Goal: Transaction & Acquisition: Purchase product/service

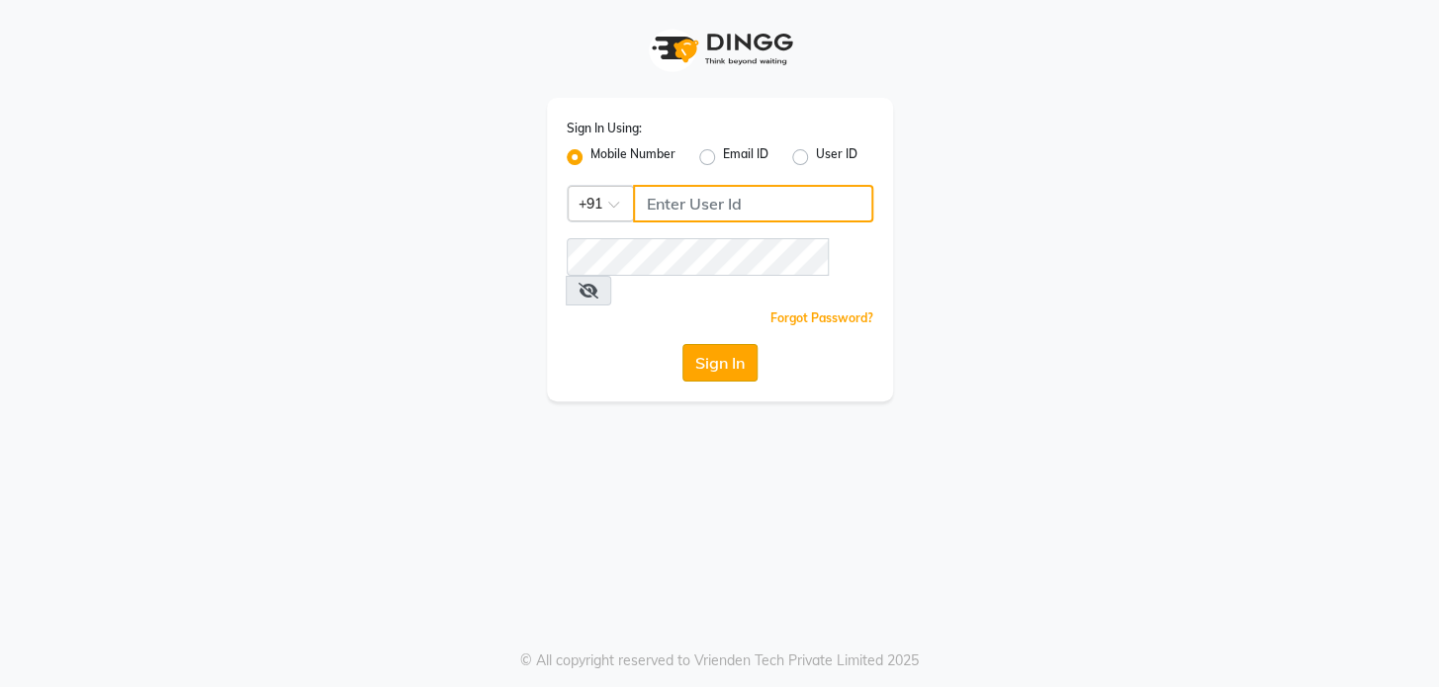
type input "9009555050"
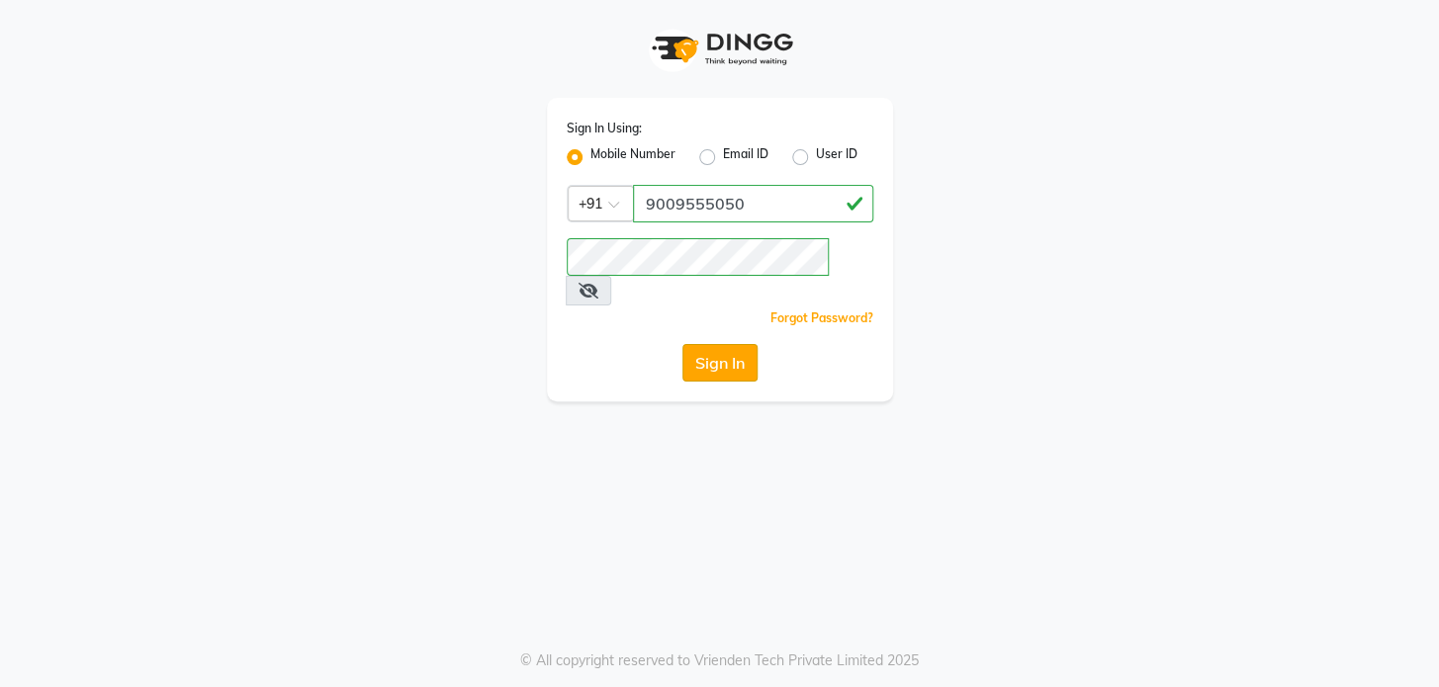
click at [707, 344] on button "Sign In" at bounding box center [719, 363] width 75 height 38
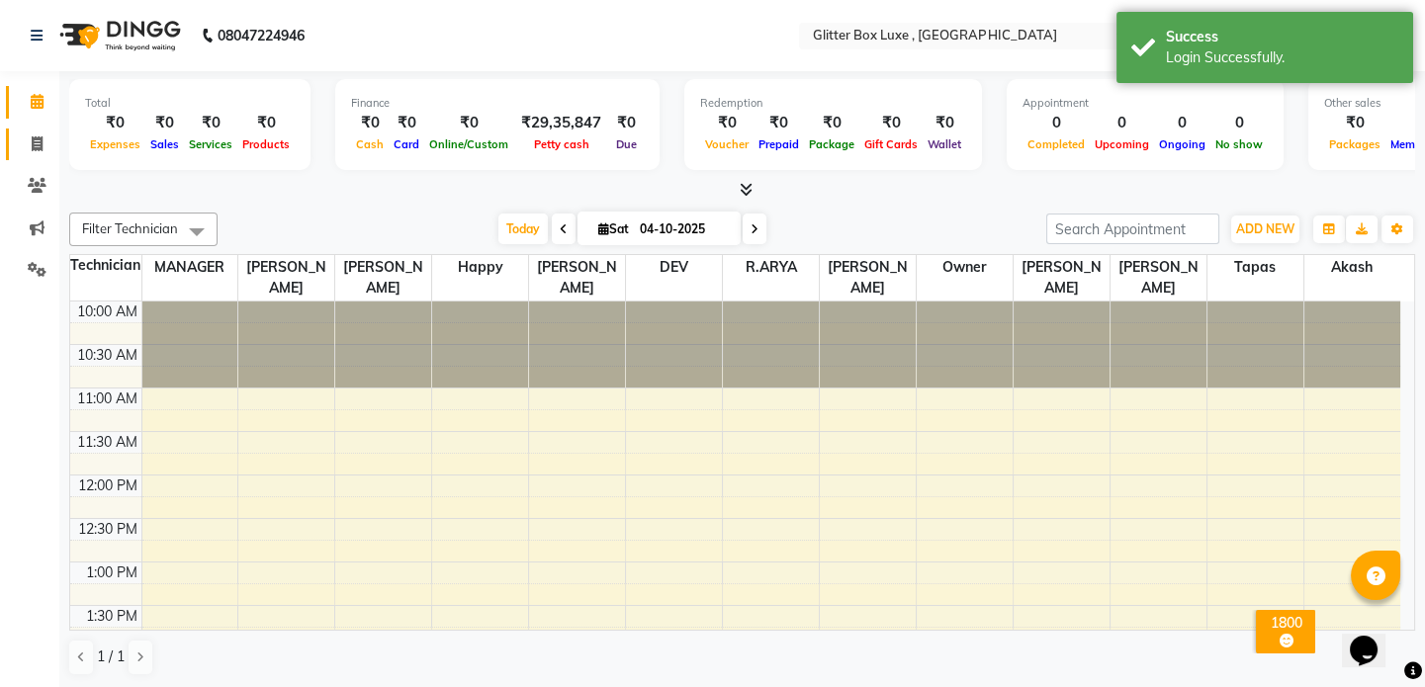
click at [41, 131] on link "Invoice" at bounding box center [29, 145] width 47 height 33
select select "5772"
select select "service"
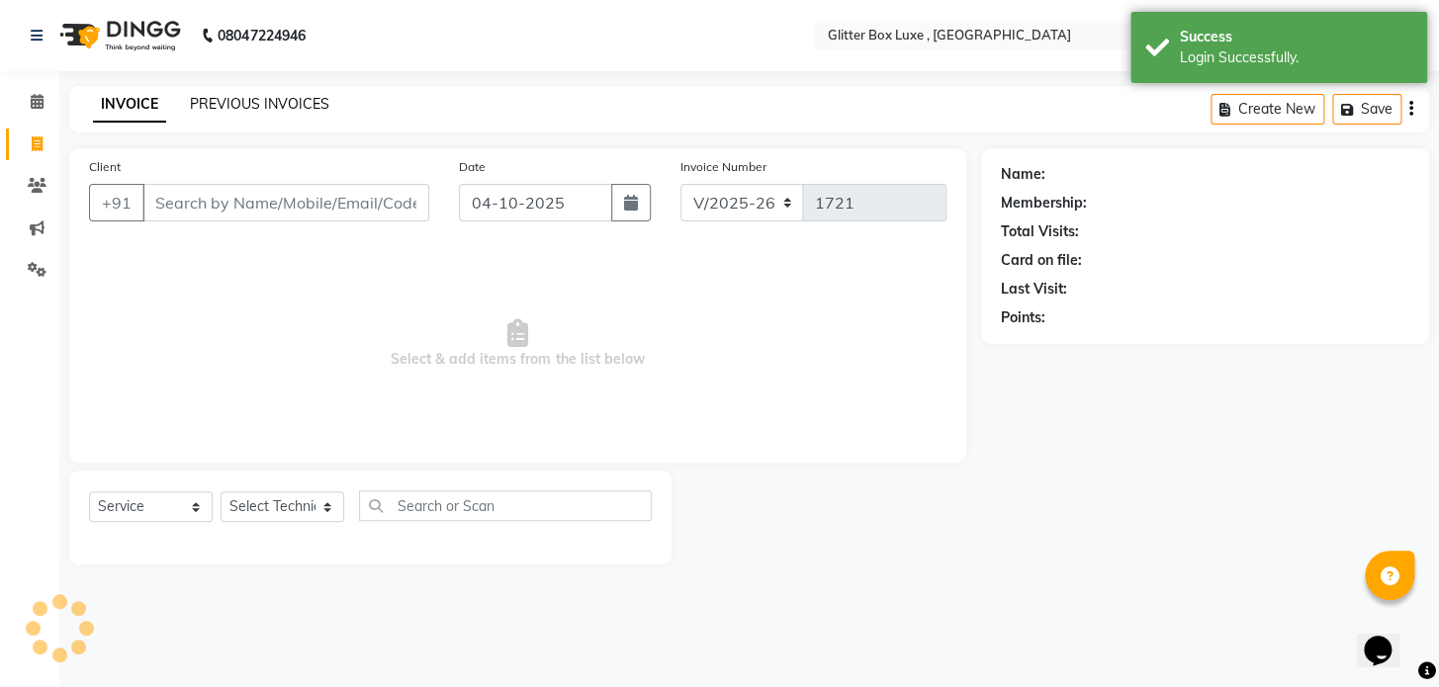
click at [218, 105] on link "PREVIOUS INVOICES" at bounding box center [259, 104] width 139 height 18
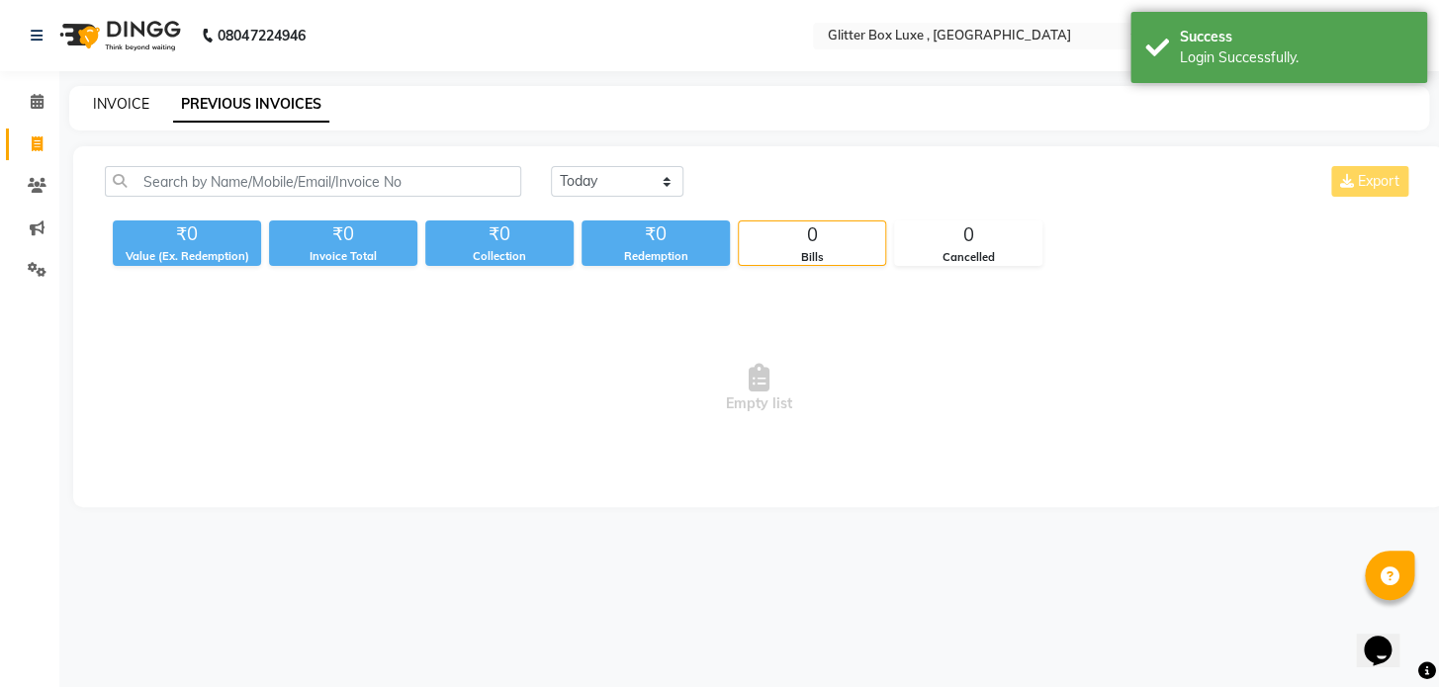
click at [105, 98] on link "INVOICE" at bounding box center [121, 104] width 56 height 18
select select "5772"
select select "service"
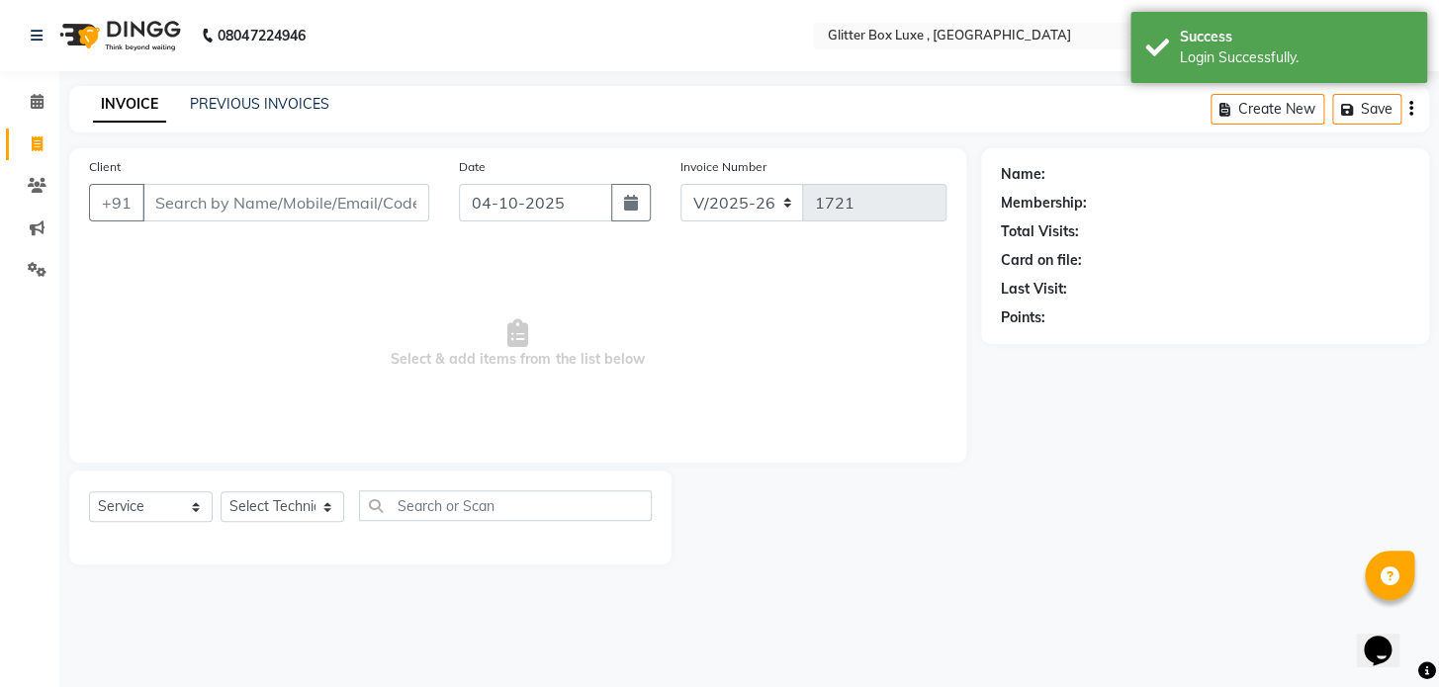
click at [226, 195] on input "Client" at bounding box center [285, 203] width 287 height 38
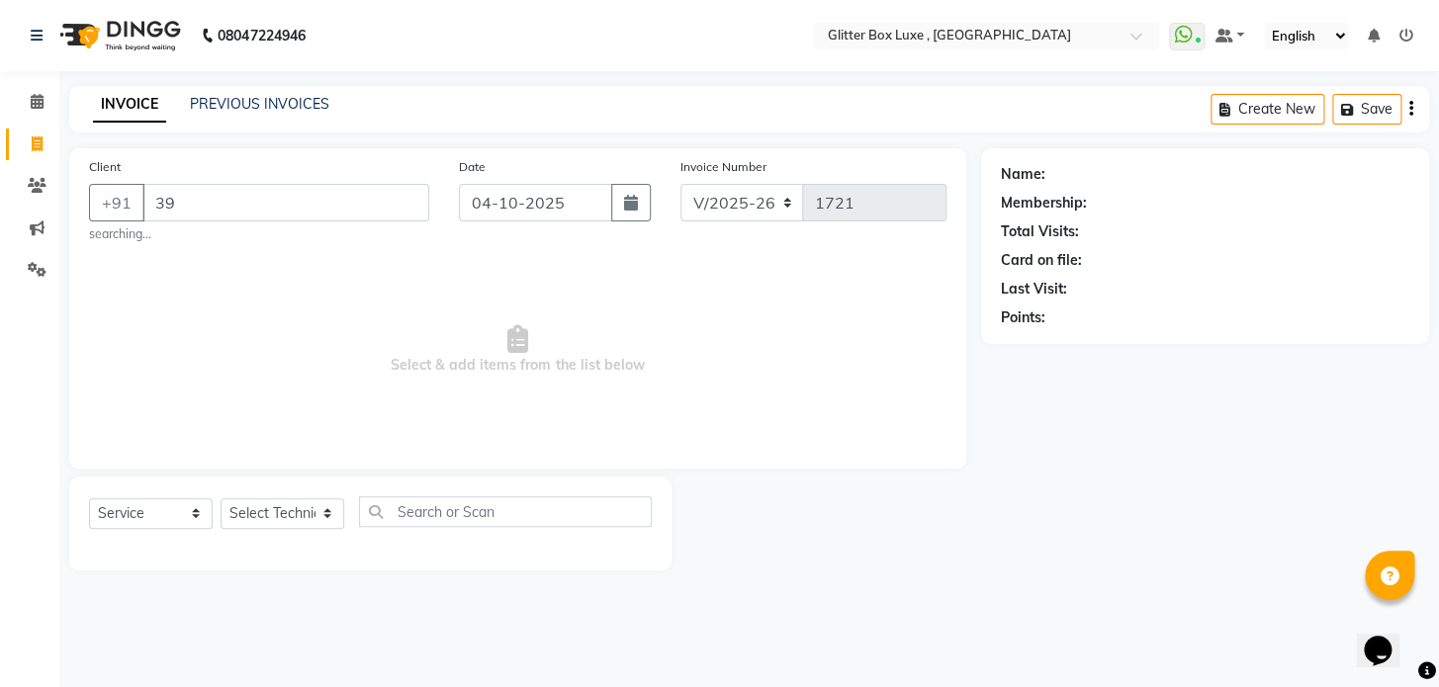
type input "3"
type input "93******16"
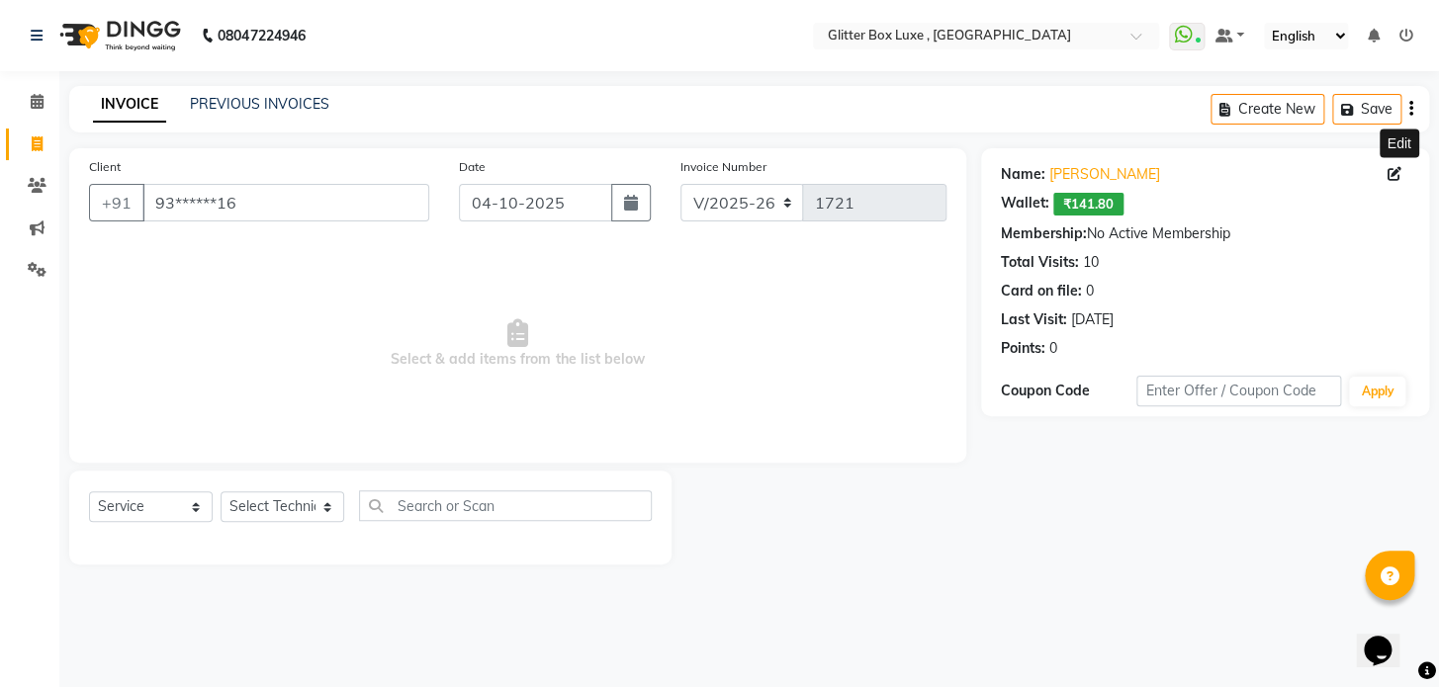
click at [1402, 166] on span at bounding box center [1398, 174] width 22 height 21
click at [1390, 170] on icon at bounding box center [1394, 174] width 14 height 14
select select "female"
select select "36888"
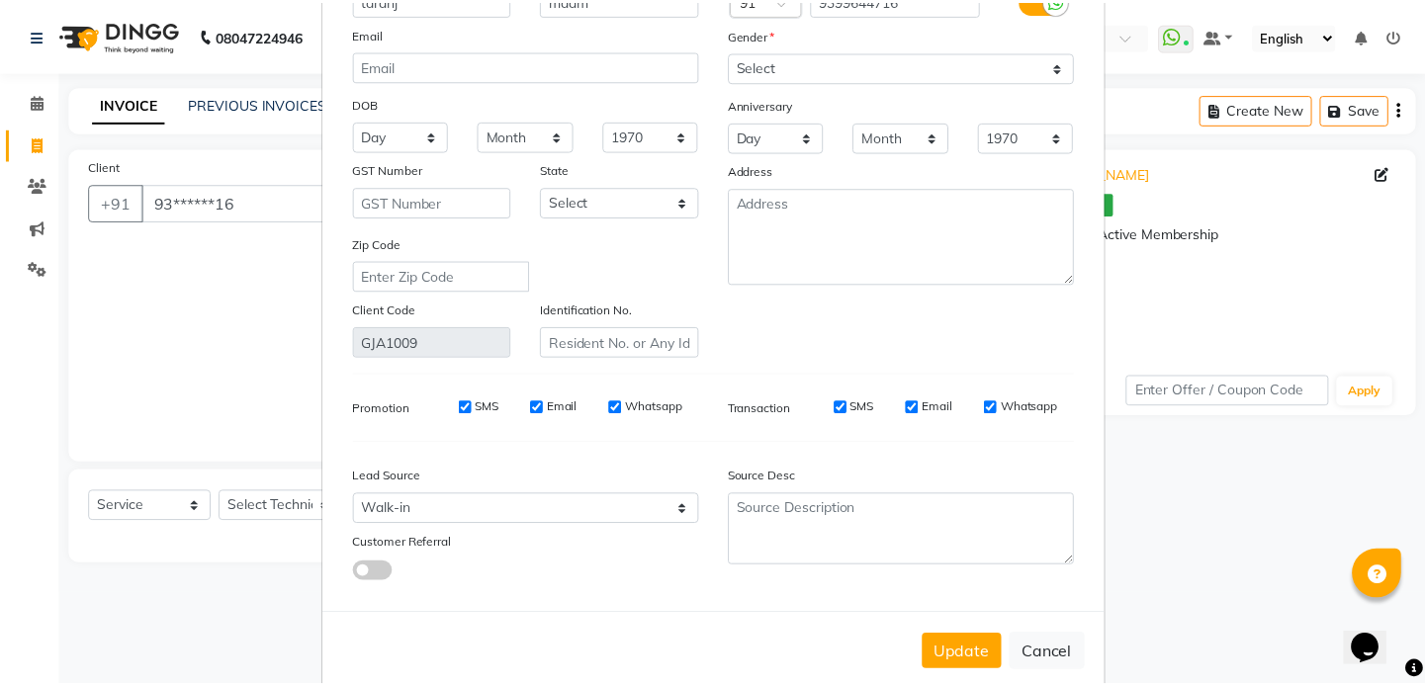
scroll to position [196, 0]
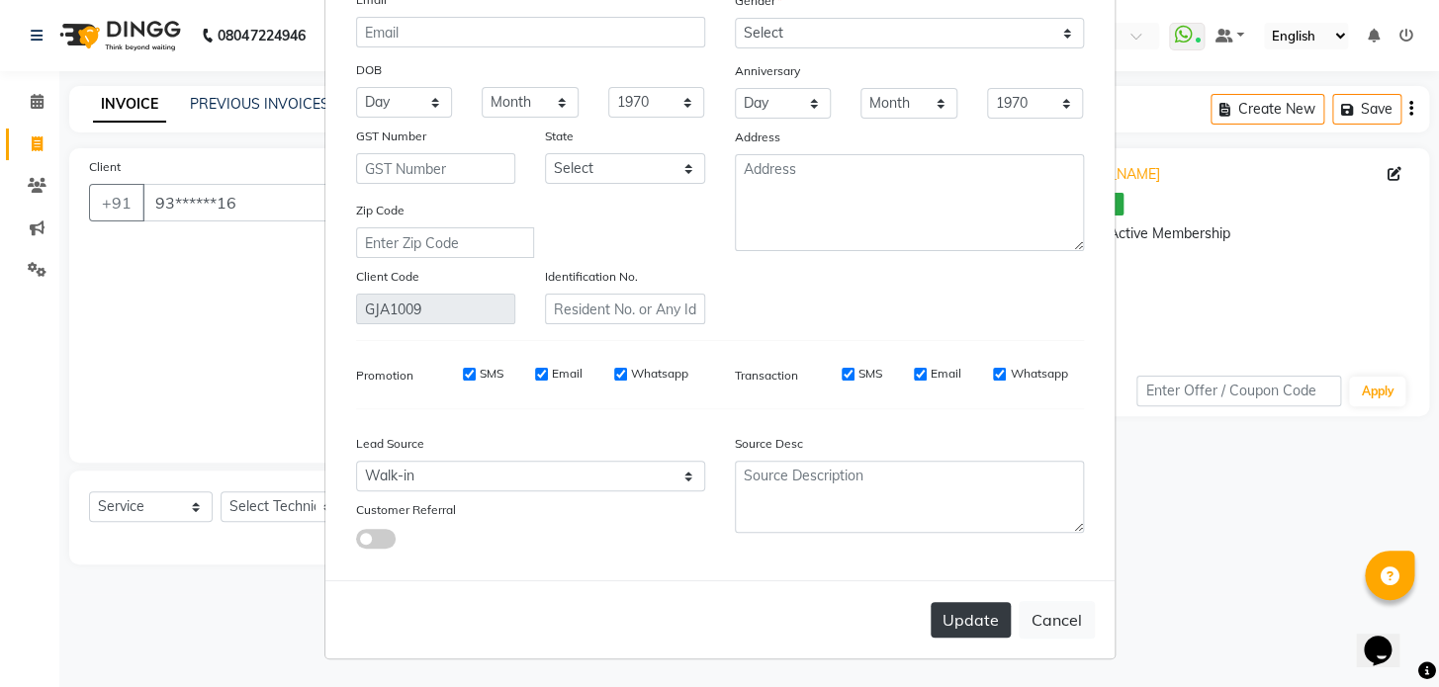
click at [947, 615] on button "Update" at bounding box center [971, 620] width 80 height 36
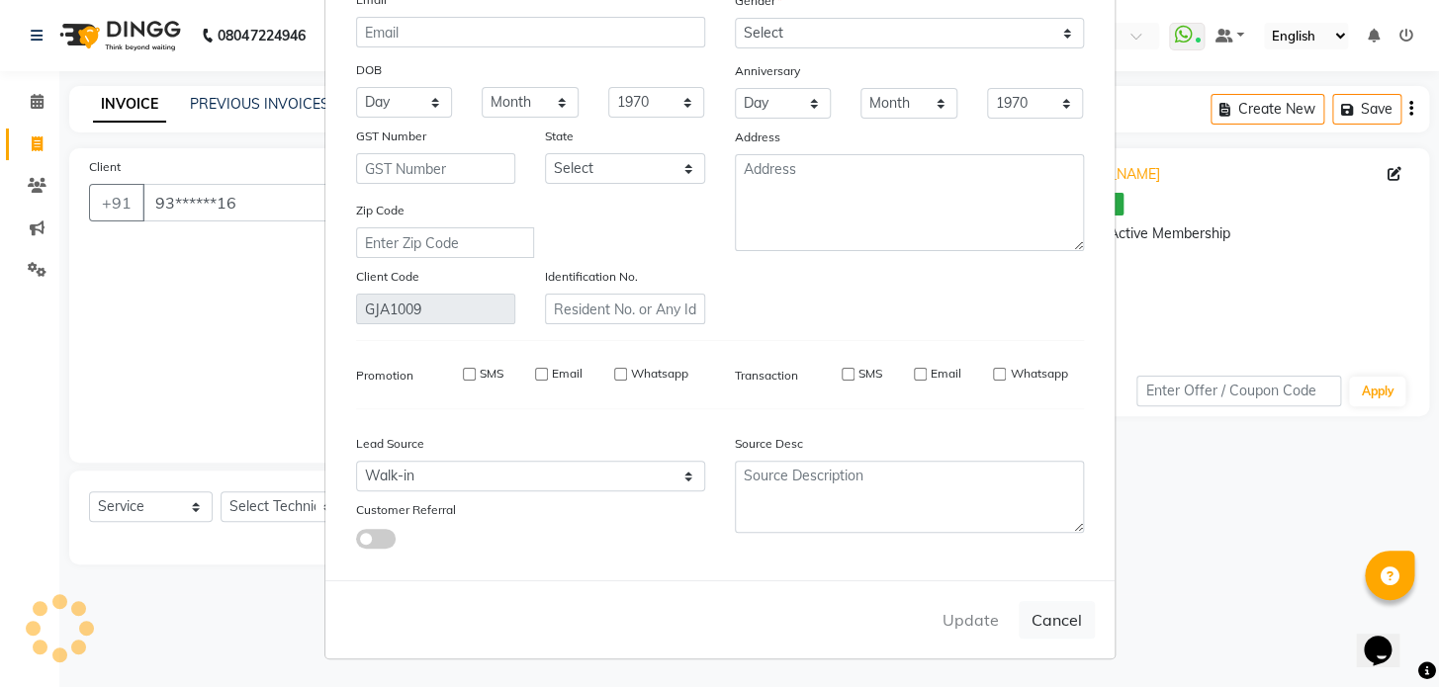
select select
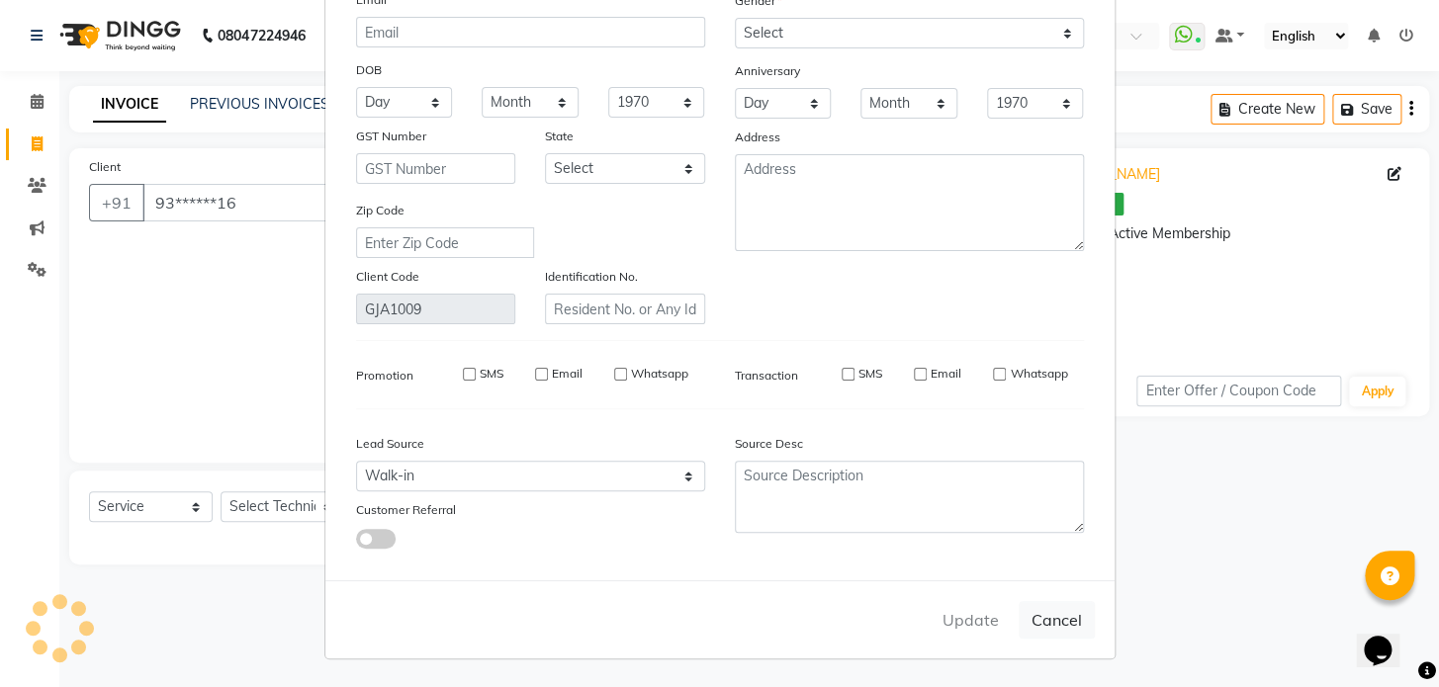
select select
checkbox input "false"
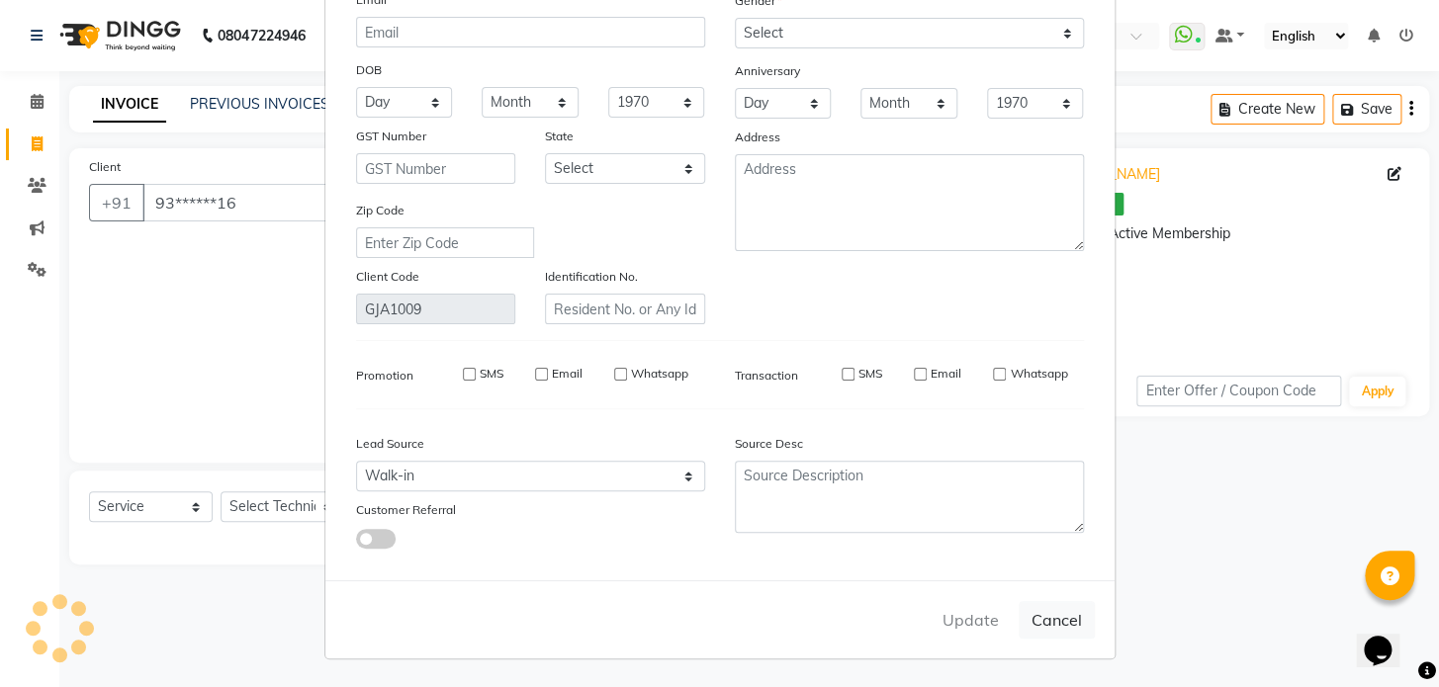
checkbox input "false"
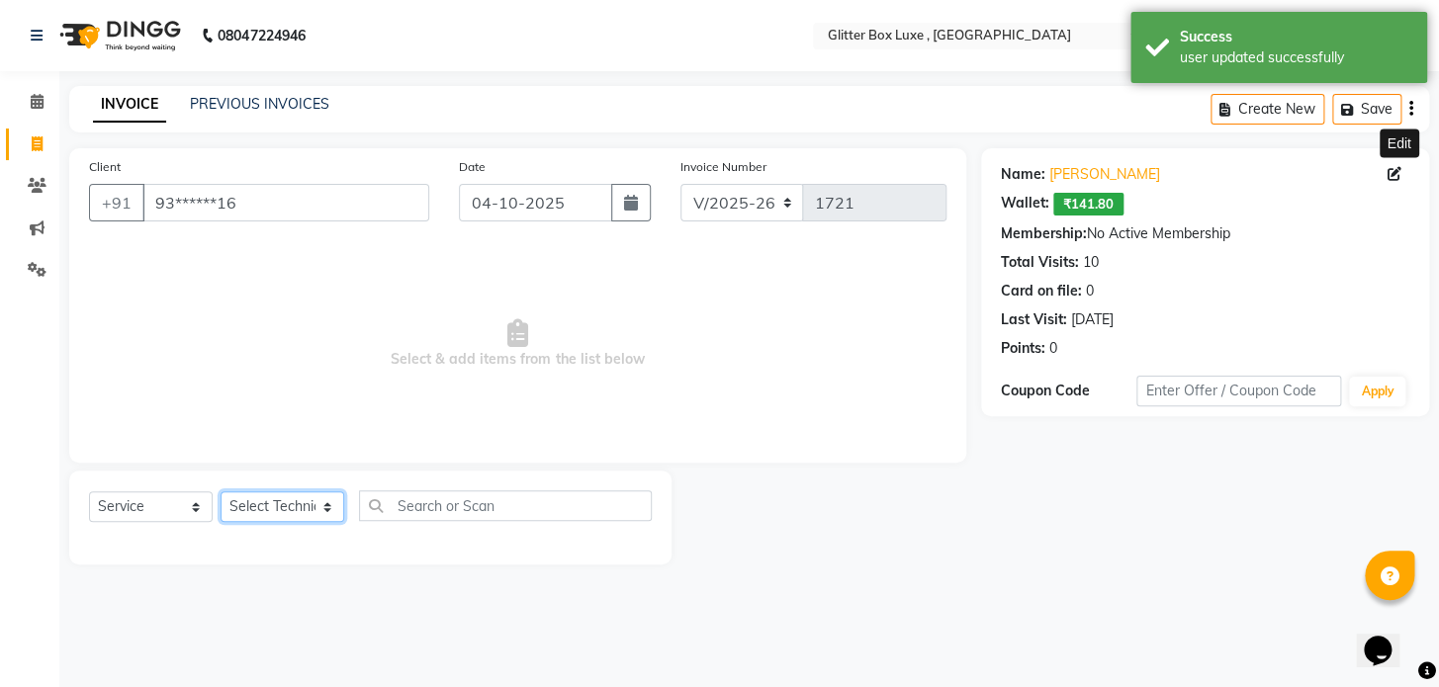
click at [287, 504] on select "Select Technician akash DEV Happy KHUSHBOO SONI MANAGER munazir owner priti Rah…" at bounding box center [283, 506] width 124 height 31
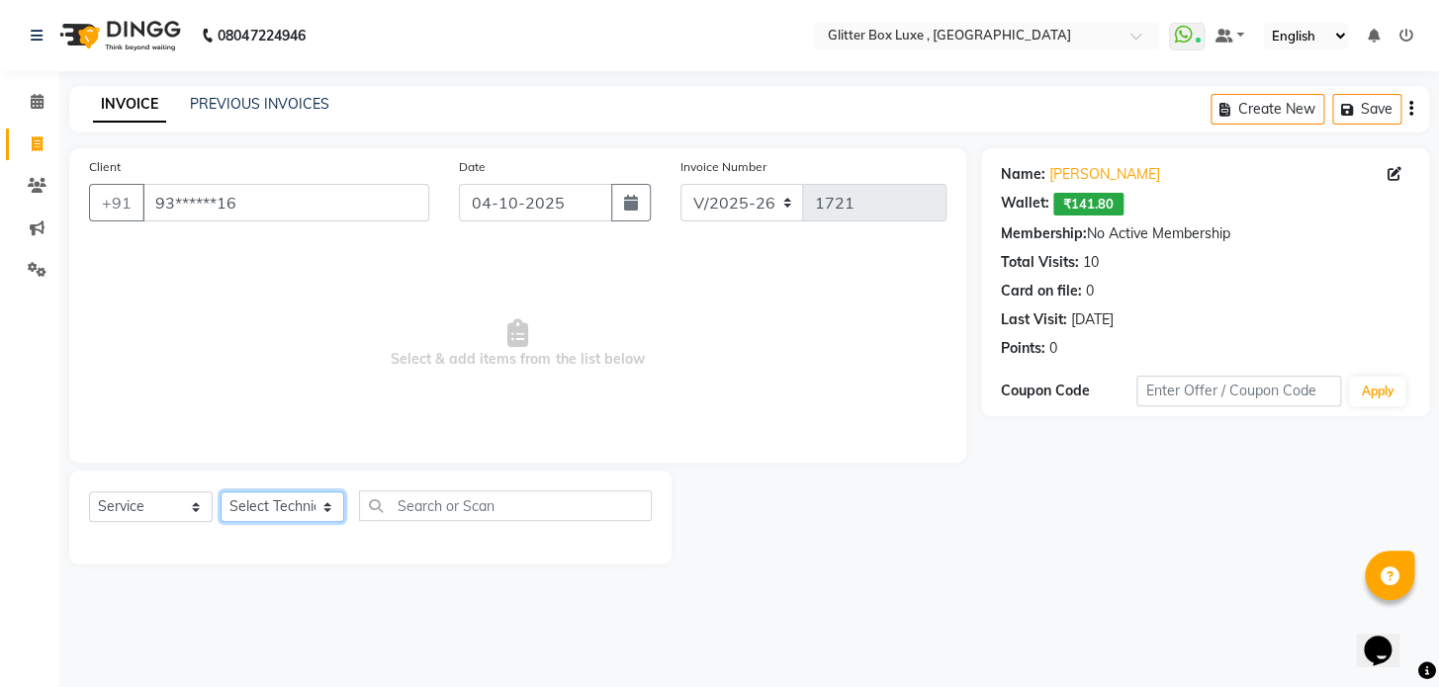
select select "52612"
click at [221, 491] on select "Select Technician akash DEV Happy KHUSHBOO SONI MANAGER munazir owner priti Rah…" at bounding box center [283, 506] width 124 height 31
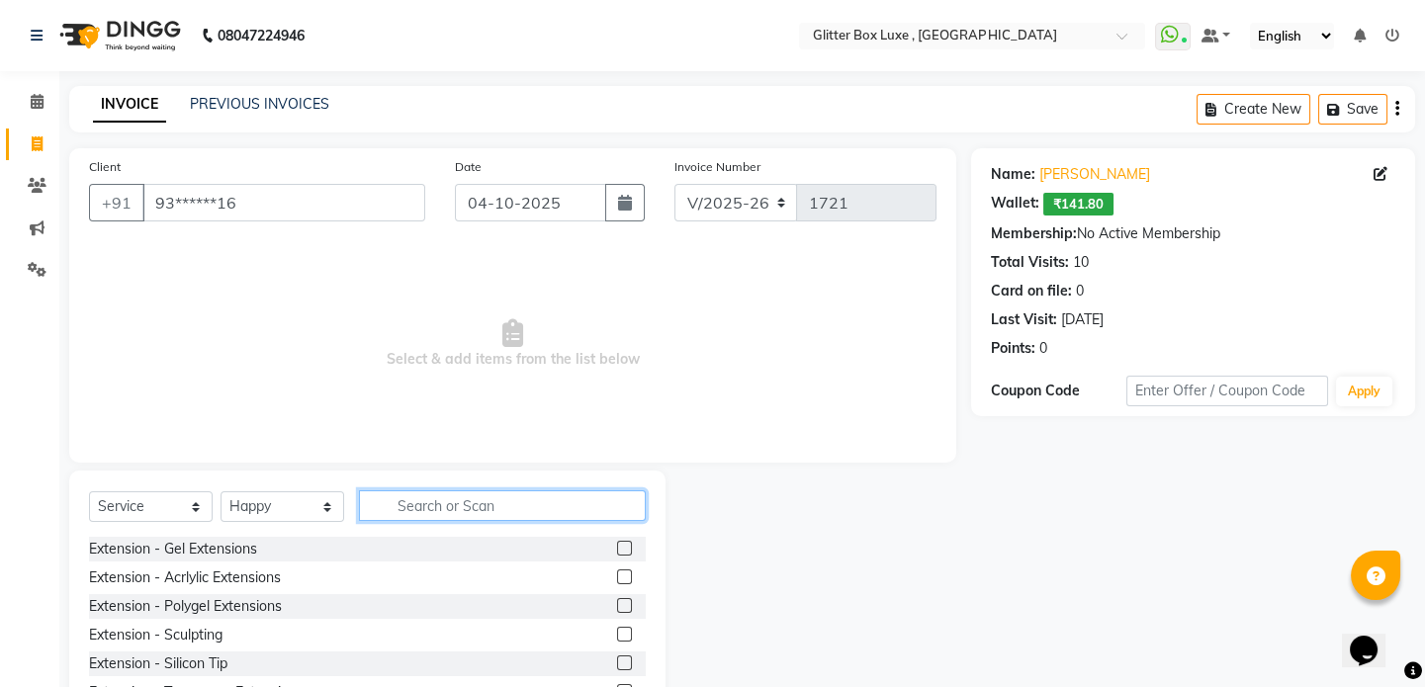
click at [430, 504] on input "text" at bounding box center [502, 505] width 287 height 31
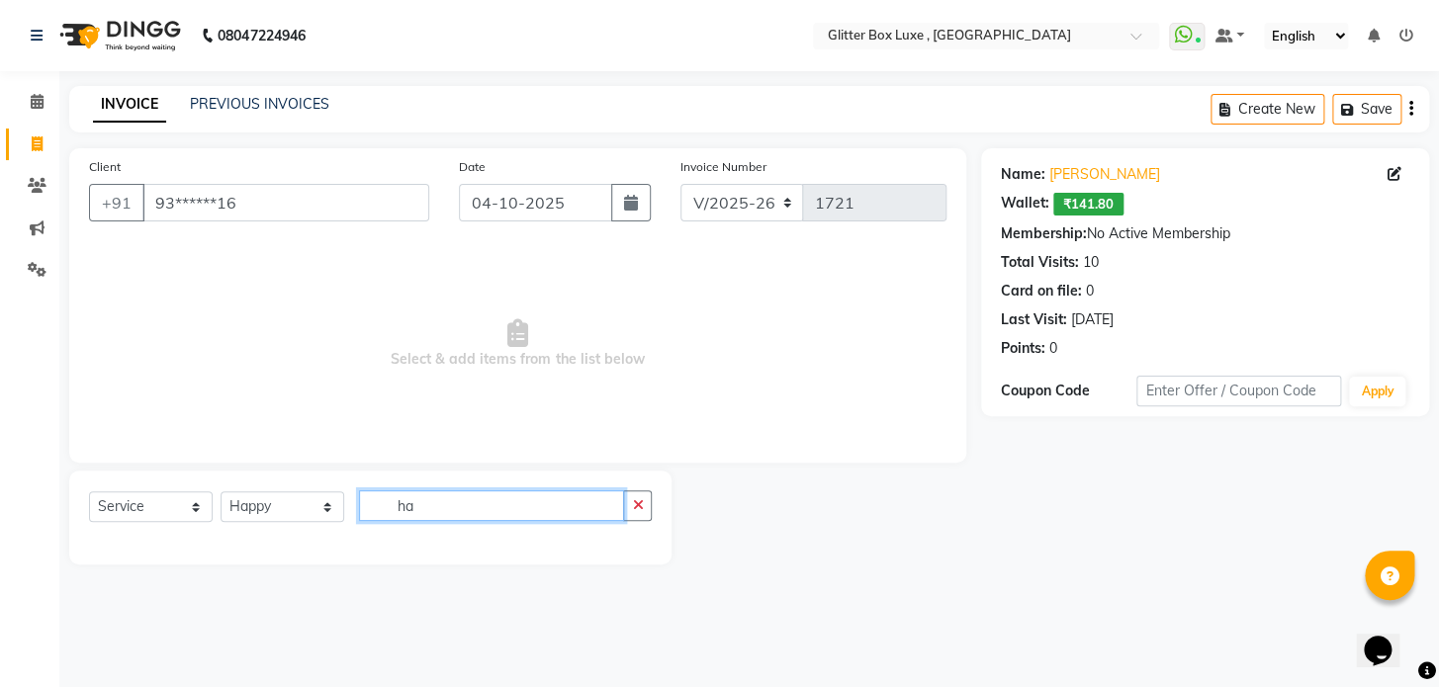
type input "h"
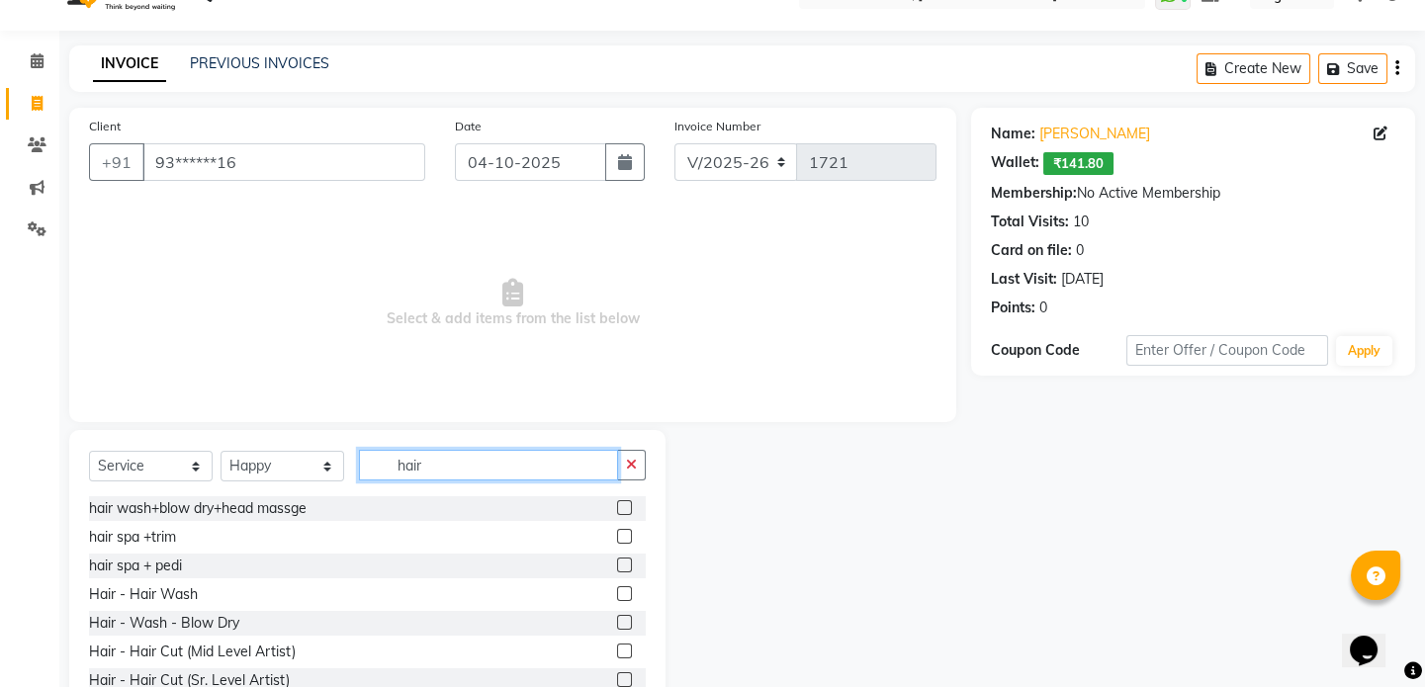
scroll to position [105, 0]
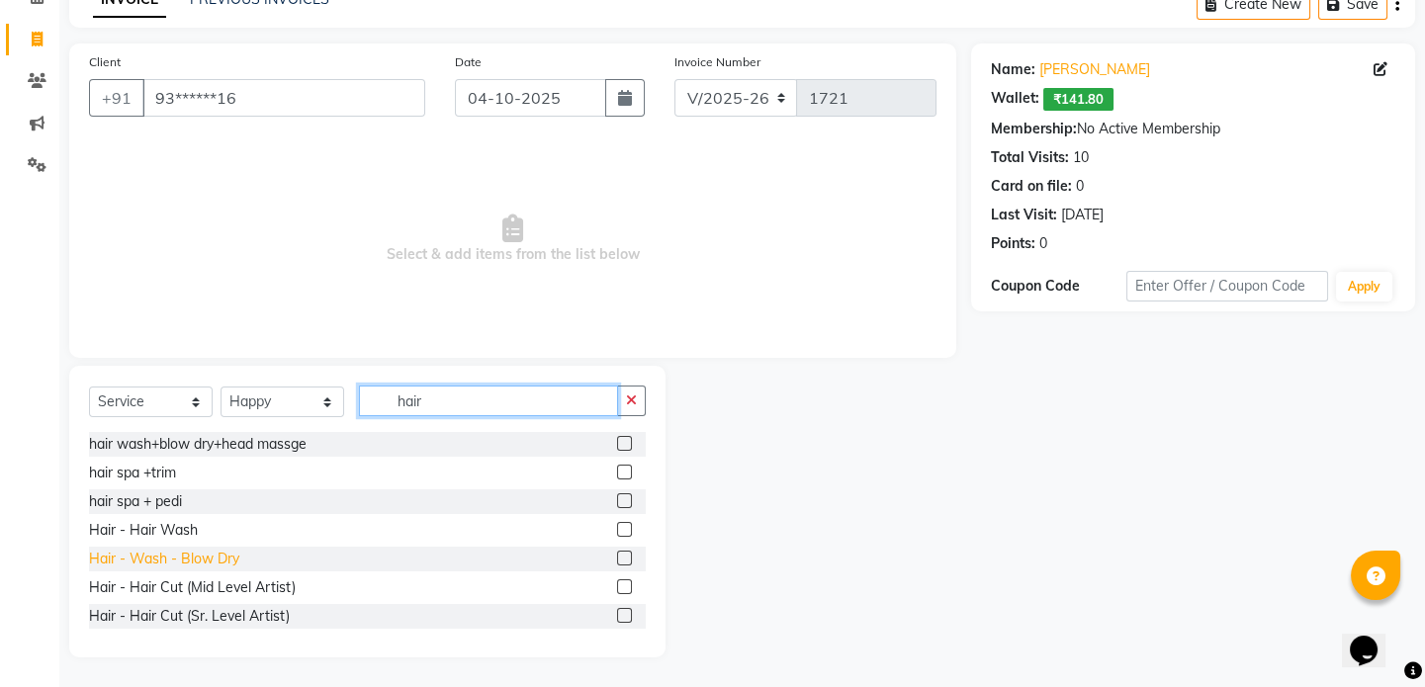
type input "hair"
click at [189, 550] on div "Hair - Wash - Blow Dry" at bounding box center [164, 559] width 150 height 21
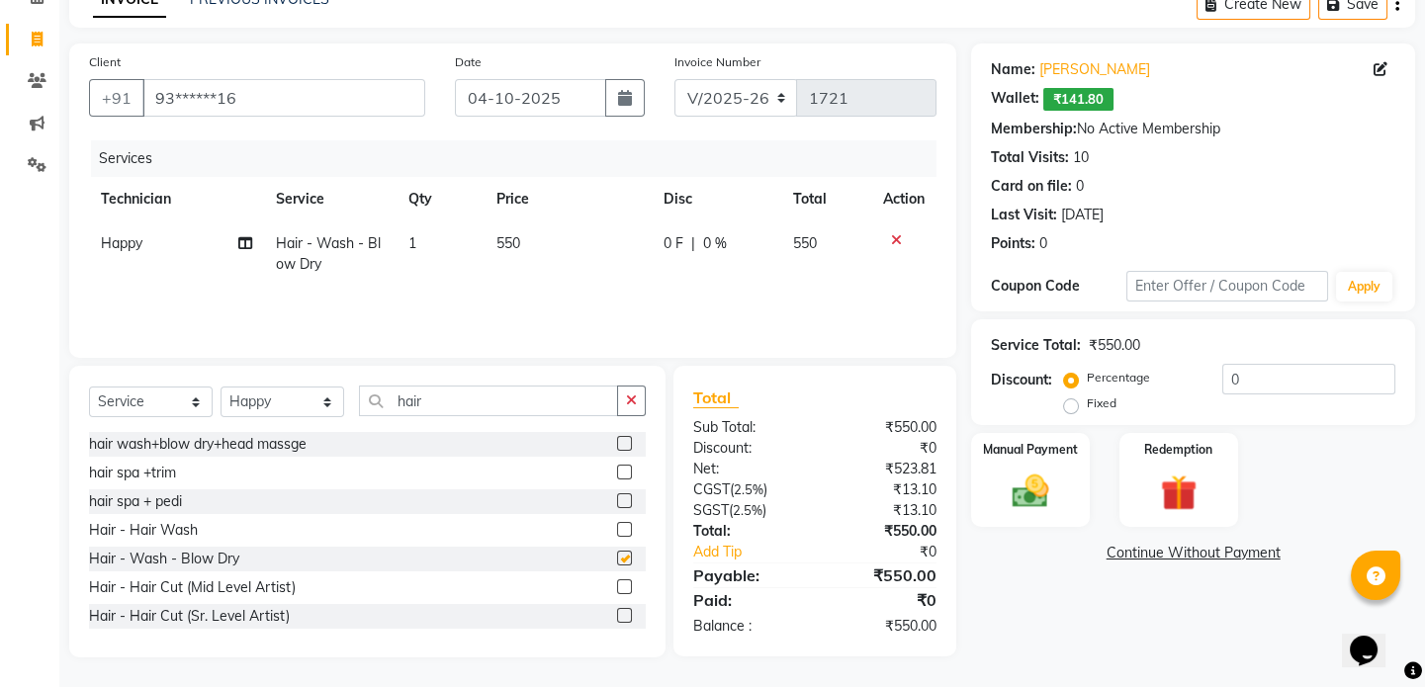
checkbox input "false"
click at [451, 405] on input "hair" at bounding box center [488, 401] width 259 height 31
type input "h"
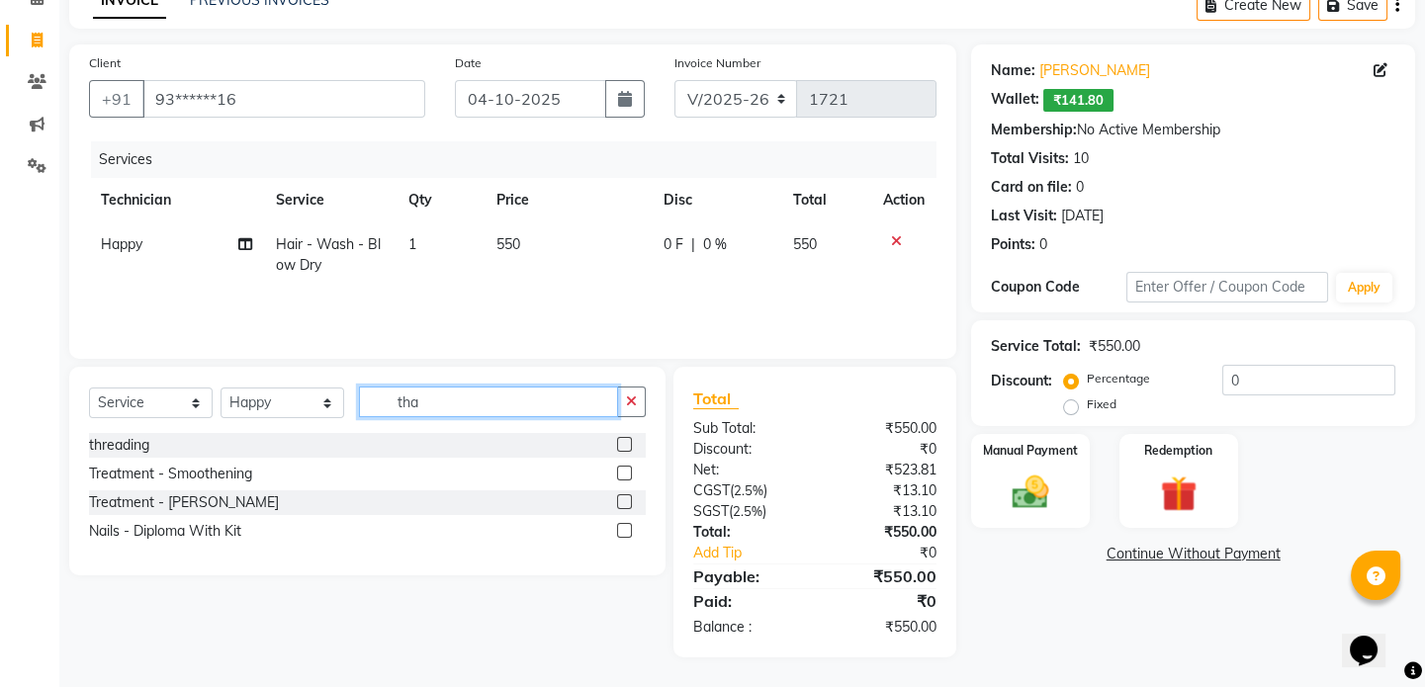
scroll to position [104, 0]
type input "th"
click at [138, 454] on div "threading" at bounding box center [119, 445] width 60 height 21
checkbox input "false"
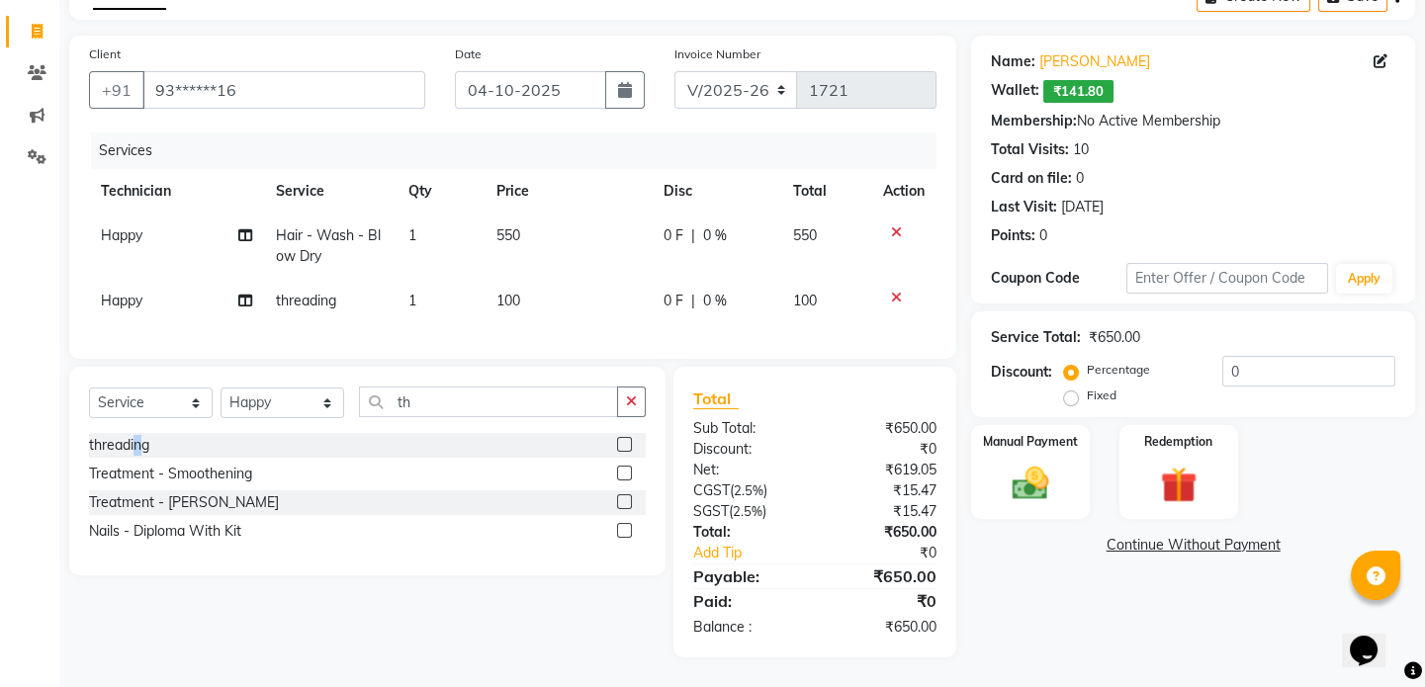
scroll to position [127, 0]
click at [1012, 462] on img at bounding box center [1030, 484] width 61 height 44
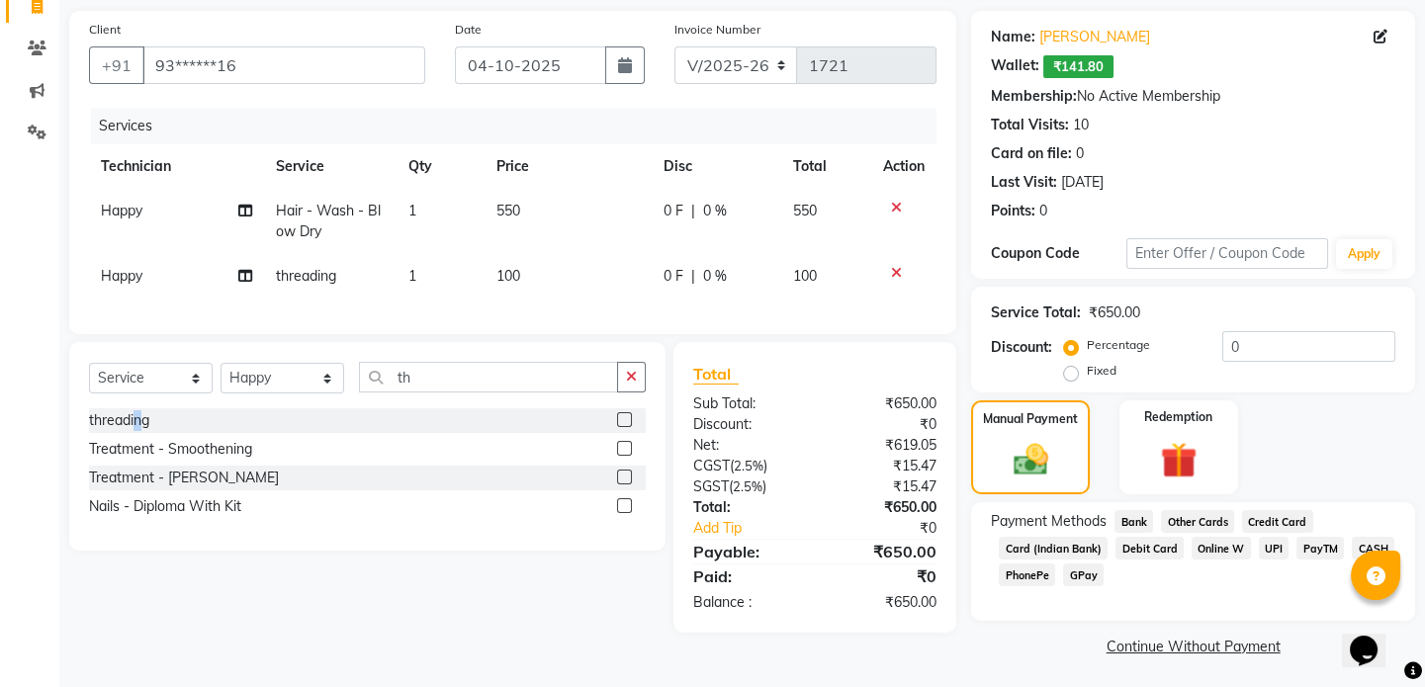
scroll to position [140, 0]
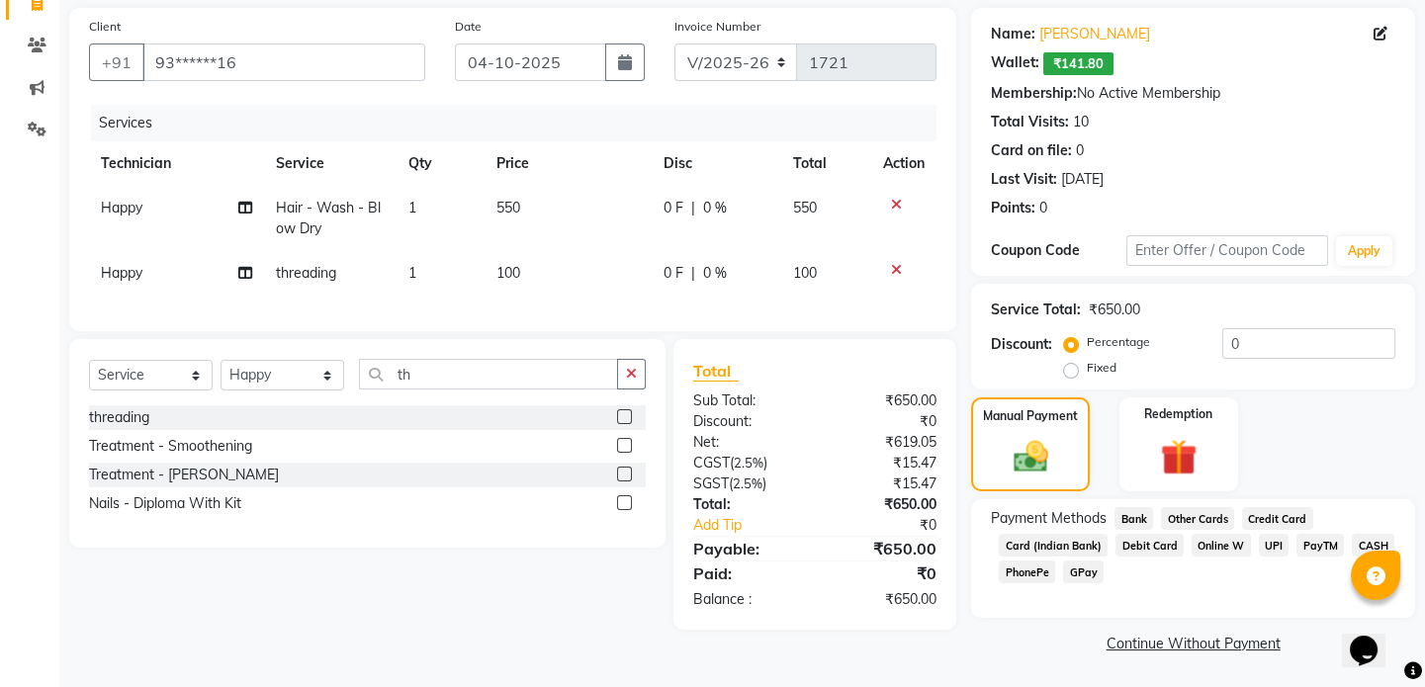
click at [1358, 538] on span "CASH" at bounding box center [1373, 545] width 43 height 23
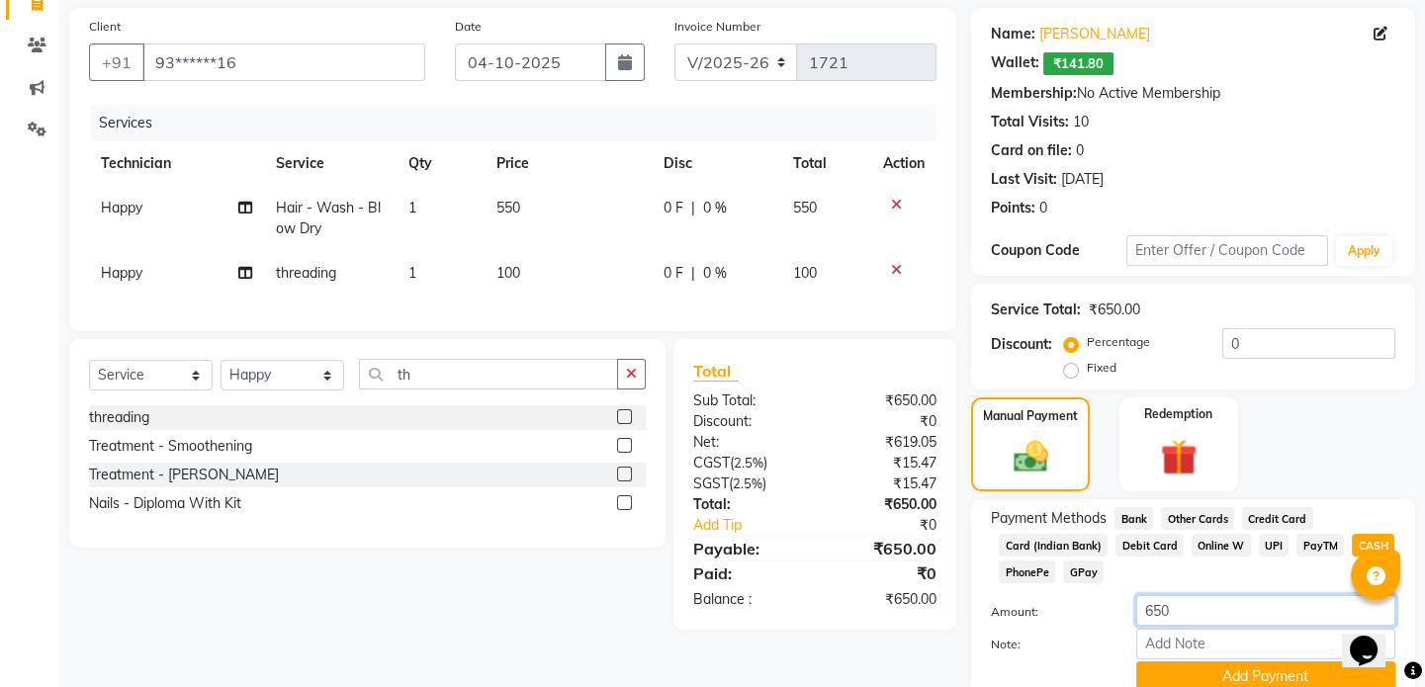
click at [1224, 611] on input "650" at bounding box center [1265, 610] width 259 height 31
type input "6"
type input "500"
click at [1286, 680] on button "Add Payment" at bounding box center [1265, 677] width 259 height 31
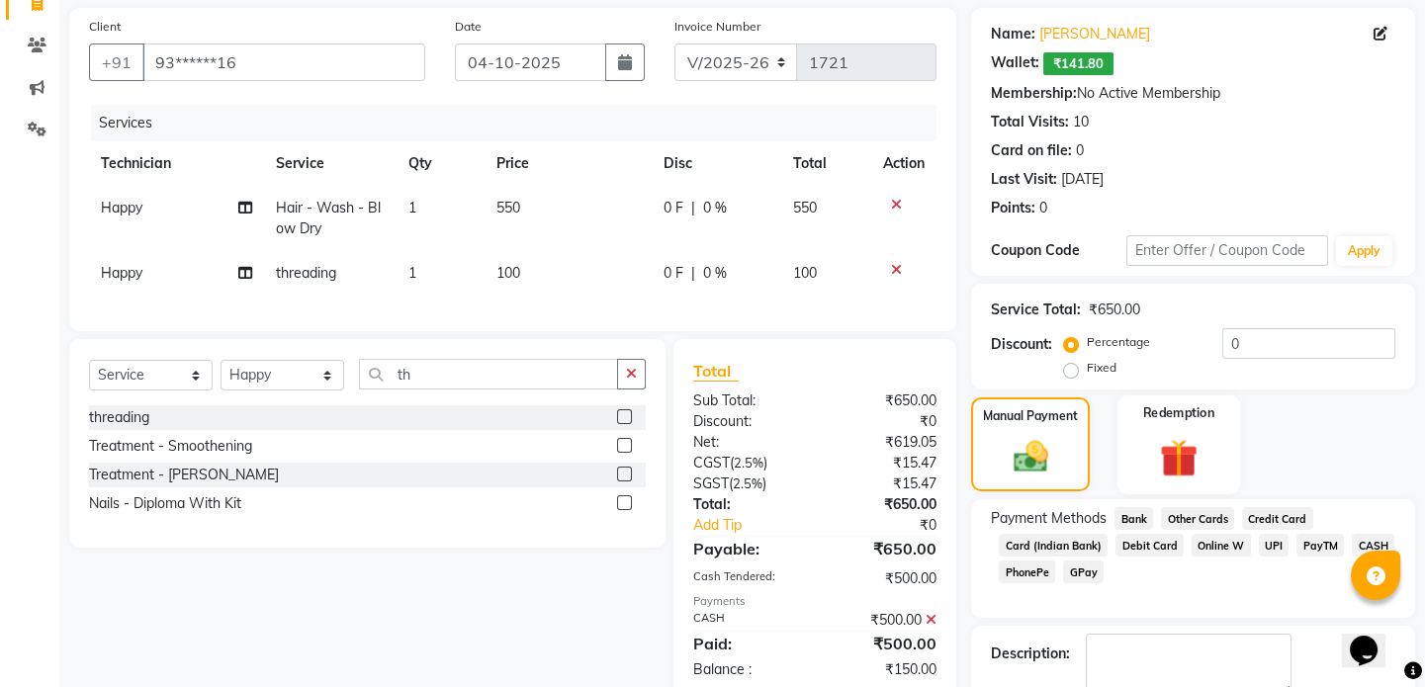
click at [1194, 430] on div "Redemption" at bounding box center [1178, 445] width 123 height 98
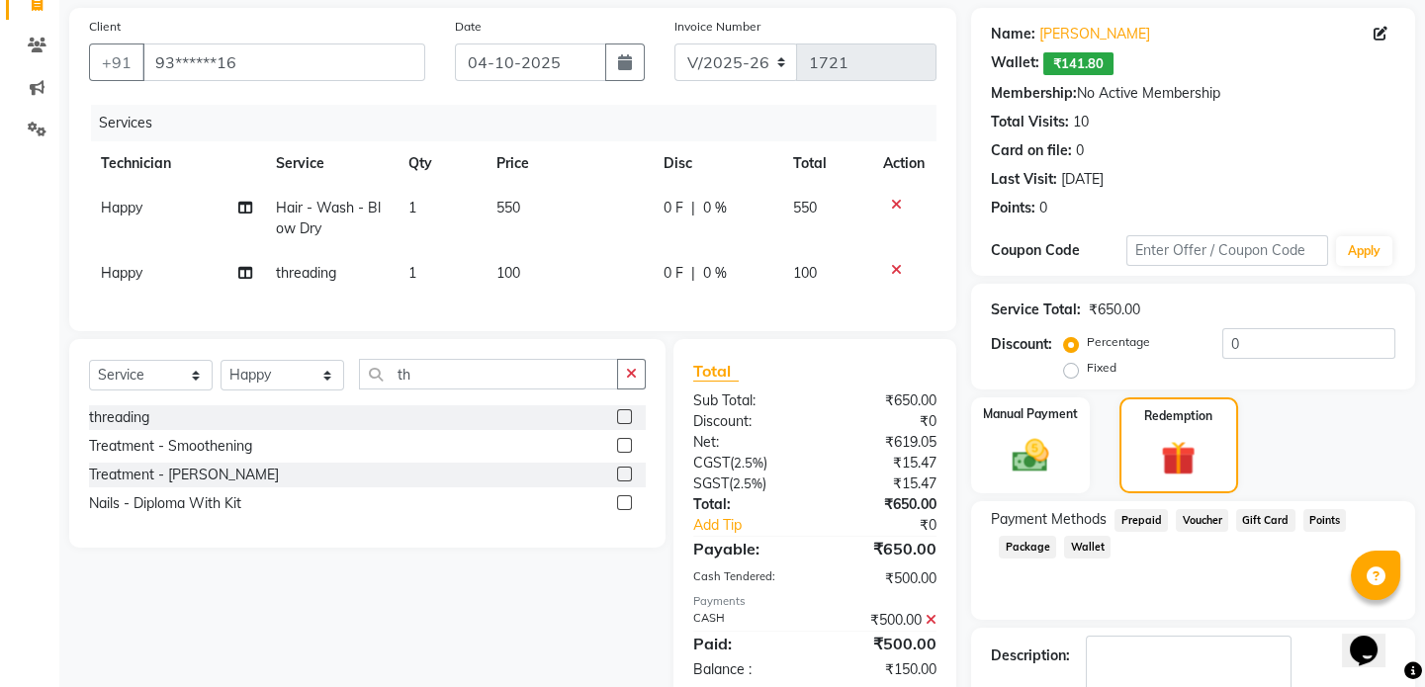
click at [1092, 544] on span "Wallet" at bounding box center [1087, 547] width 46 height 23
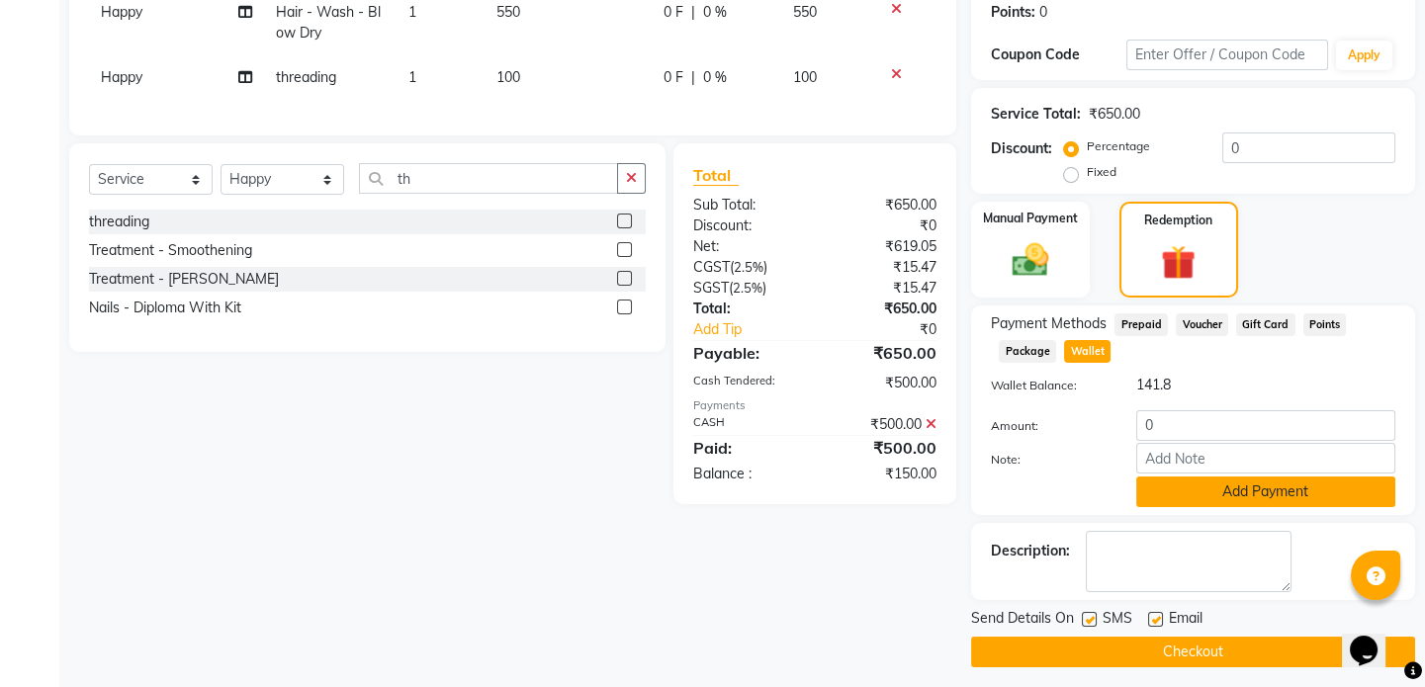
scroll to position [346, 0]
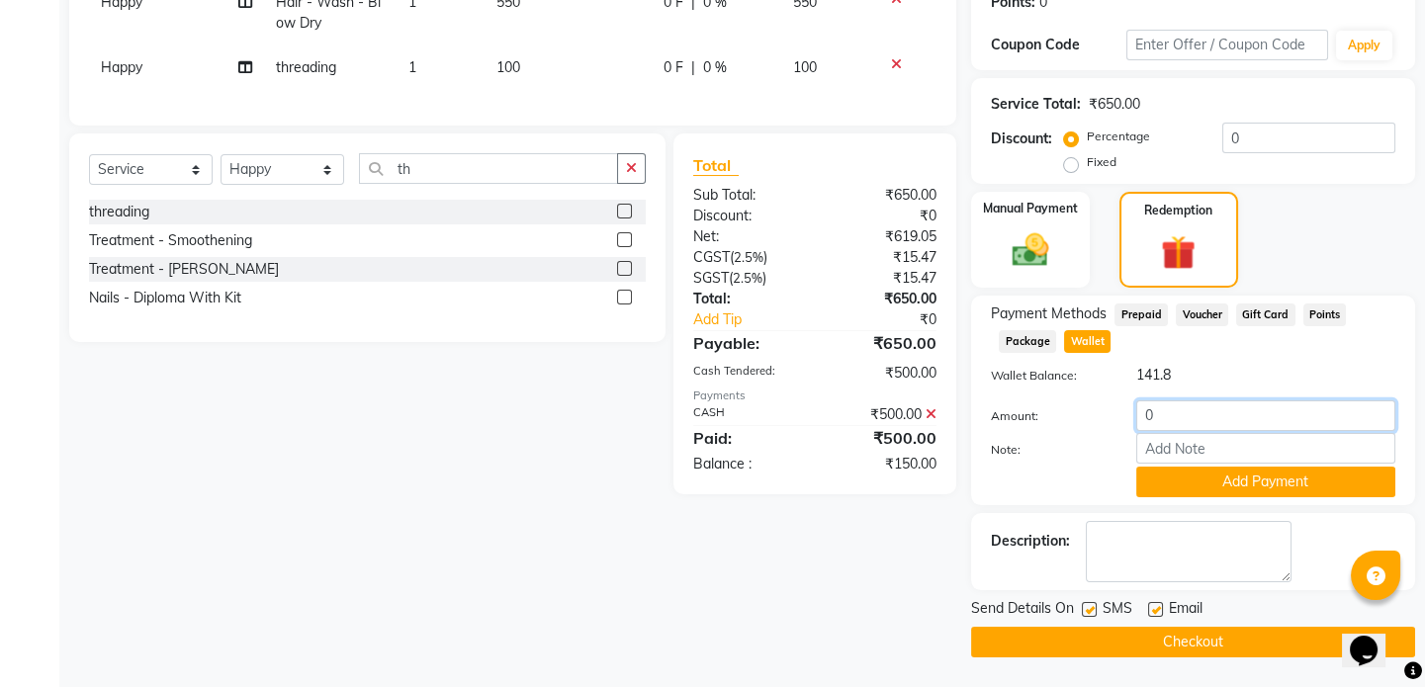
click at [1185, 414] on input "0" at bounding box center [1265, 416] width 259 height 31
type input "140"
click at [1266, 490] on button "Add Payment" at bounding box center [1265, 482] width 259 height 31
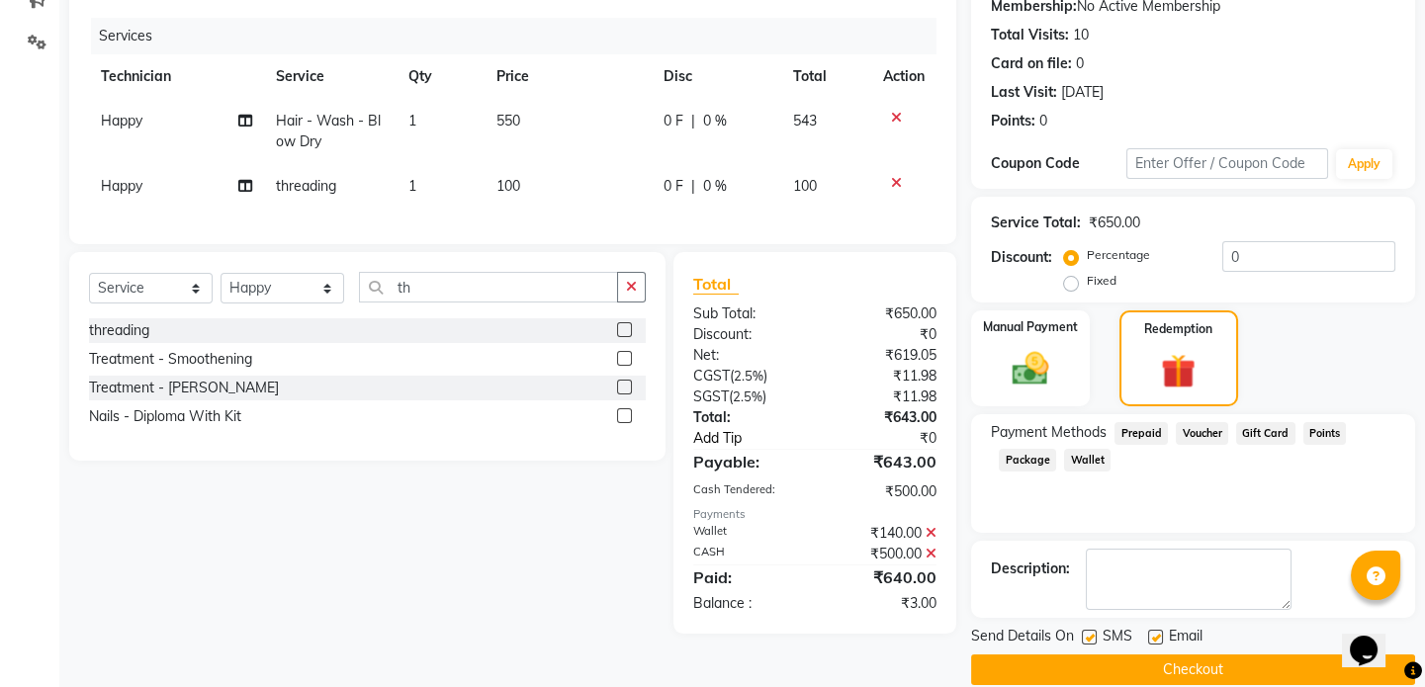
scroll to position [253, 0]
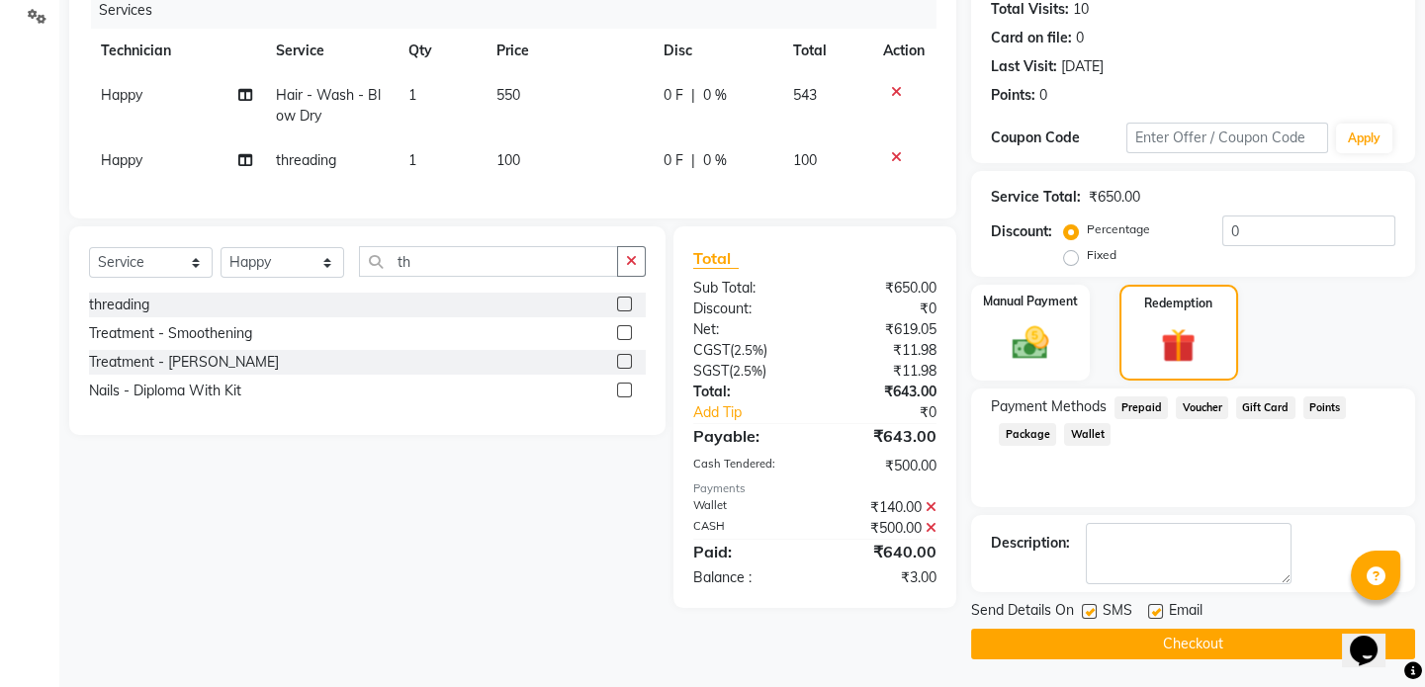
click at [931, 514] on icon at bounding box center [931, 507] width 11 height 14
click at [1178, 640] on button "Checkout" at bounding box center [1193, 644] width 444 height 31
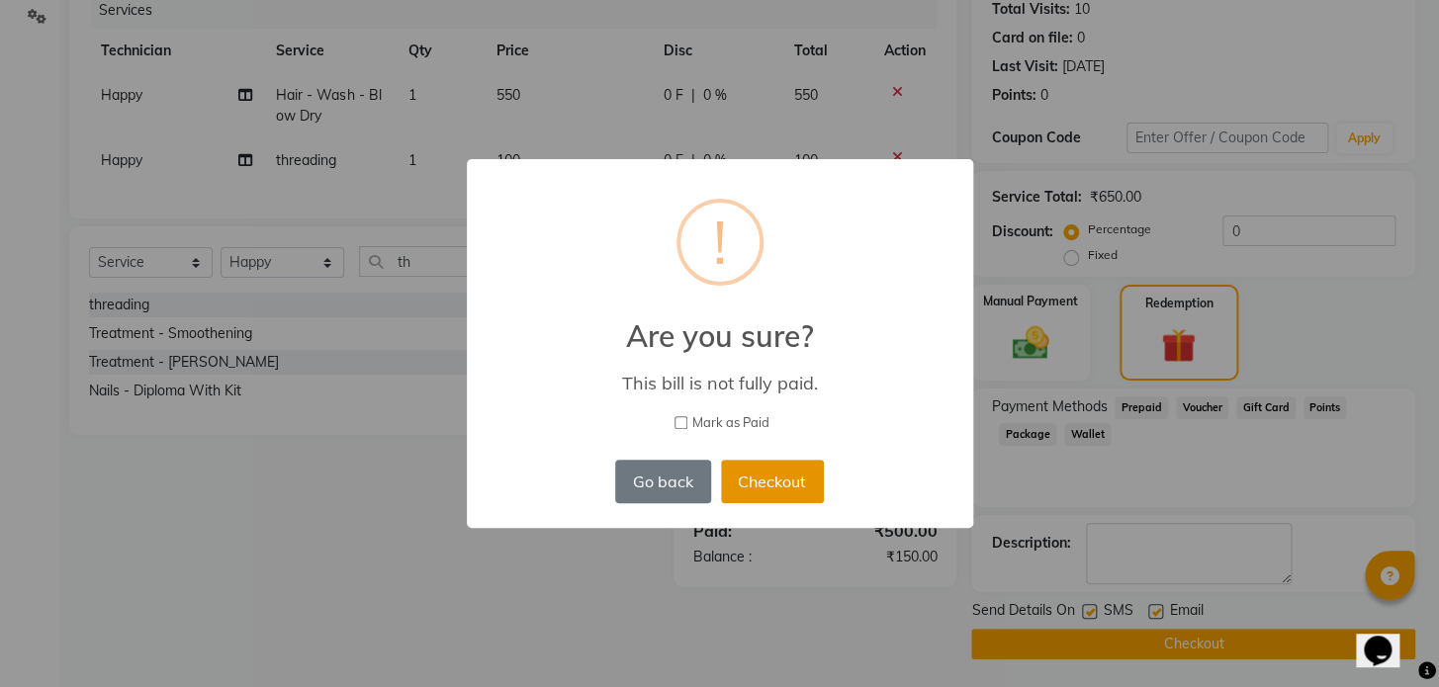
click at [759, 481] on button "Checkout" at bounding box center [772, 482] width 103 height 44
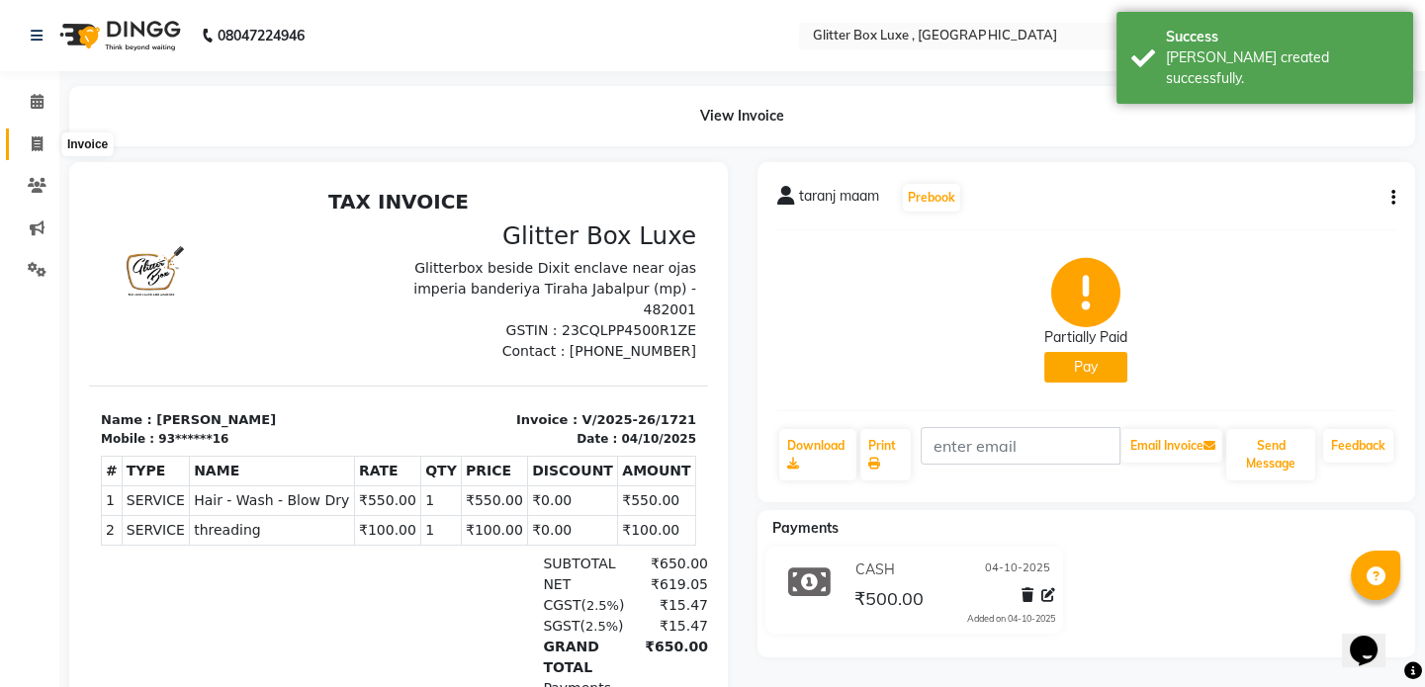
click at [32, 140] on icon at bounding box center [37, 143] width 11 height 15
select select "service"
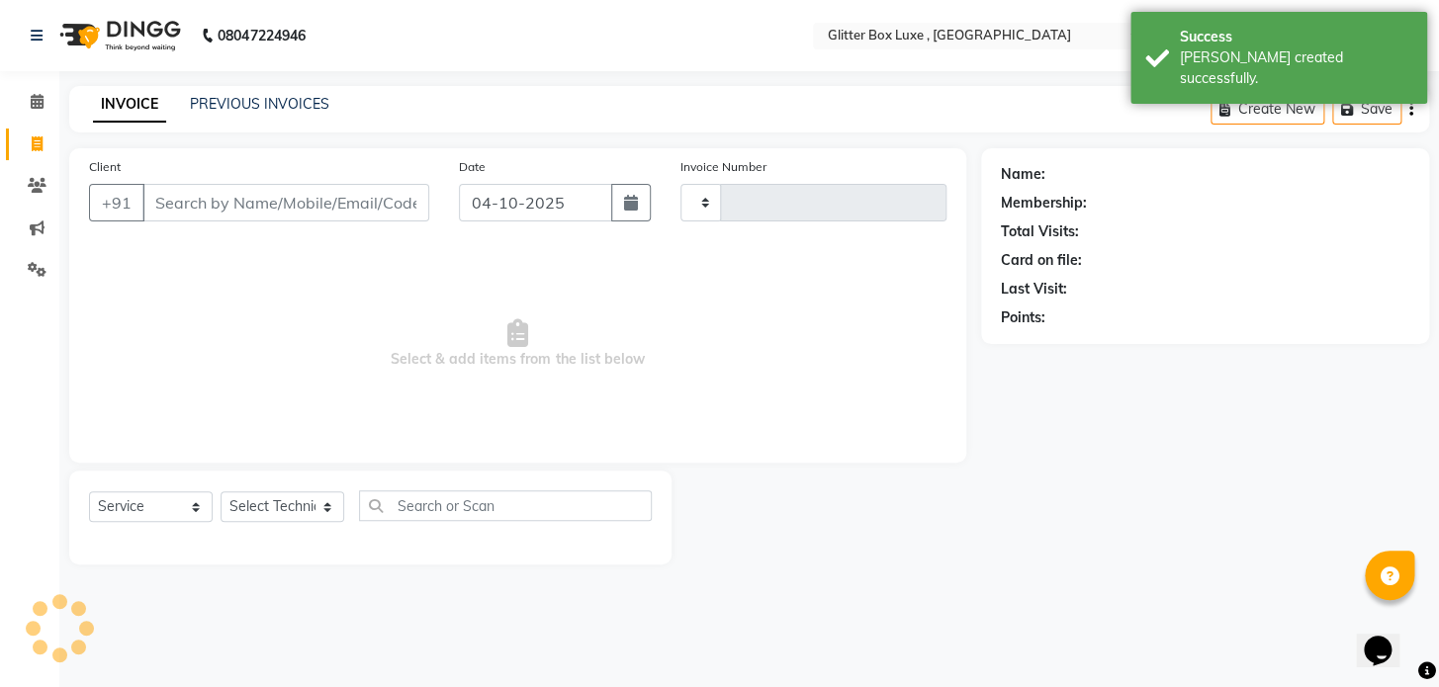
type input "1722"
select select "5772"
click at [312, 104] on link "PREVIOUS INVOICES" at bounding box center [259, 104] width 139 height 18
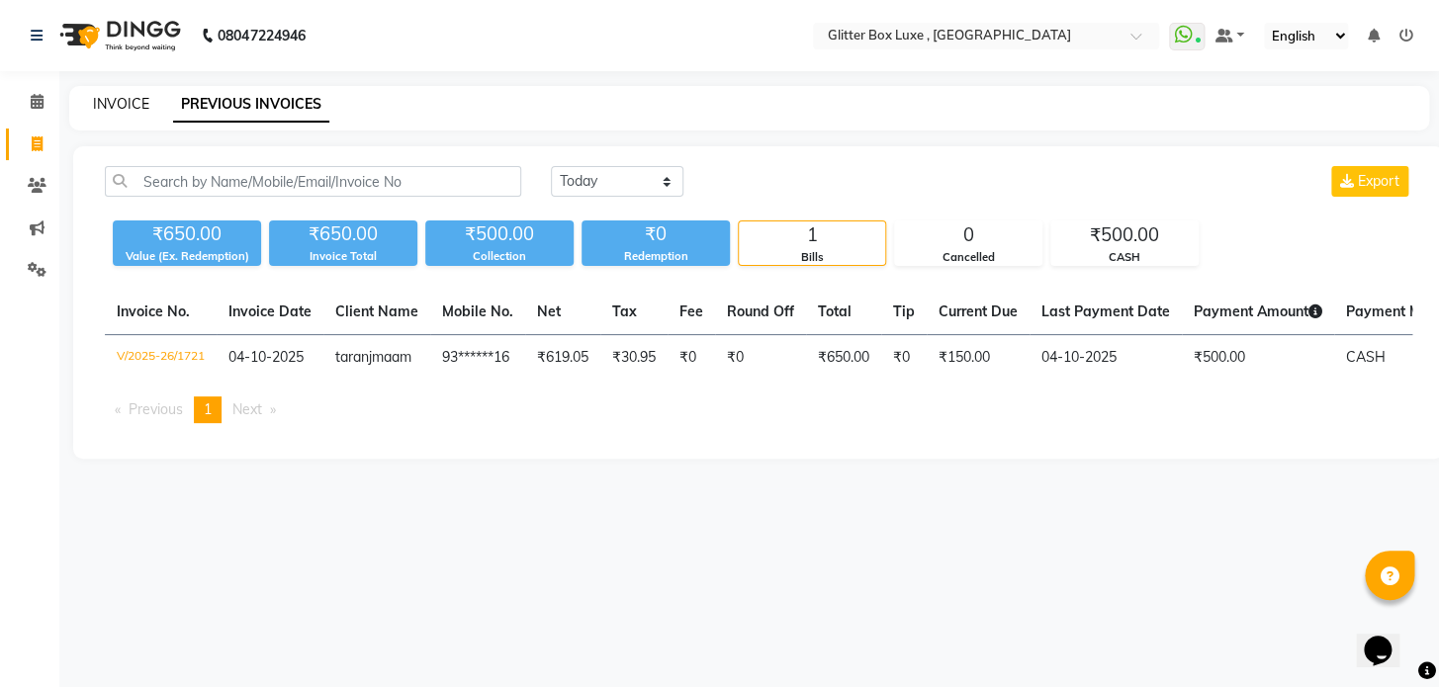
click at [126, 102] on link "INVOICE" at bounding box center [121, 104] width 56 height 18
select select "service"
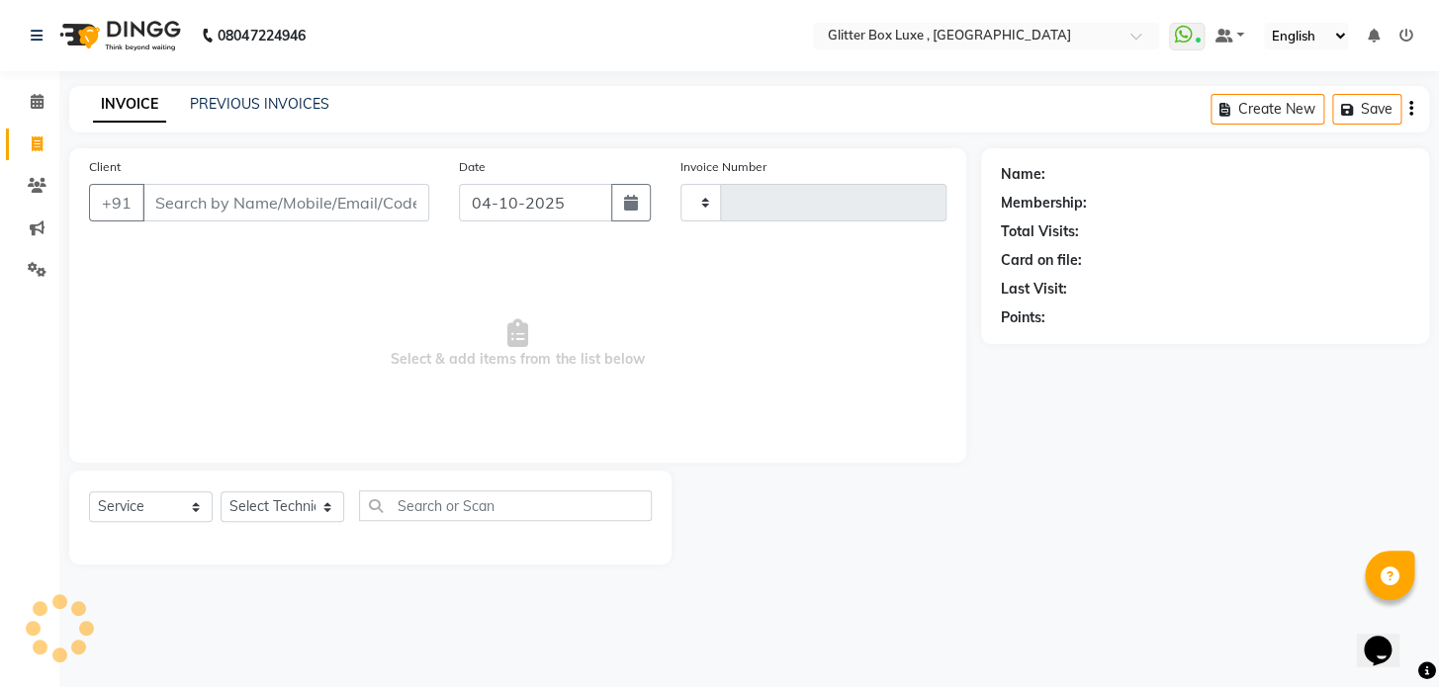
type input "1722"
select select "5772"
click at [248, 207] on input "Client" at bounding box center [285, 203] width 287 height 38
click at [288, 195] on input "Client" at bounding box center [285, 203] width 287 height 38
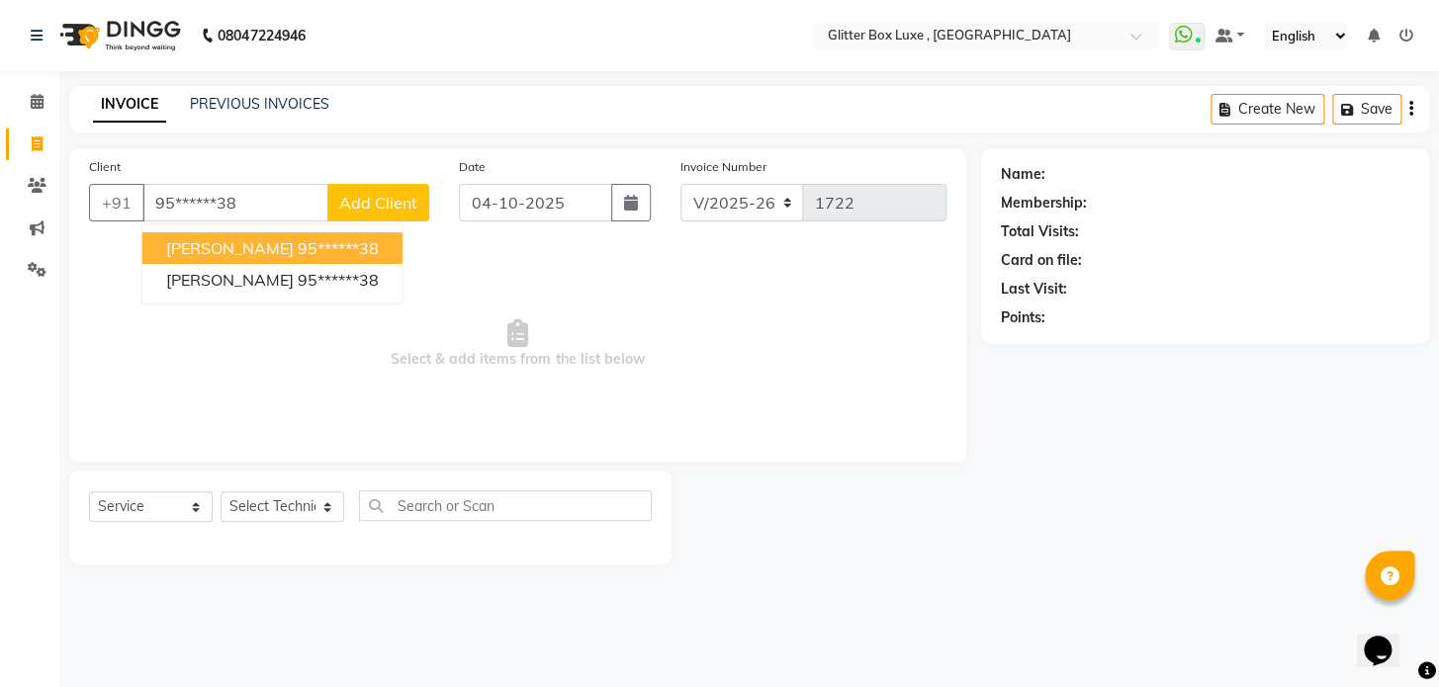
type input "95******38"
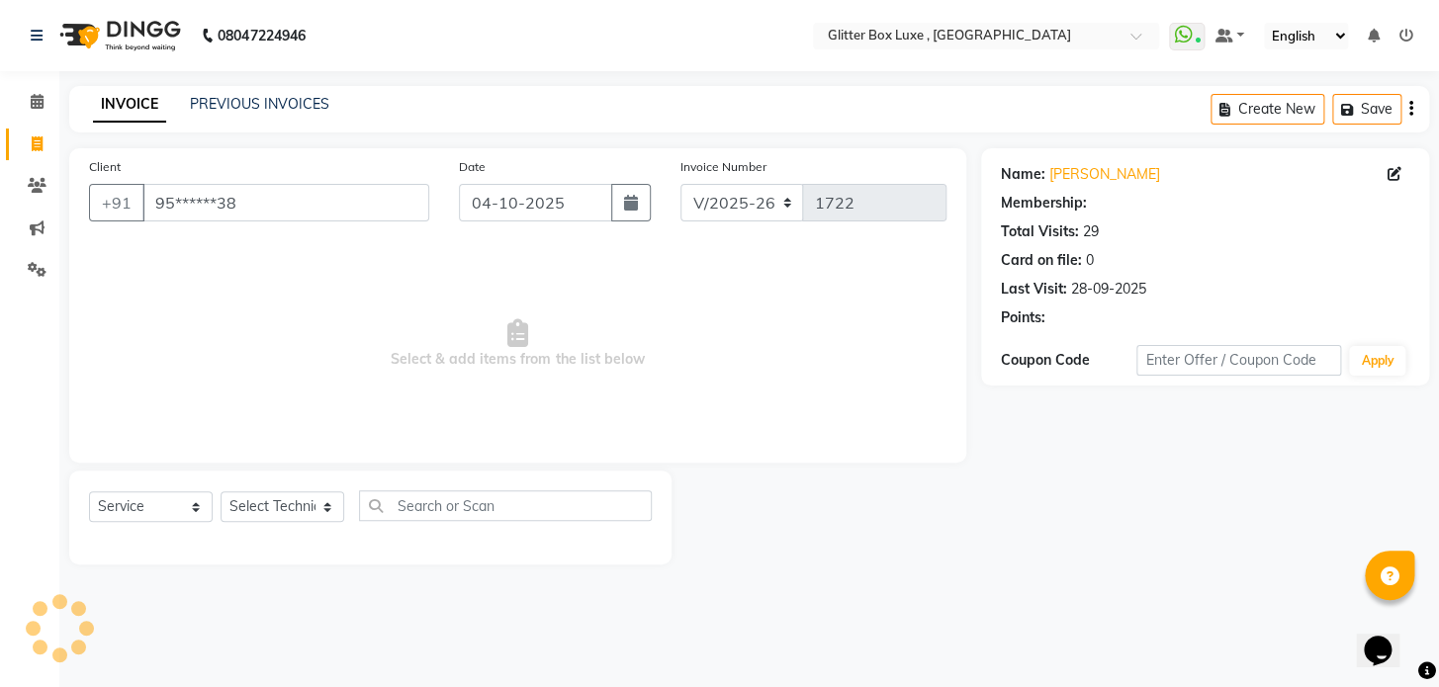
select select "2: Object"
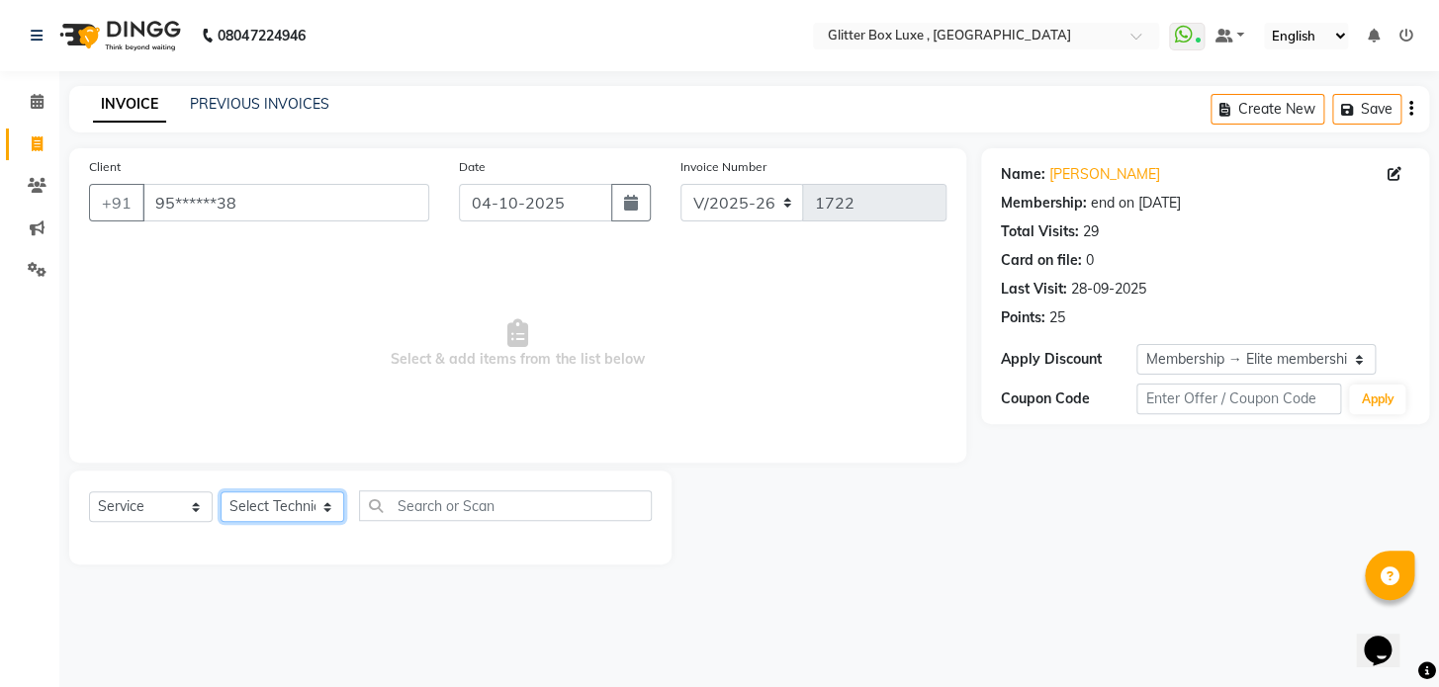
click at [262, 507] on select "Select Technician akash DEV Happy KHUSHBOO SONI MANAGER munazir owner priti Rah…" at bounding box center [283, 506] width 124 height 31
select select "47921"
click at [221, 491] on select "Select Technician akash DEV Happy KHUSHBOO SONI MANAGER munazir owner priti Rah…" at bounding box center [283, 506] width 124 height 31
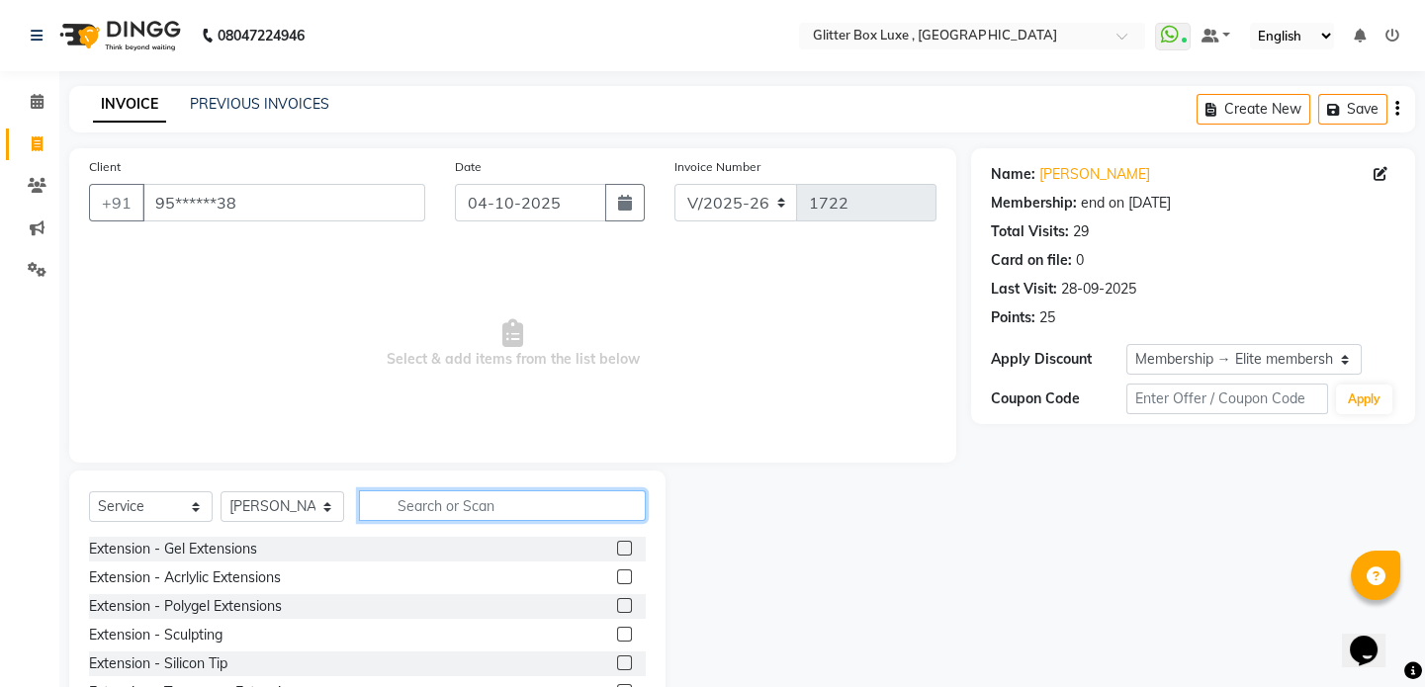
click at [421, 508] on input "text" at bounding box center [502, 505] width 287 height 31
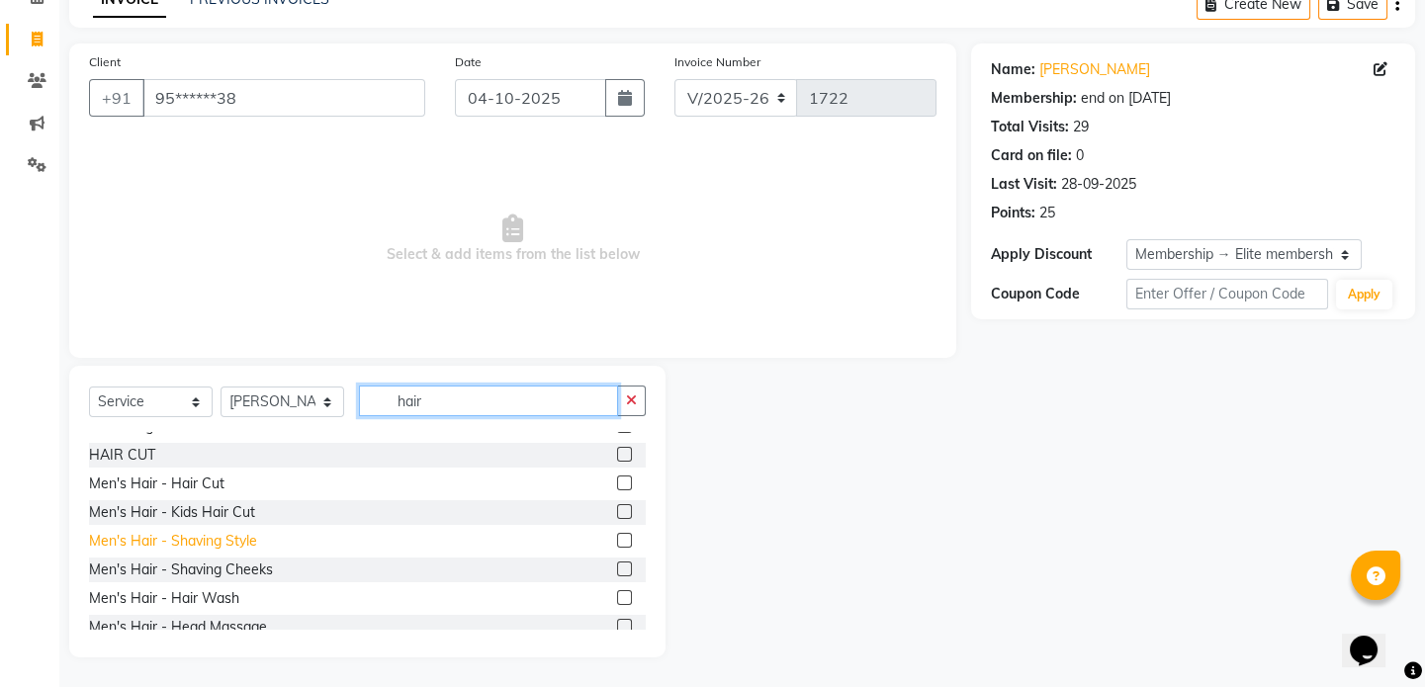
scroll to position [449, 0]
type input "hair"
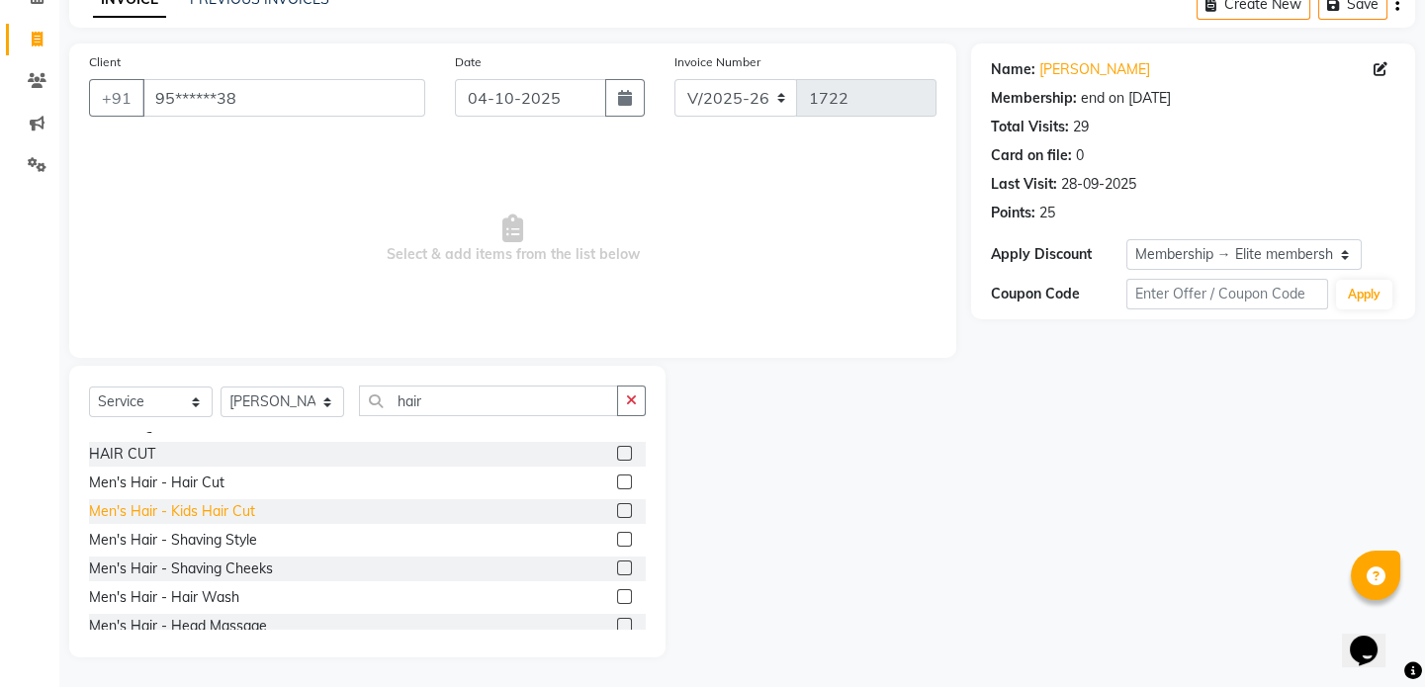
click at [191, 514] on div "Men's Hair - Kids Hair Cut" at bounding box center [172, 511] width 166 height 21
checkbox input "false"
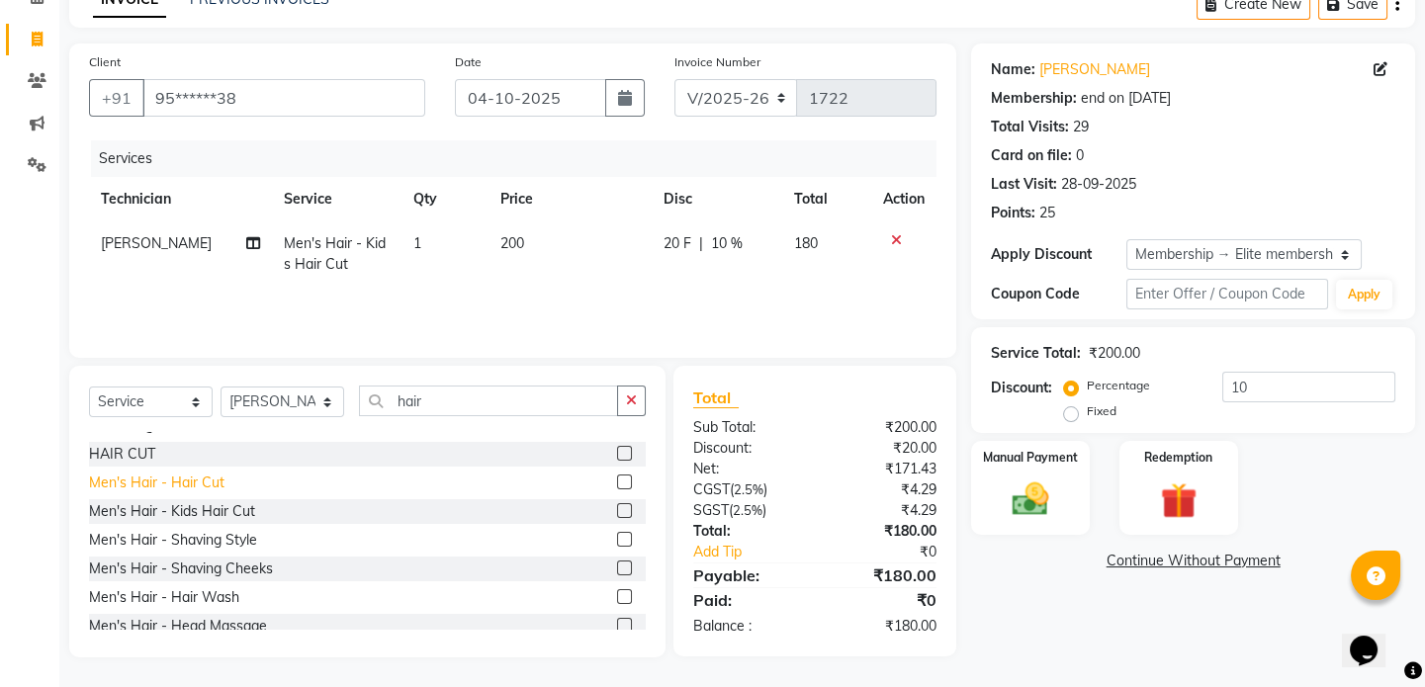
click at [198, 480] on div "Men's Hair - Hair Cut" at bounding box center [156, 483] width 135 height 21
checkbox input "false"
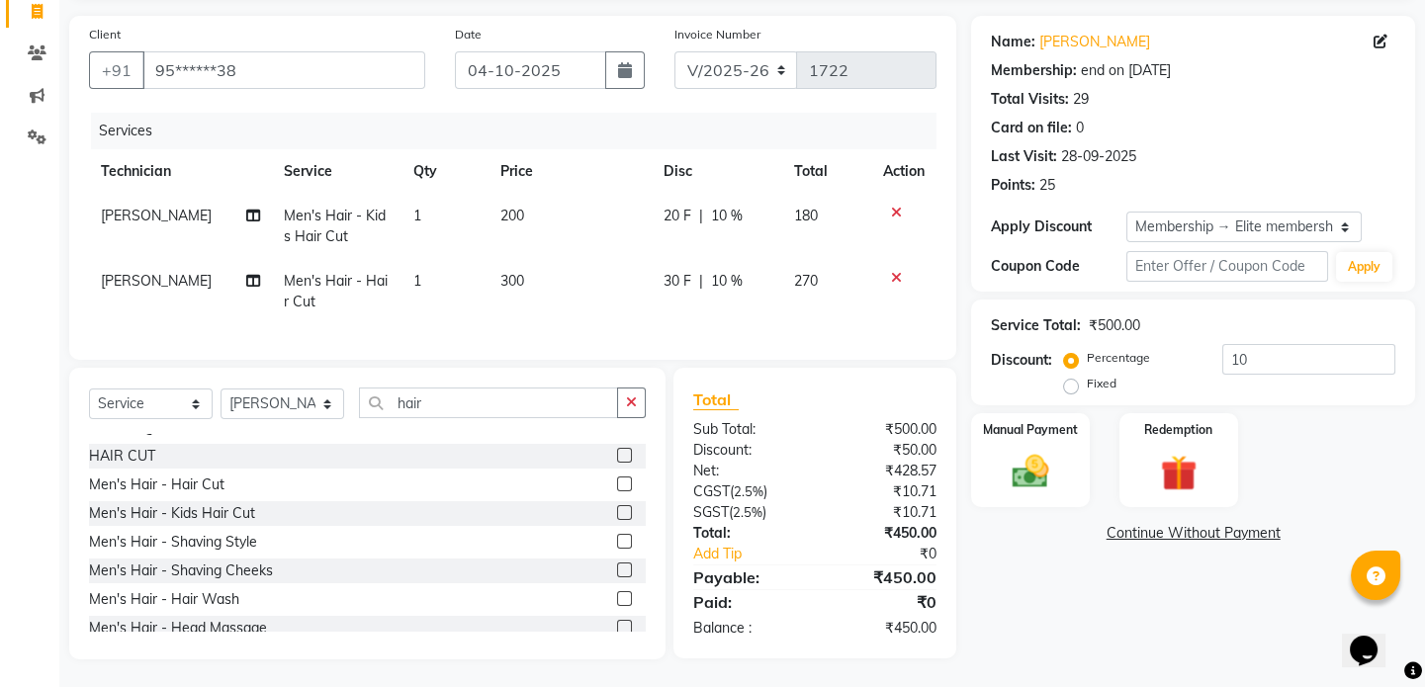
scroll to position [148, 0]
click at [1033, 449] on img at bounding box center [1030, 470] width 61 height 44
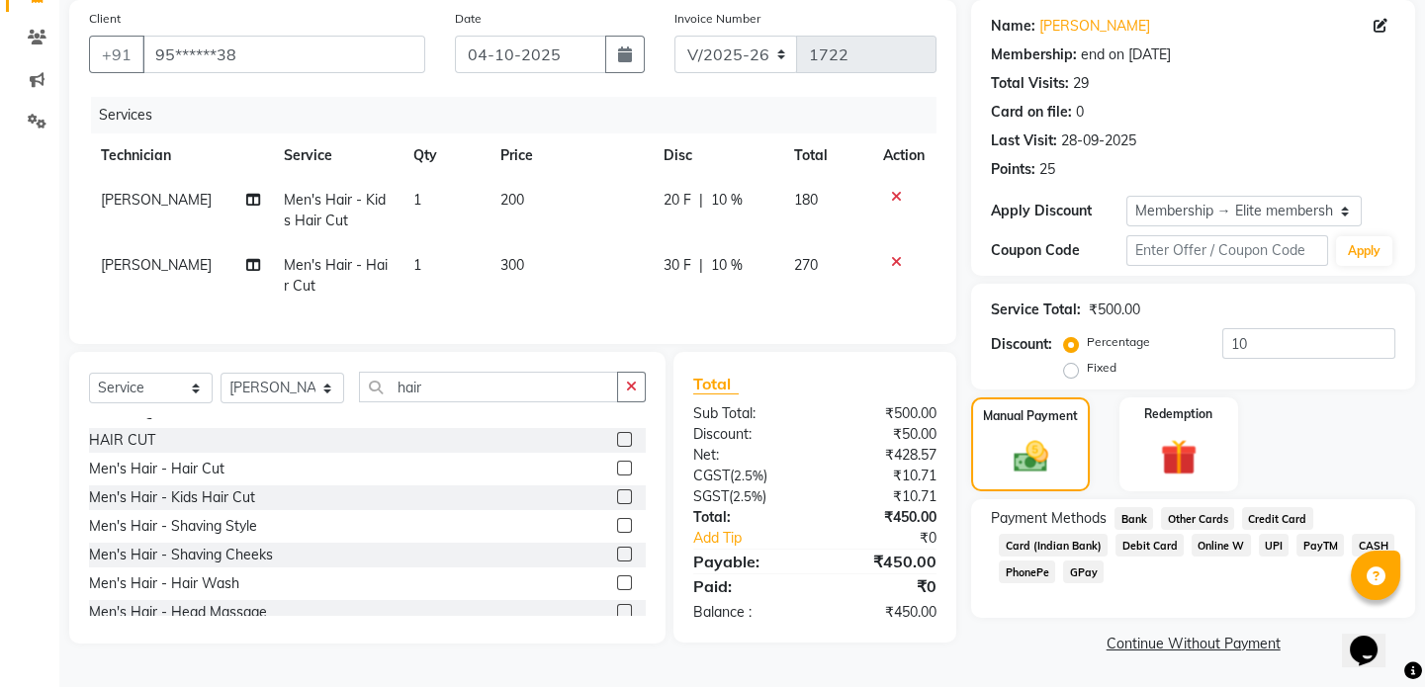
click at [1355, 546] on span "CASH" at bounding box center [1373, 545] width 43 height 23
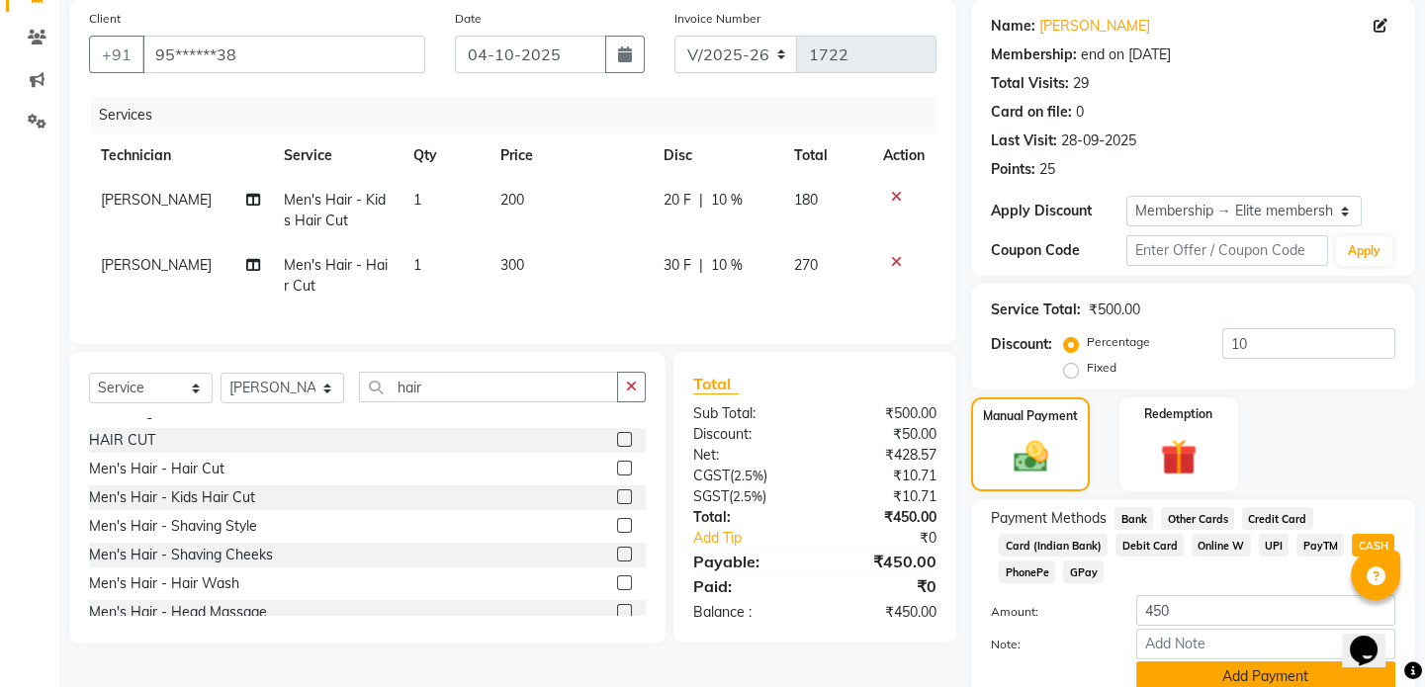
click at [1240, 678] on button "Add Payment" at bounding box center [1265, 677] width 259 height 31
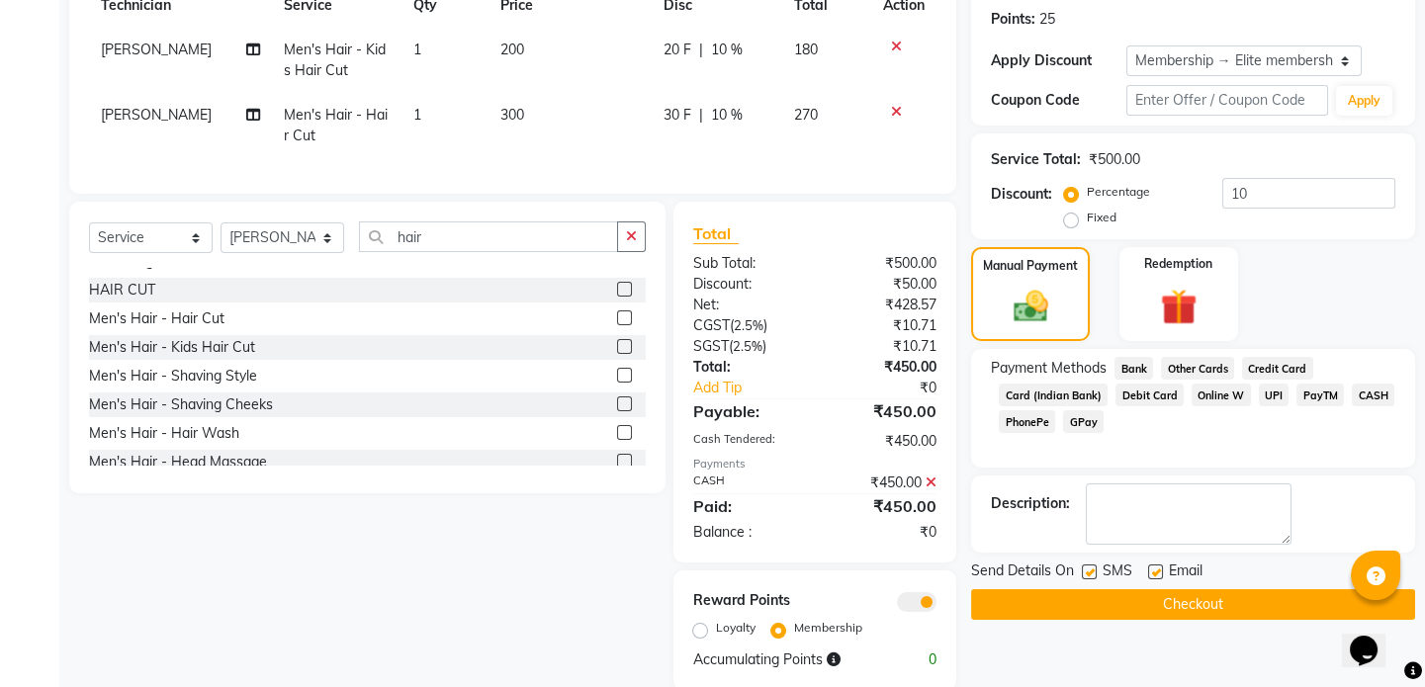
scroll to position [346, 0]
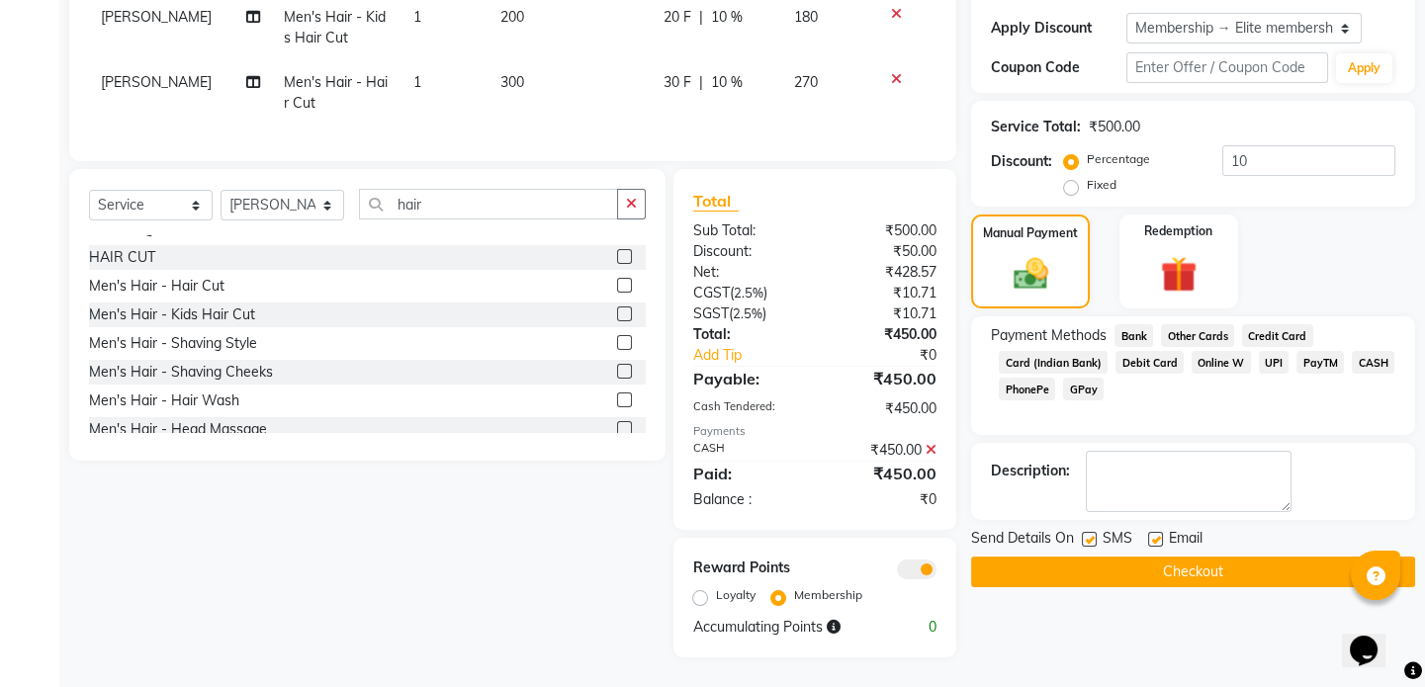
click at [1230, 559] on button "Checkout" at bounding box center [1193, 572] width 444 height 31
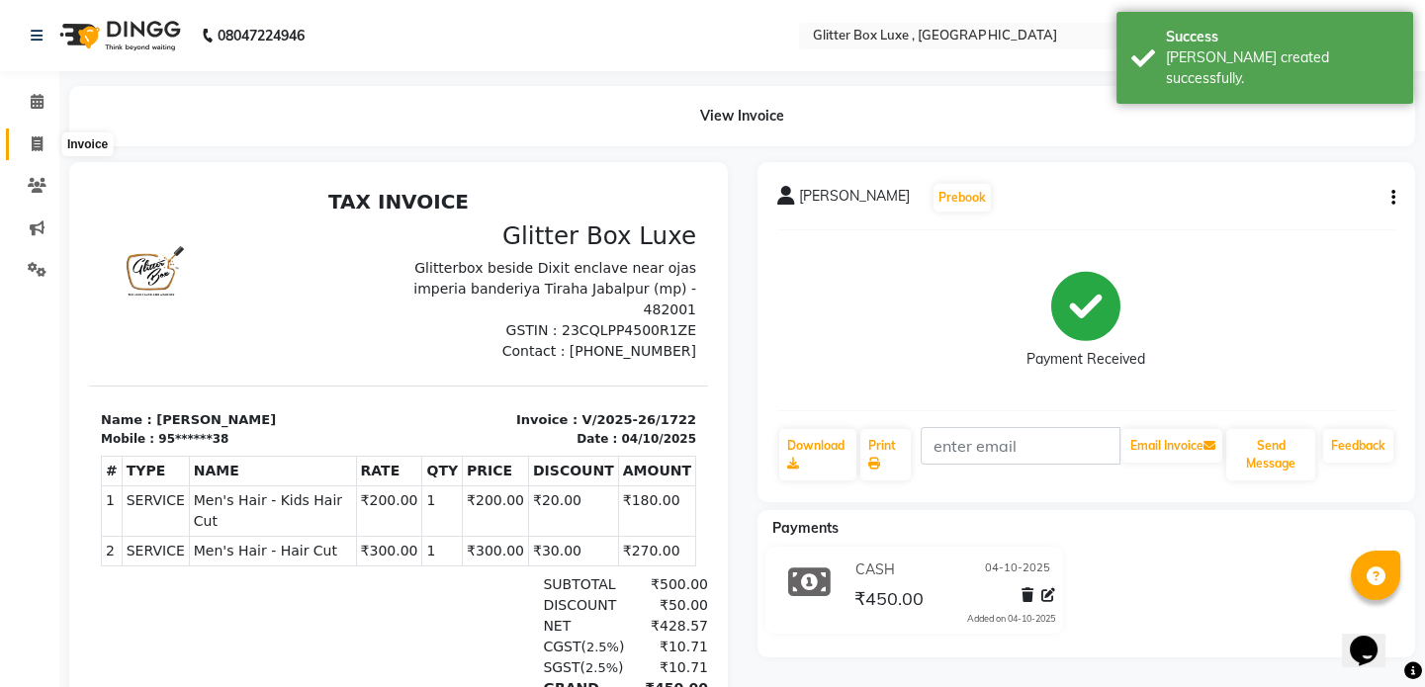
click at [40, 143] on icon at bounding box center [37, 143] width 11 height 15
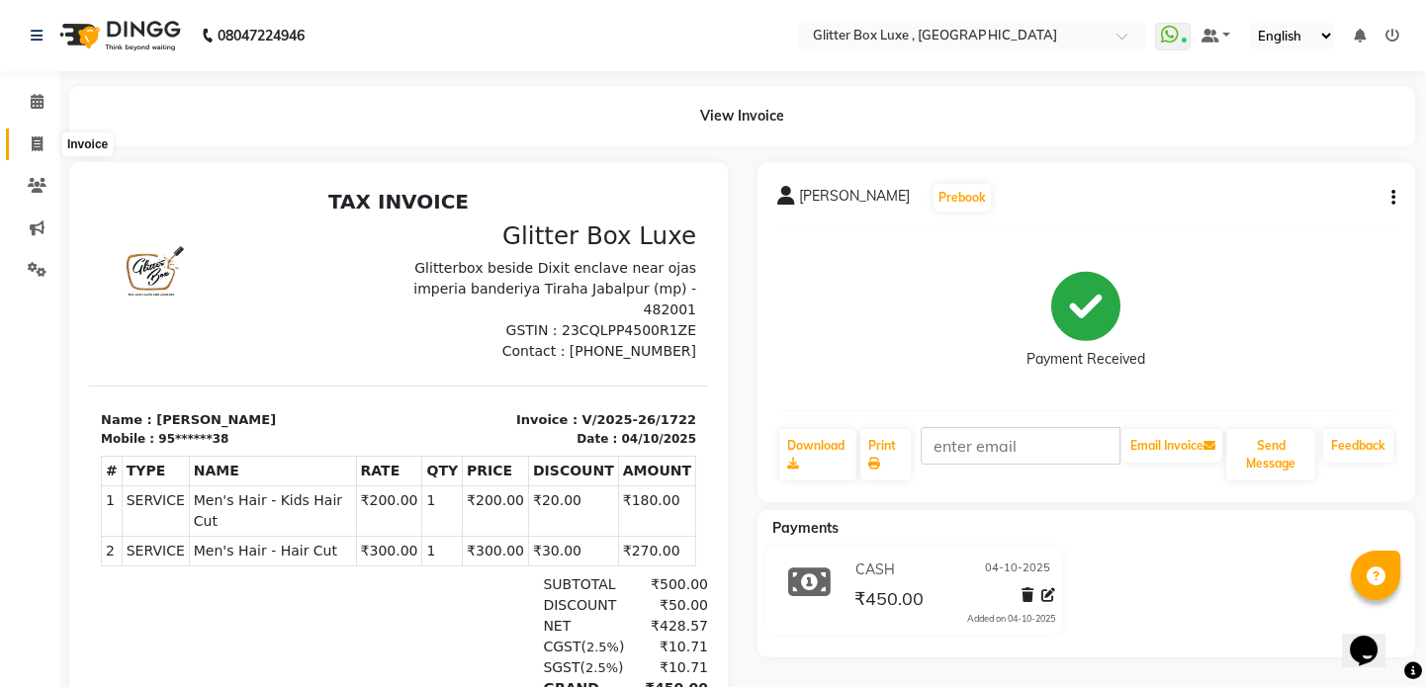
select select "service"
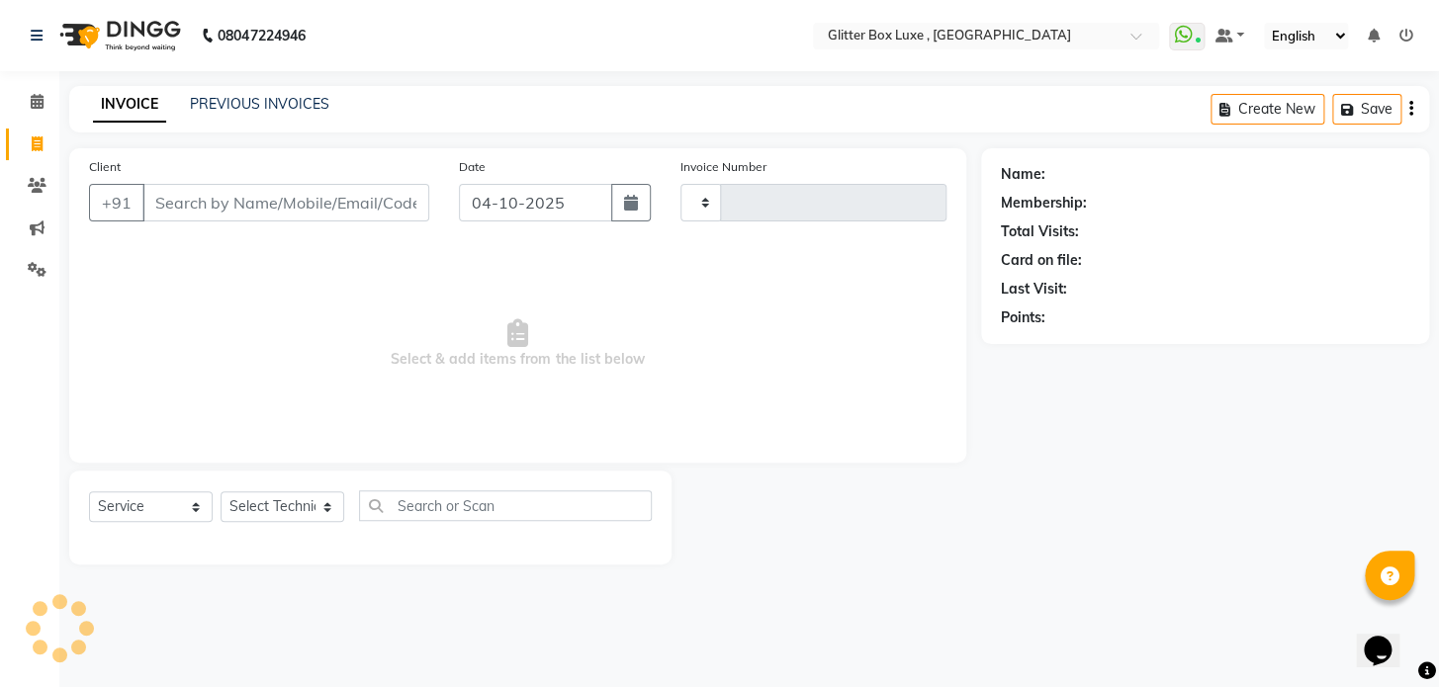
type input "1723"
select select "5772"
click at [166, 206] on input "Client" at bounding box center [285, 203] width 287 height 38
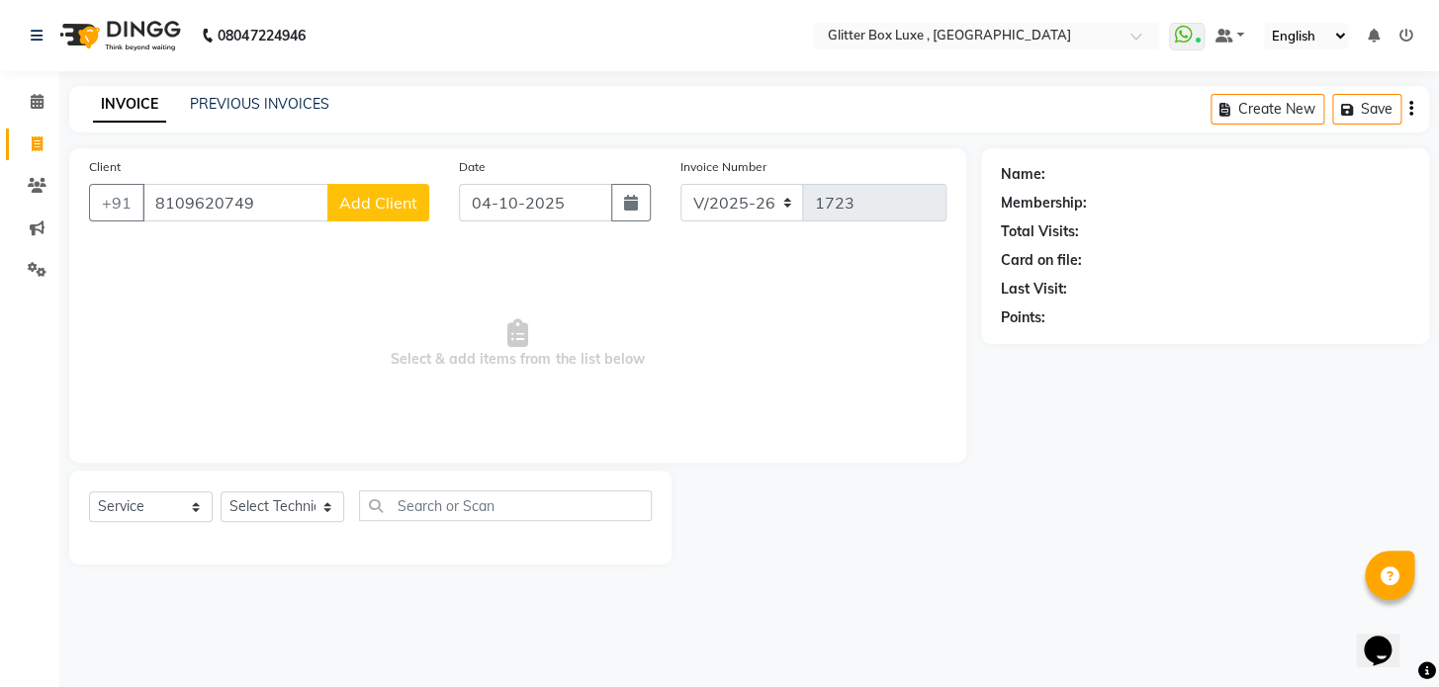
type input "8109620749"
click at [383, 211] on span "Add Client" at bounding box center [378, 203] width 78 height 20
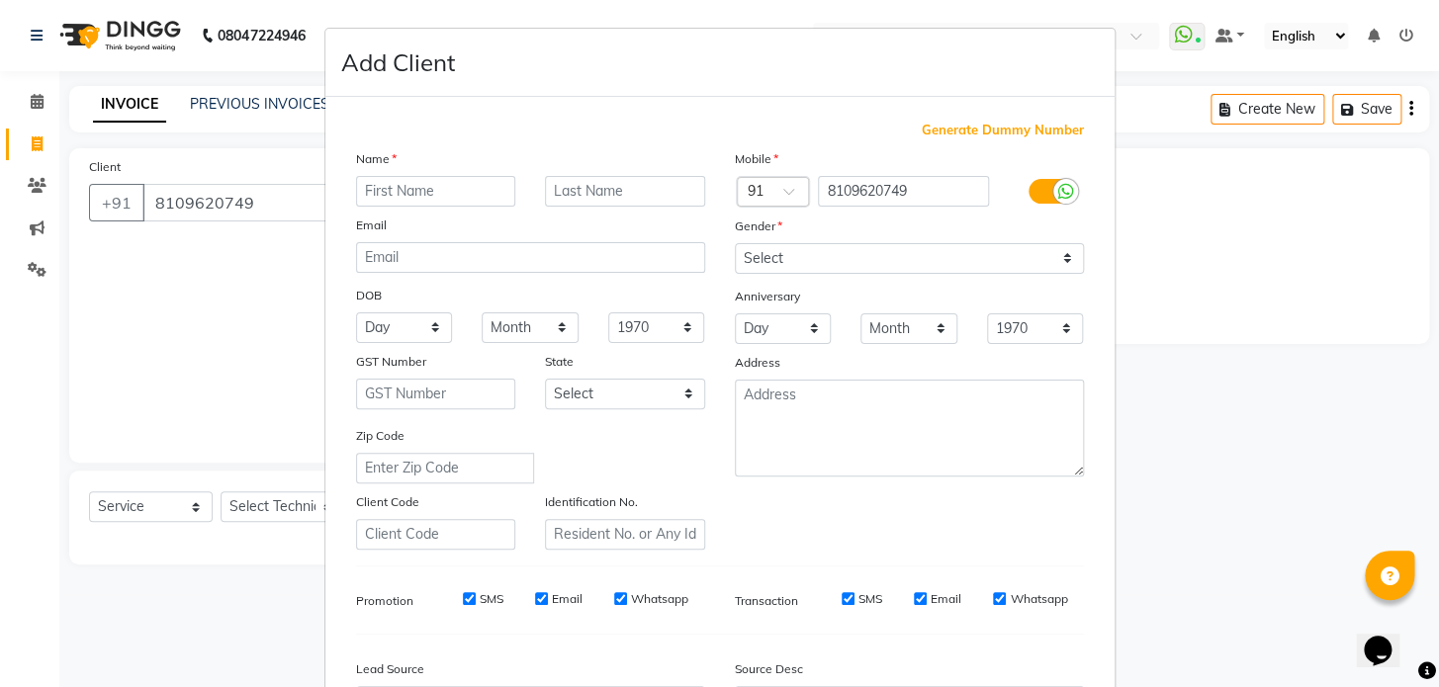
click at [497, 192] on input "text" at bounding box center [436, 191] width 160 height 31
type input "shifali"
type input "barwa"
click at [938, 260] on select "Select Male Female Other Prefer Not To Say" at bounding box center [909, 258] width 349 height 31
select select "female"
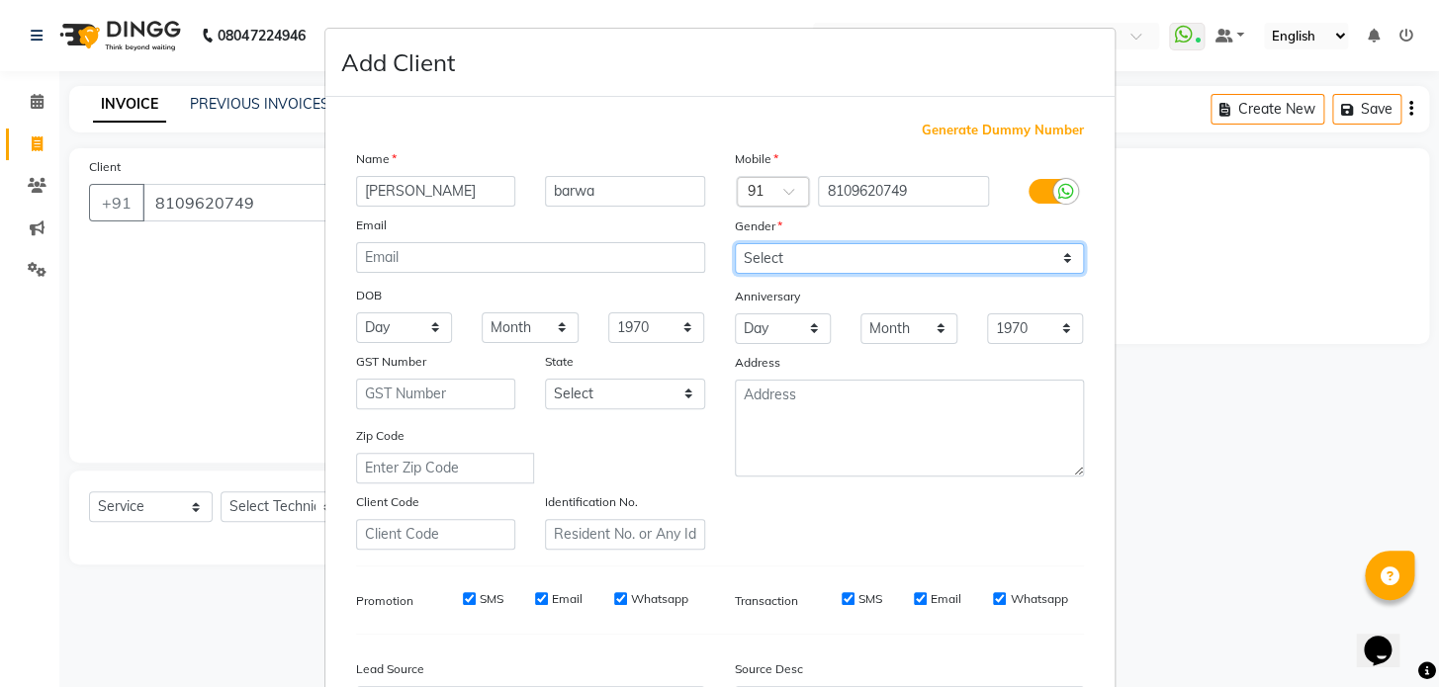
click at [735, 243] on select "Select Male Female Other Prefer Not To Say" at bounding box center [909, 258] width 349 height 31
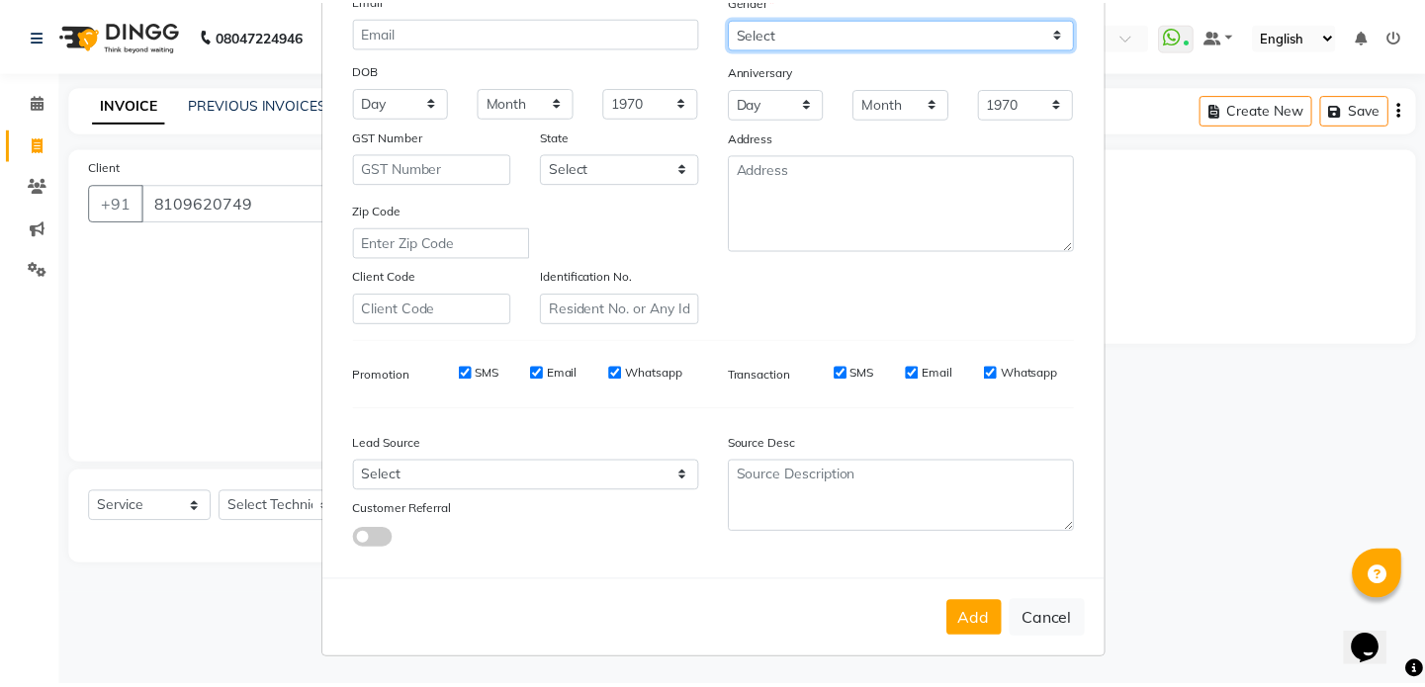
scroll to position [230, 0]
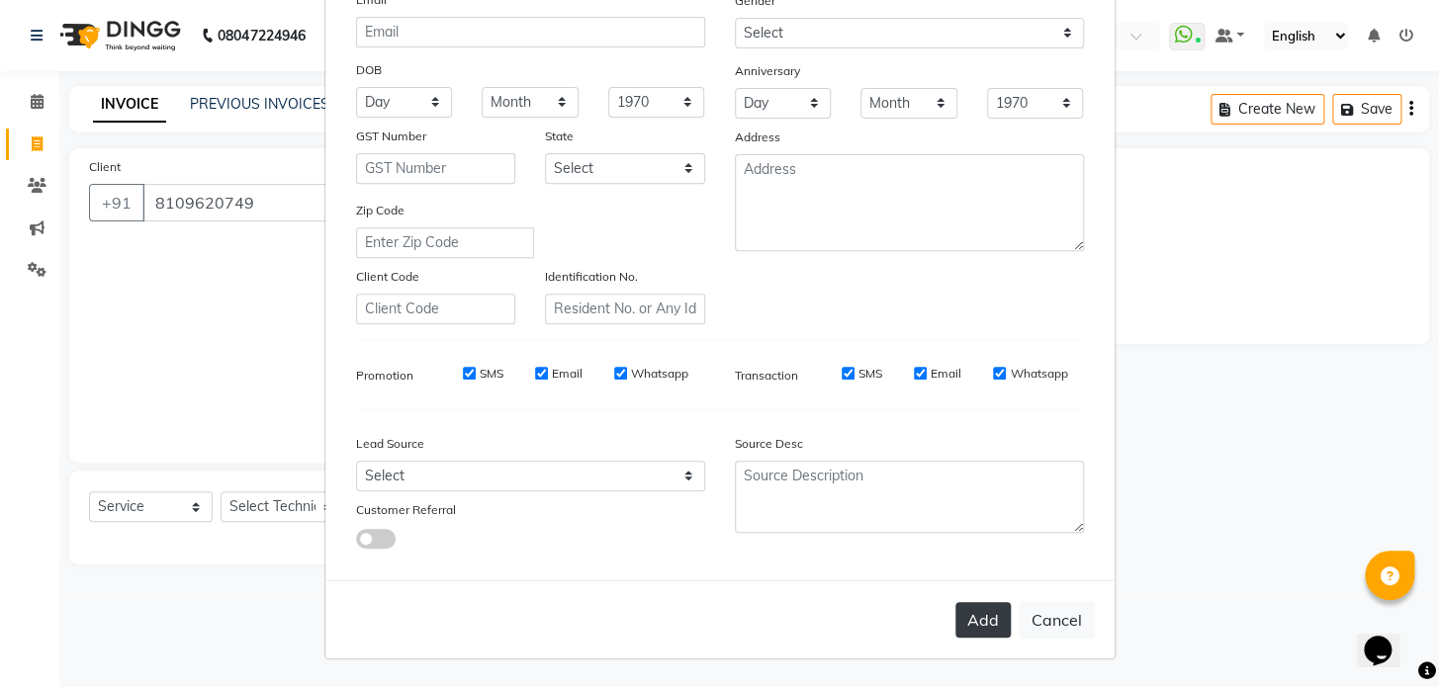
click at [970, 616] on button "Add" at bounding box center [982, 620] width 55 height 36
type input "81******49"
select select
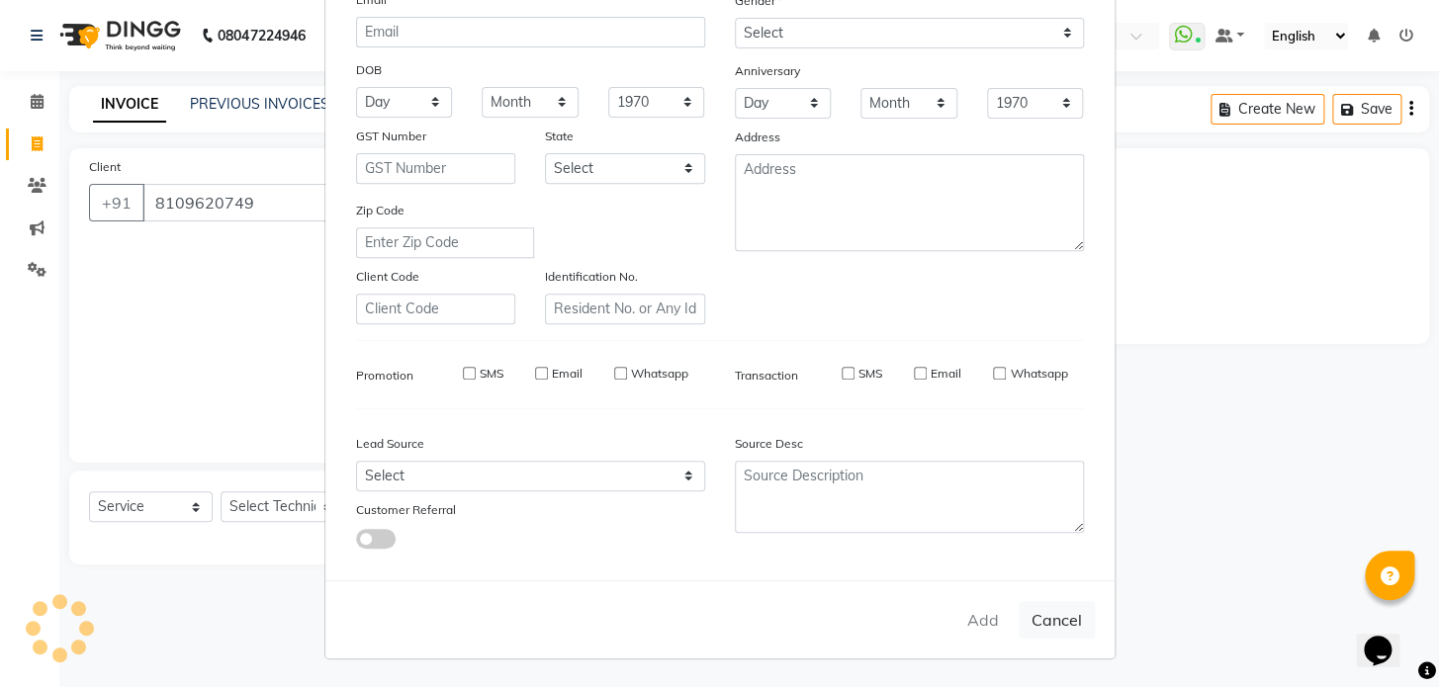
select select
checkbox input "false"
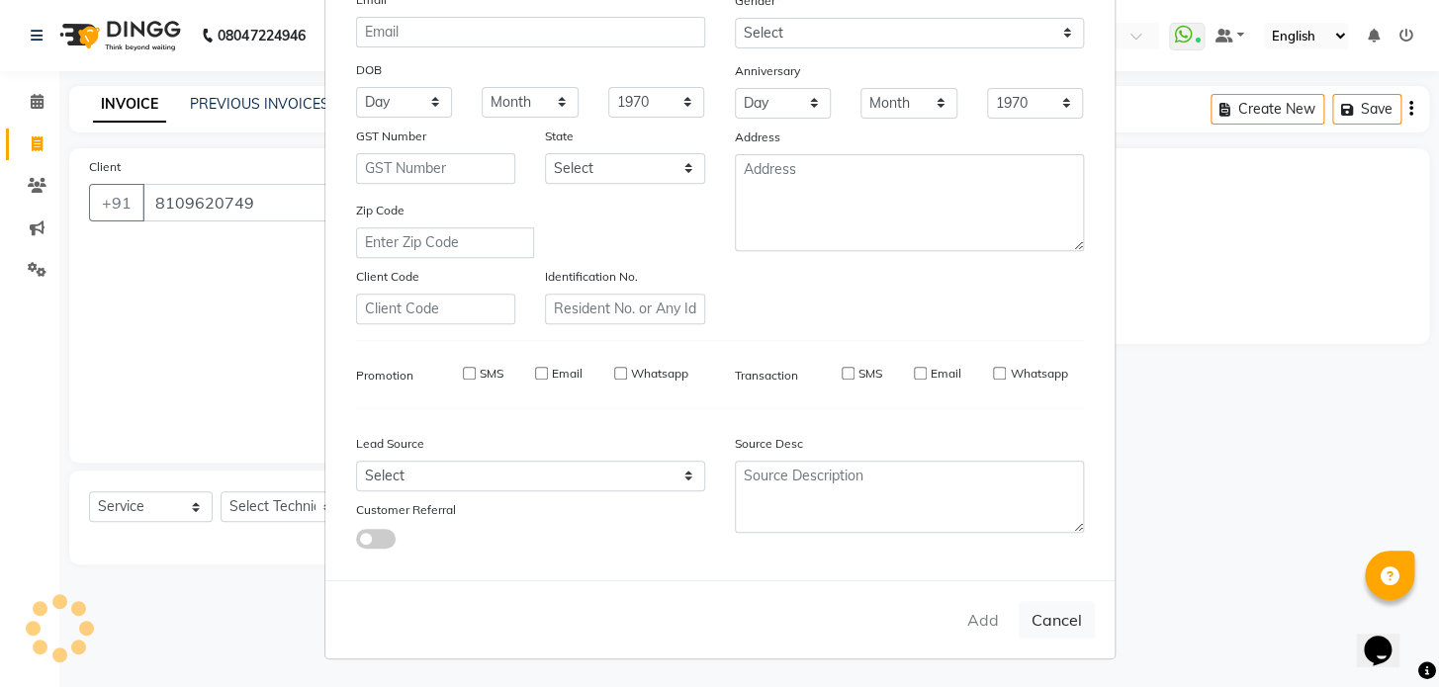
checkbox input "false"
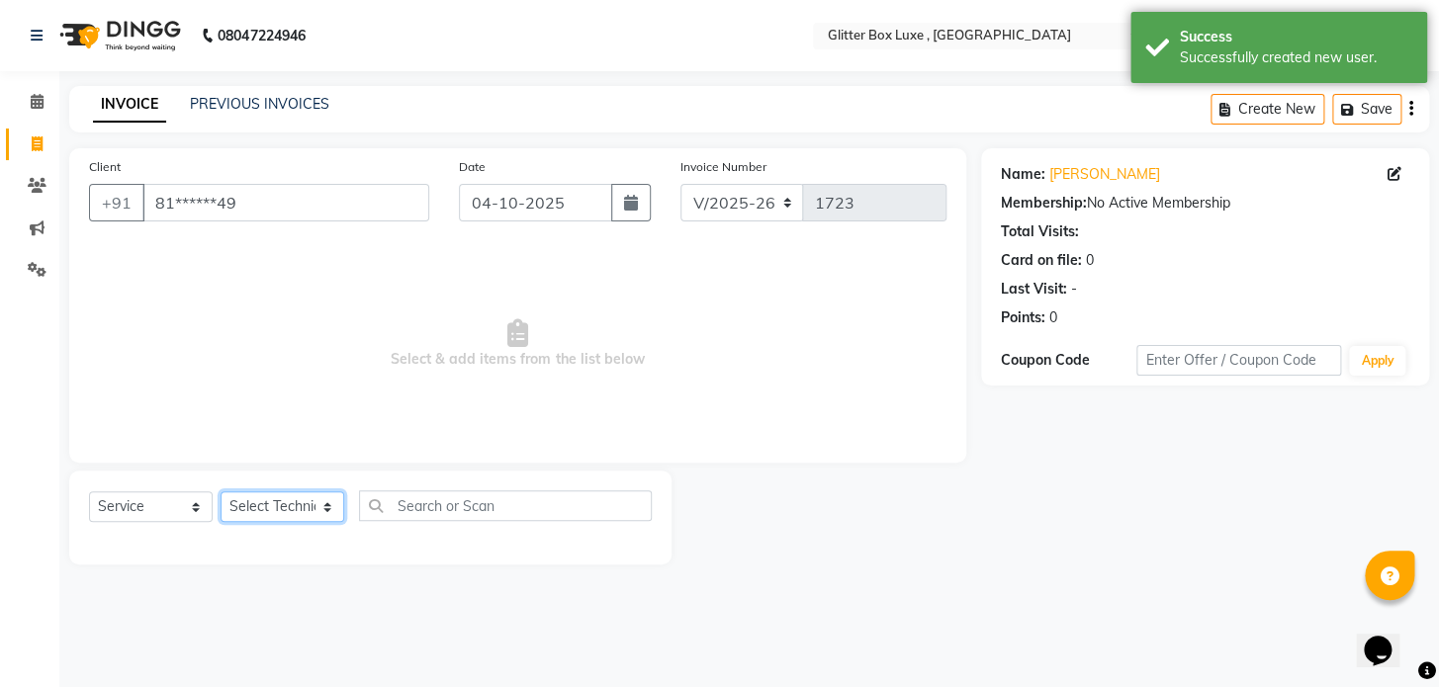
click at [284, 498] on select "Select Technician akash DEV Happy KHUSHBOO SONI MANAGER munazir owner priti Rah…" at bounding box center [283, 506] width 124 height 31
select select "61827"
click at [221, 491] on select "Select Technician akash DEV Happy KHUSHBOO SONI MANAGER munazir owner priti Rah…" at bounding box center [283, 506] width 124 height 31
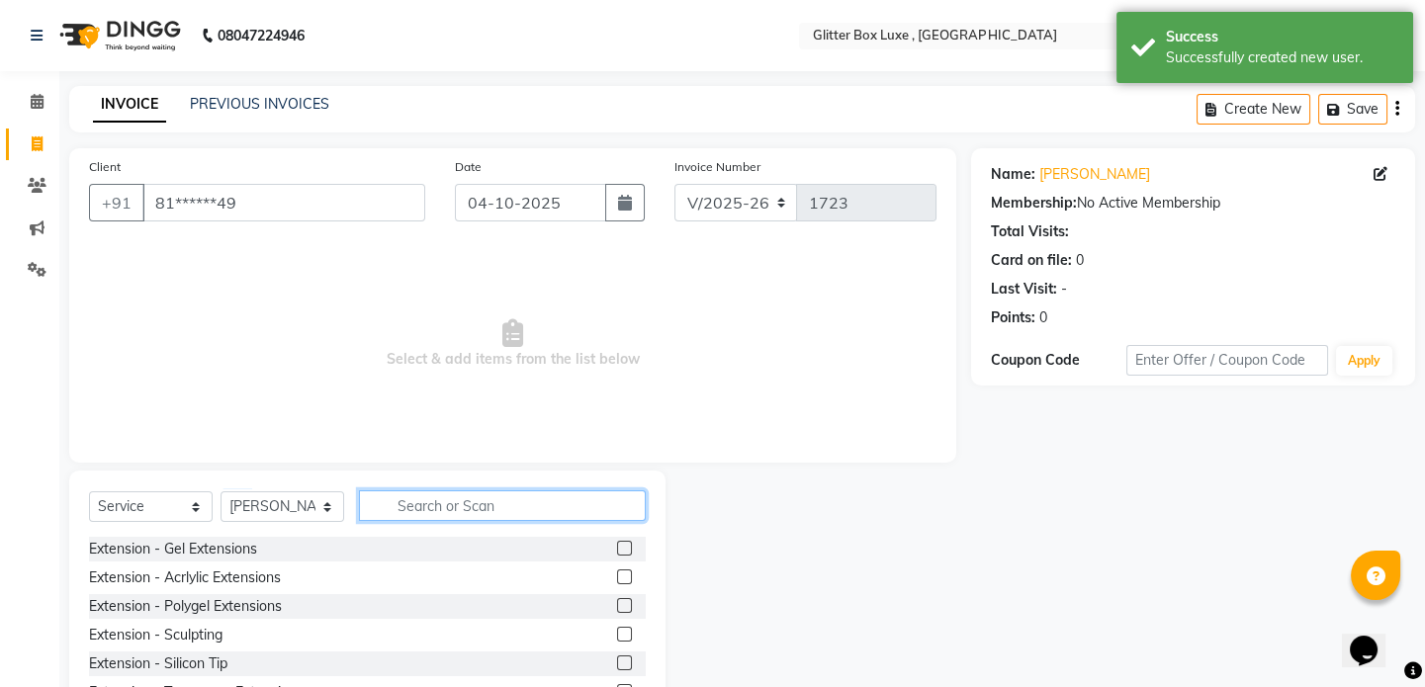
click at [491, 503] on input "text" at bounding box center [502, 505] width 287 height 31
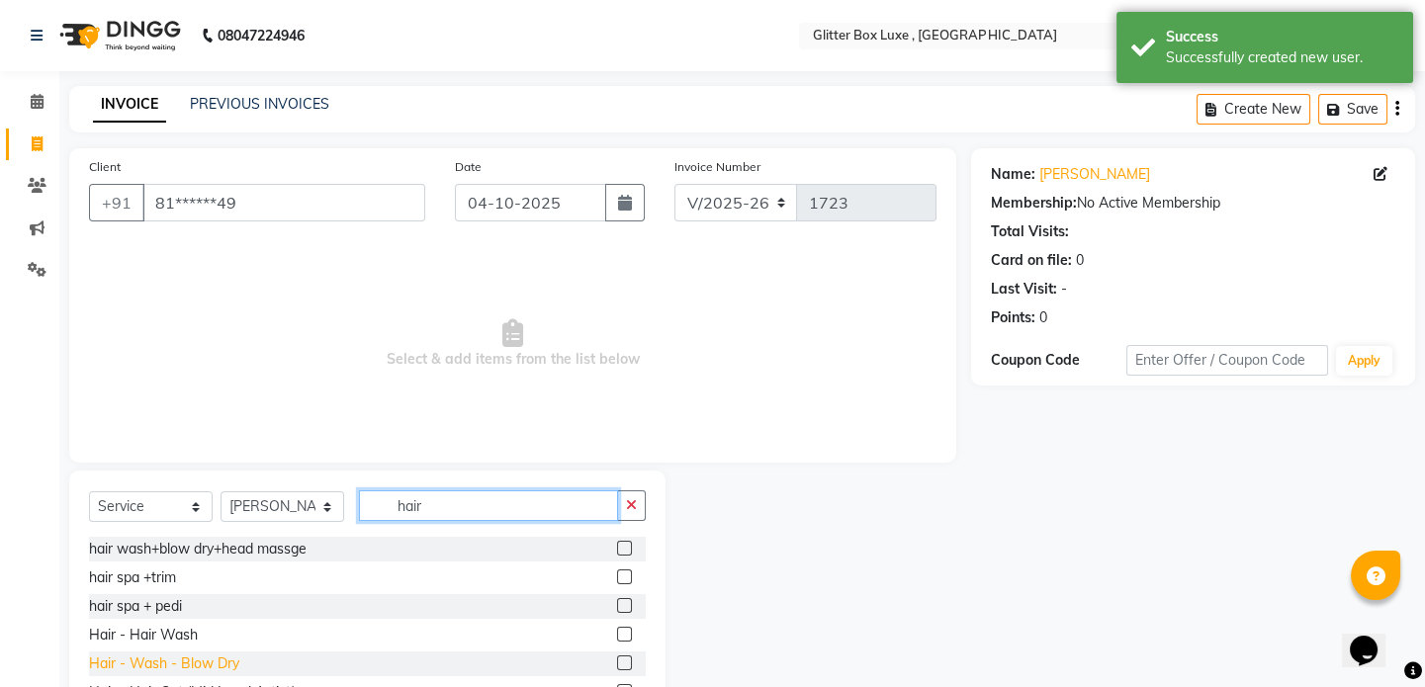
type input "hair"
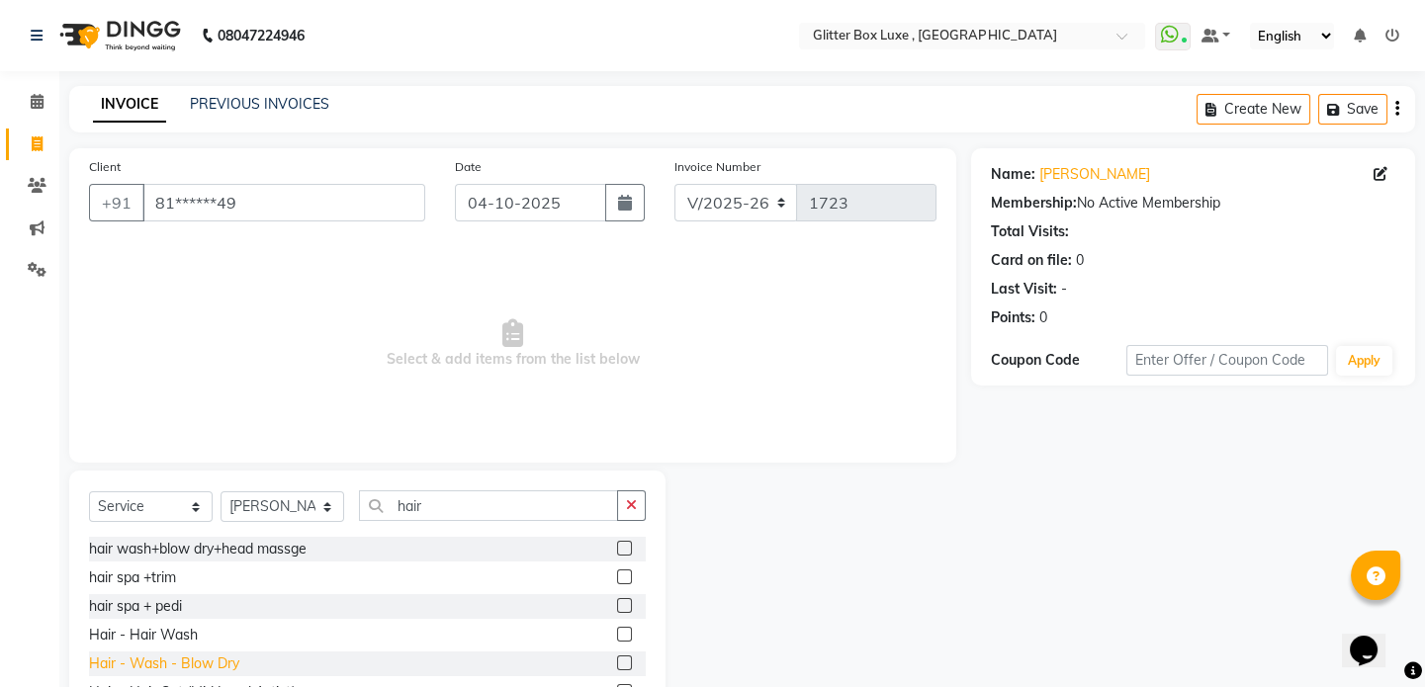
click at [222, 667] on div "Hair - Wash - Blow Dry" at bounding box center [164, 664] width 150 height 21
checkbox input "false"
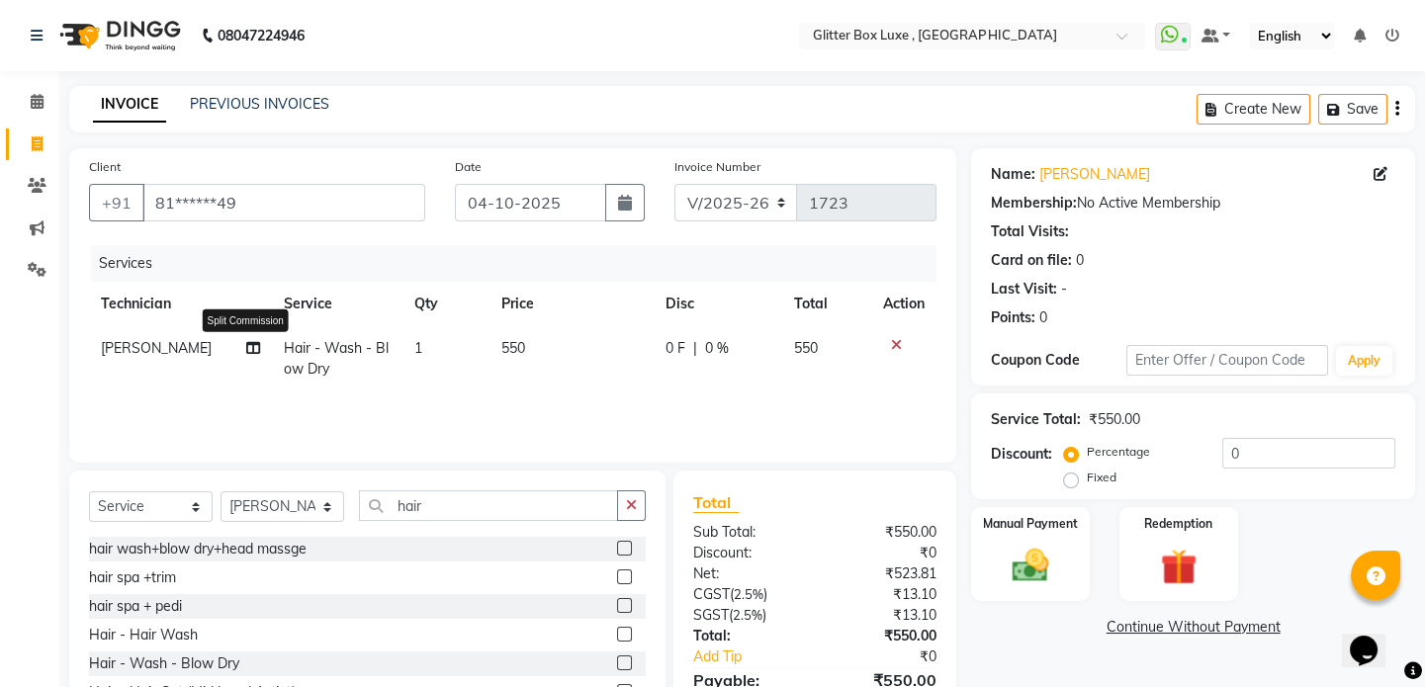
click at [246, 349] on icon at bounding box center [253, 348] width 14 height 14
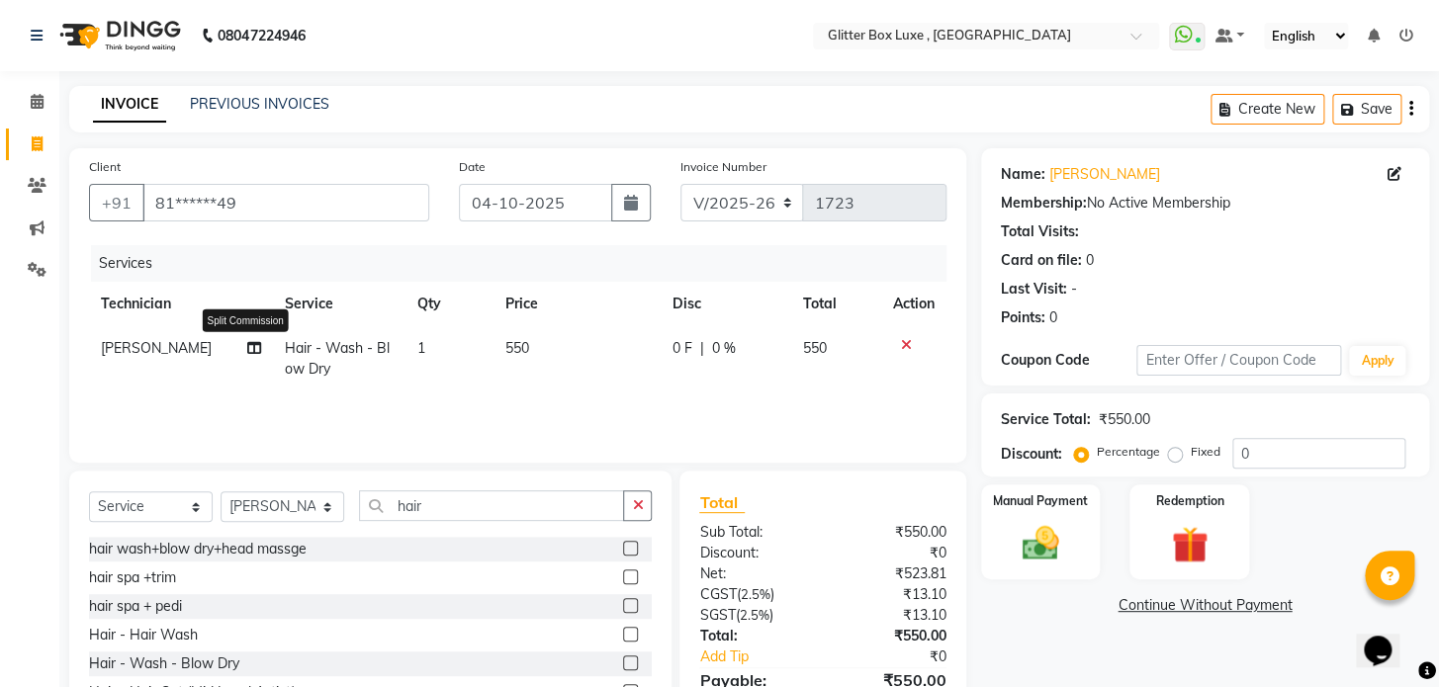
select select "61827"
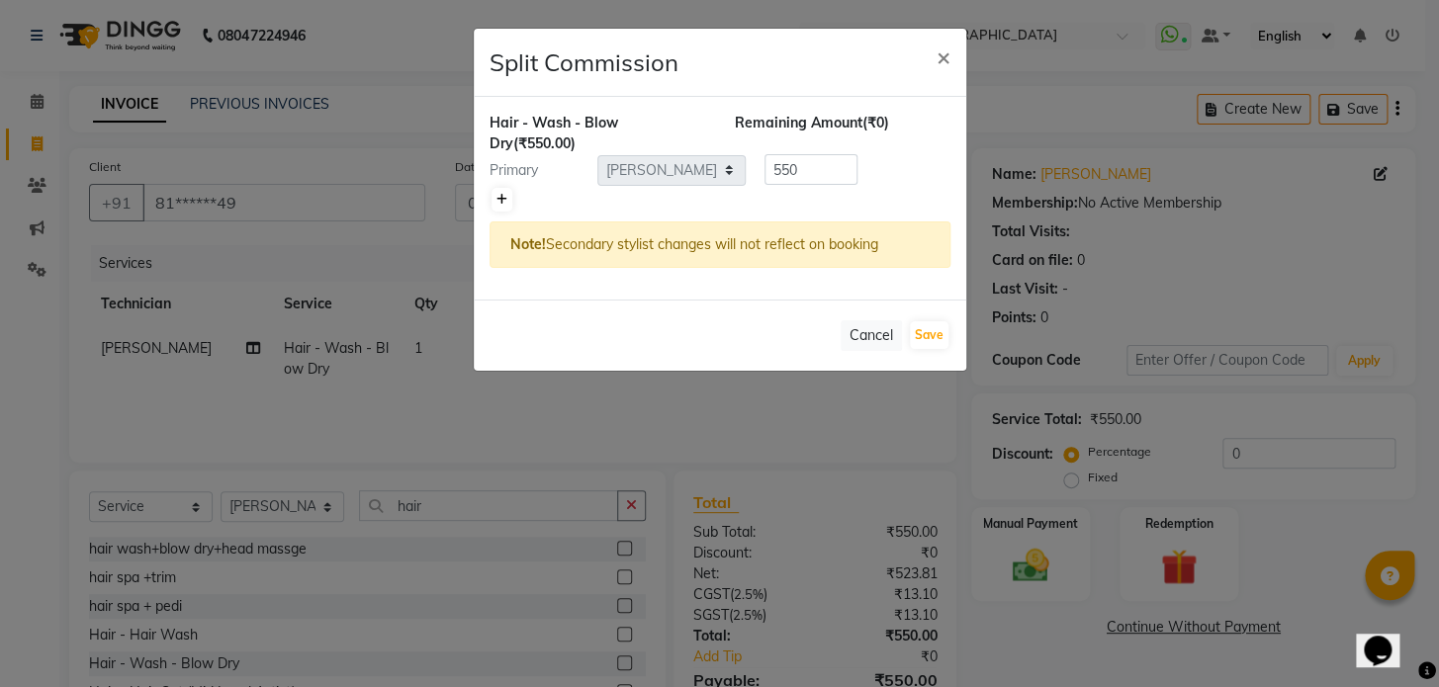
click at [496, 195] on icon at bounding box center [501, 200] width 11 height 12
type input "275"
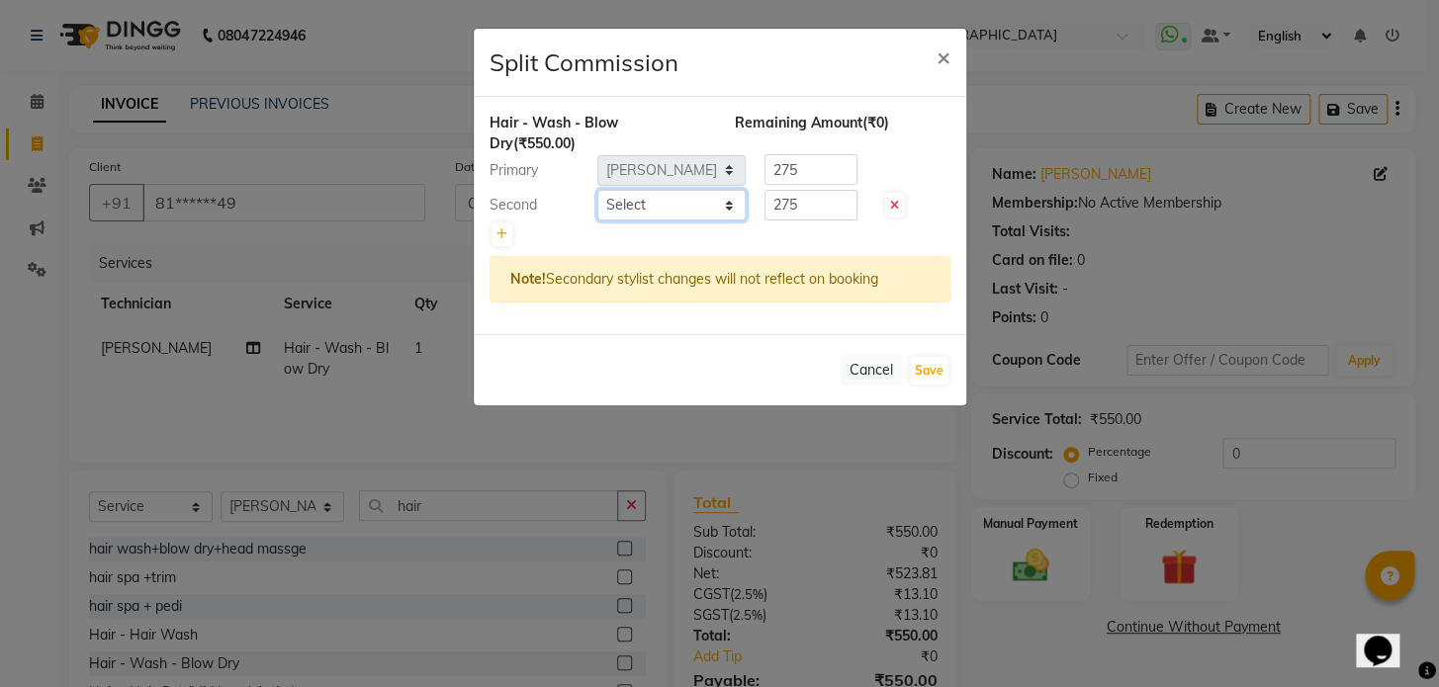
click at [666, 206] on select "Select akash DEV Happy KHUSHBOO SONI MANAGER munazir owner priti Rahul Shriwas …" at bounding box center [671, 205] width 148 height 31
select select "47921"
click at [597, 190] on select "Select akash DEV Happy KHUSHBOO SONI MANAGER munazir owner priti Rahul Shriwas …" at bounding box center [671, 205] width 148 height 31
click at [937, 369] on button "Save" at bounding box center [929, 371] width 39 height 28
select select "Select"
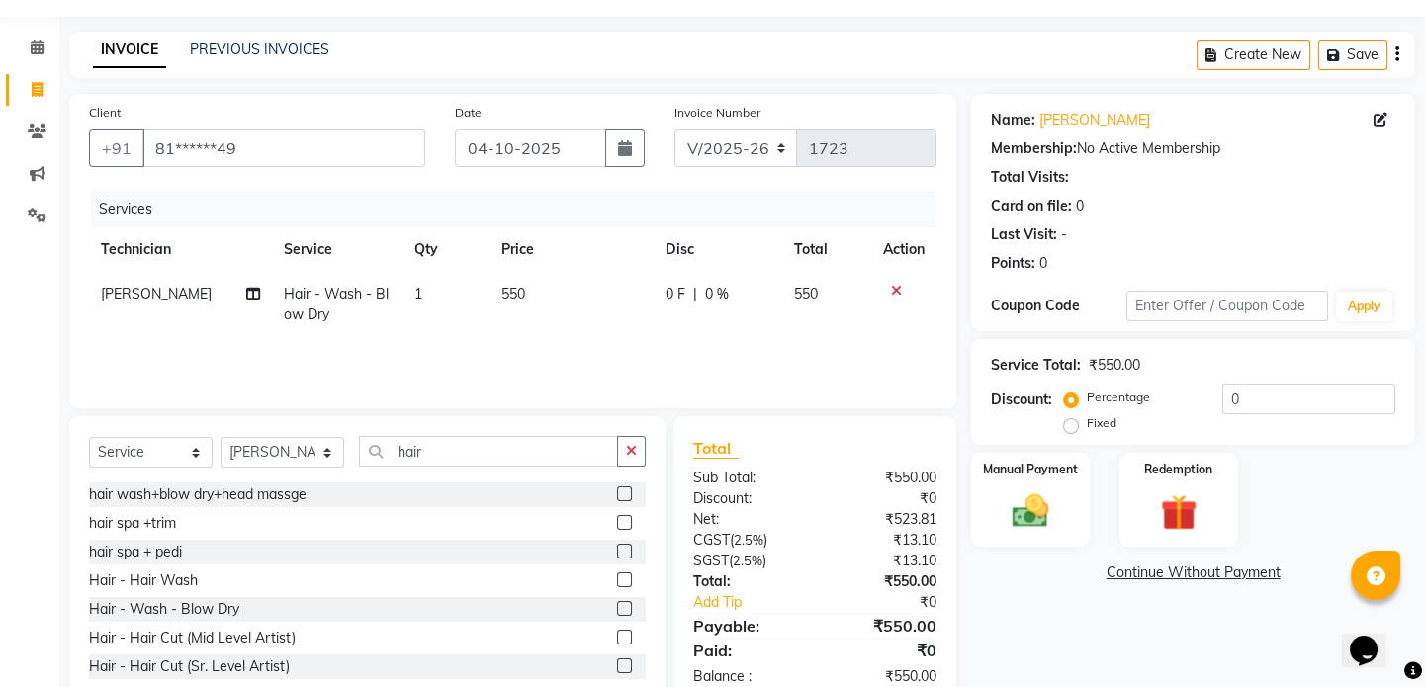
scroll to position [105, 0]
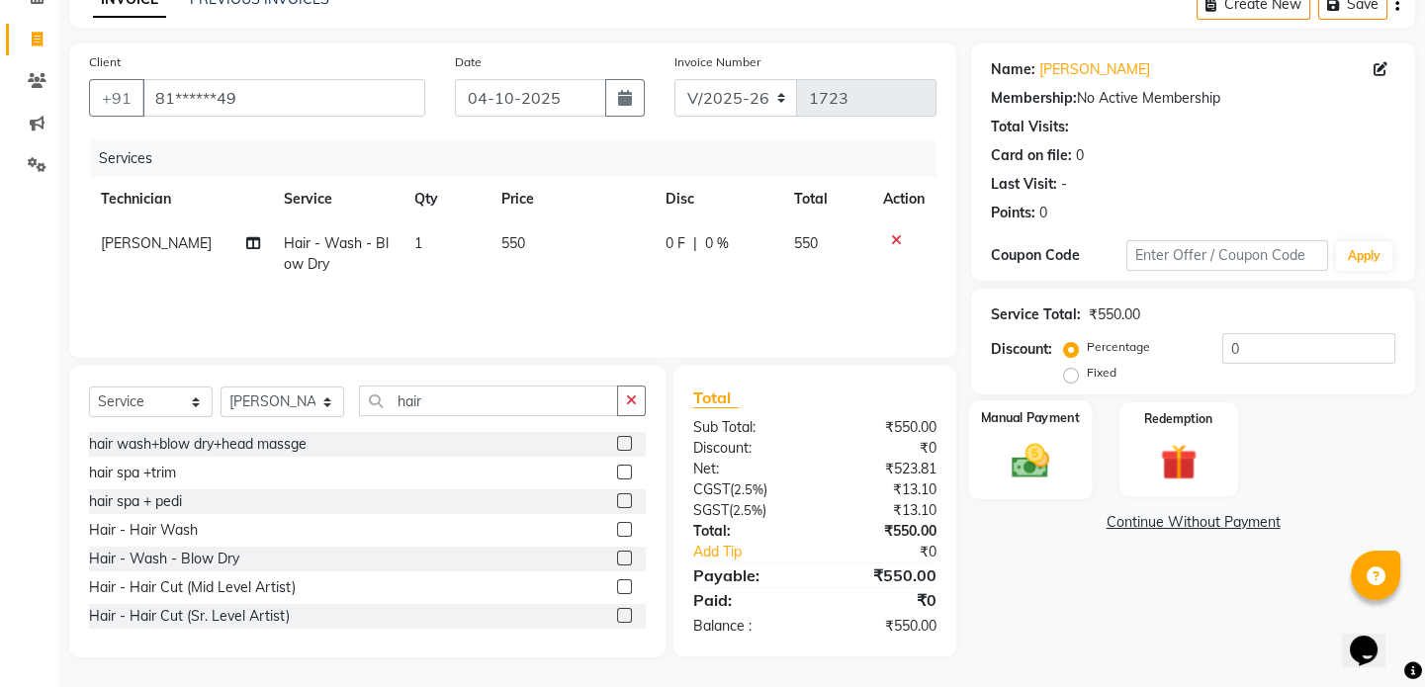
click at [1019, 458] on img at bounding box center [1030, 461] width 61 height 44
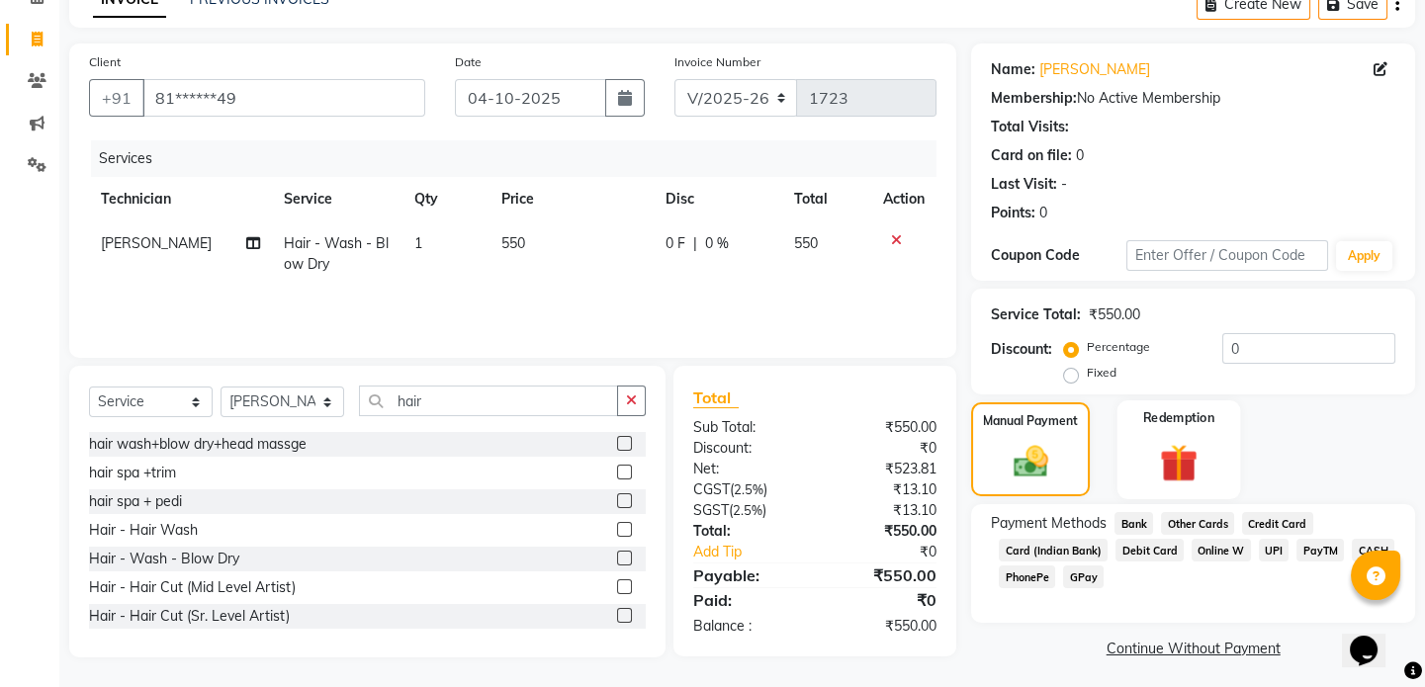
scroll to position [110, 0]
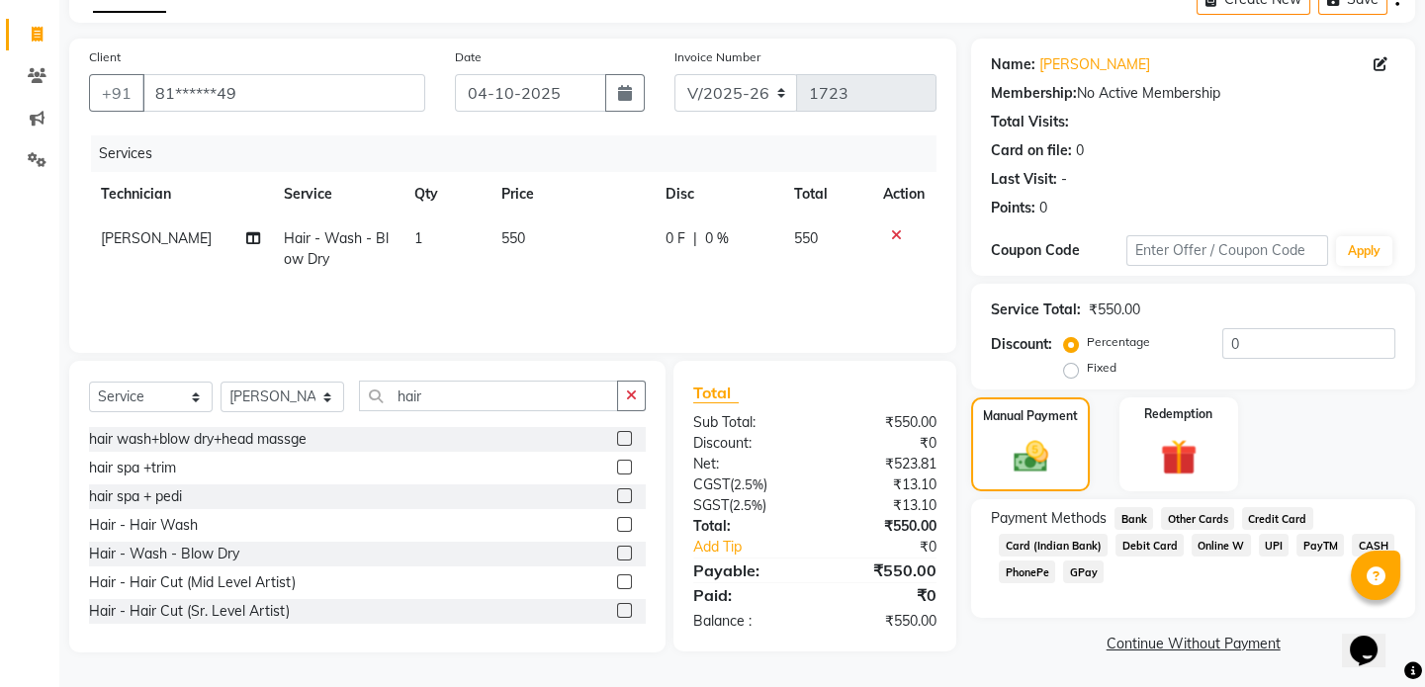
click at [1269, 538] on span "UPI" at bounding box center [1274, 545] width 31 height 23
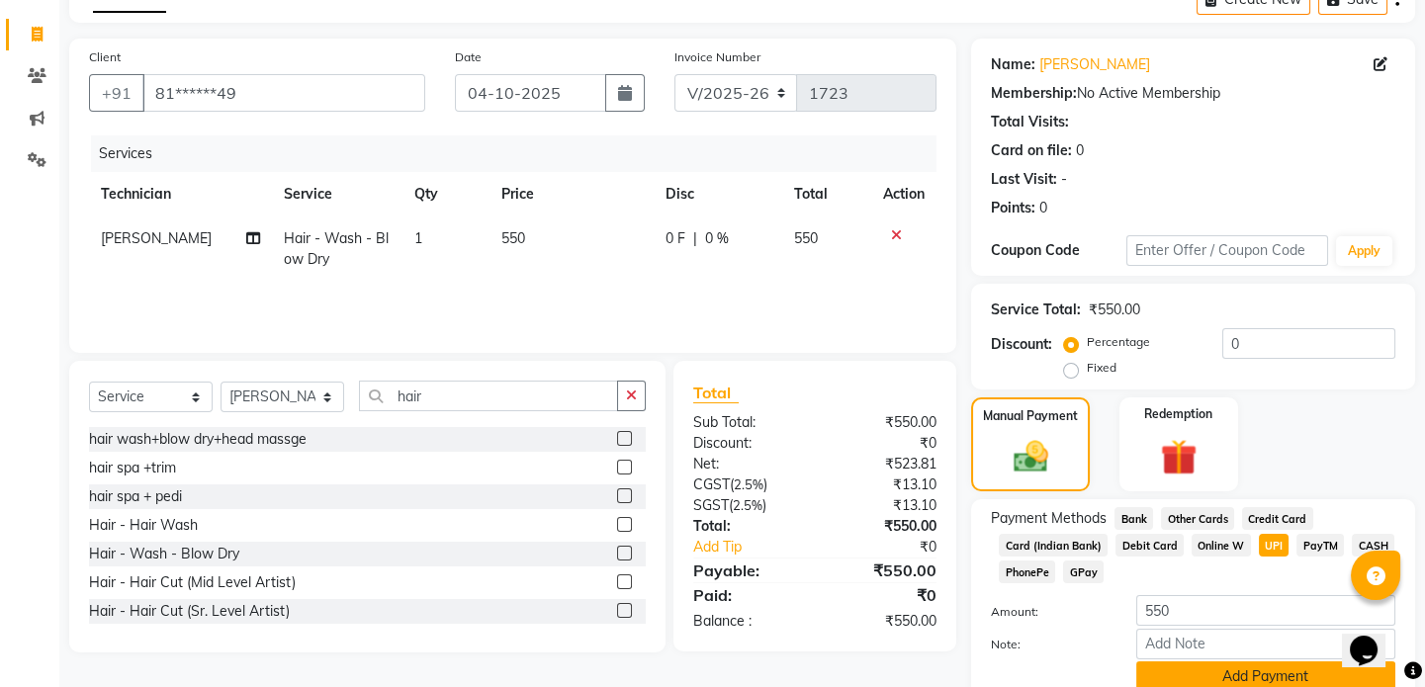
click at [1209, 670] on button "Add Payment" at bounding box center [1265, 677] width 259 height 31
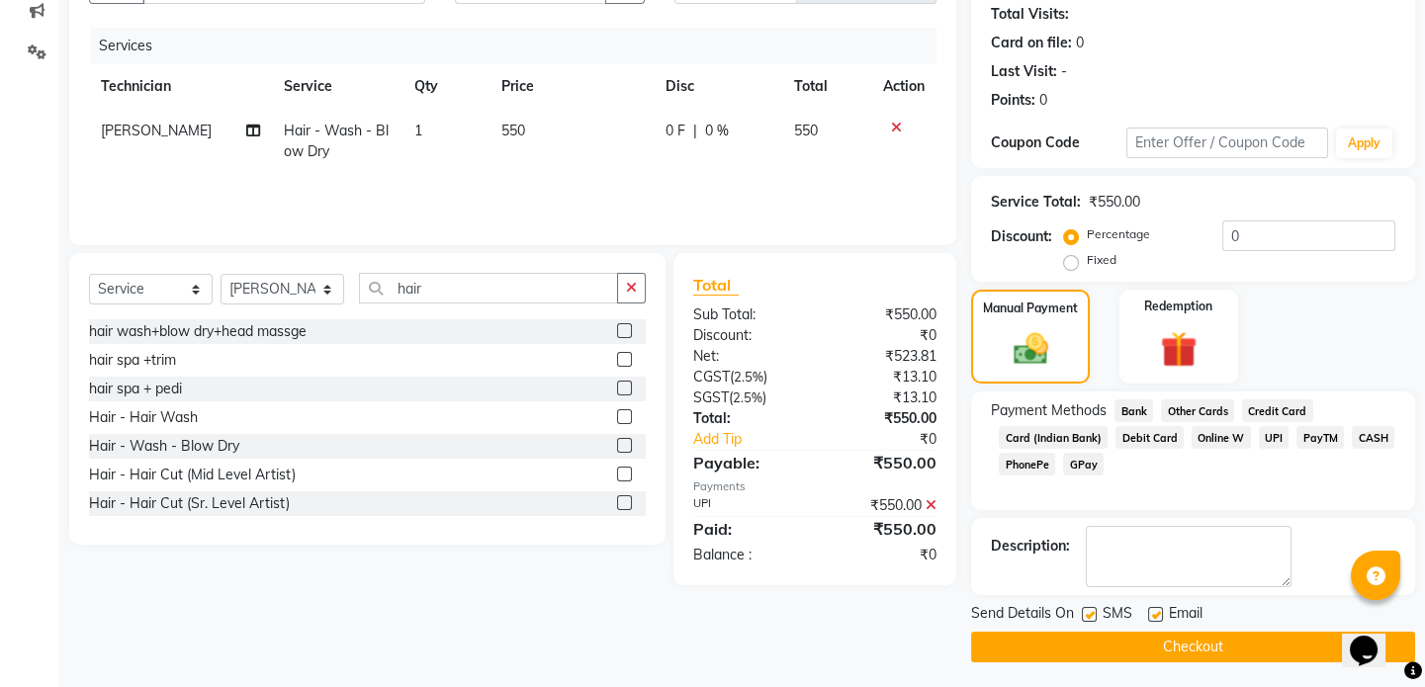
scroll to position [221, 0]
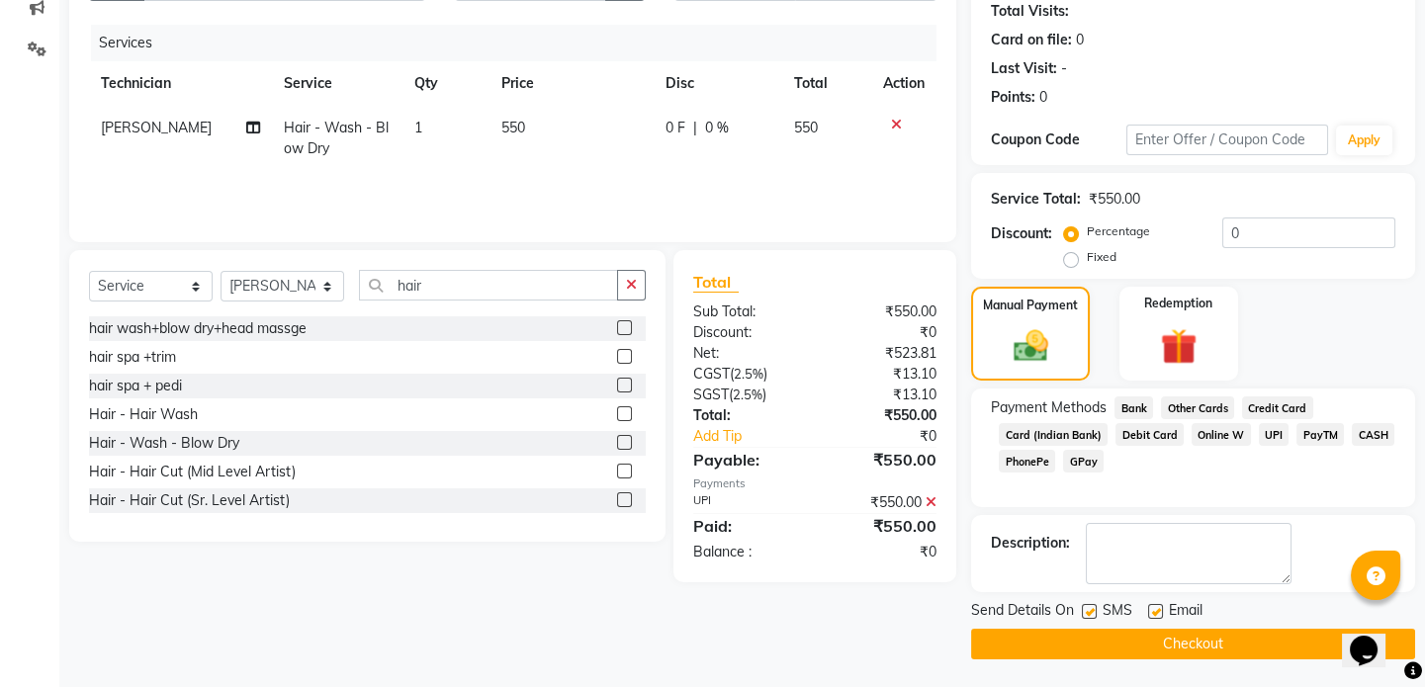
click at [1187, 636] on button "Checkout" at bounding box center [1193, 644] width 444 height 31
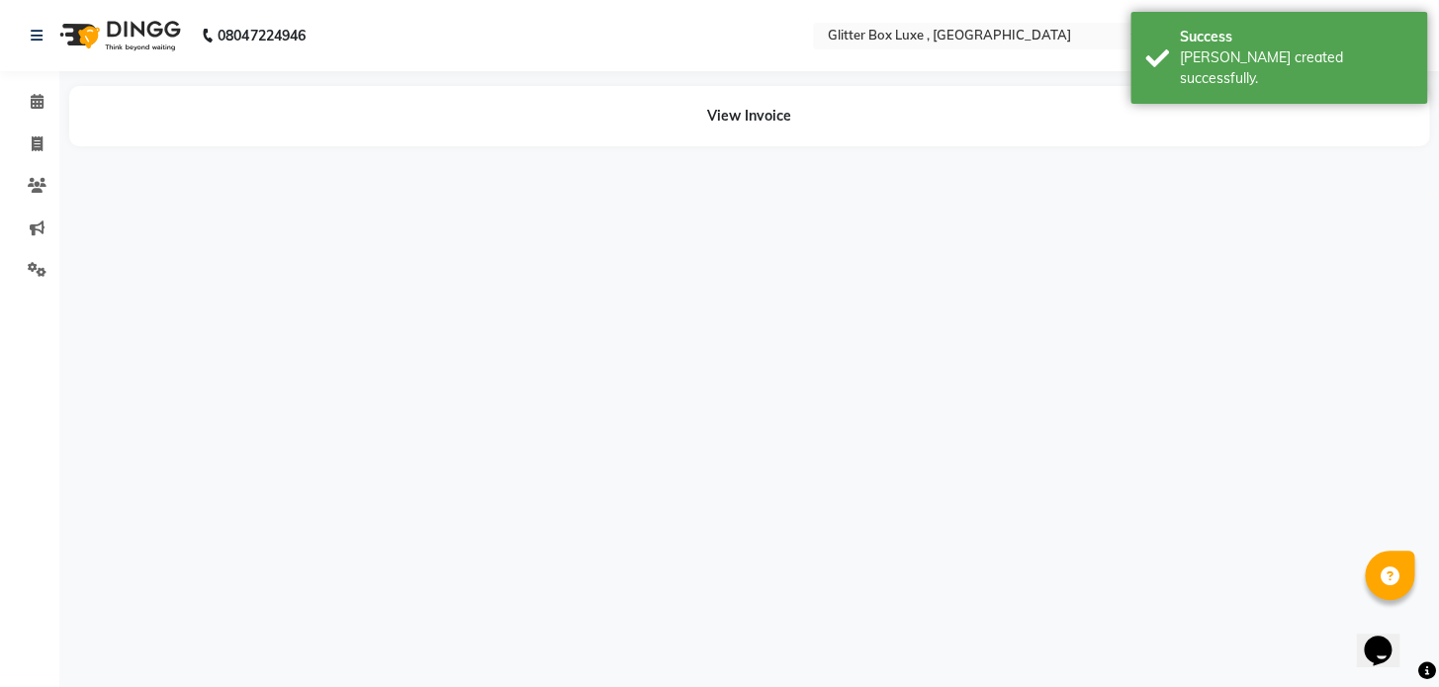
select select "61827"
select select "47921"
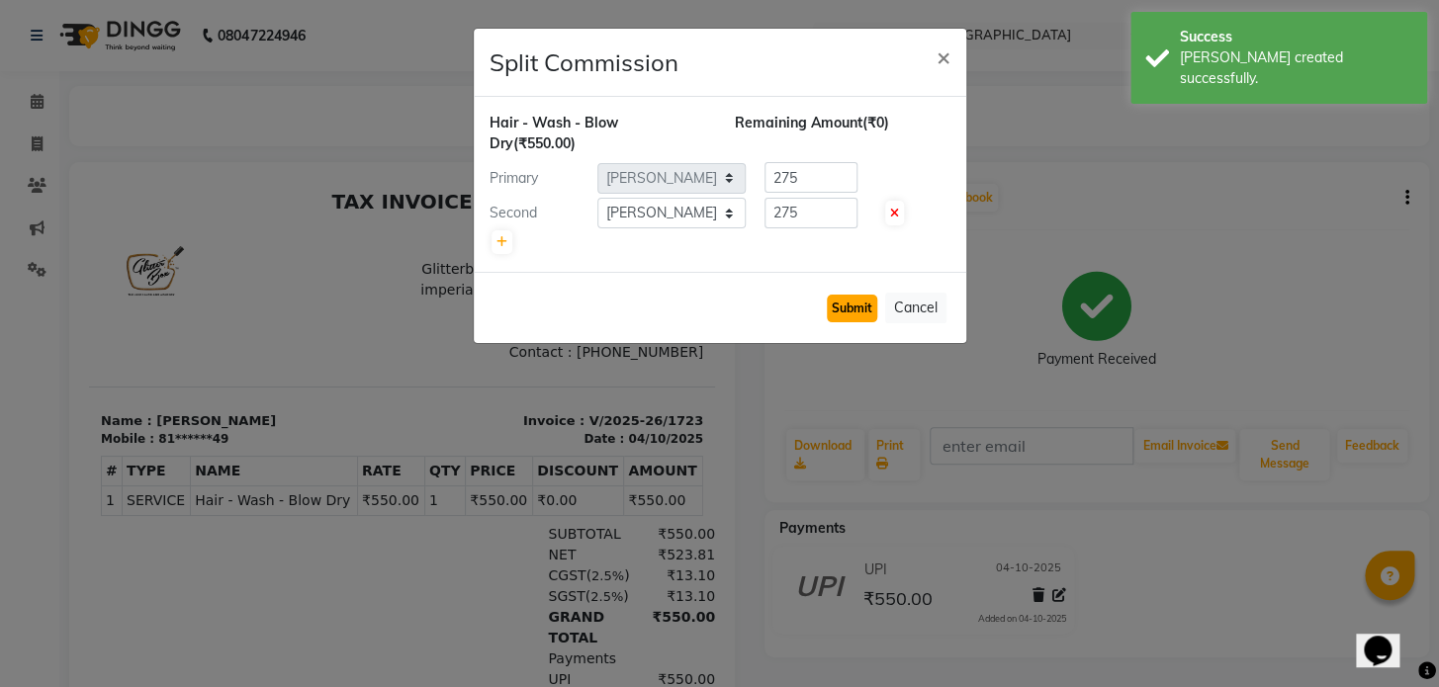
click at [864, 308] on button "Submit" at bounding box center [852, 309] width 50 height 28
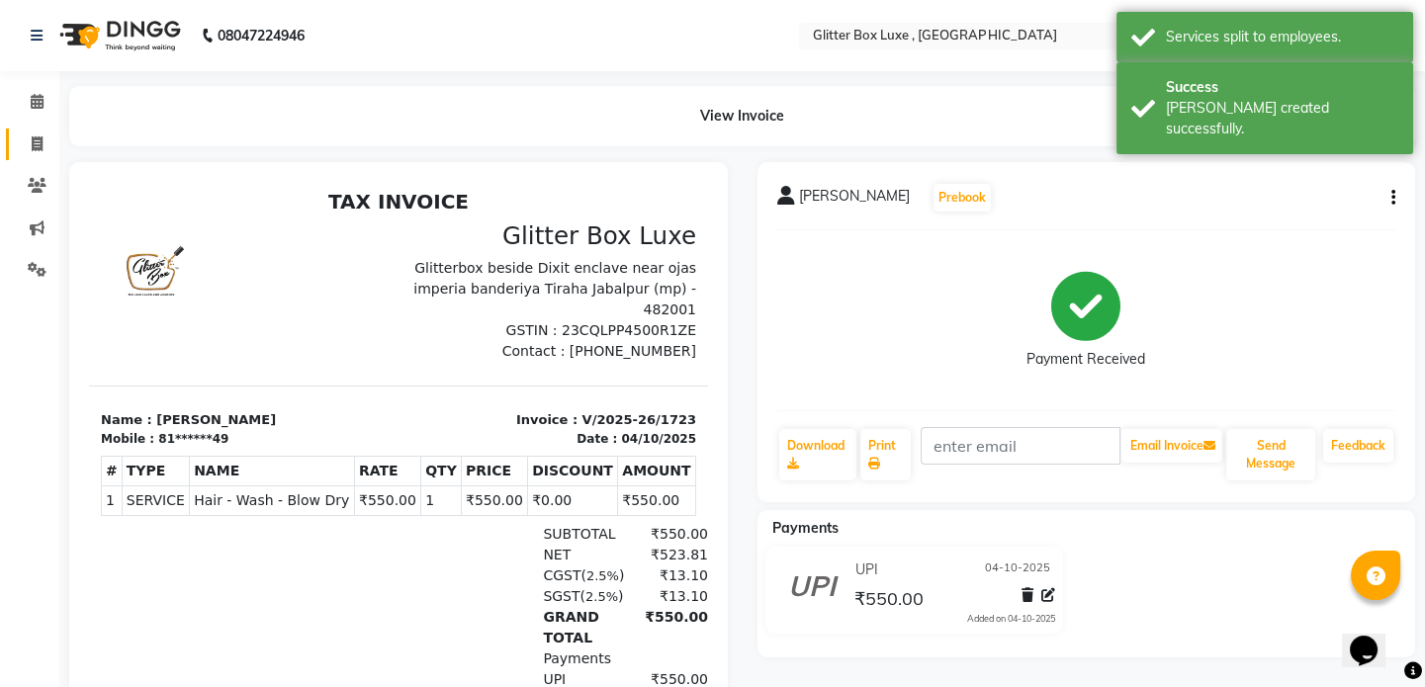
click at [41, 141] on icon at bounding box center [37, 143] width 11 height 15
select select "5772"
select select "service"
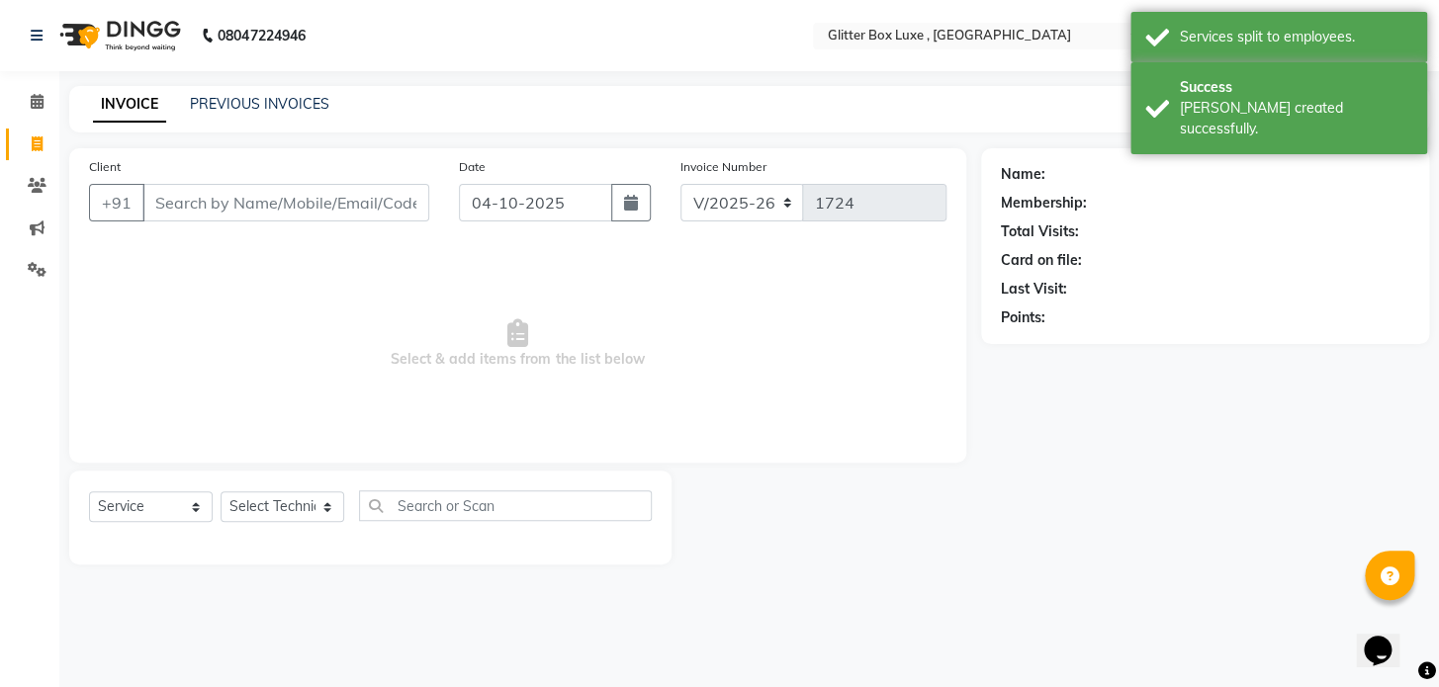
click at [309, 190] on input "Client" at bounding box center [285, 203] width 287 height 38
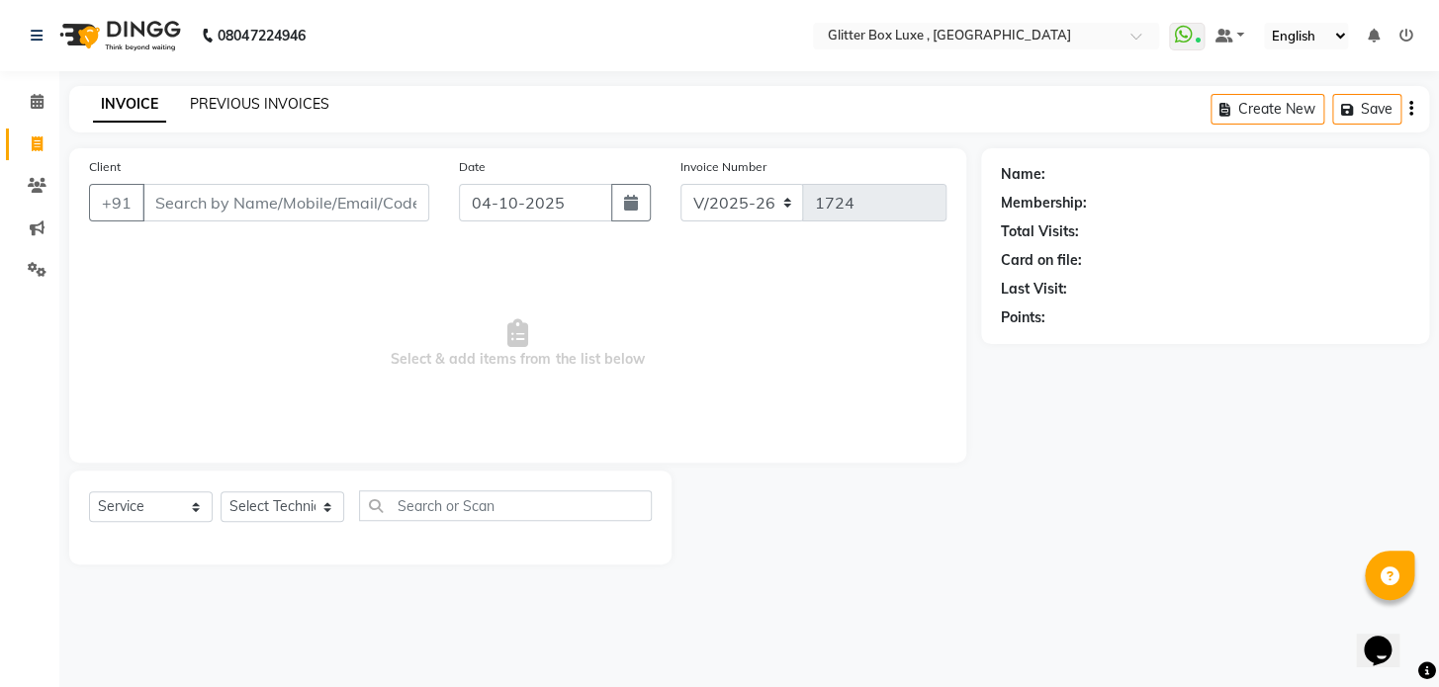
click at [260, 107] on link "PREVIOUS INVOICES" at bounding box center [259, 104] width 139 height 18
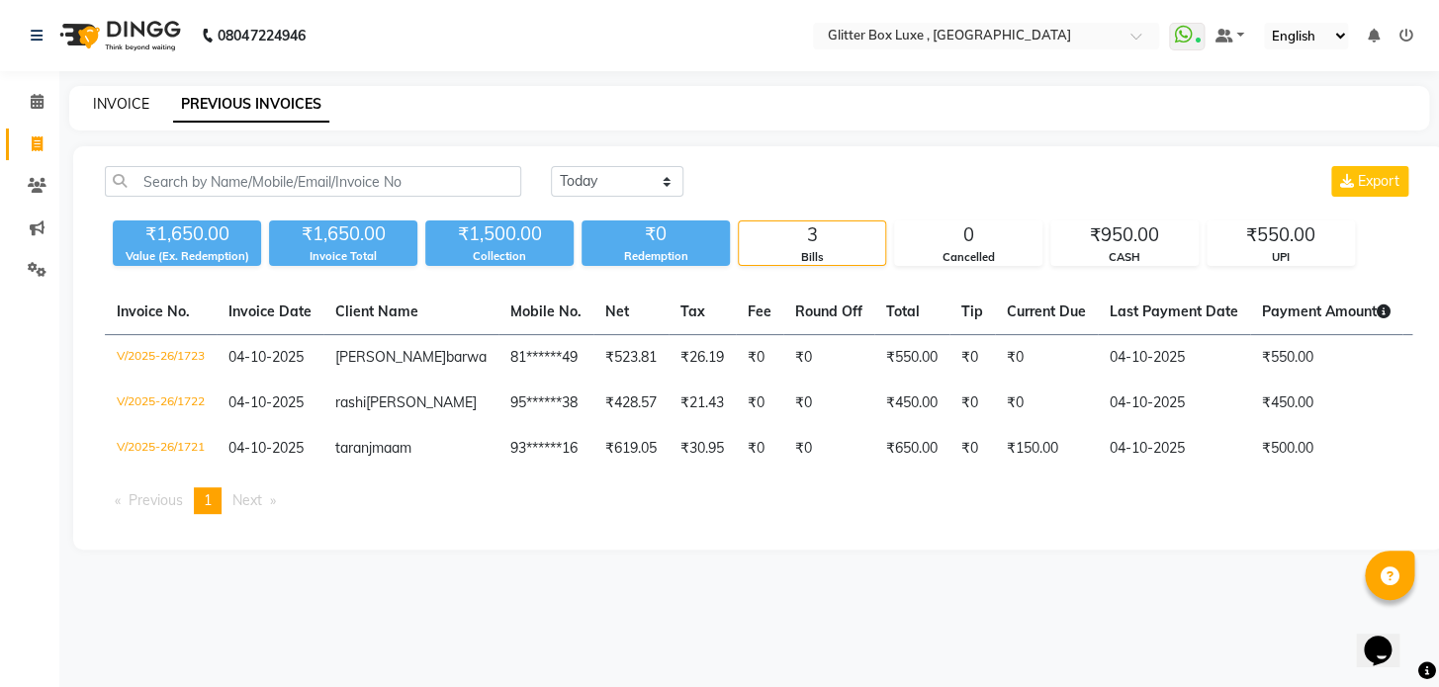
click at [118, 99] on link "INVOICE" at bounding box center [121, 104] width 56 height 18
select select "5772"
select select "service"
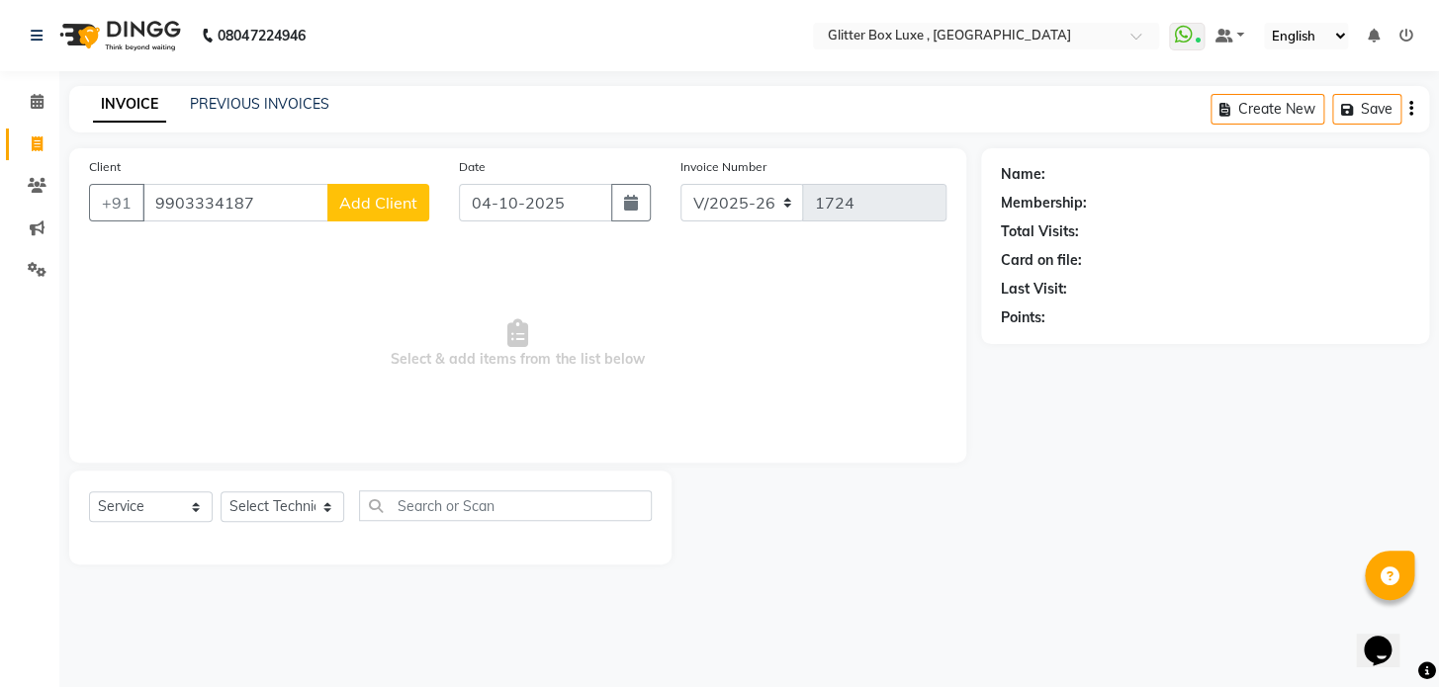
type input "9903334187"
click at [368, 196] on span "Add Client" at bounding box center [378, 203] width 78 height 20
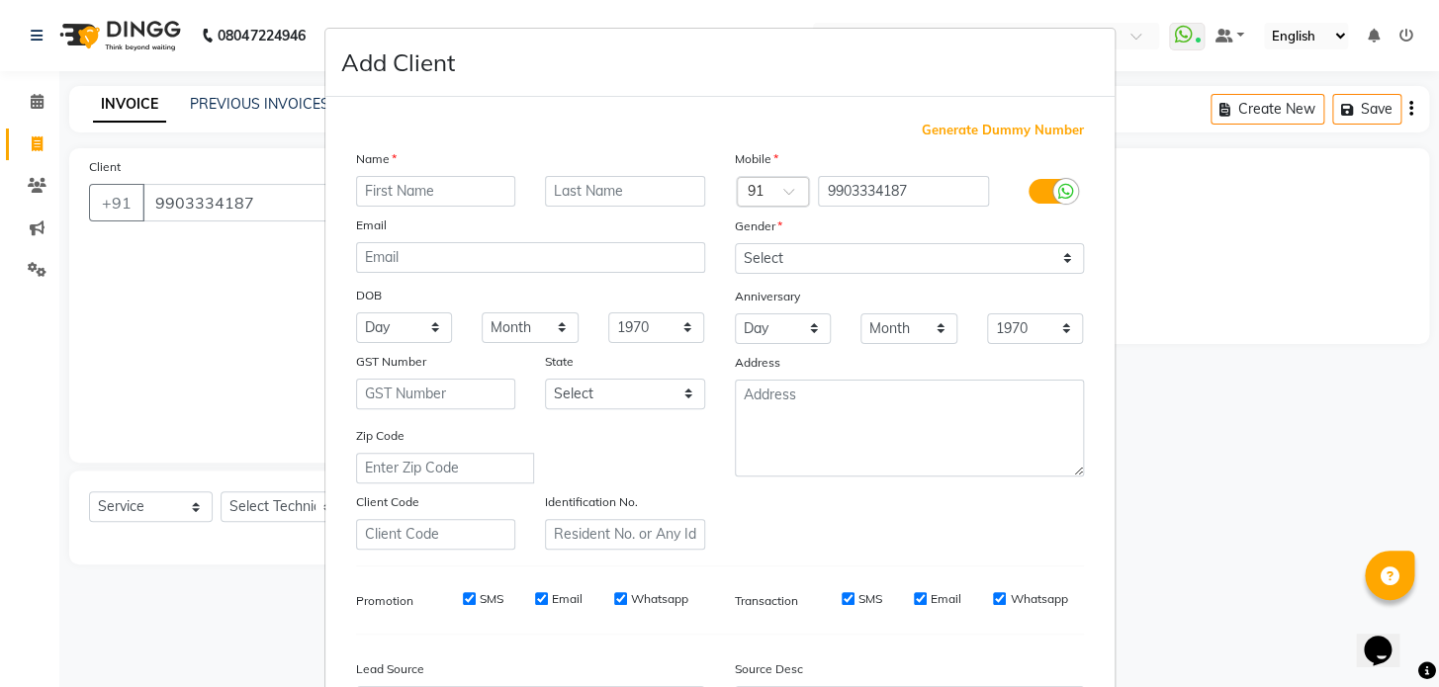
click at [396, 191] on input "text" at bounding box center [436, 191] width 160 height 31
type input "natasha"
click at [571, 181] on input "text" at bounding box center [625, 191] width 160 height 31
type input "mom"
click at [808, 251] on select "Select Male Female Other Prefer Not To Say" at bounding box center [909, 258] width 349 height 31
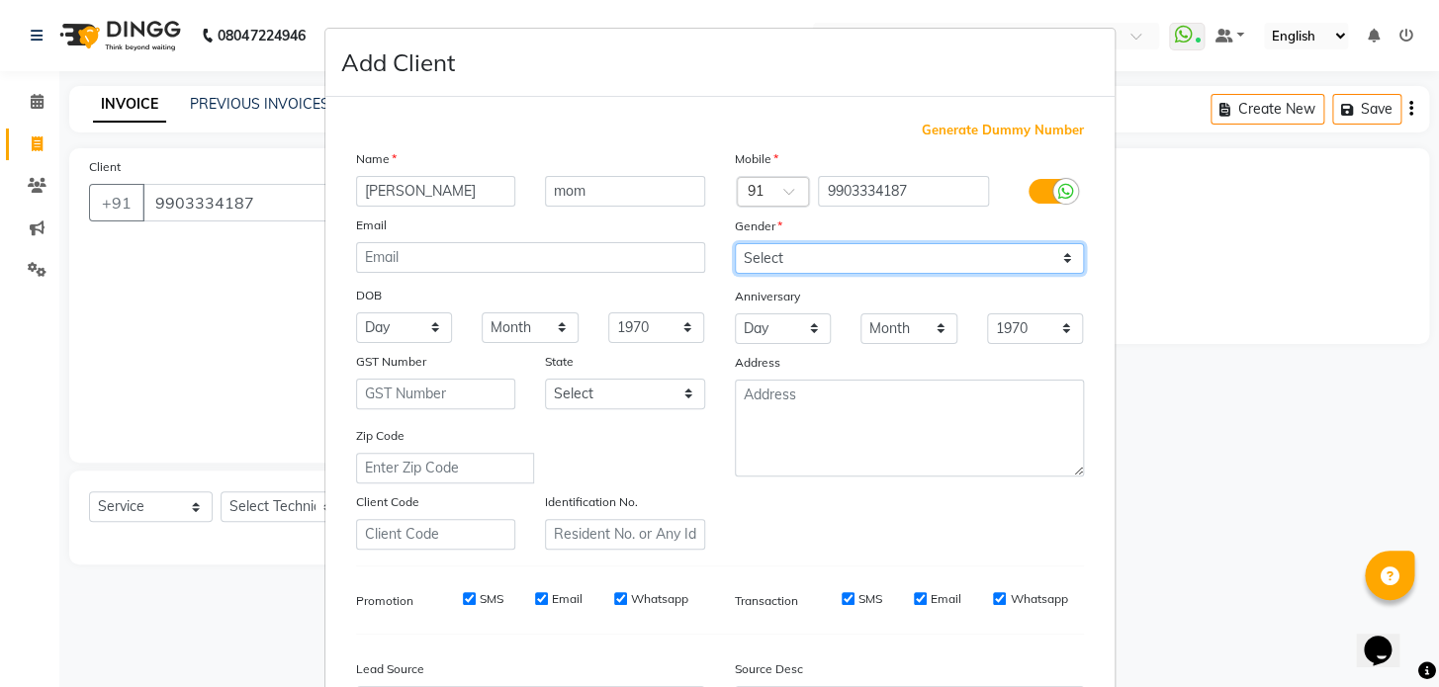
select select "female"
click at [735, 243] on select "Select Male Female Other Prefer Not To Say" at bounding box center [909, 258] width 349 height 31
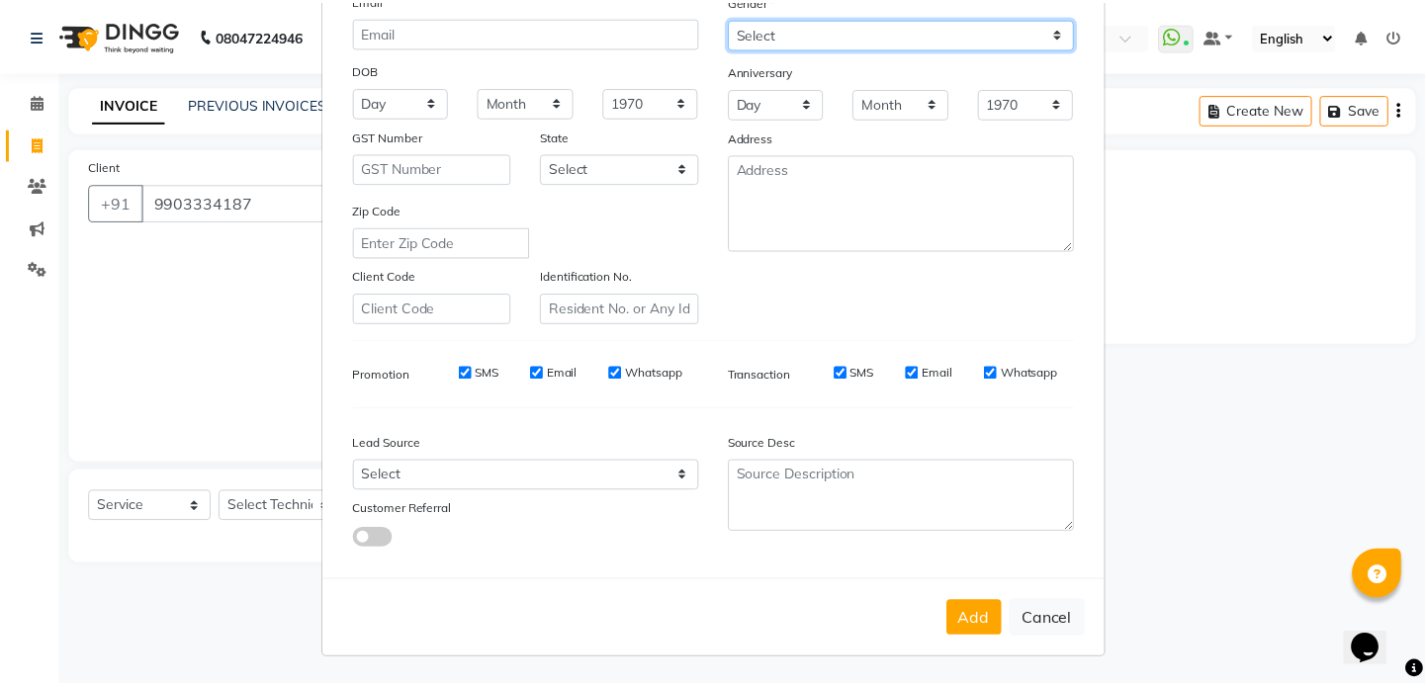
scroll to position [230, 0]
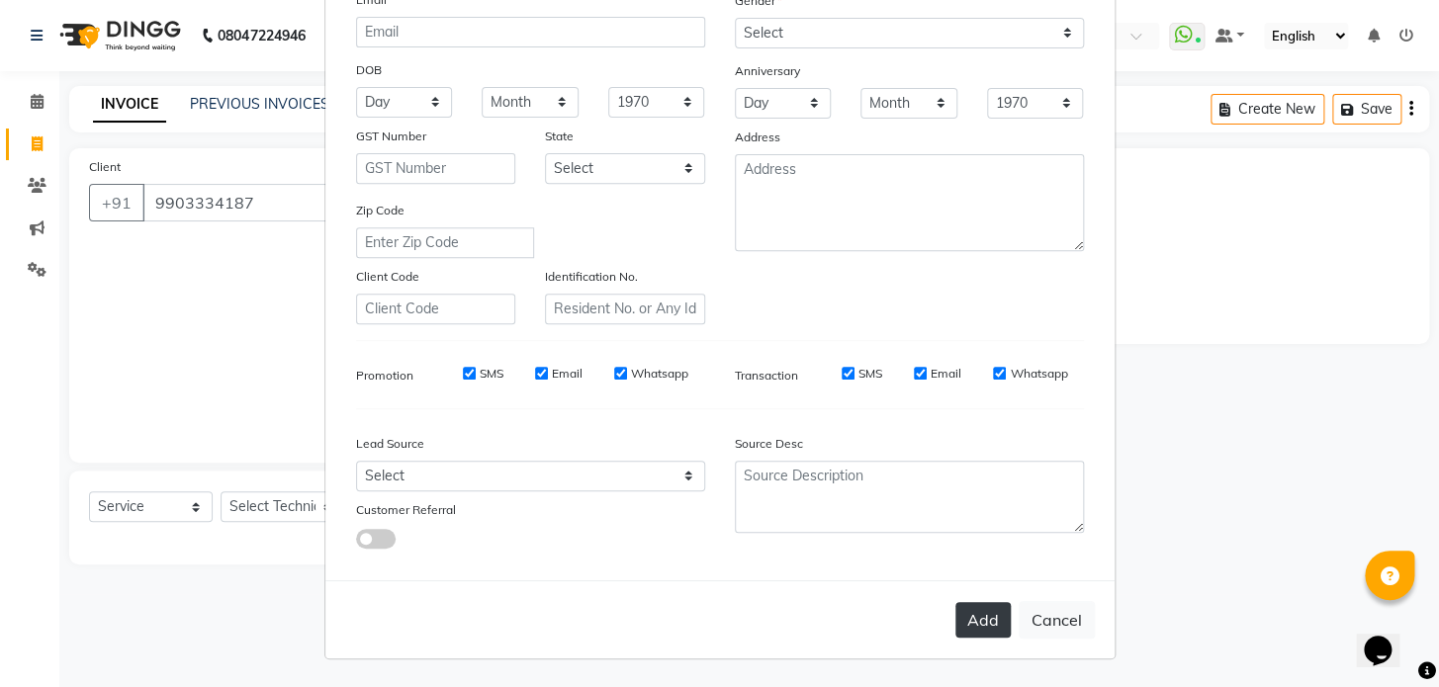
click at [977, 622] on button "Add" at bounding box center [982, 620] width 55 height 36
type input "99******87"
select select
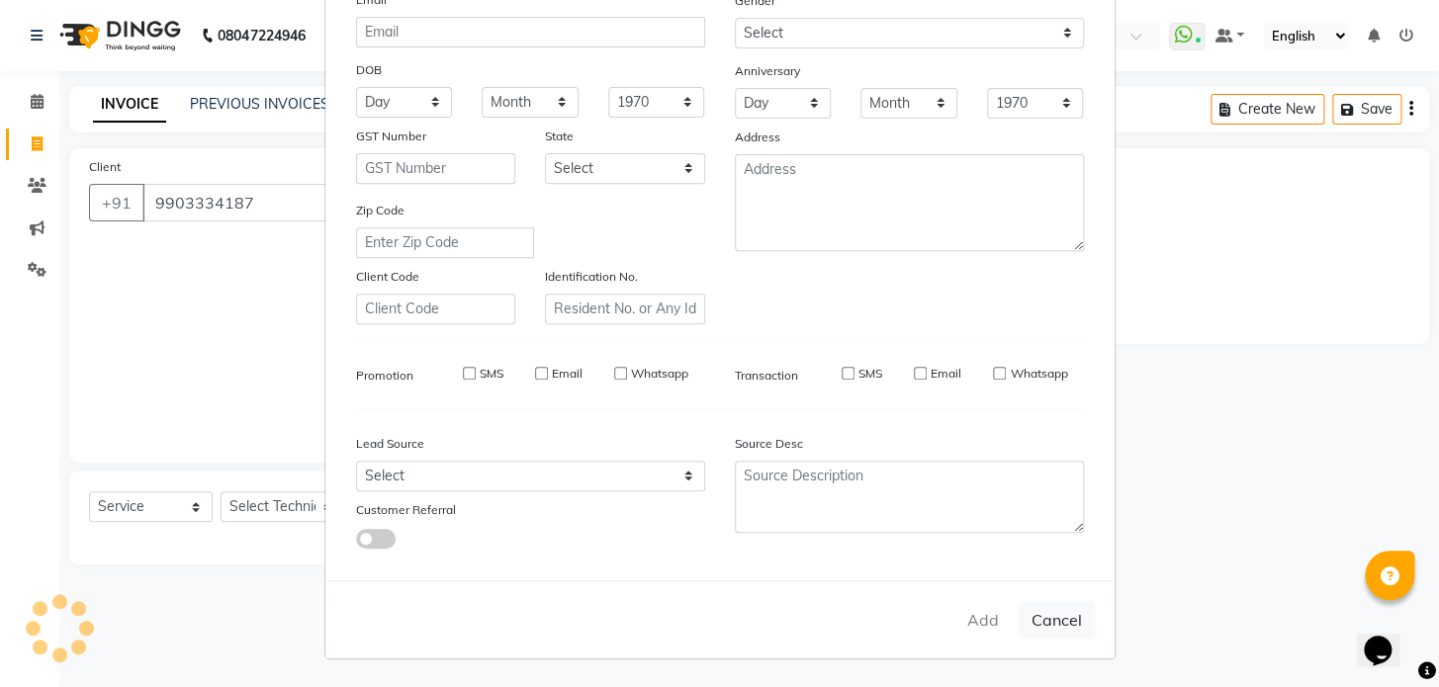
select select
checkbox input "false"
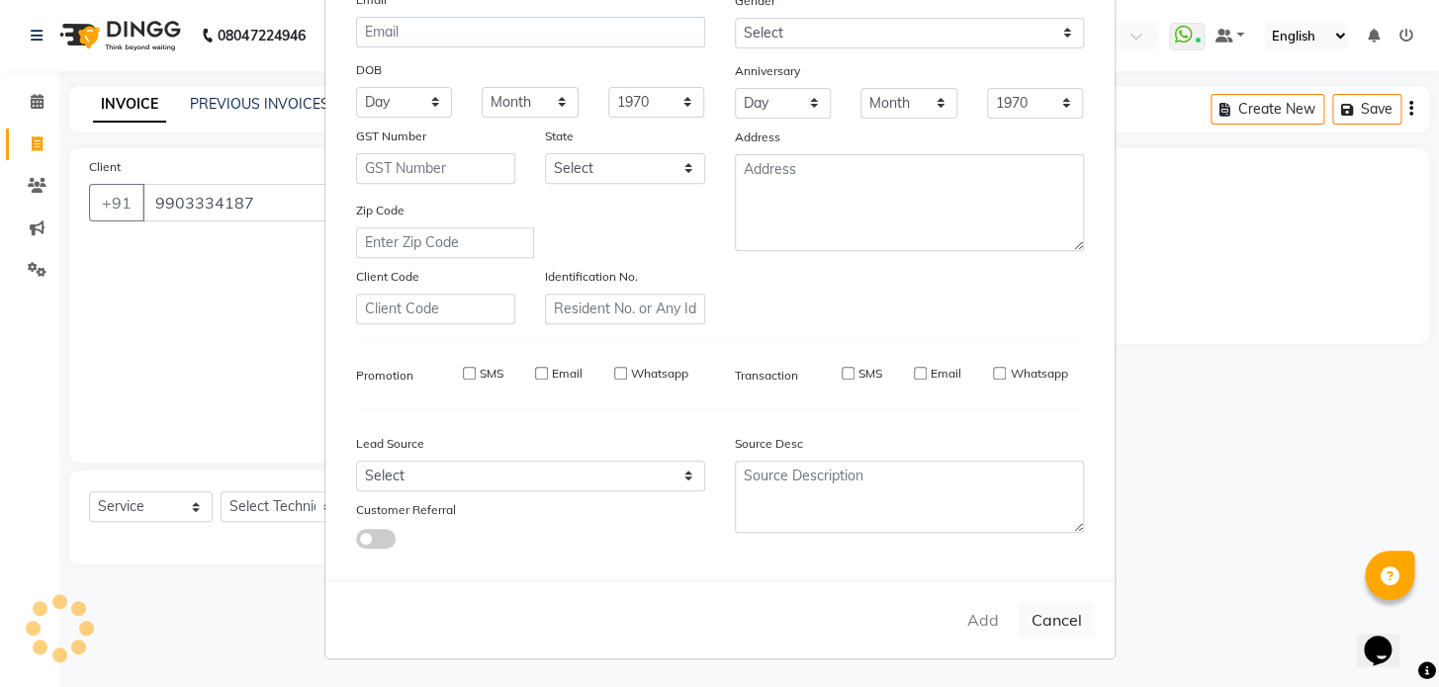
checkbox input "false"
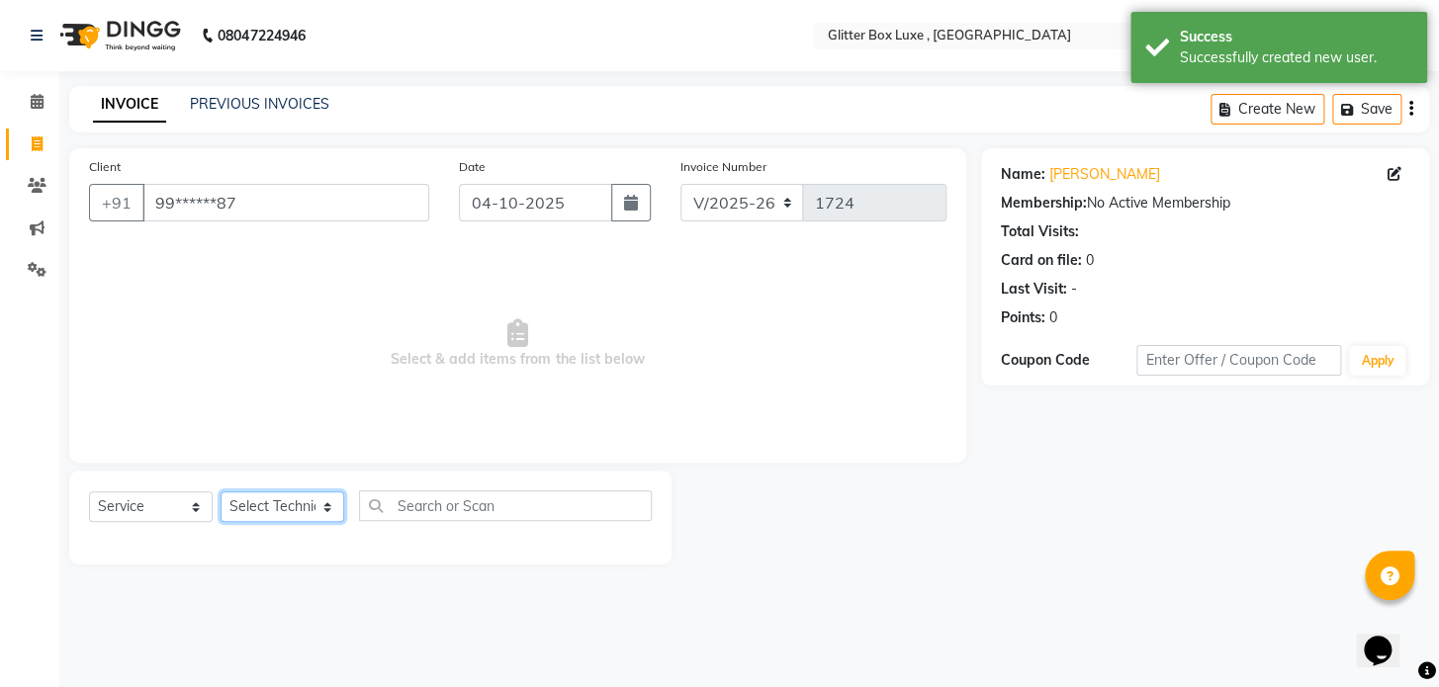
click at [279, 502] on select "Select Technician akash DEV Happy KHUSHBOO SONI MANAGER munazir owner priti Rah…" at bounding box center [283, 506] width 124 height 31
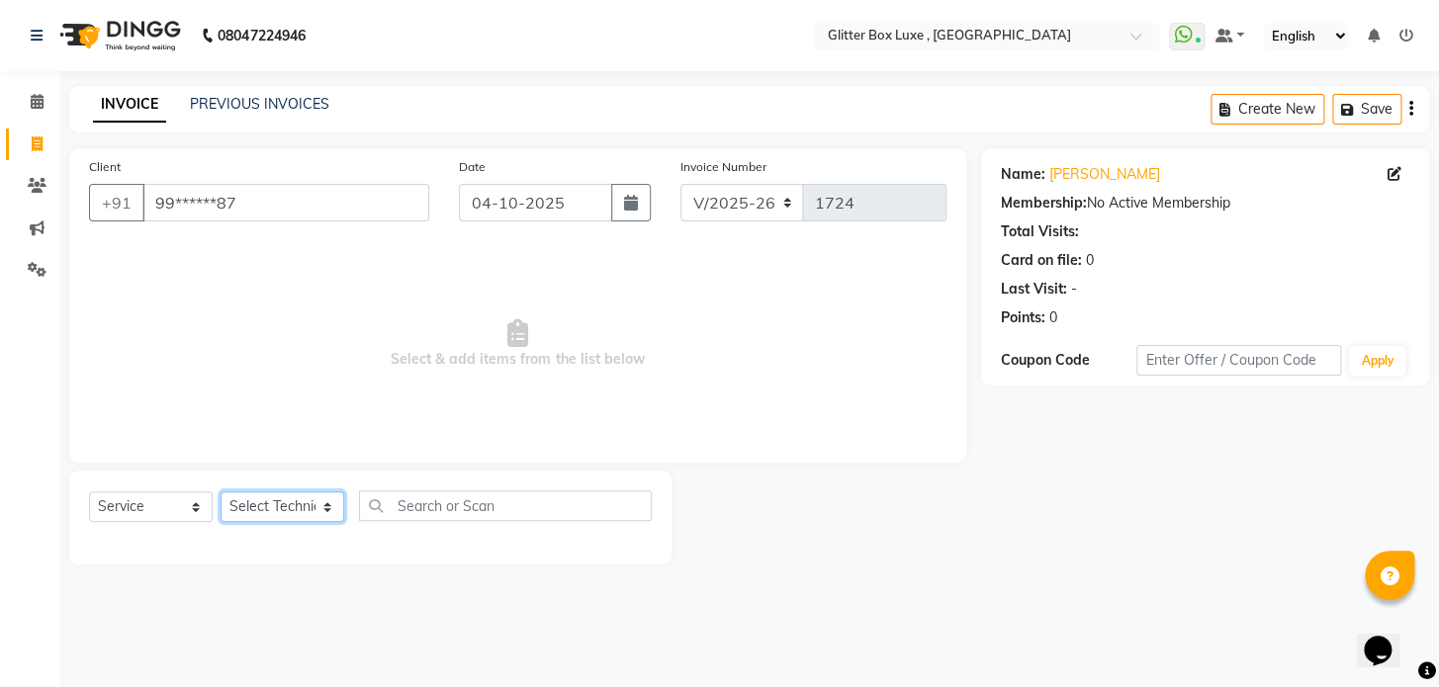
select select "53786"
click at [221, 491] on select "Select Technician akash DEV Happy KHUSHBOO SONI MANAGER munazir owner priti Rah…" at bounding box center [283, 506] width 124 height 31
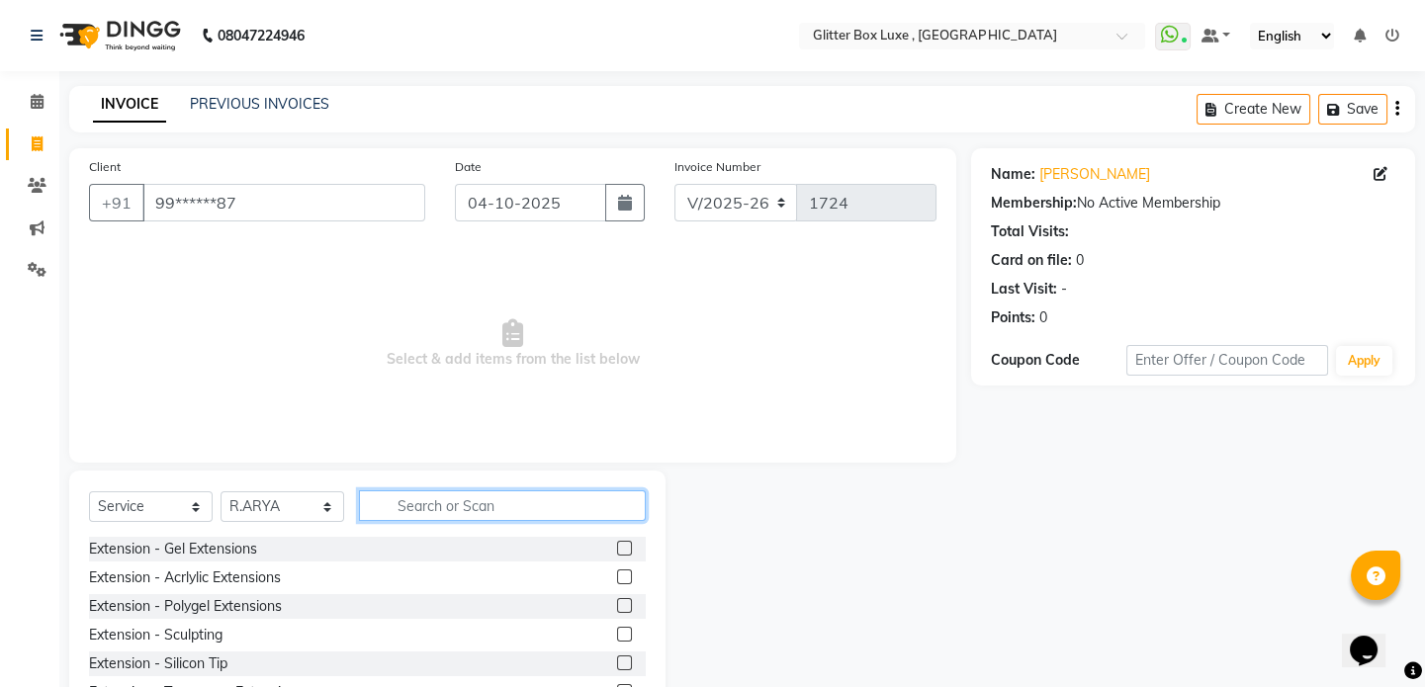
click at [434, 510] on input "text" at bounding box center [502, 505] width 287 height 31
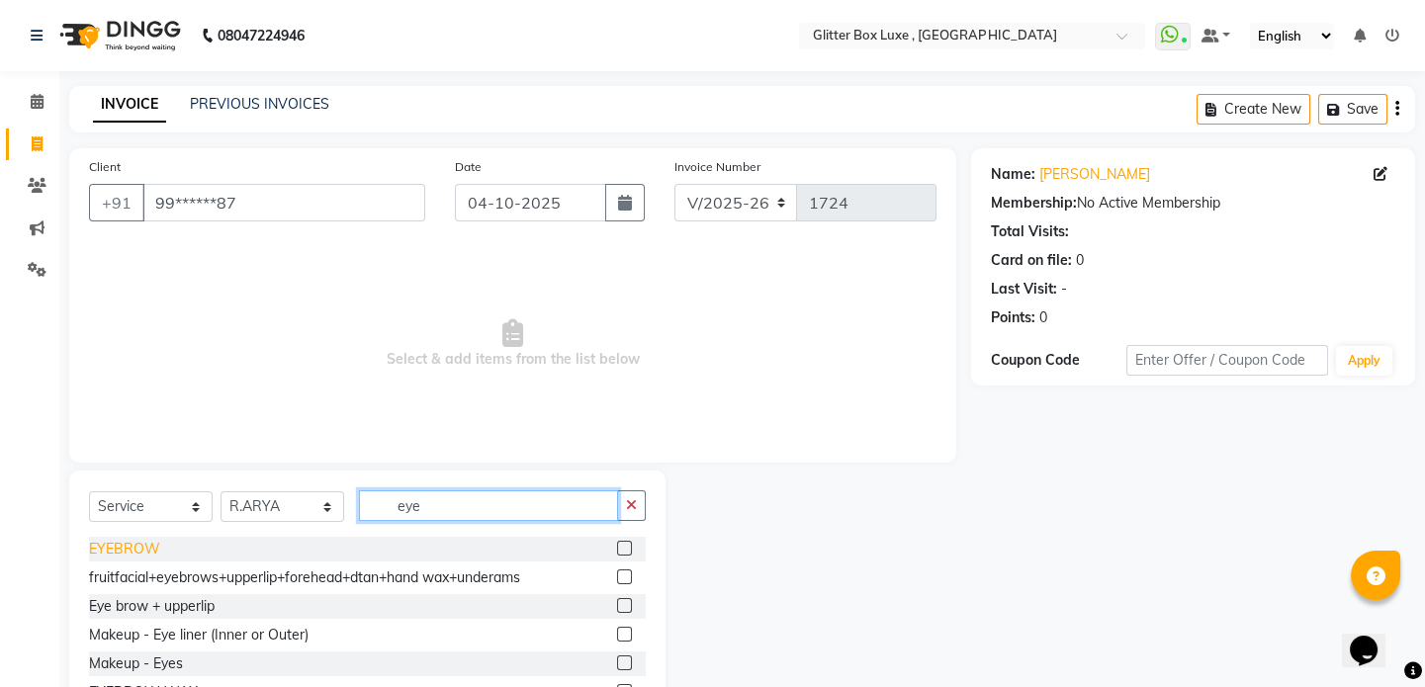
type input "eye"
click at [155, 547] on div "EYEBROW" at bounding box center [124, 549] width 71 height 21
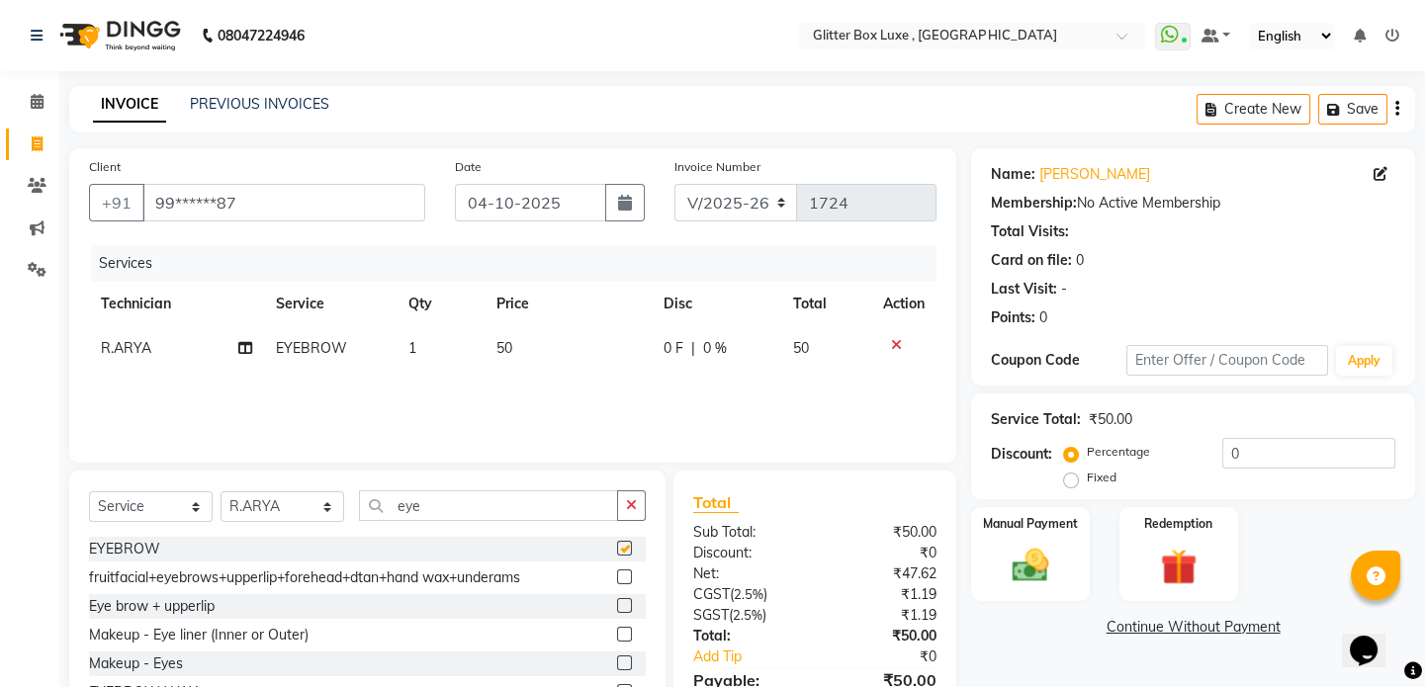
checkbox input "false"
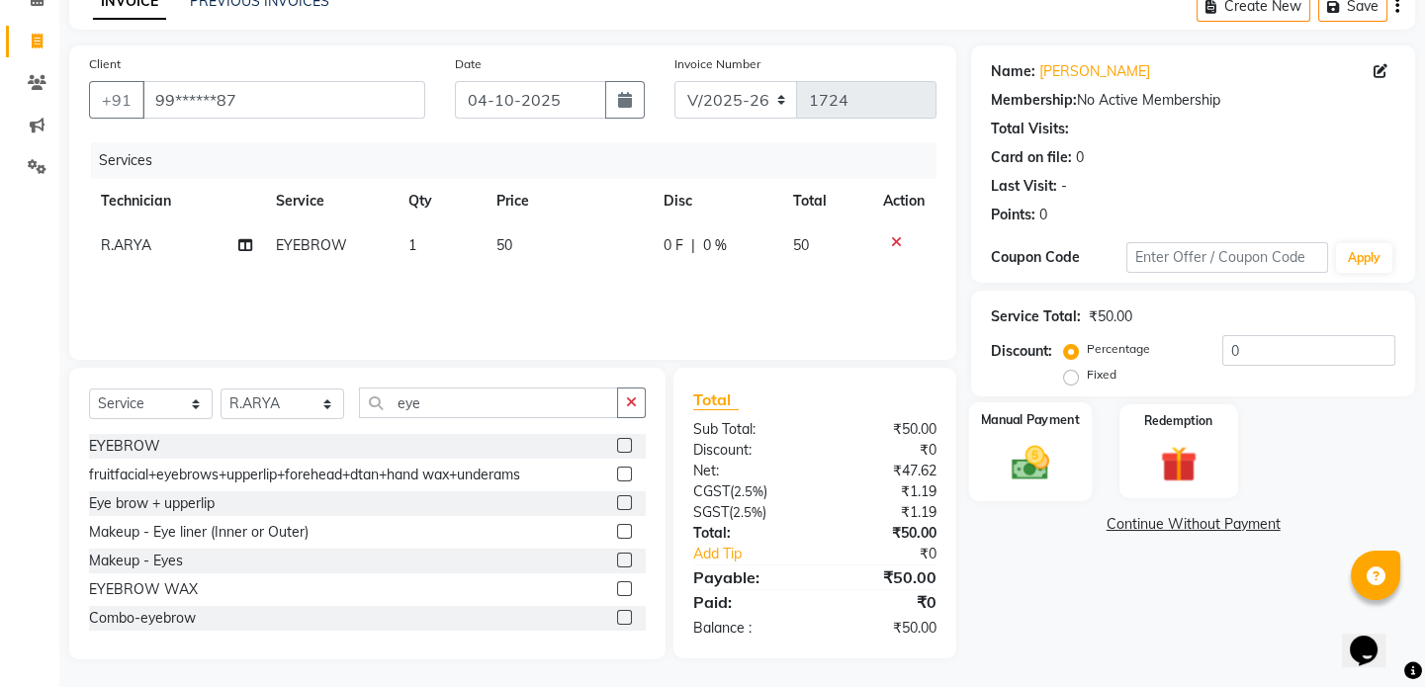
scroll to position [105, 0]
click at [1044, 469] on img at bounding box center [1030, 461] width 61 height 44
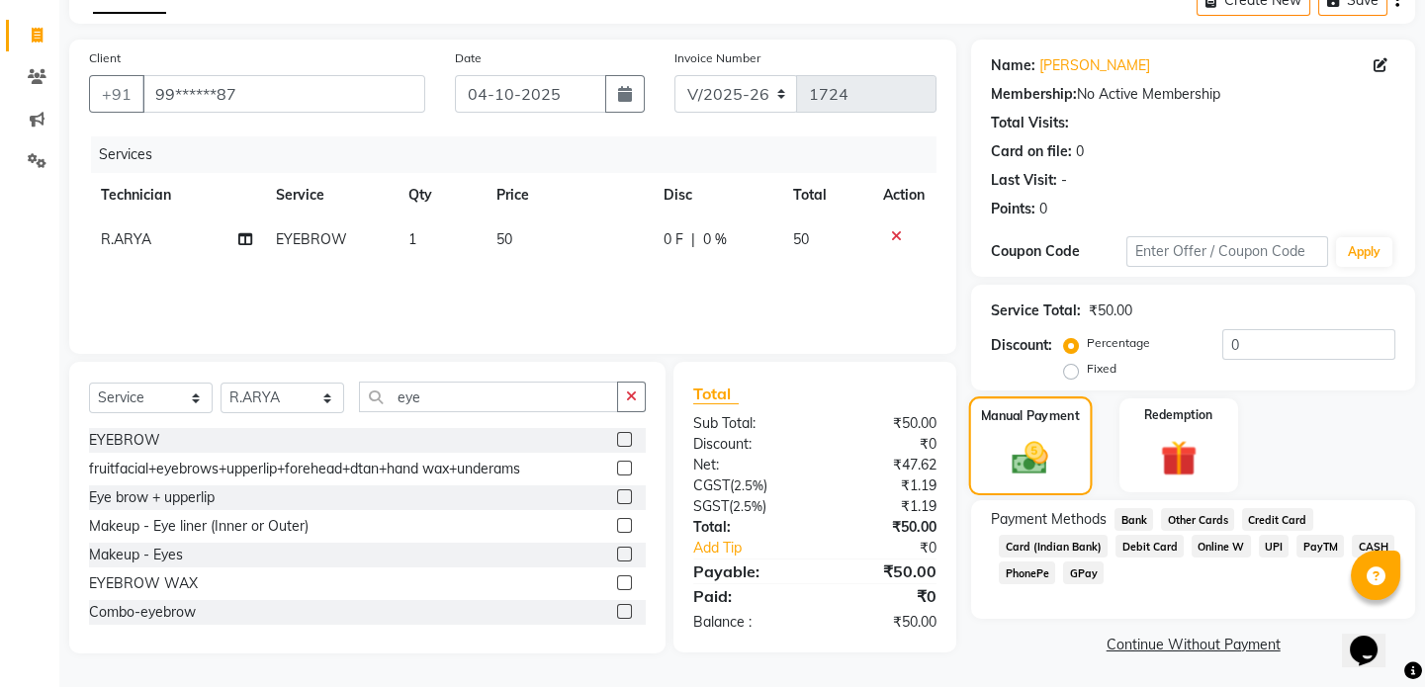
scroll to position [110, 0]
click at [1362, 546] on span "CASH" at bounding box center [1373, 545] width 43 height 23
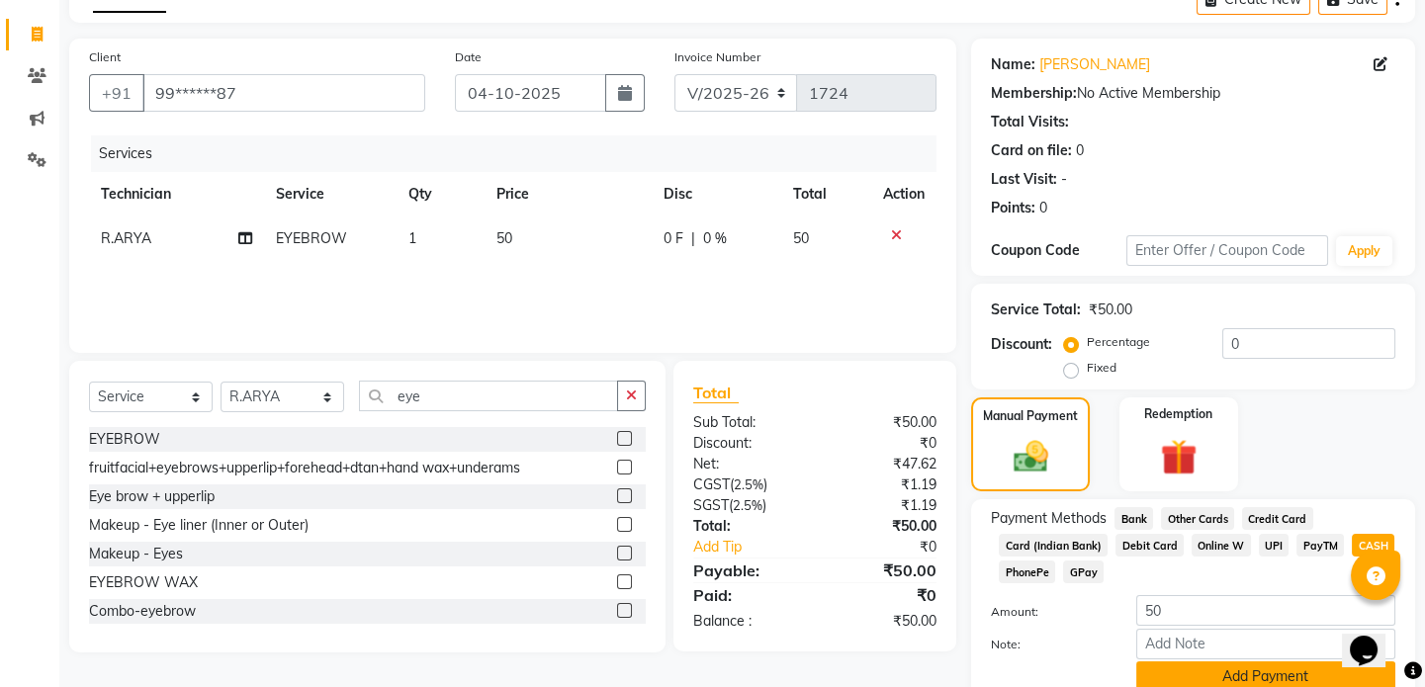
click at [1229, 672] on button "Add Payment" at bounding box center [1265, 677] width 259 height 31
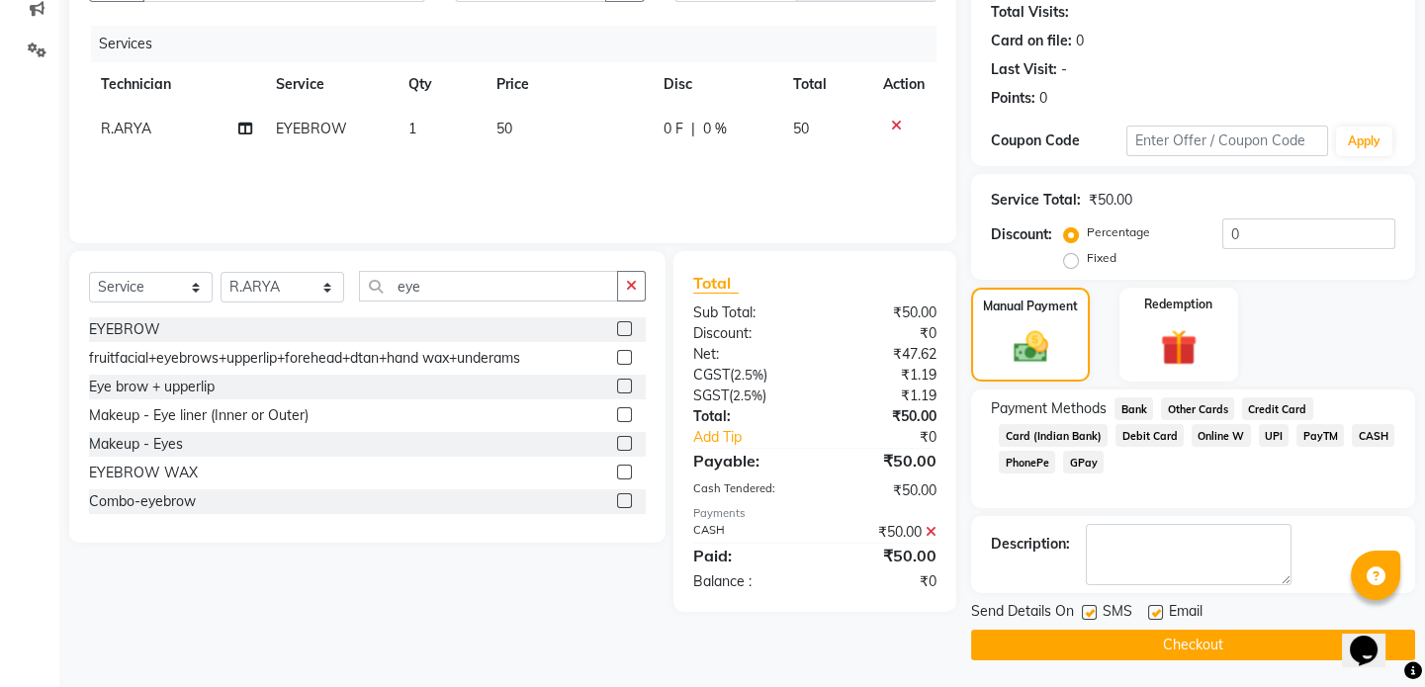
scroll to position [221, 0]
click at [1211, 639] on button "Checkout" at bounding box center [1193, 644] width 444 height 31
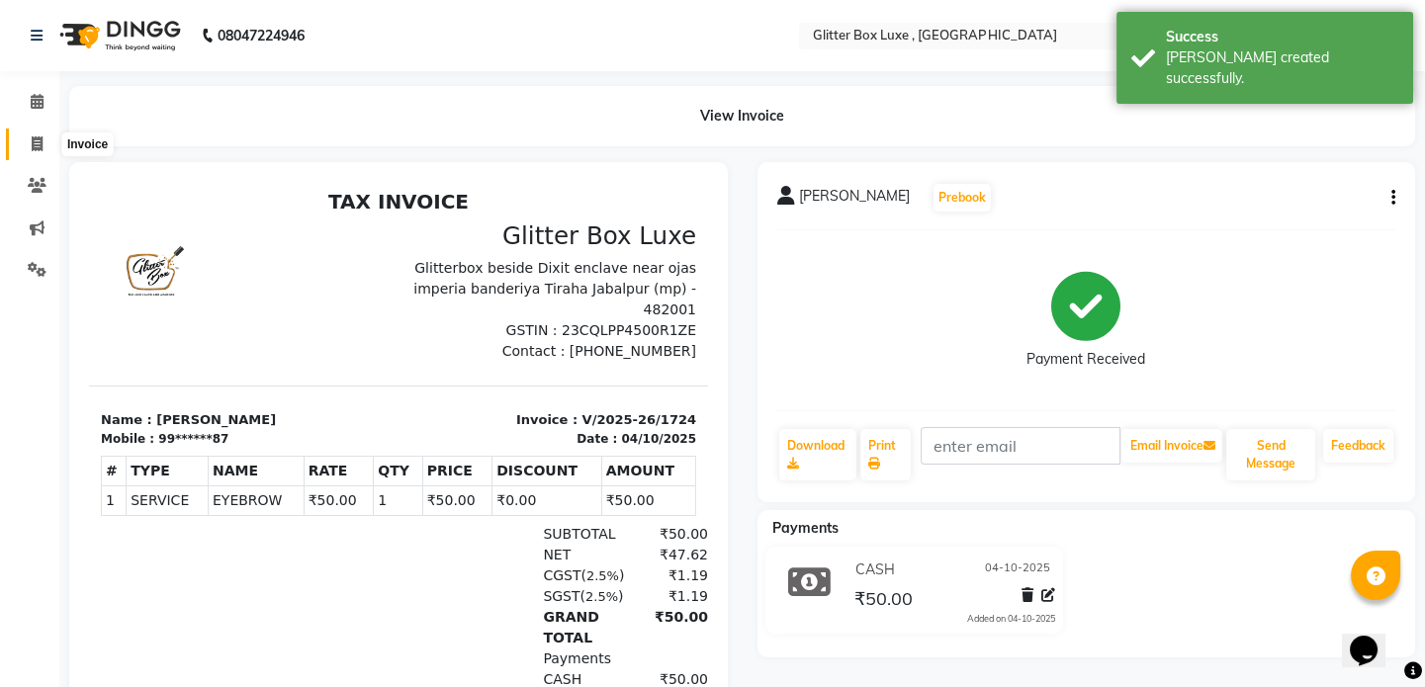
drag, startPoint x: 31, startPoint y: 138, endPoint x: 54, endPoint y: 151, distance: 27.0
click at [32, 138] on icon at bounding box center [37, 143] width 11 height 15
select select "5772"
select select "service"
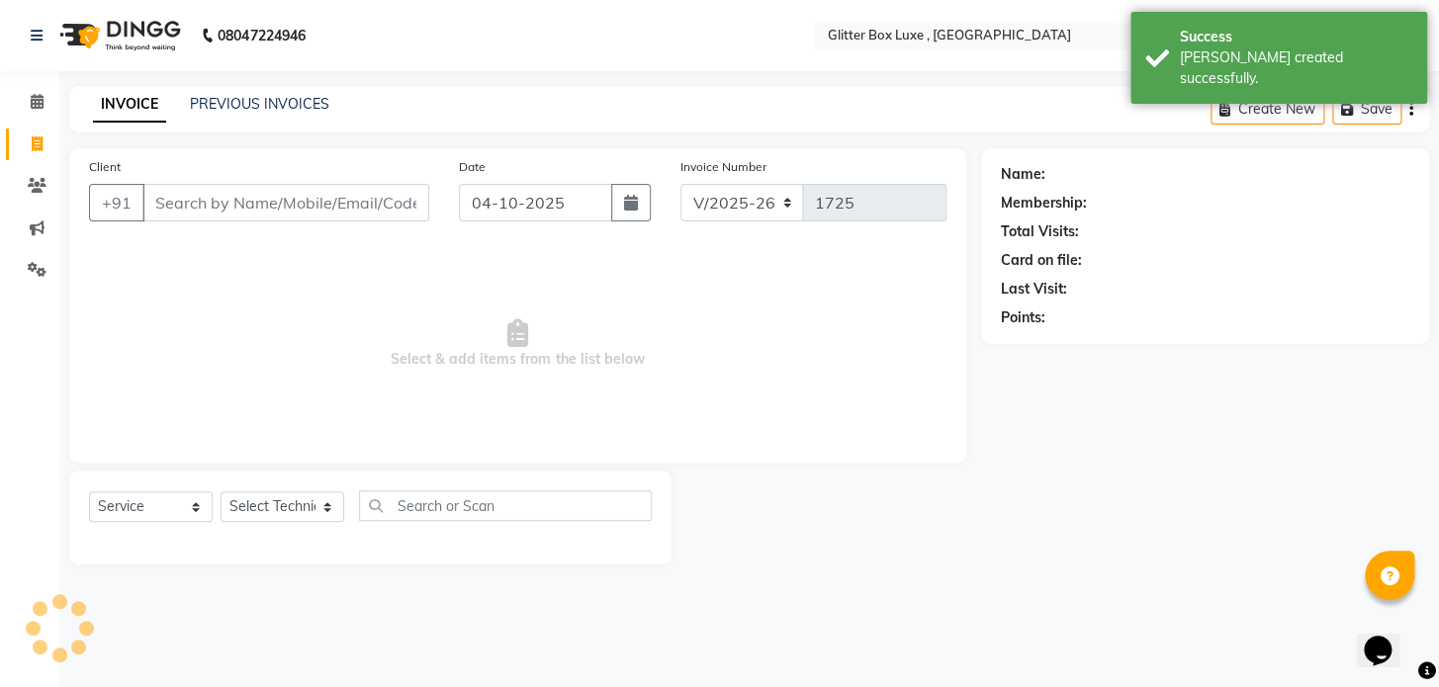
click at [246, 198] on input "Client" at bounding box center [285, 203] width 287 height 38
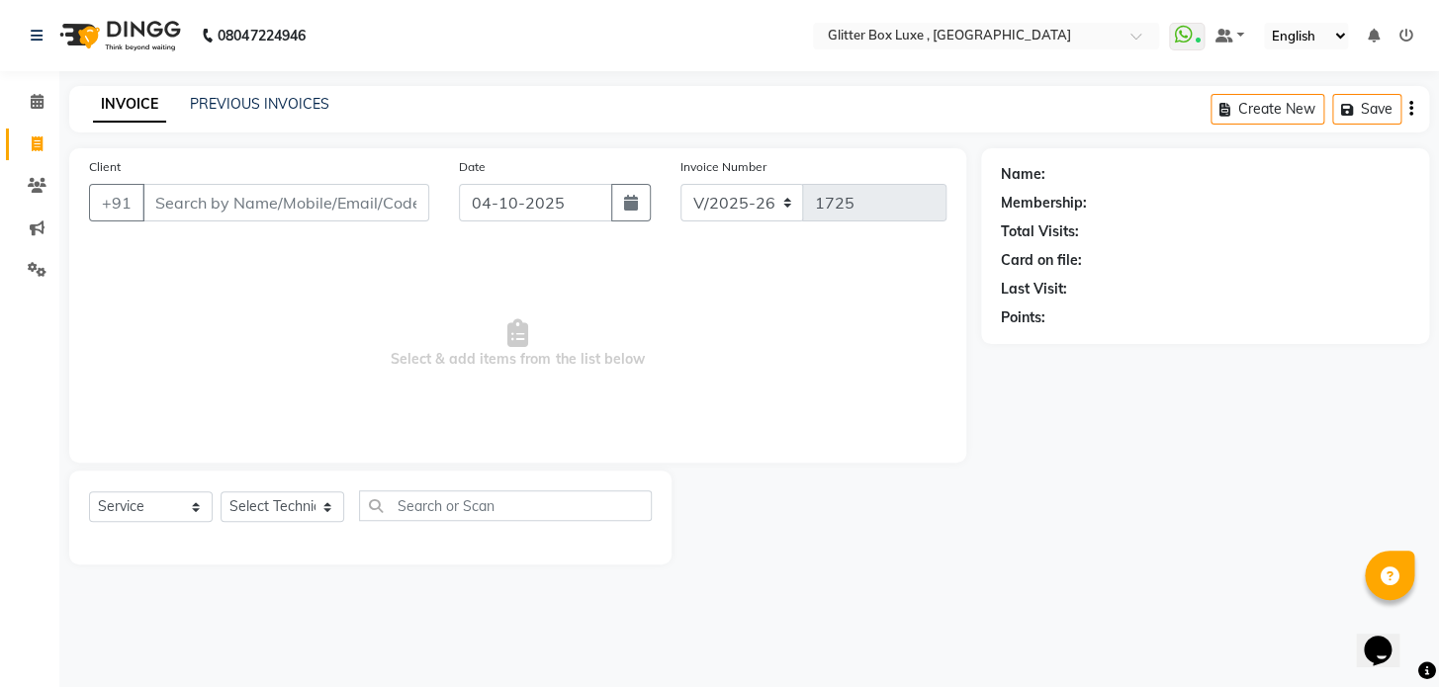
click at [227, 204] on input "Client" at bounding box center [285, 203] width 287 height 38
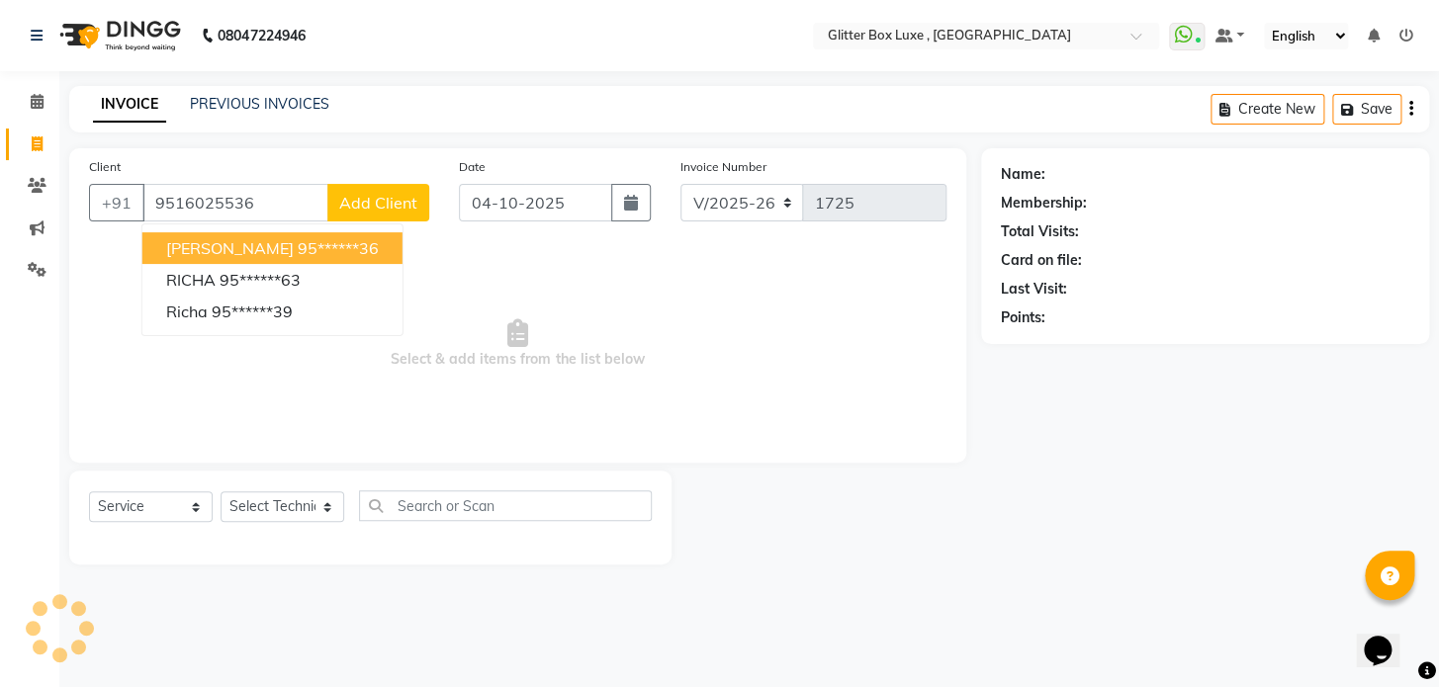
type input "9516025536"
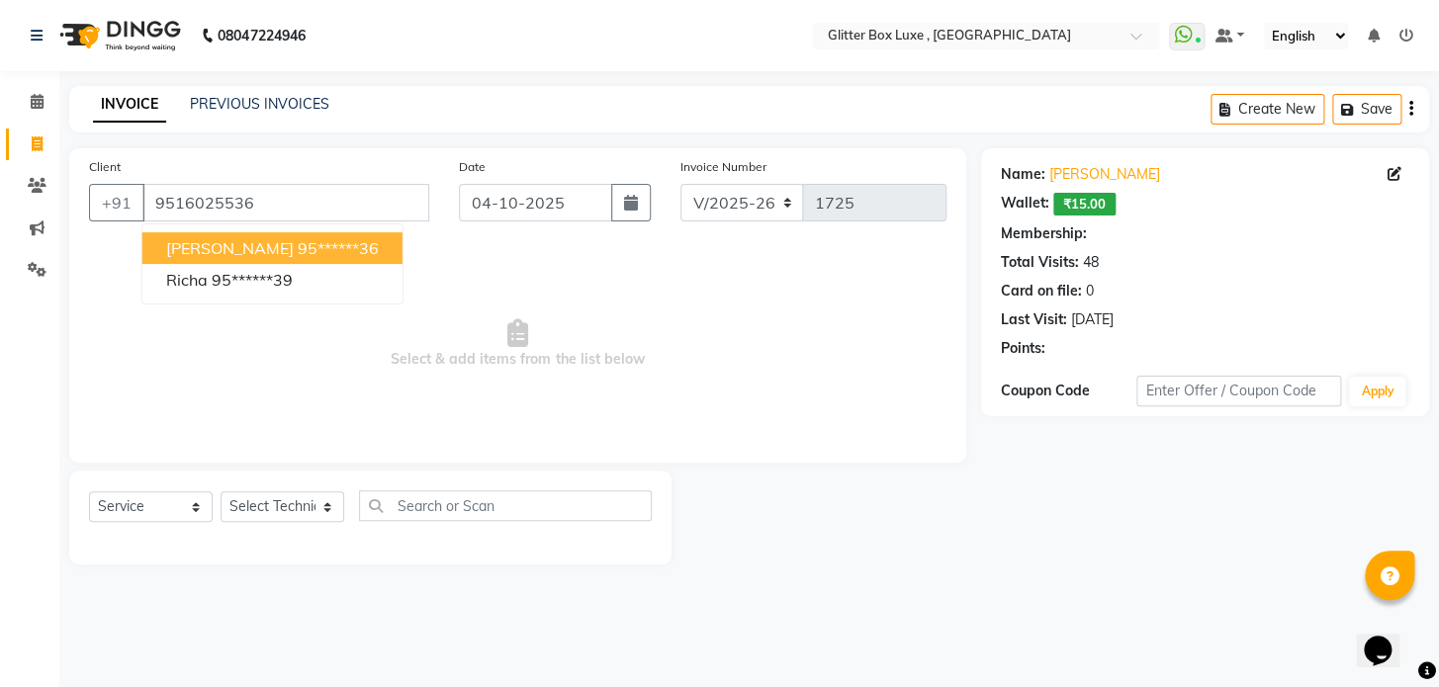
select select "2: Object"
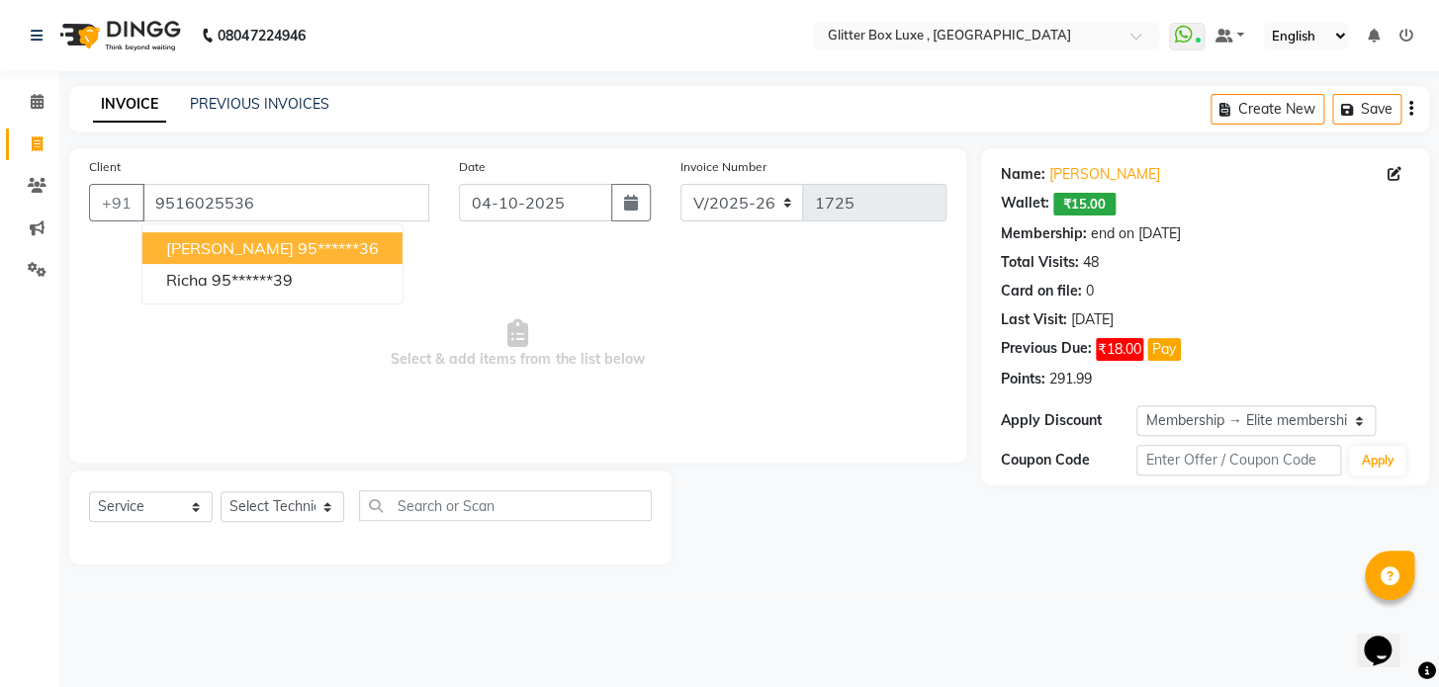
click at [262, 243] on span "RICHA Anand ojas" at bounding box center [230, 248] width 128 height 20
type input "95******36"
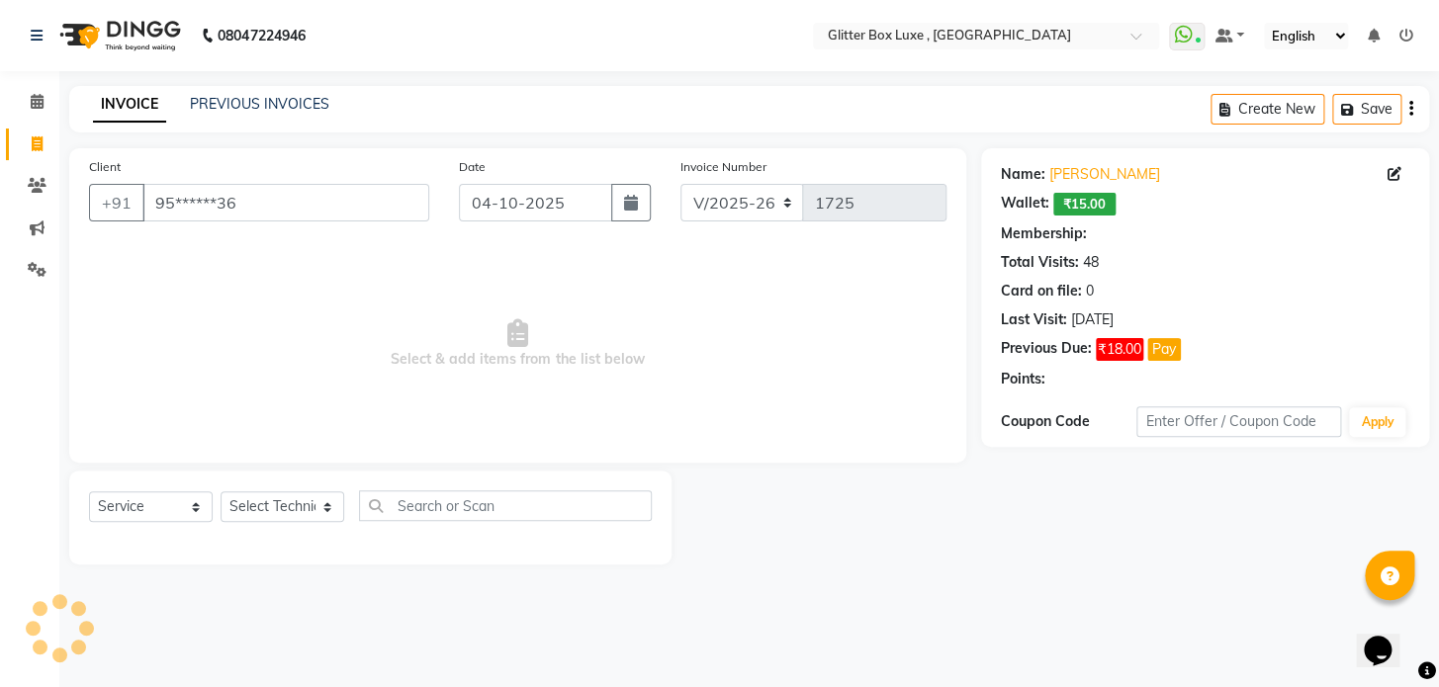
select select "2: Object"
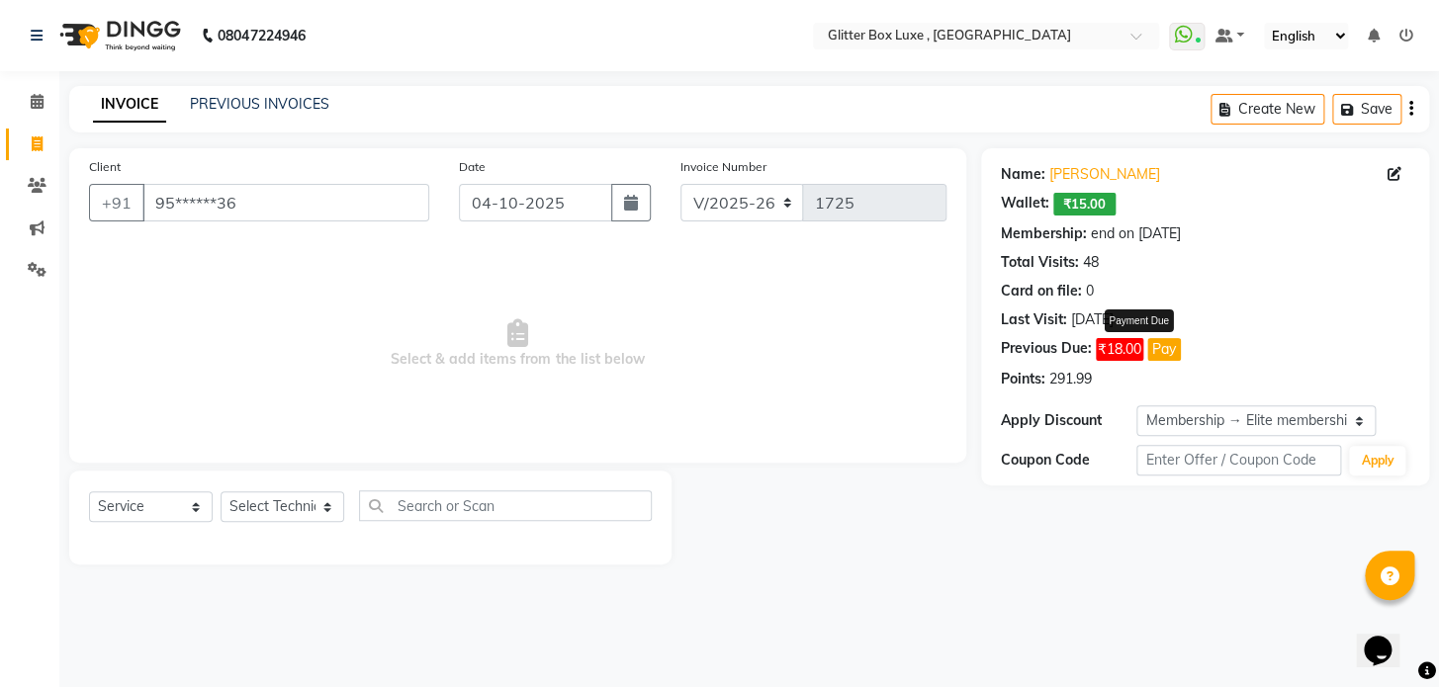
click at [1171, 350] on button "Pay" at bounding box center [1164, 349] width 34 height 23
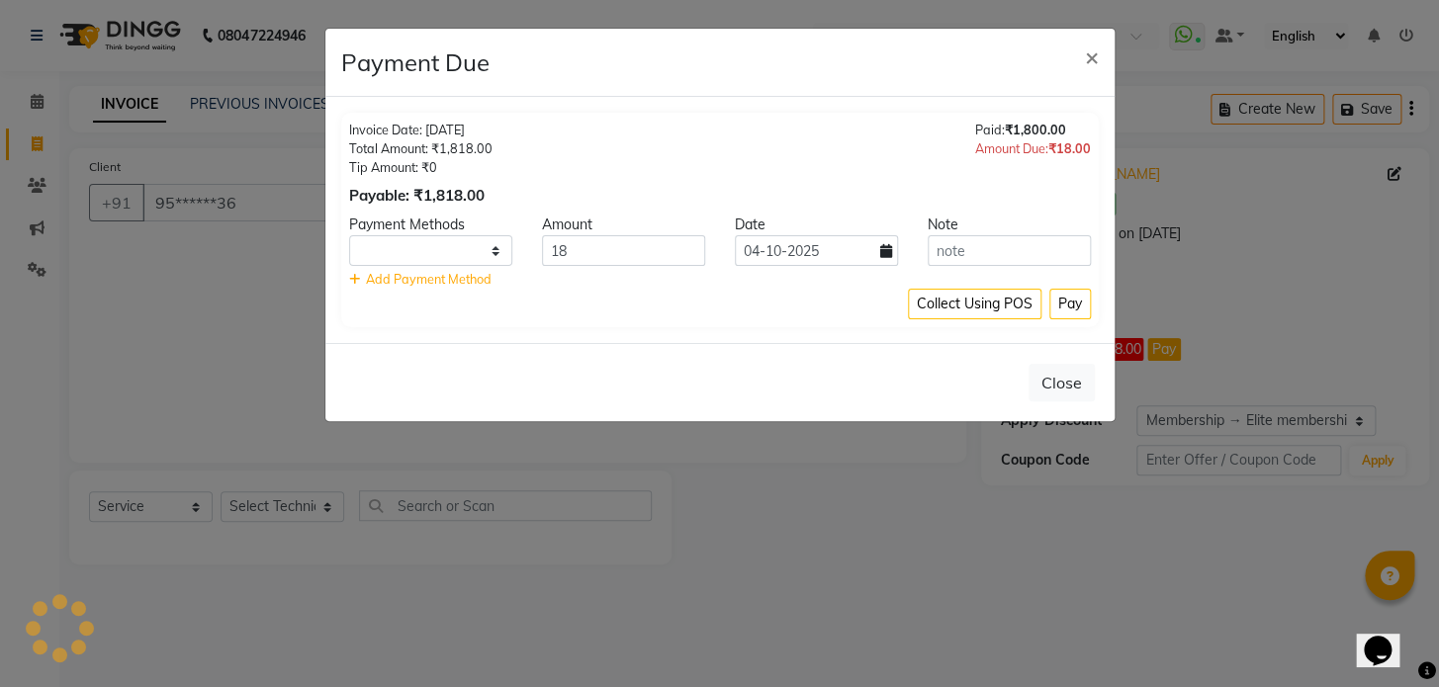
select select "1"
click at [421, 285] on span "Add Payment Method" at bounding box center [429, 279] width 126 height 16
select select "1"
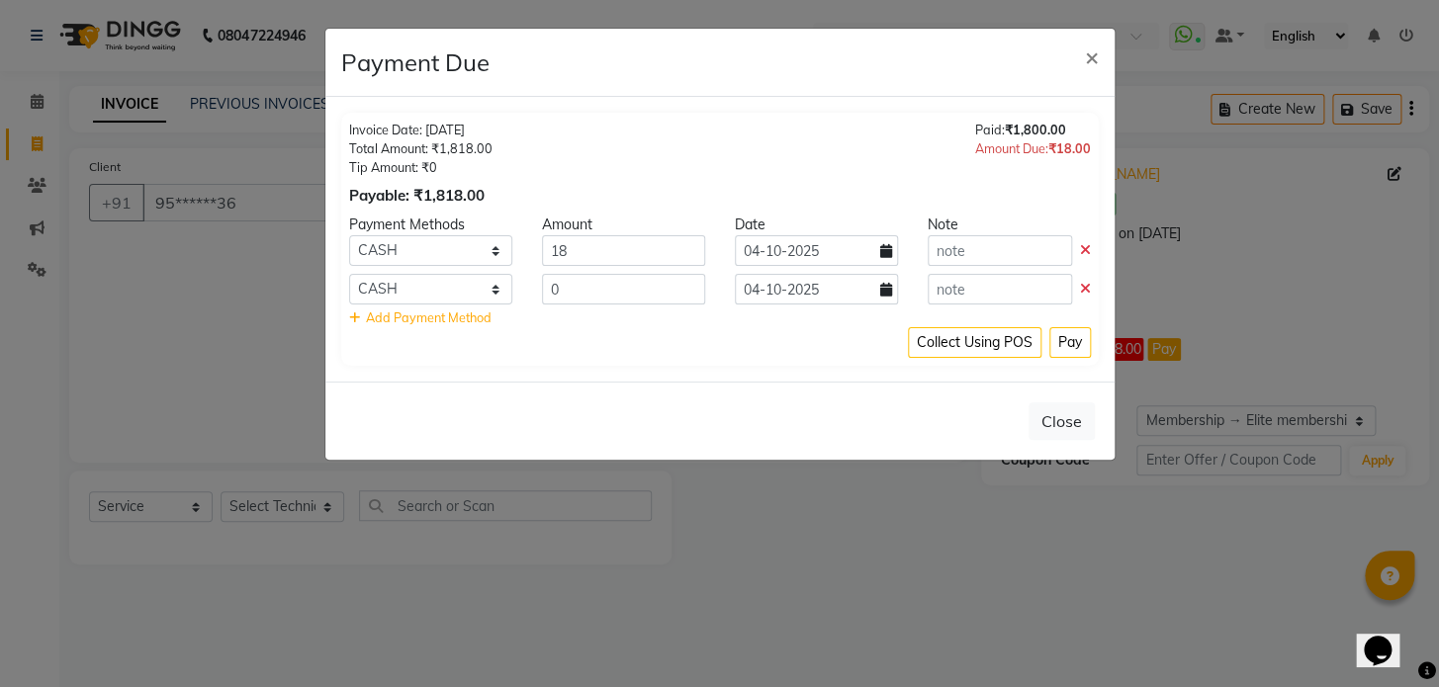
click at [1075, 292] on div at bounding box center [1009, 289] width 163 height 31
click at [1085, 282] on icon at bounding box center [1085, 289] width 11 height 14
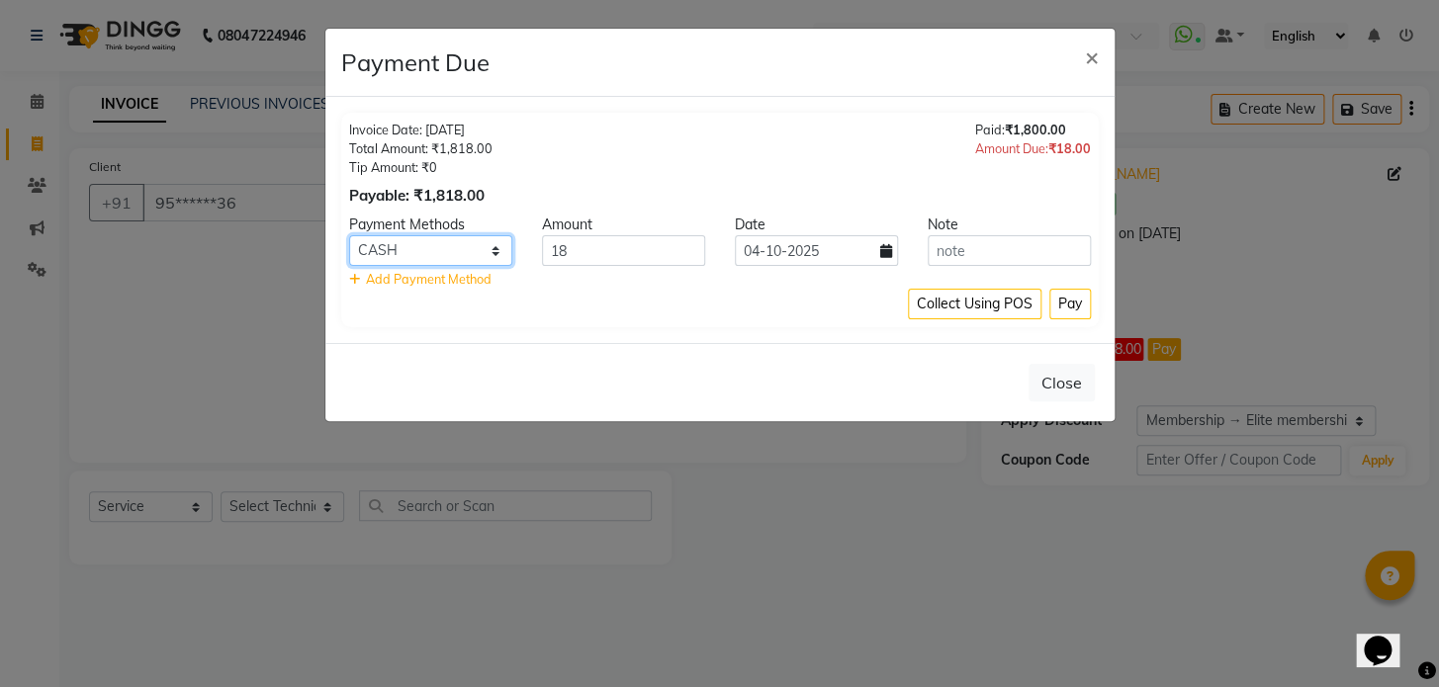
click at [499, 250] on select "Bank Other Cards Credit Card Card (Indian Bank) Debit Card Online W UPI PayTM C…" at bounding box center [430, 250] width 163 height 31
click at [1088, 50] on span "×" at bounding box center [1092, 57] width 14 height 30
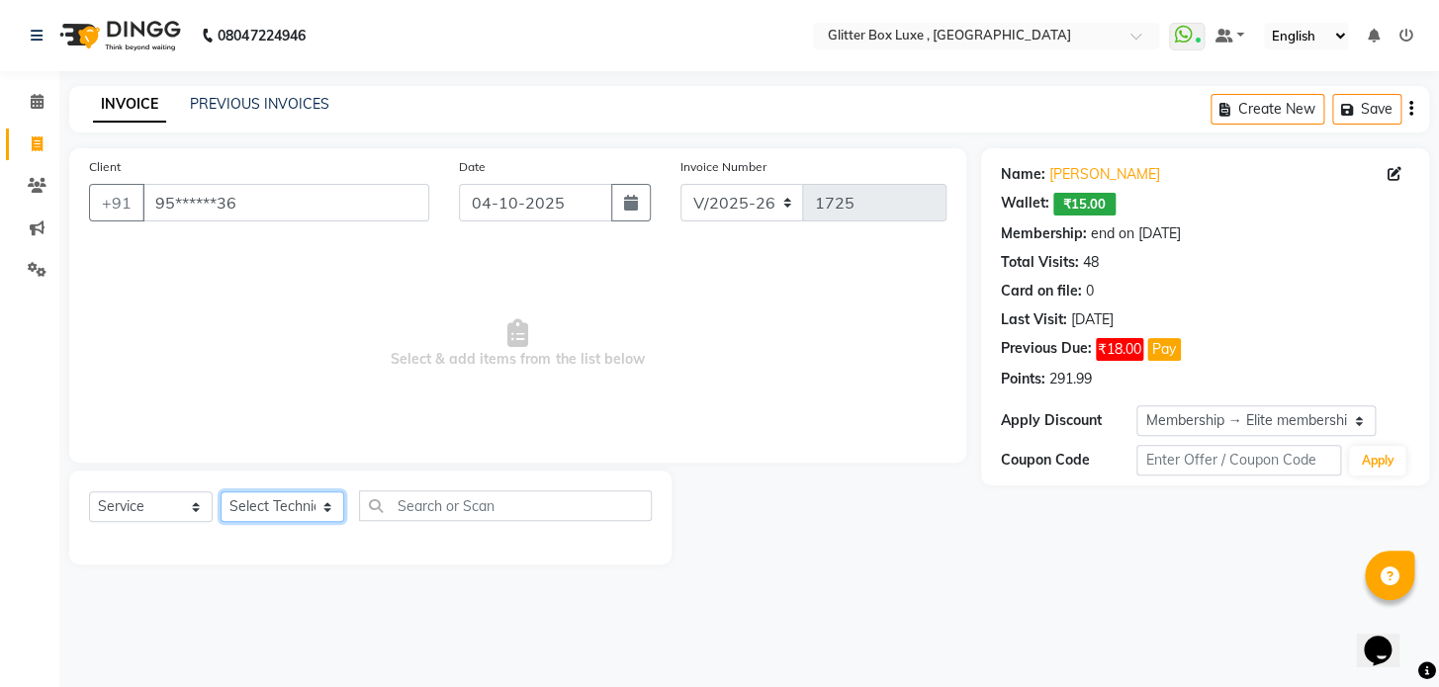
click at [280, 498] on select "Select Technician akash DEV Happy KHUSHBOO SONI MANAGER munazir owner priti Rah…" at bounding box center [283, 506] width 124 height 31
select select "47921"
click at [221, 491] on select "Select Technician akash DEV Happy KHUSHBOO SONI MANAGER munazir owner priti Rah…" at bounding box center [283, 506] width 124 height 31
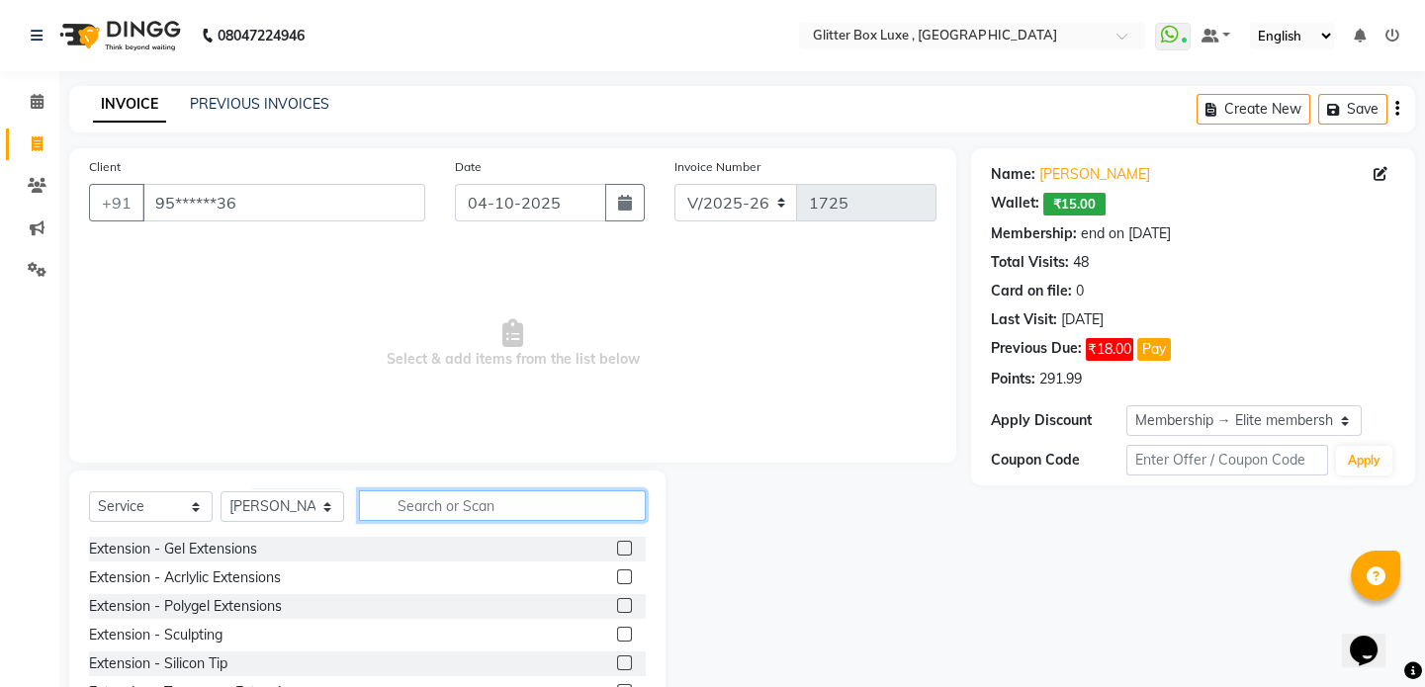
click at [382, 506] on input "text" at bounding box center [502, 505] width 287 height 31
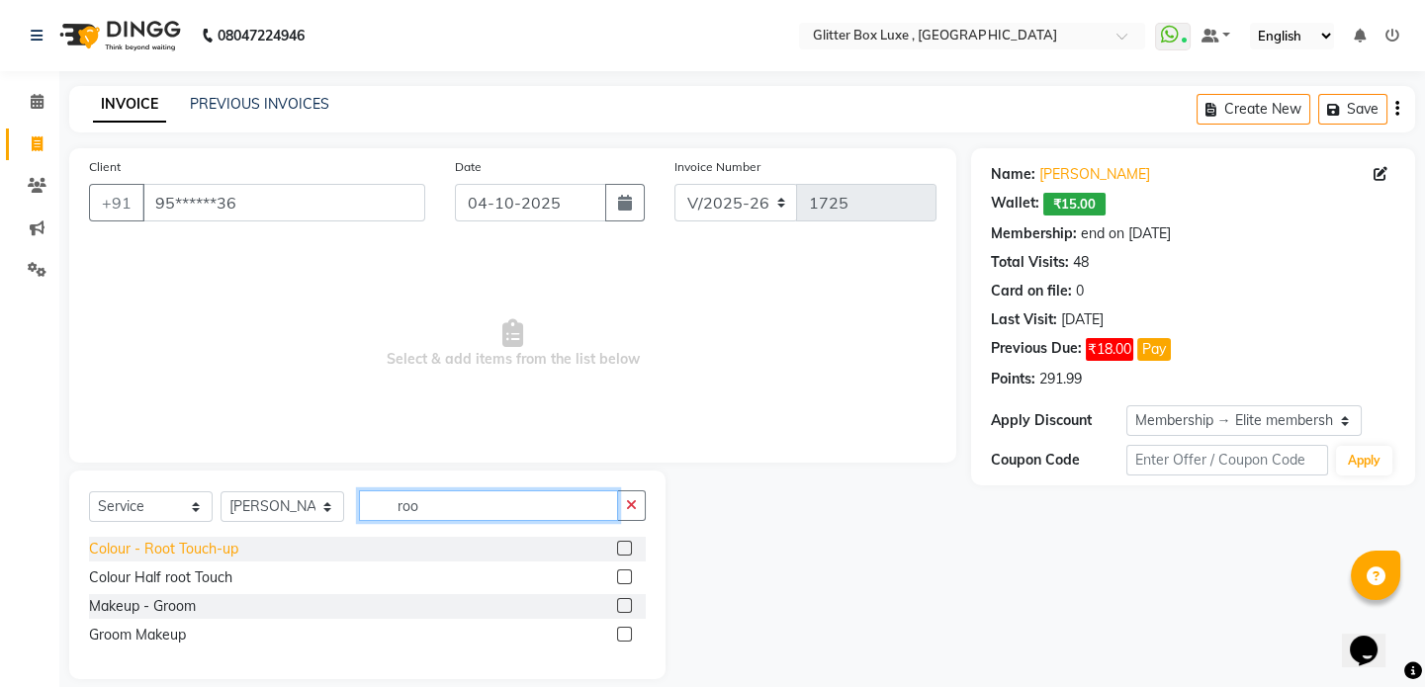
type input "roo"
click at [170, 551] on div "Colour - Root Touch-up" at bounding box center [163, 549] width 149 height 21
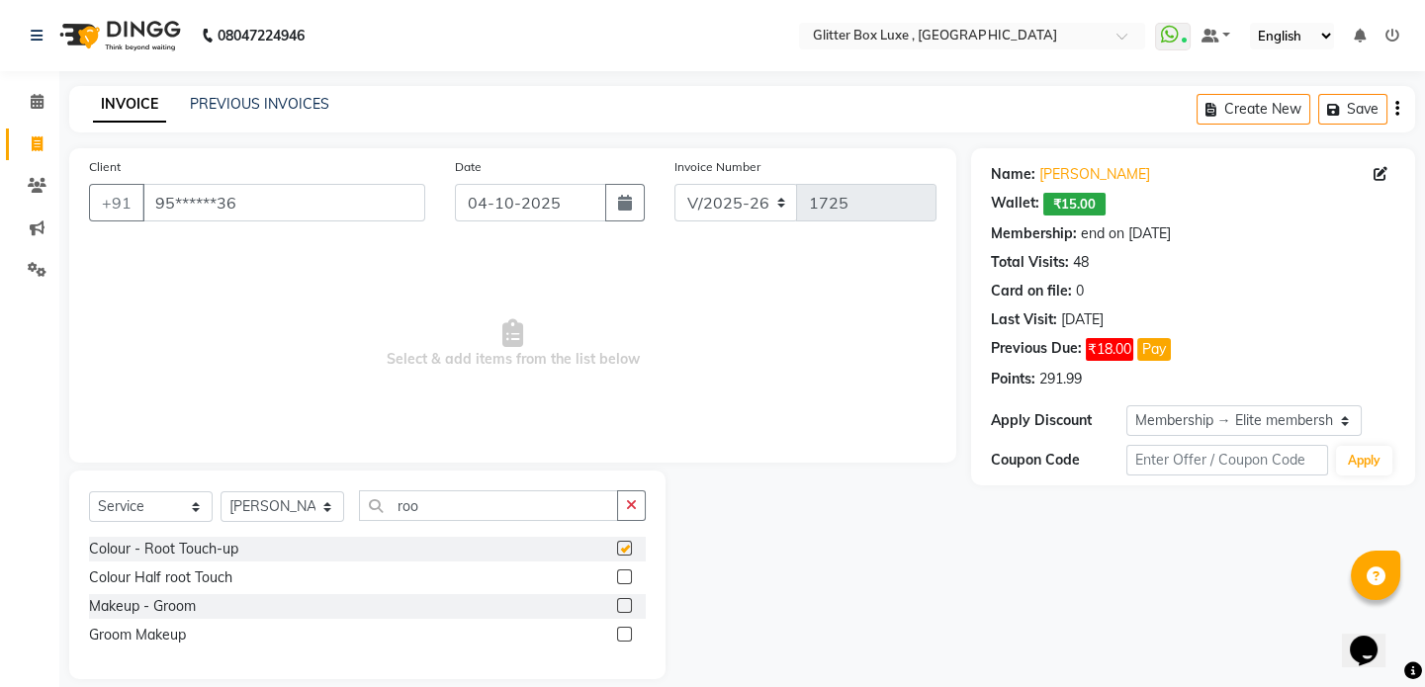
checkbox input "false"
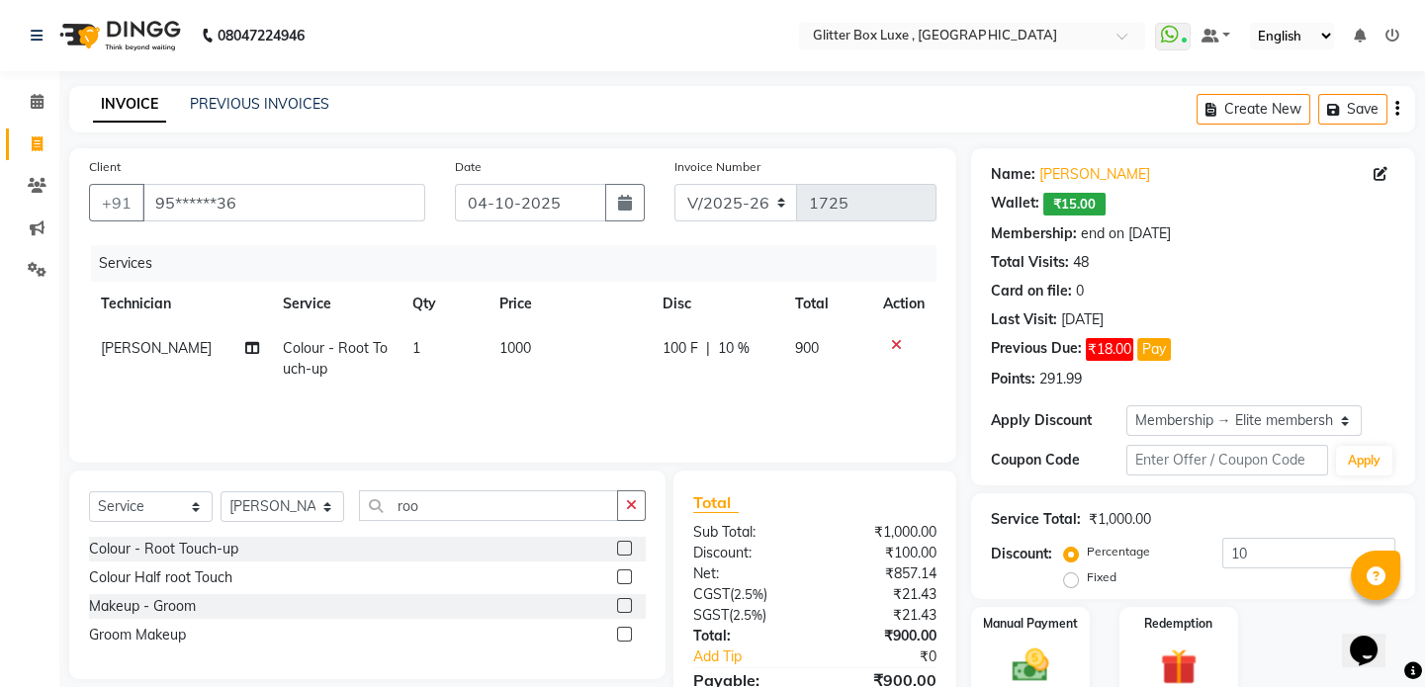
click at [519, 350] on span "1000" at bounding box center [515, 348] width 32 height 18
select select "47921"
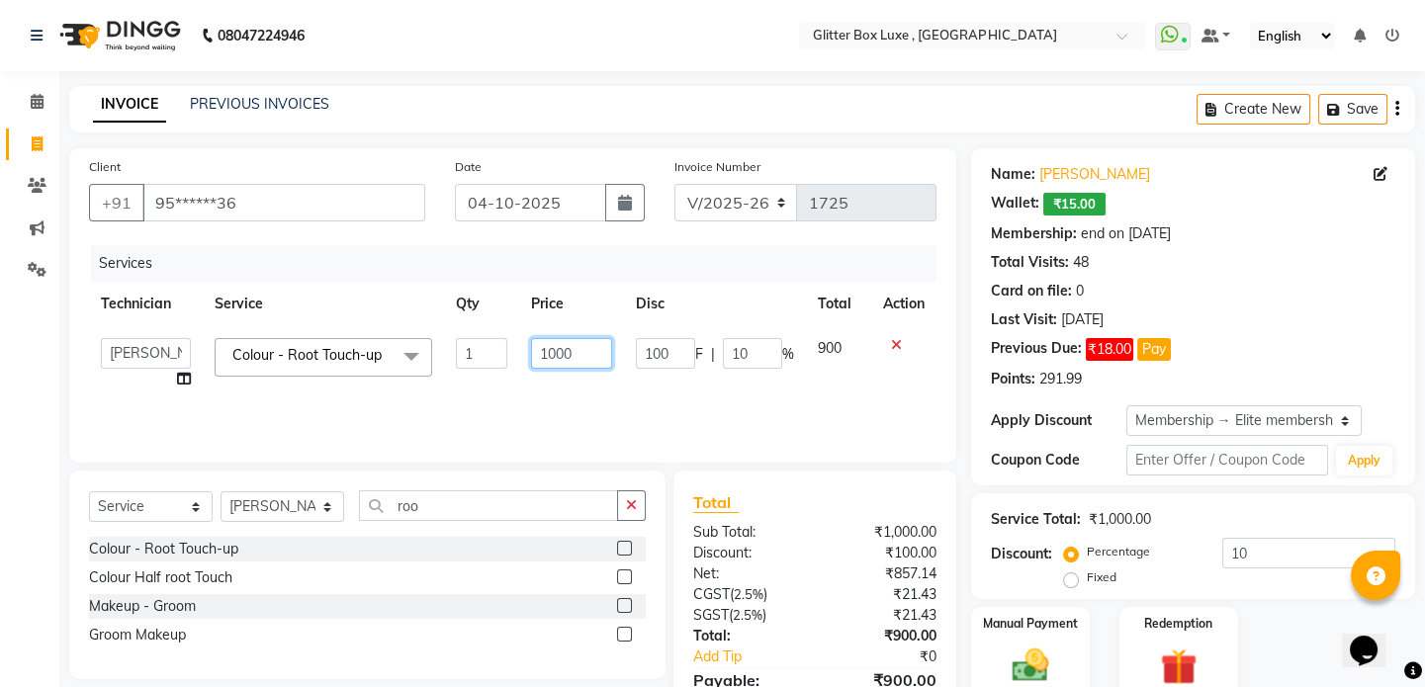
click at [550, 350] on input "1000" at bounding box center [572, 353] width 82 height 31
type input "1100"
click at [510, 401] on div "Services Technician Service Qty Price Disc Total Action akash DEV Happy KHUSHBO…" at bounding box center [512, 344] width 847 height 198
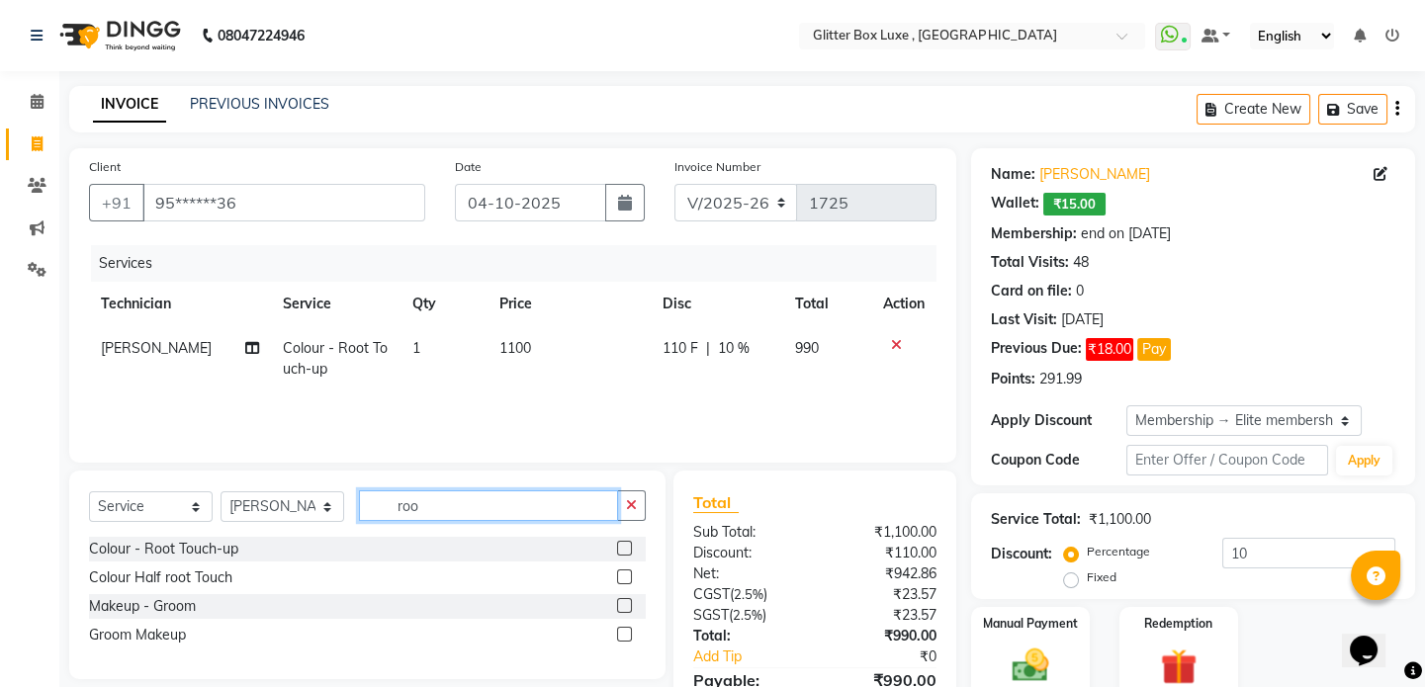
click at [421, 507] on input "roo" at bounding box center [488, 505] width 259 height 31
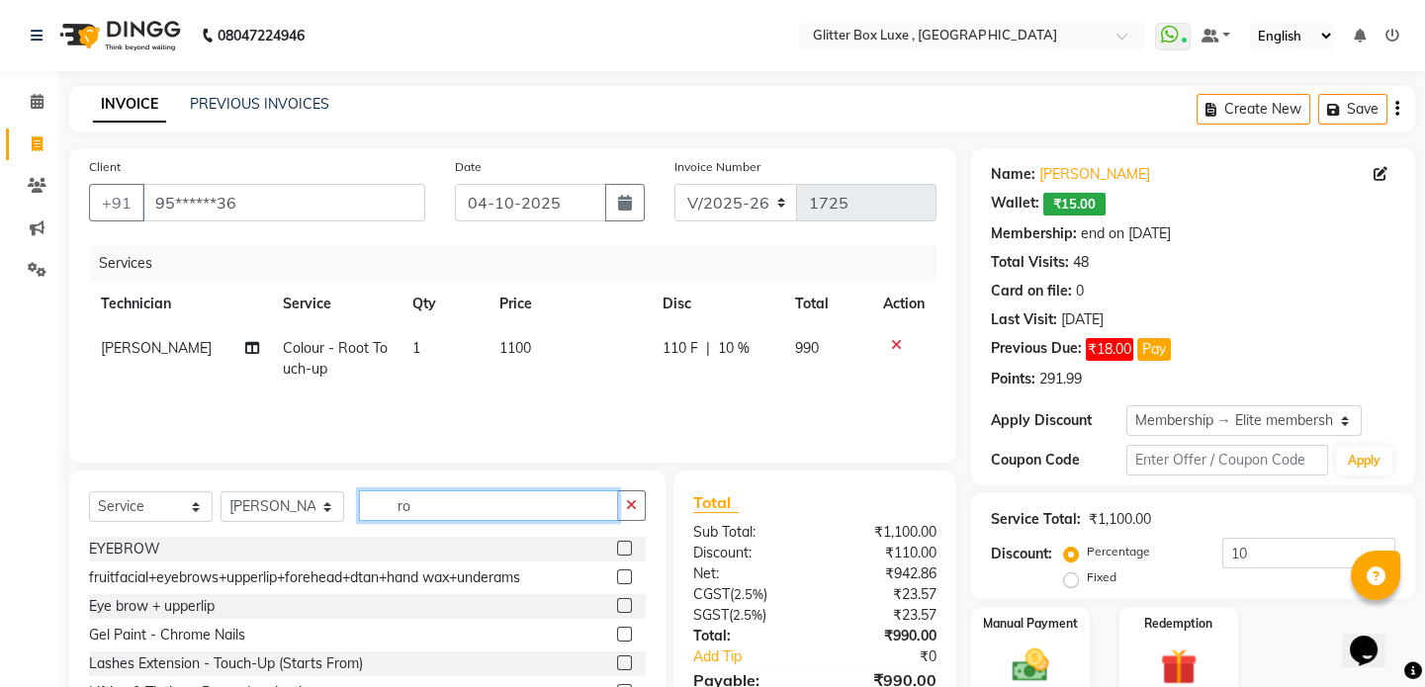
type input "r"
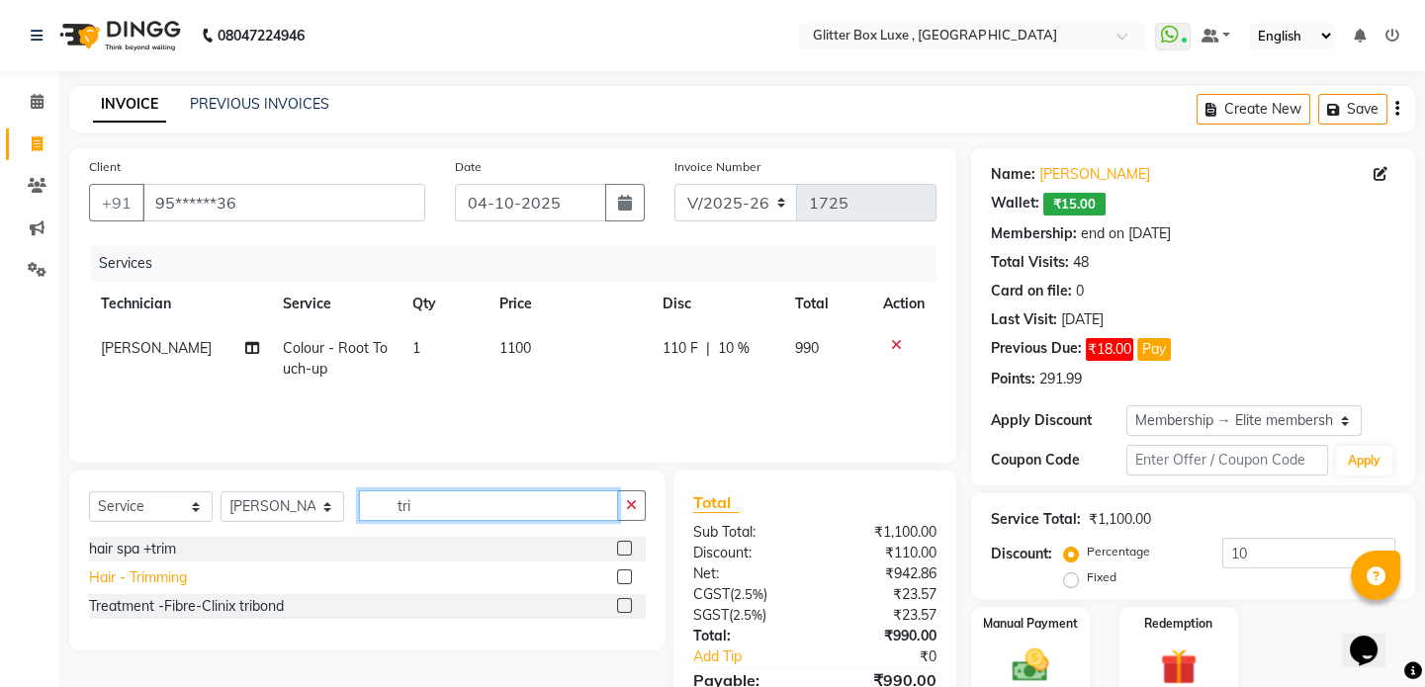
type input "tri"
click at [181, 582] on div "Hair - Trimming" at bounding box center [138, 578] width 98 height 21
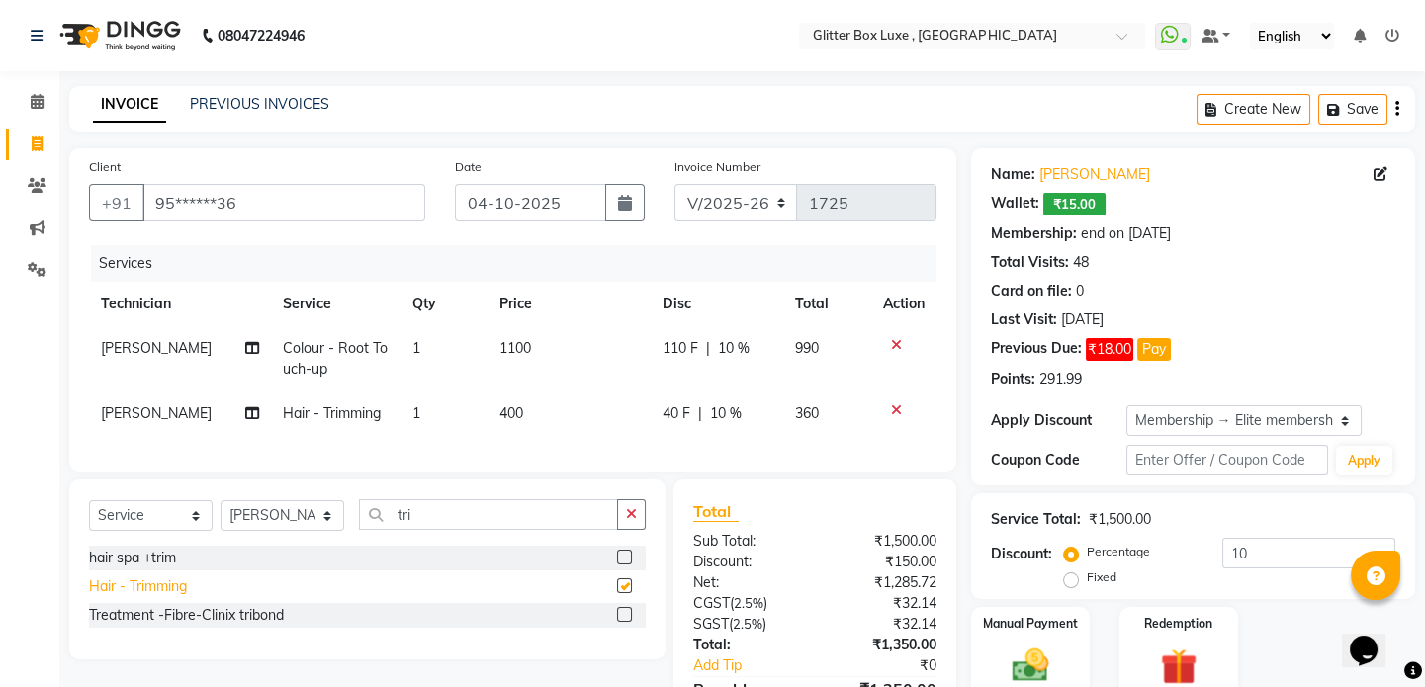
checkbox input "false"
click at [468, 530] on input "tri" at bounding box center [488, 514] width 259 height 31
type input "t"
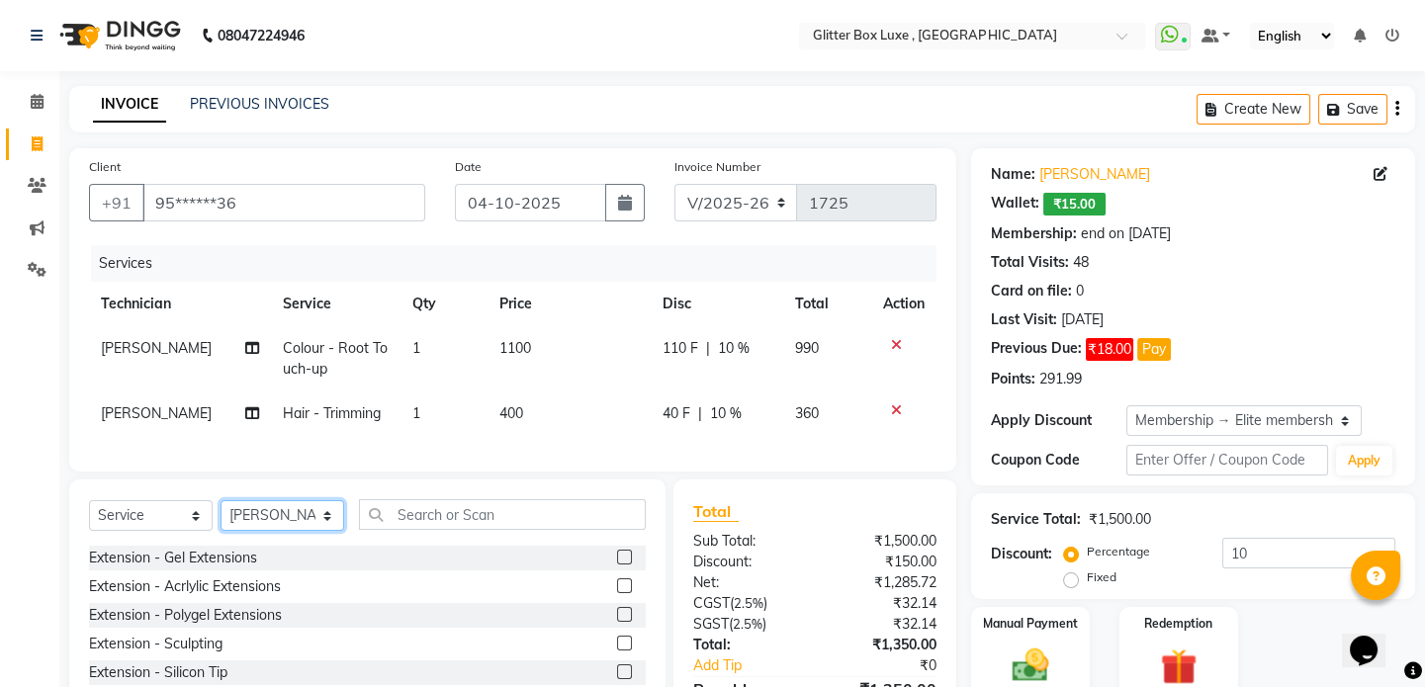
click at [250, 531] on select "Select Technician akash DEV Happy KHUSHBOO SONI MANAGER munazir owner priti Rah…" at bounding box center [283, 515] width 124 height 31
select select "61827"
click at [221, 514] on select "Select Technician akash DEV Happy KHUSHBOO SONI MANAGER munazir owner priti Rah…" at bounding box center [283, 515] width 124 height 31
click at [481, 530] on input "text" at bounding box center [502, 514] width 287 height 31
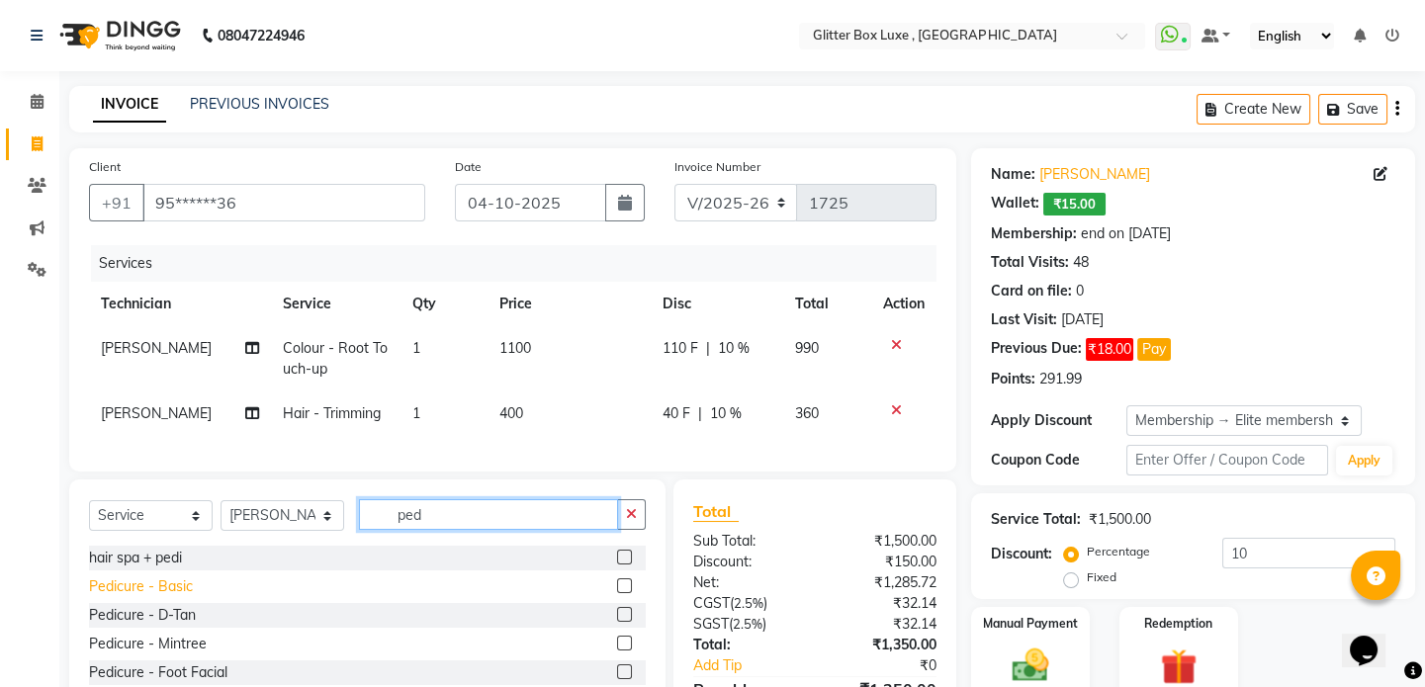
type input "ped"
click at [130, 594] on div "Pedicure - Basic" at bounding box center [141, 587] width 104 height 21
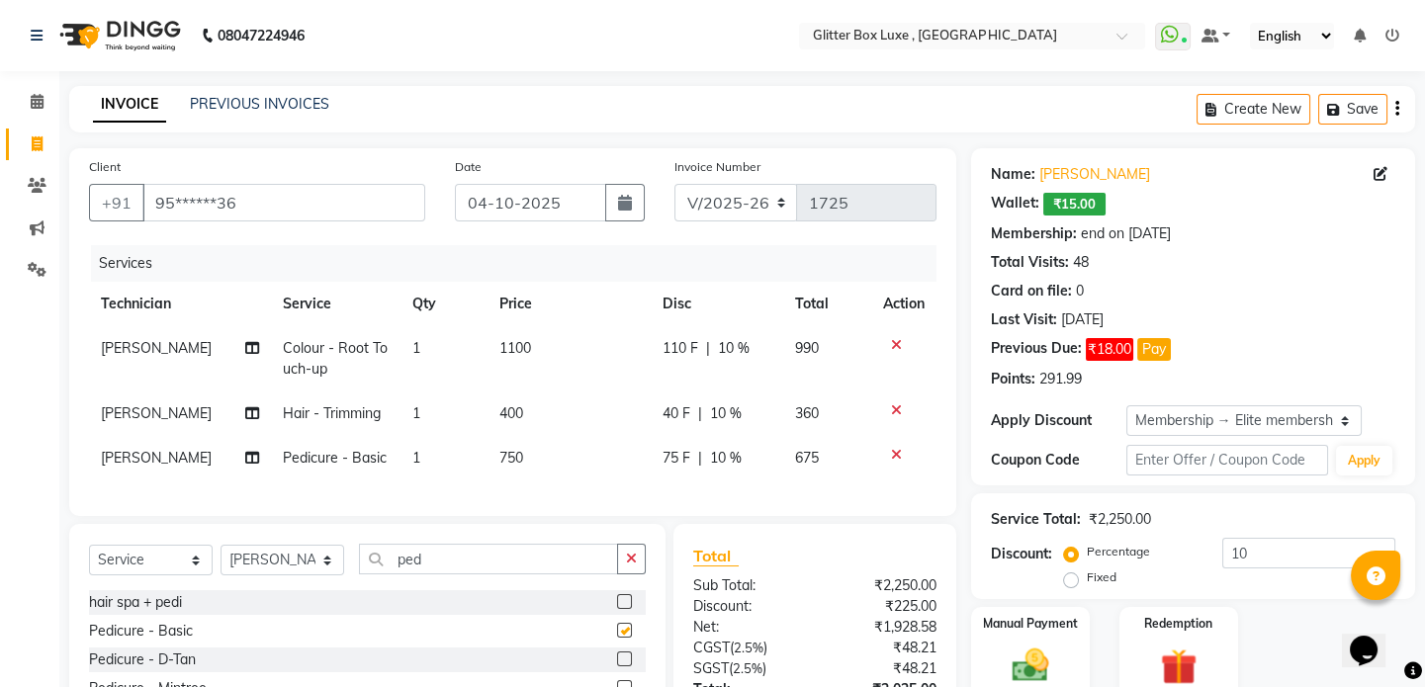
checkbox input "false"
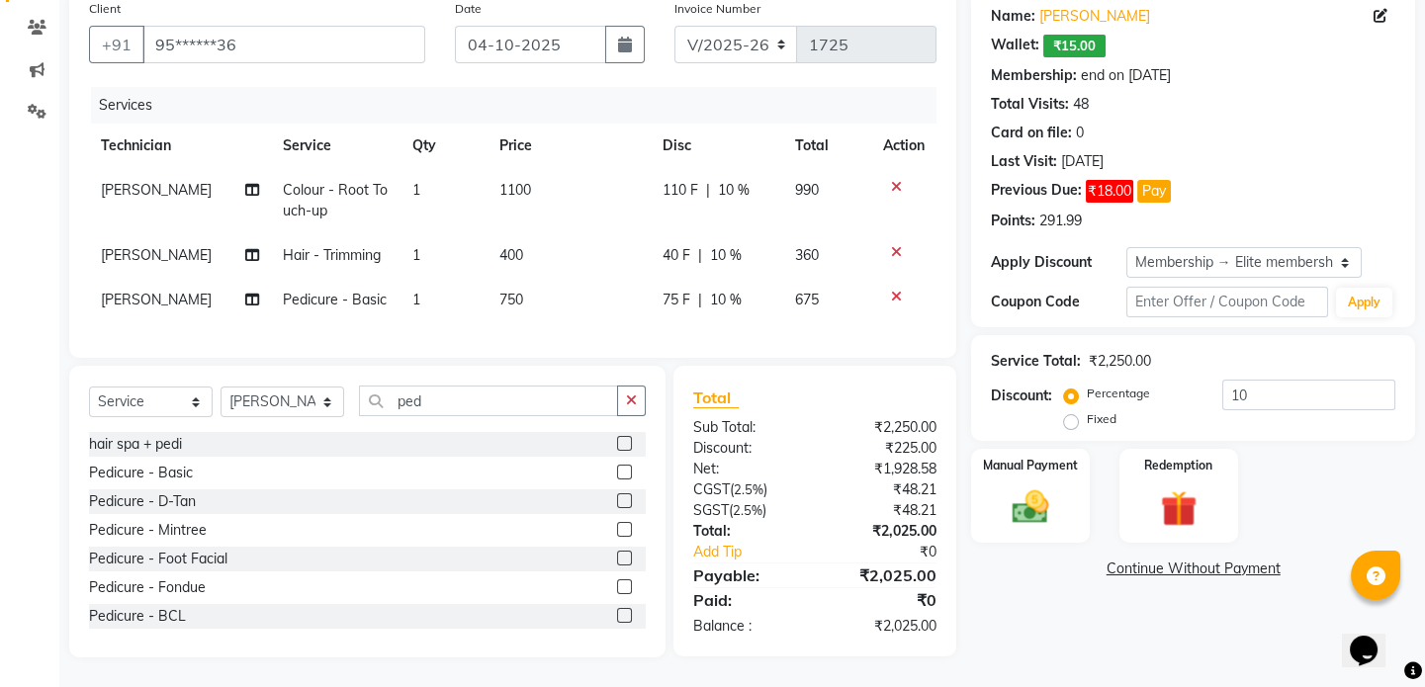
scroll to position [171, 0]
click at [482, 401] on input "ped" at bounding box center [488, 401] width 259 height 31
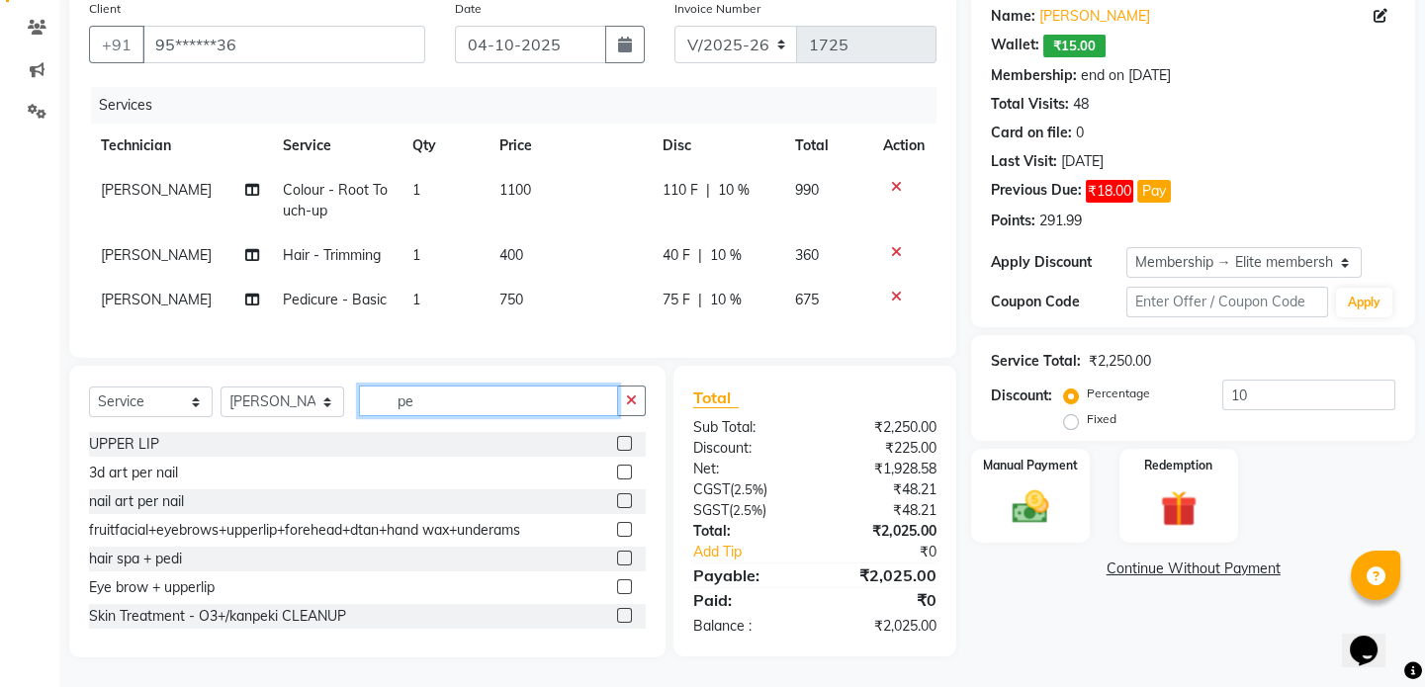
type input "p"
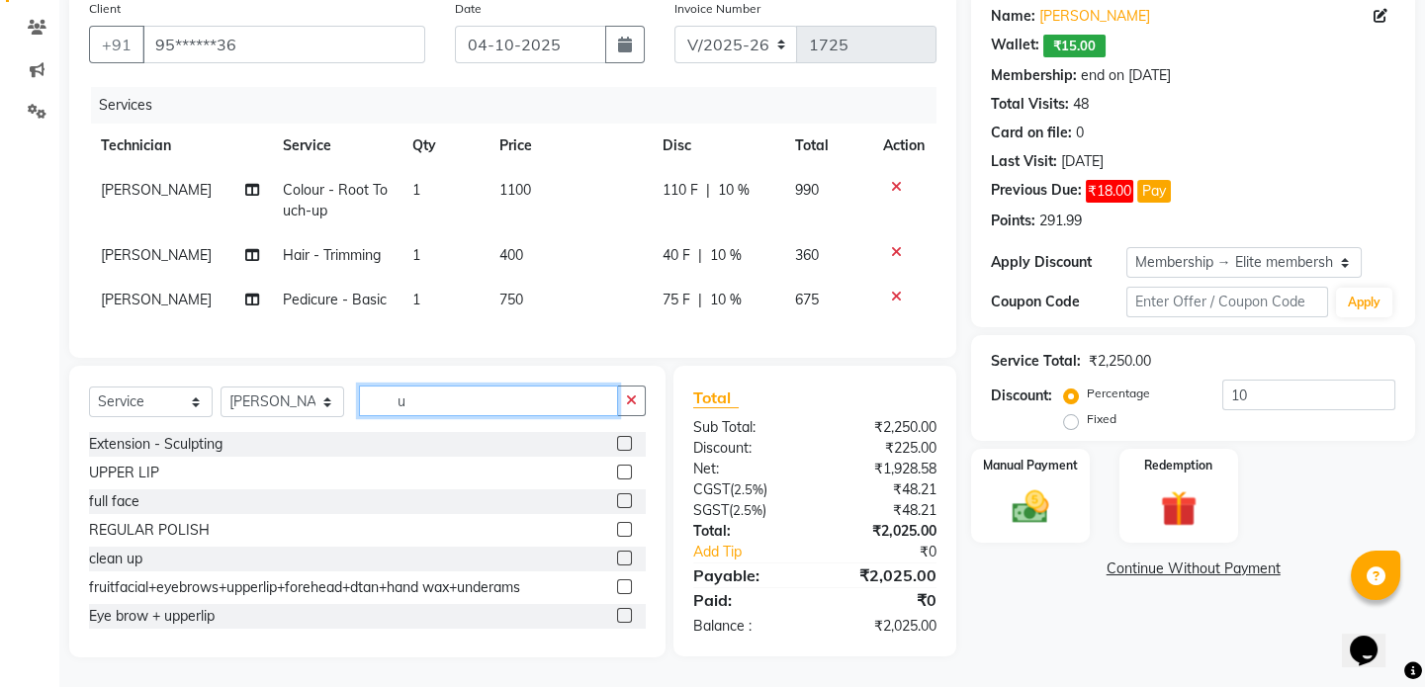
type input "u"
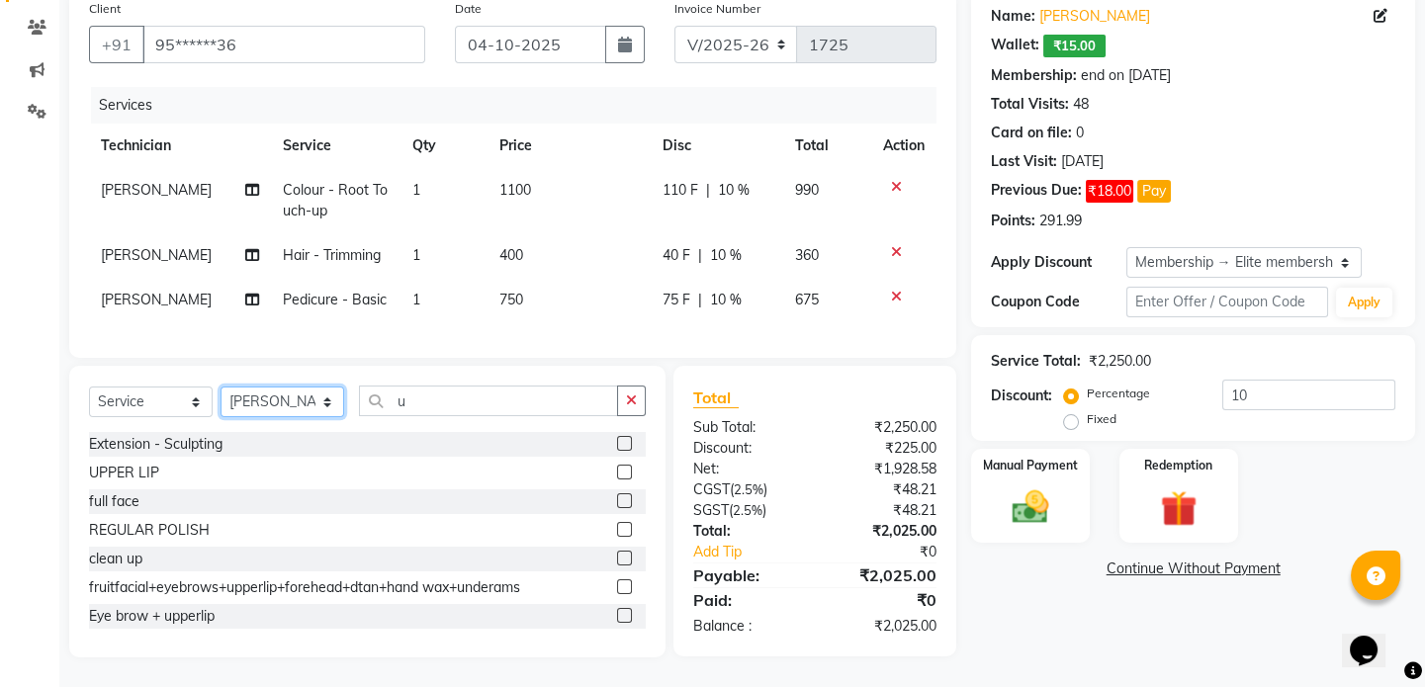
click at [259, 406] on select "Select Technician akash DEV Happy KHUSHBOO SONI MANAGER munazir owner priti Rah…" at bounding box center [283, 402] width 124 height 31
select select "77234"
click at [221, 387] on select "Select Technician akash DEV Happy KHUSHBOO SONI MANAGER munazir owner priti Rah…" at bounding box center [283, 402] width 124 height 31
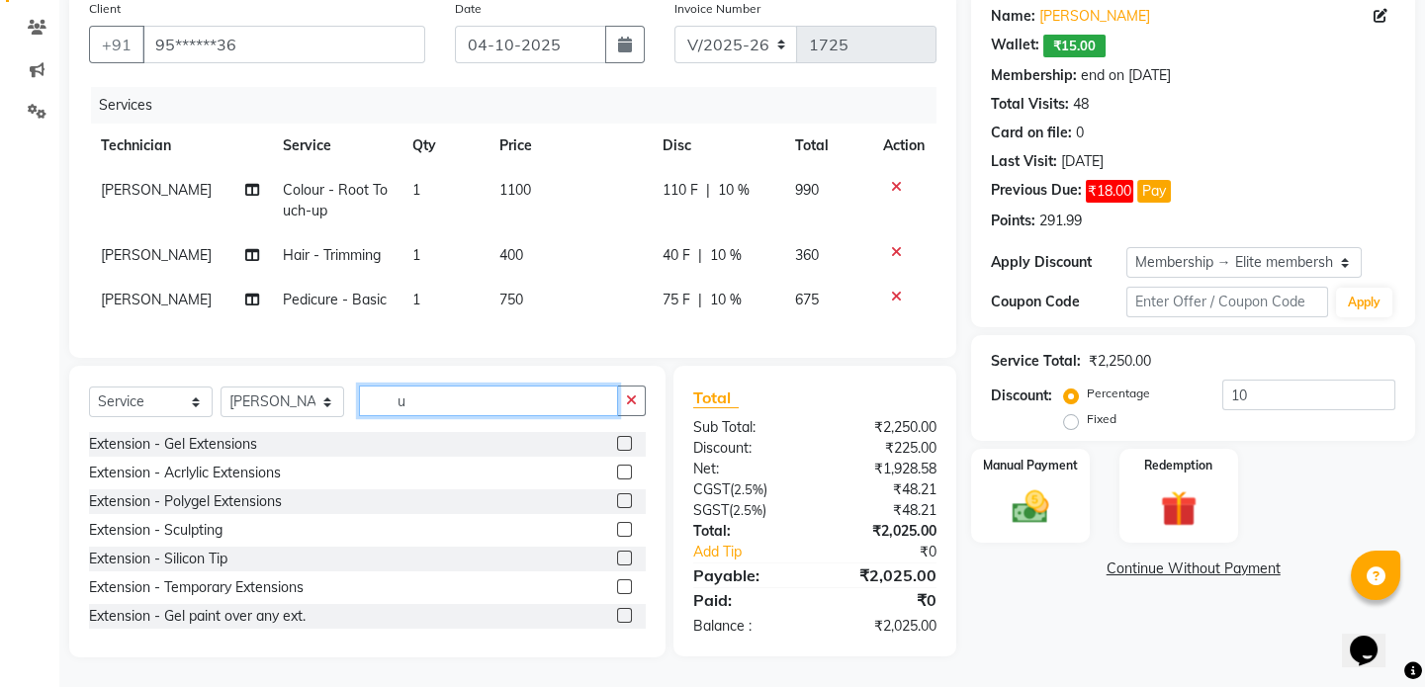
click at [431, 405] on input "u" at bounding box center [488, 401] width 259 height 31
click at [455, 407] on input "text" at bounding box center [502, 401] width 287 height 31
click at [469, 412] on input "text" at bounding box center [502, 401] width 287 height 31
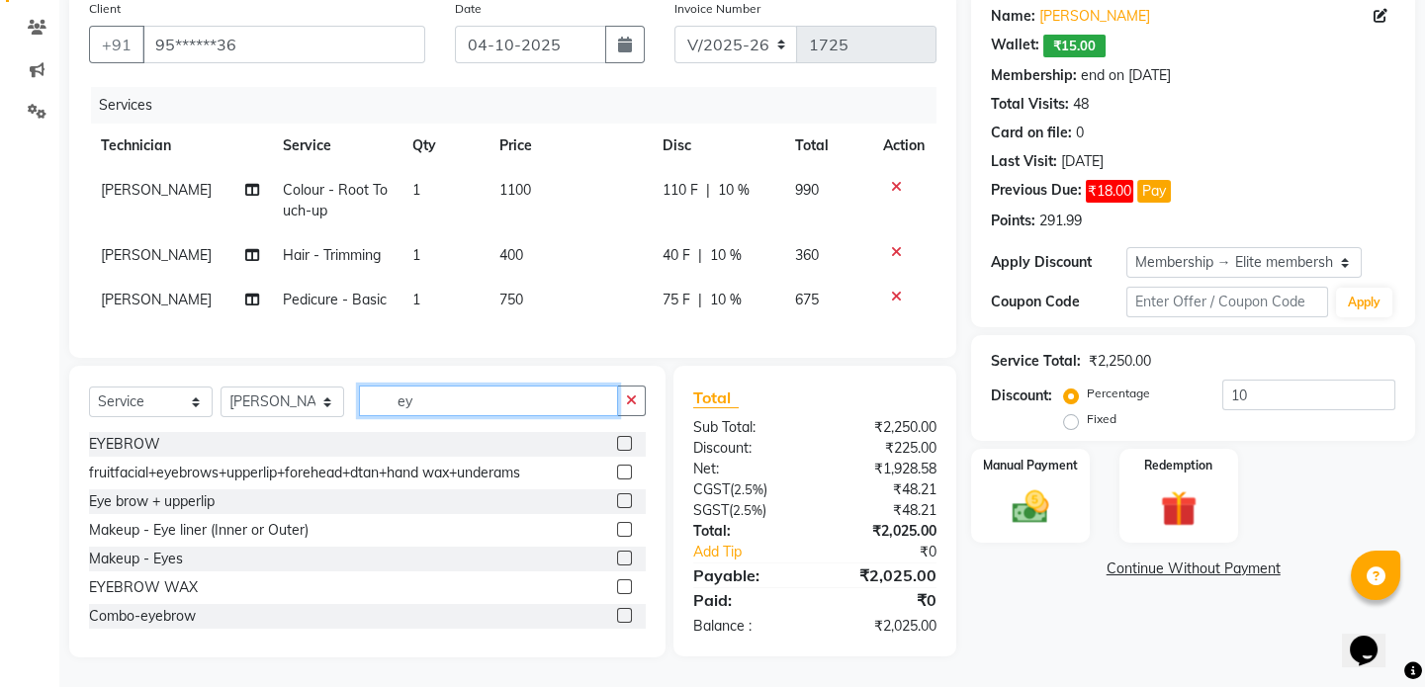
click at [482, 401] on input "ey" at bounding box center [488, 401] width 259 height 31
type input "e"
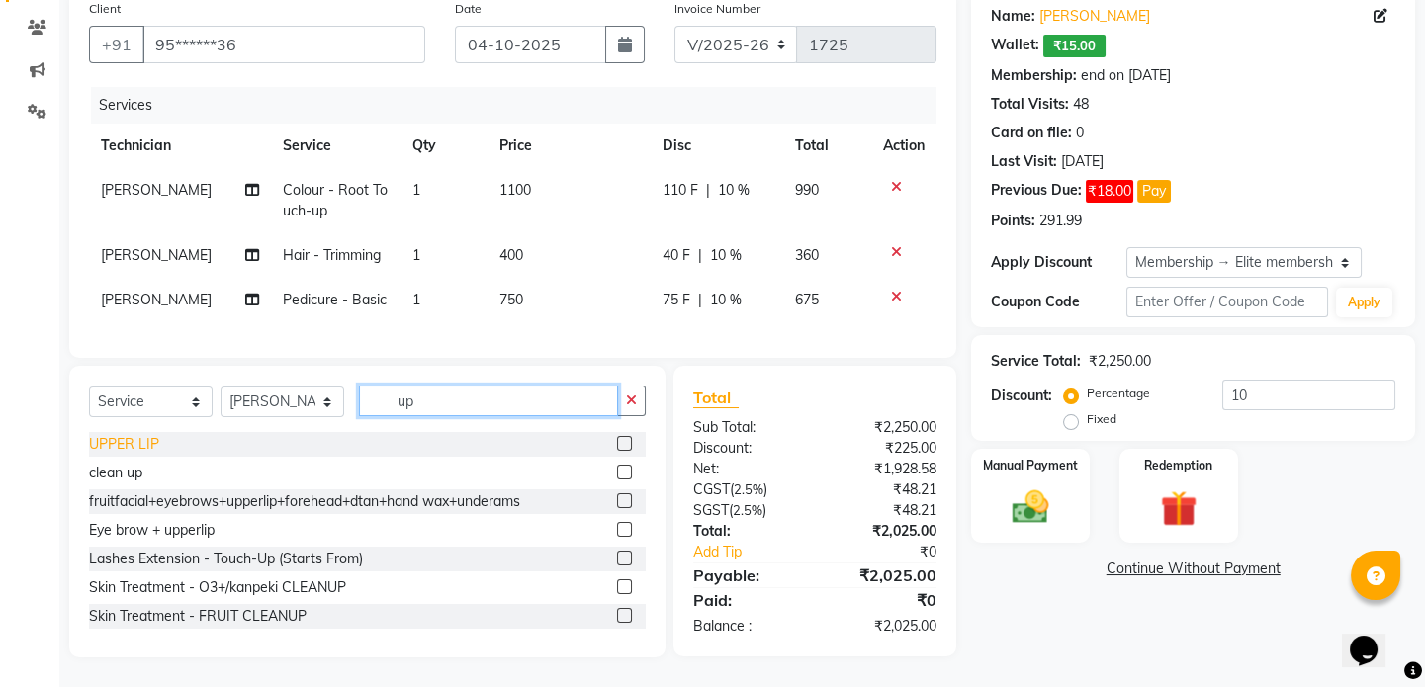
type input "up"
click at [111, 441] on div "UPPER LIP" at bounding box center [124, 444] width 70 height 21
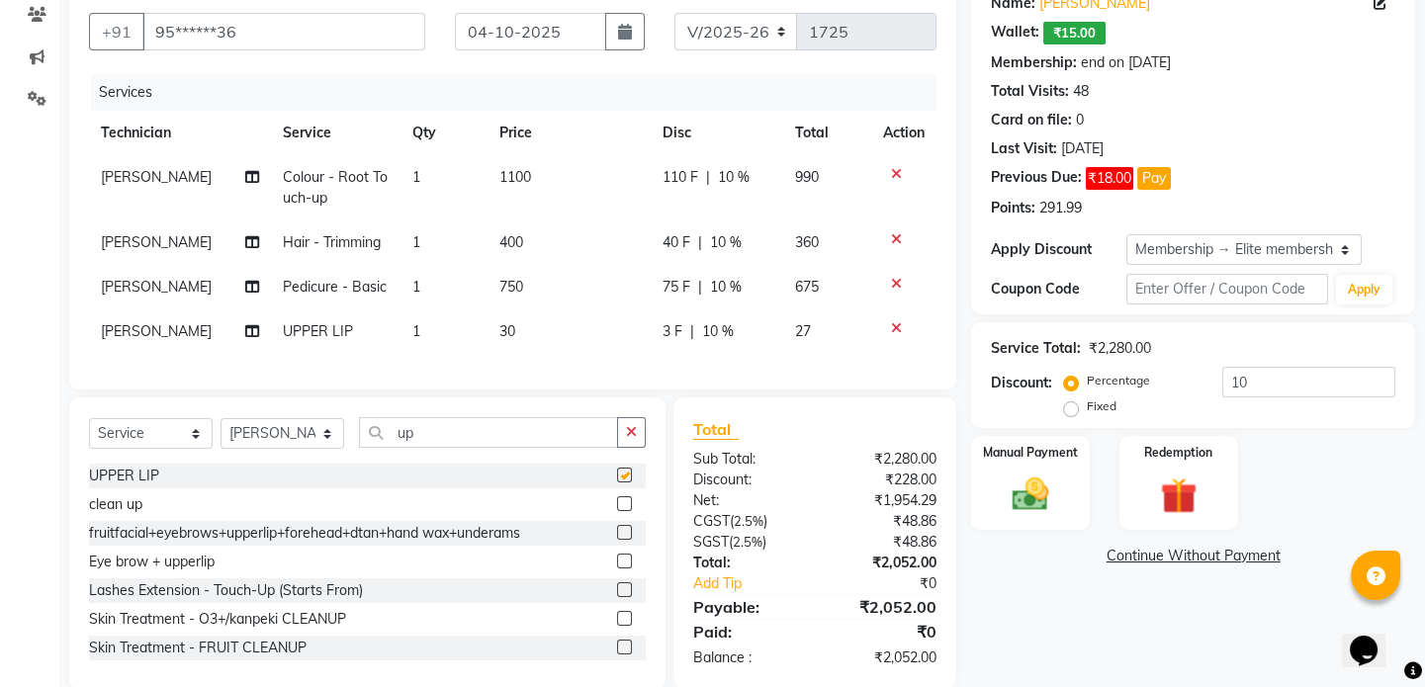
checkbox input "false"
click at [497, 444] on input "up" at bounding box center [488, 432] width 259 height 31
type input "u"
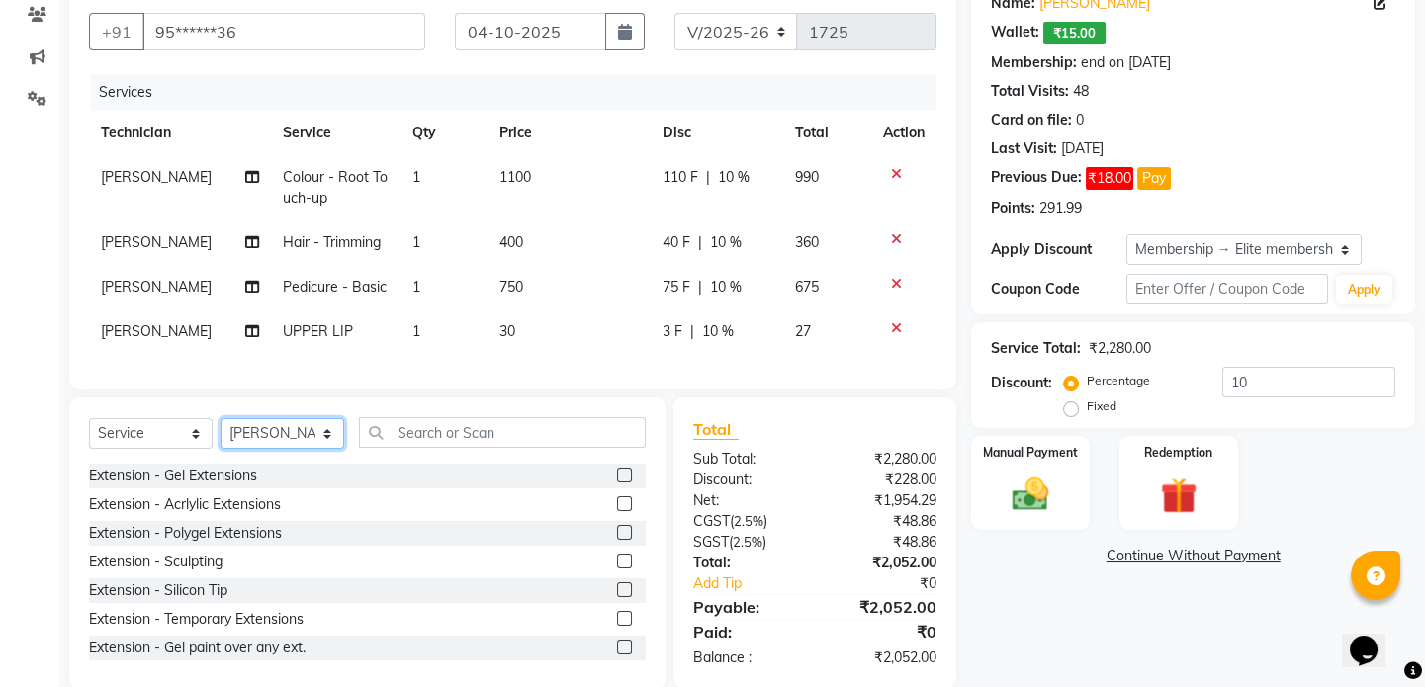
click at [310, 446] on select "Select Technician akash DEV Happy KHUSHBOO SONI MANAGER munazir owner priti Rah…" at bounding box center [283, 433] width 124 height 31
select select "52614"
click at [221, 431] on select "Select Technician akash DEV Happy KHUSHBOO SONI MANAGER munazir owner priti Rah…" at bounding box center [283, 433] width 124 height 31
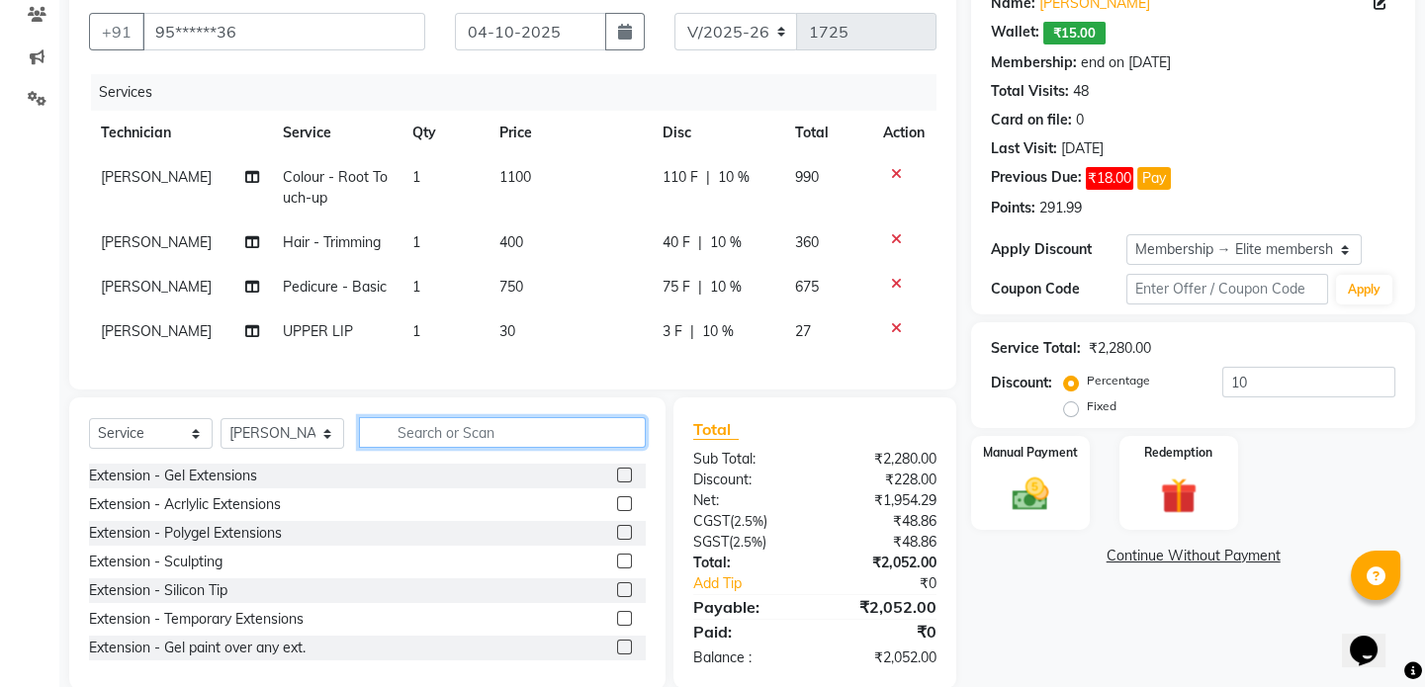
click at [428, 442] on input "text" at bounding box center [502, 432] width 287 height 31
type input "gel"
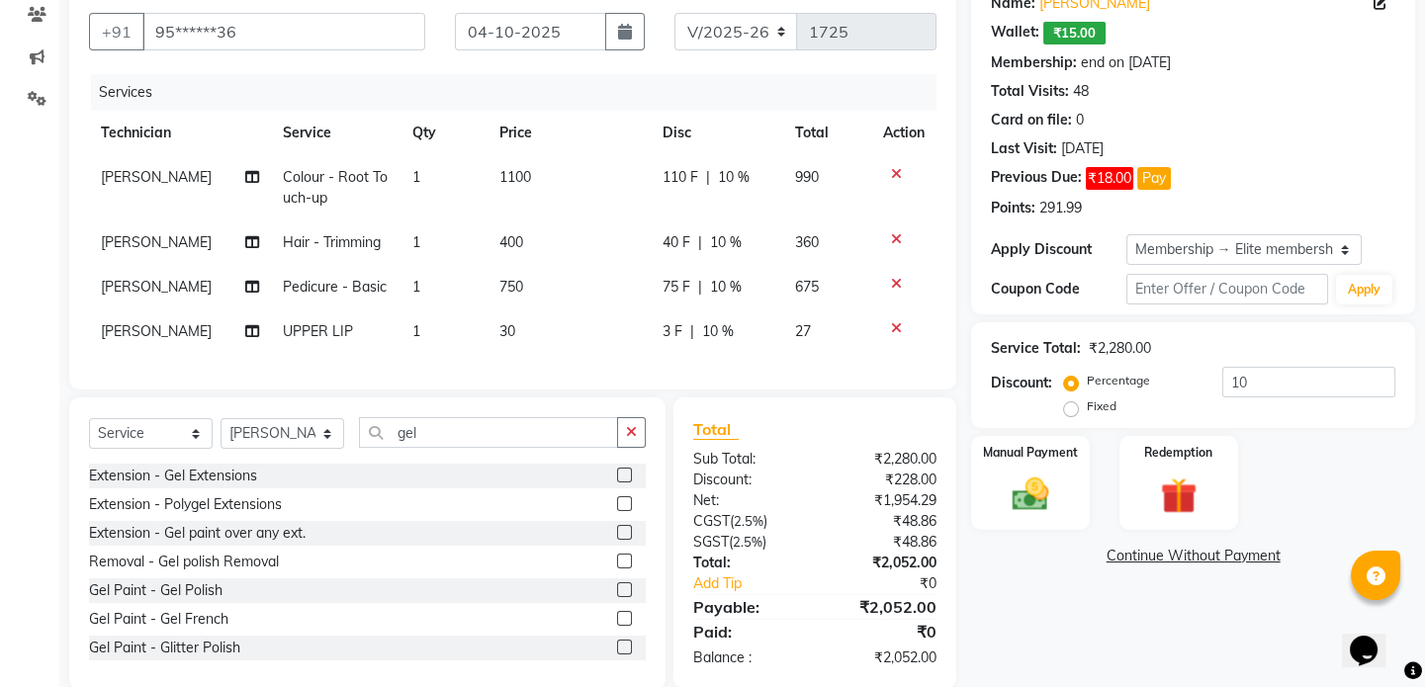
click at [175, 598] on div "Gel Paint - Gel Polish" at bounding box center [156, 590] width 134 height 21
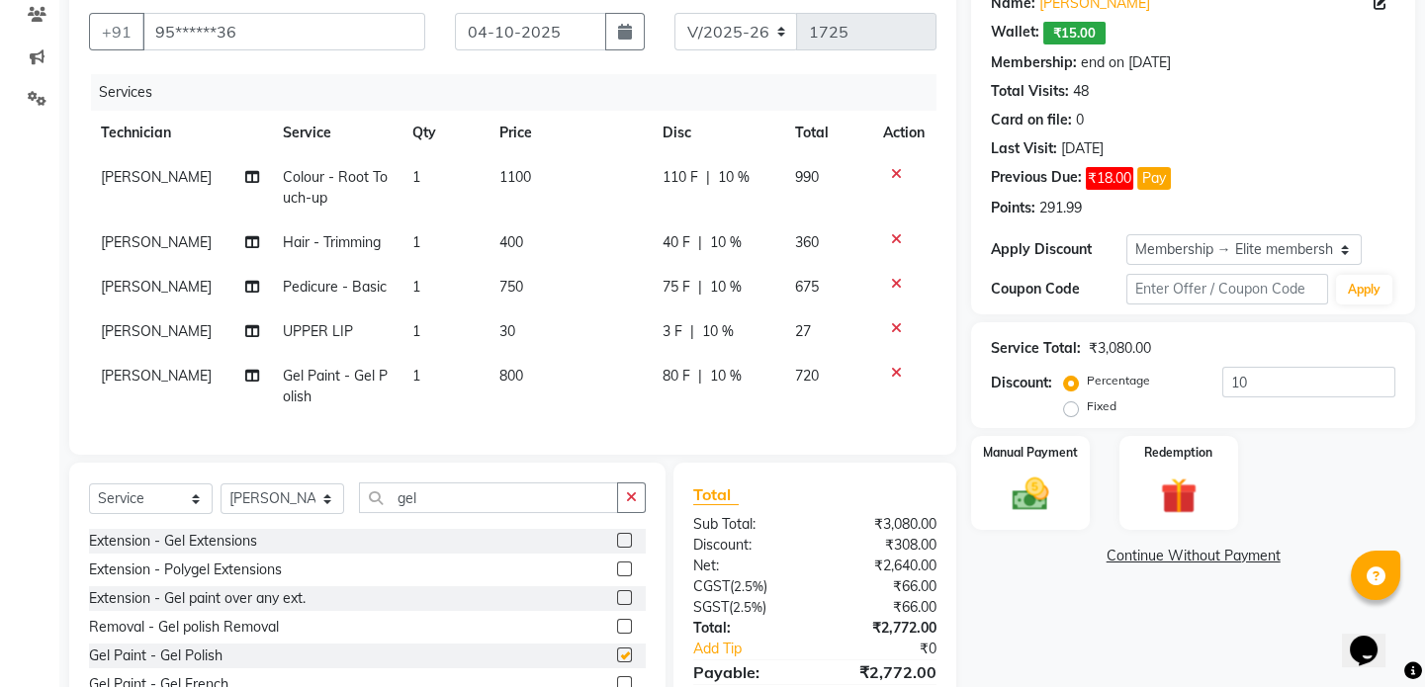
checkbox input "false"
click at [513, 371] on span "800" at bounding box center [511, 376] width 24 height 18
select select "52614"
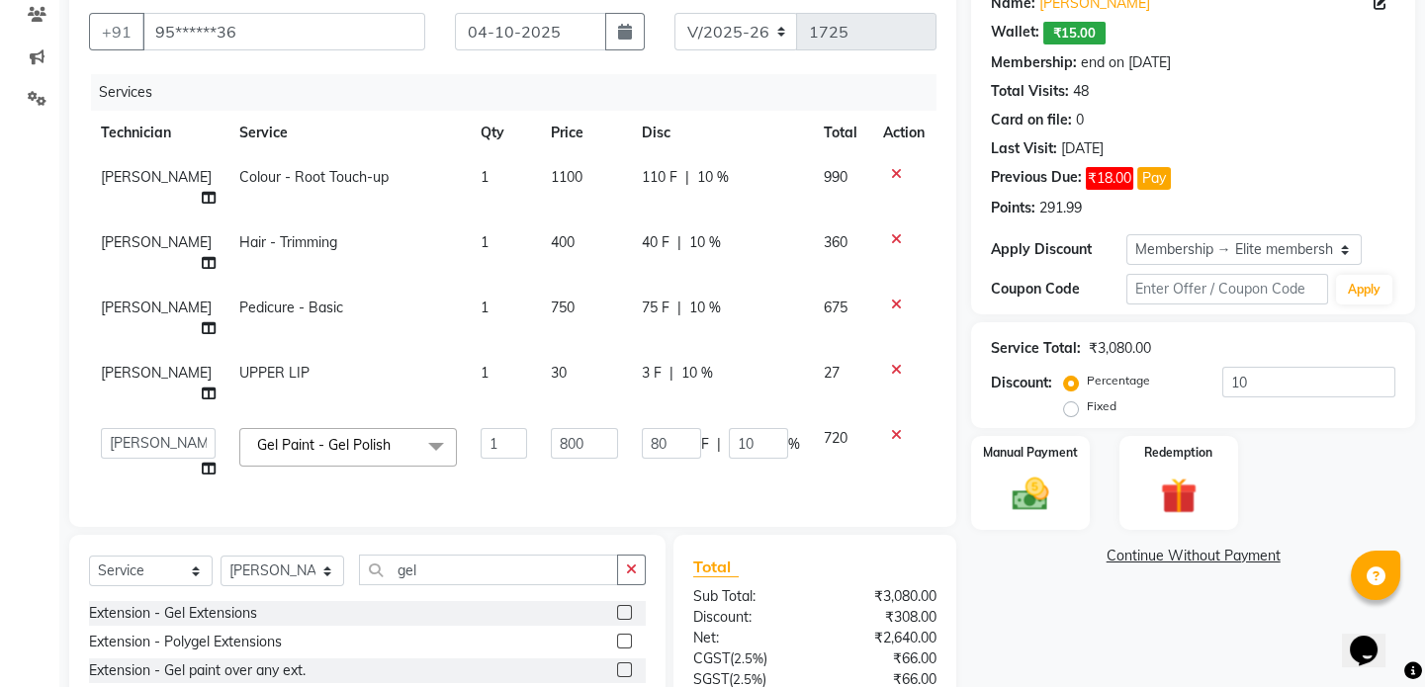
click at [539, 378] on td "30" at bounding box center [584, 383] width 90 height 65
select select "77234"
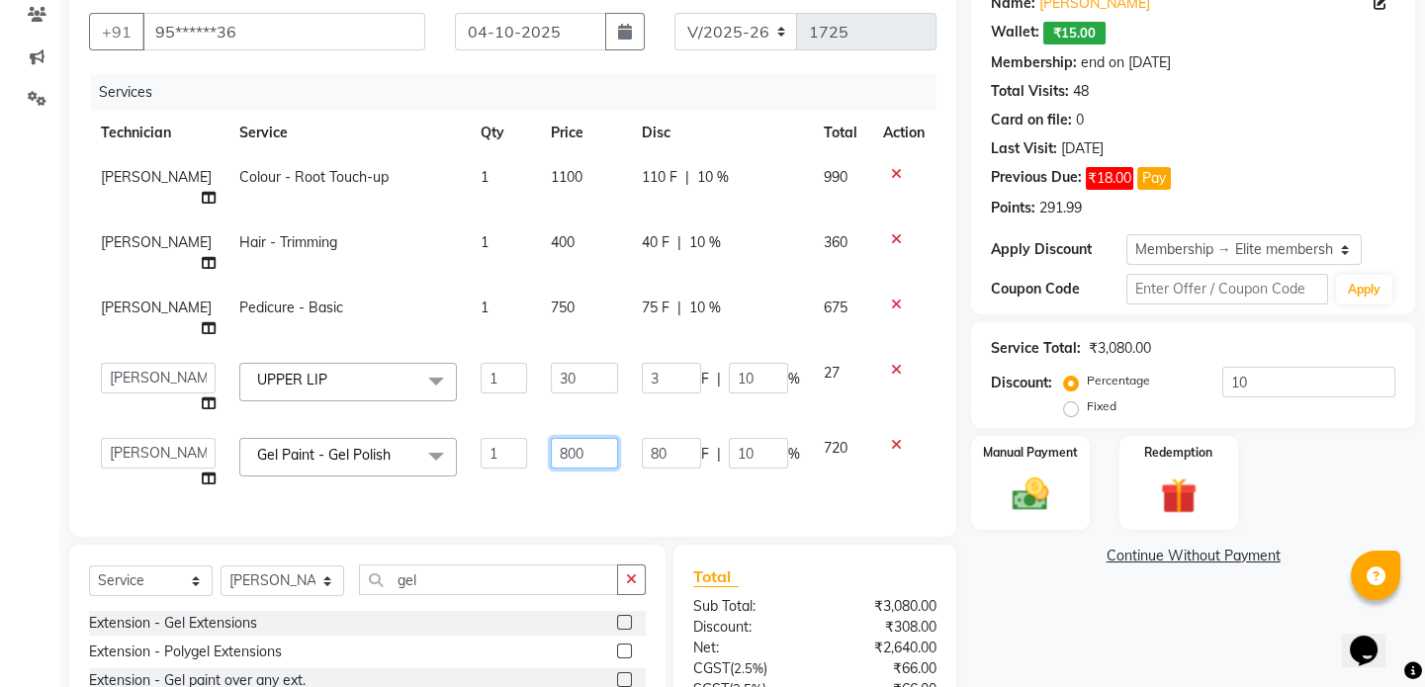
click at [593, 438] on input "800" at bounding box center [584, 453] width 66 height 31
type input "8"
type input "600"
click at [626, 479] on div "Client +91 95******36 Date 04-10-2025 Invoice Number V/2025 V/2025-26 1725 Serv…" at bounding box center [512, 257] width 887 height 560
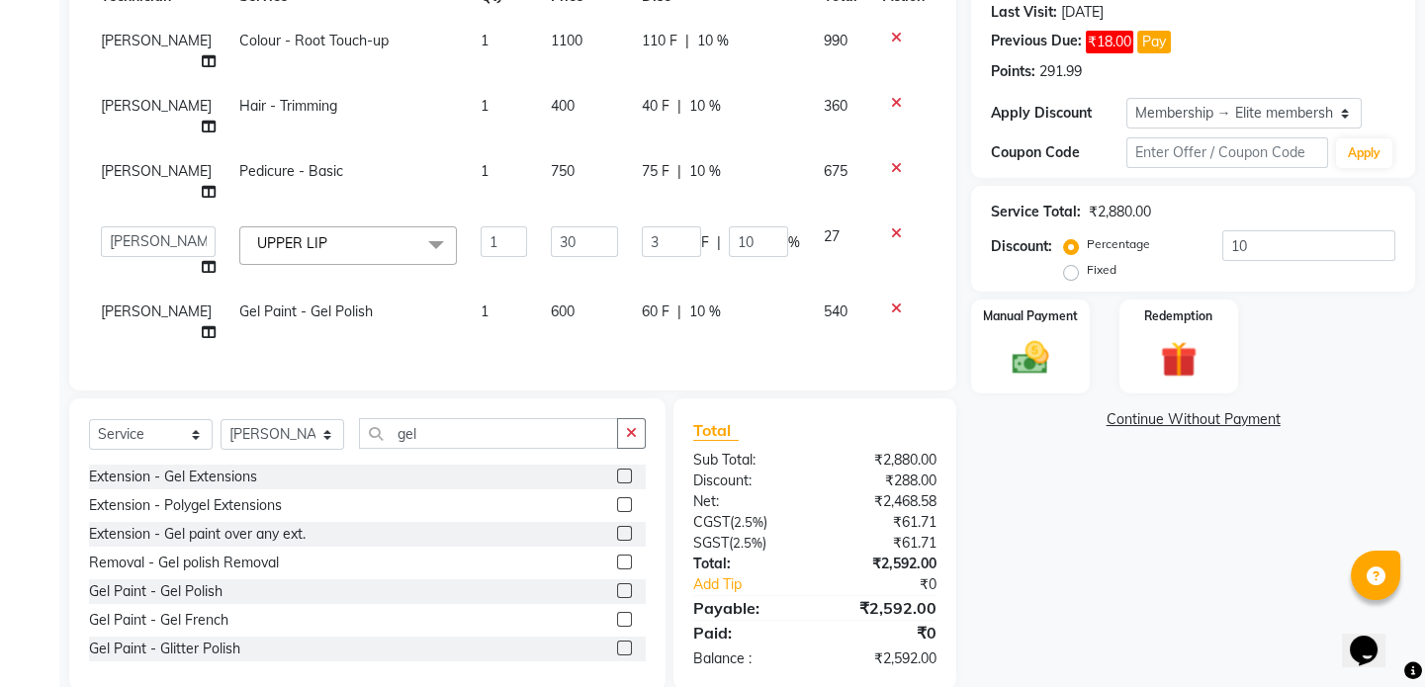
scroll to position [312, 0]
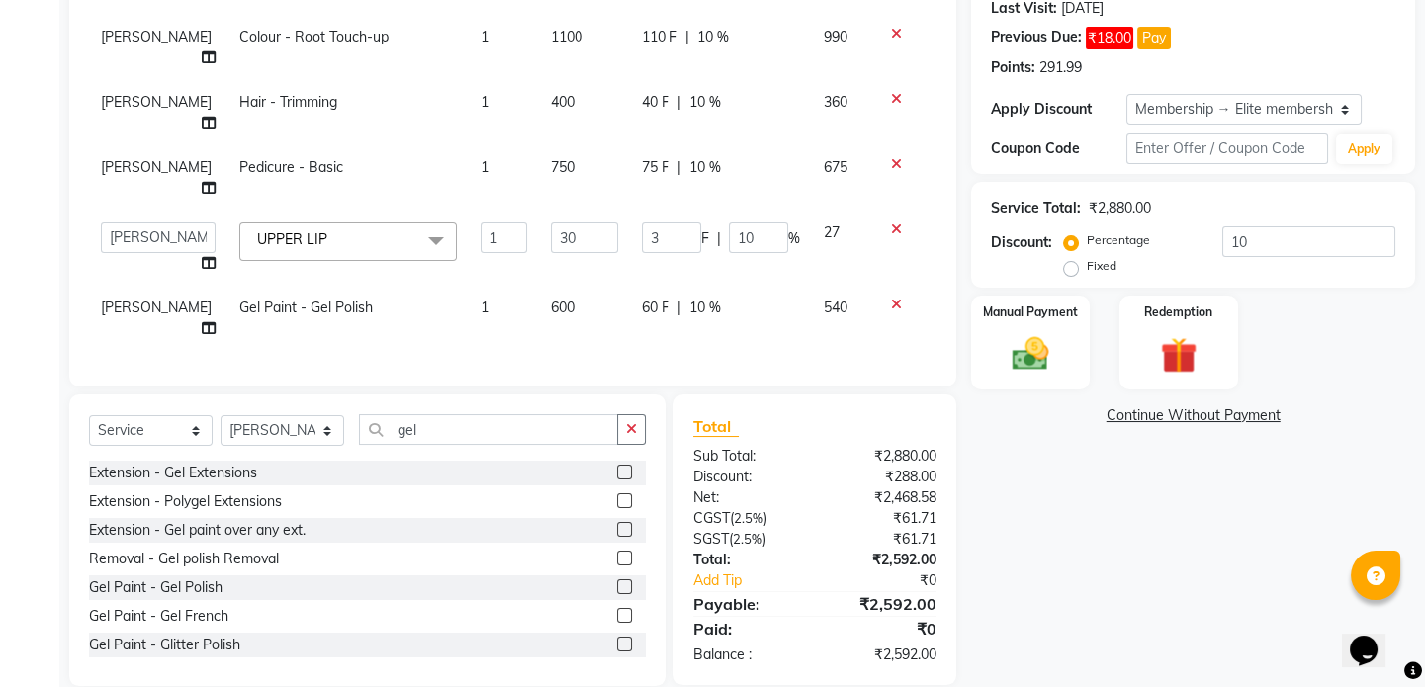
click at [713, 298] on span "10 %" at bounding box center [705, 308] width 32 height 21
select select "52614"
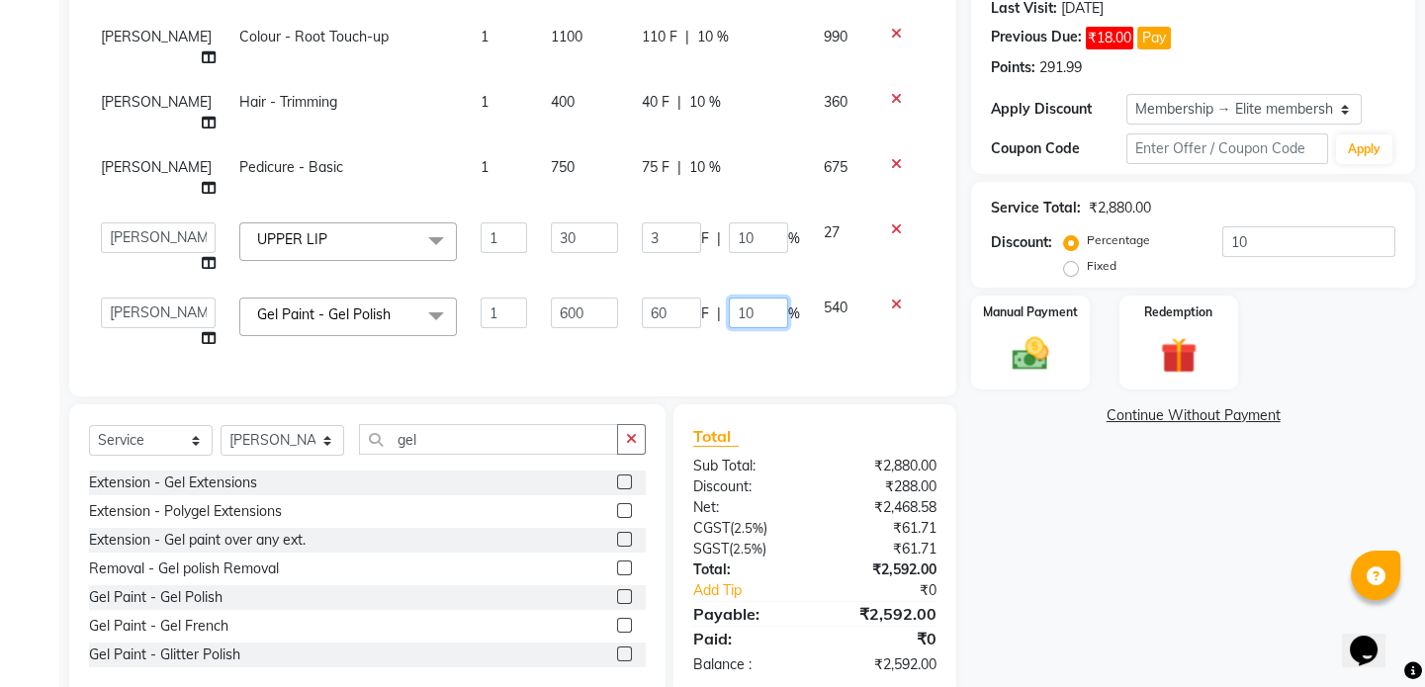
click at [756, 298] on input "10" at bounding box center [758, 313] width 59 height 31
type input "1"
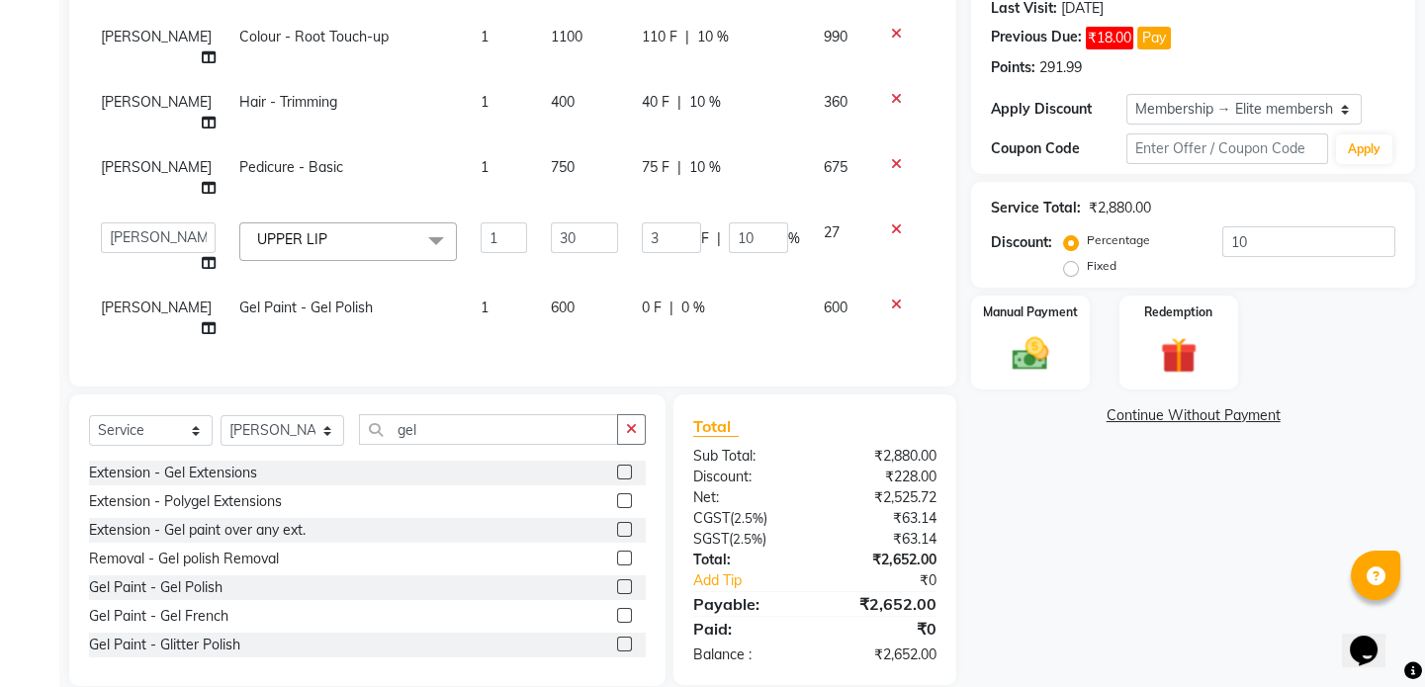
click at [795, 327] on div "Services Technician Service Qty Price Disc Total Action Rahul Shriwas Colour - …" at bounding box center [512, 150] width 847 height 433
click at [897, 223] on icon at bounding box center [896, 230] width 11 height 14
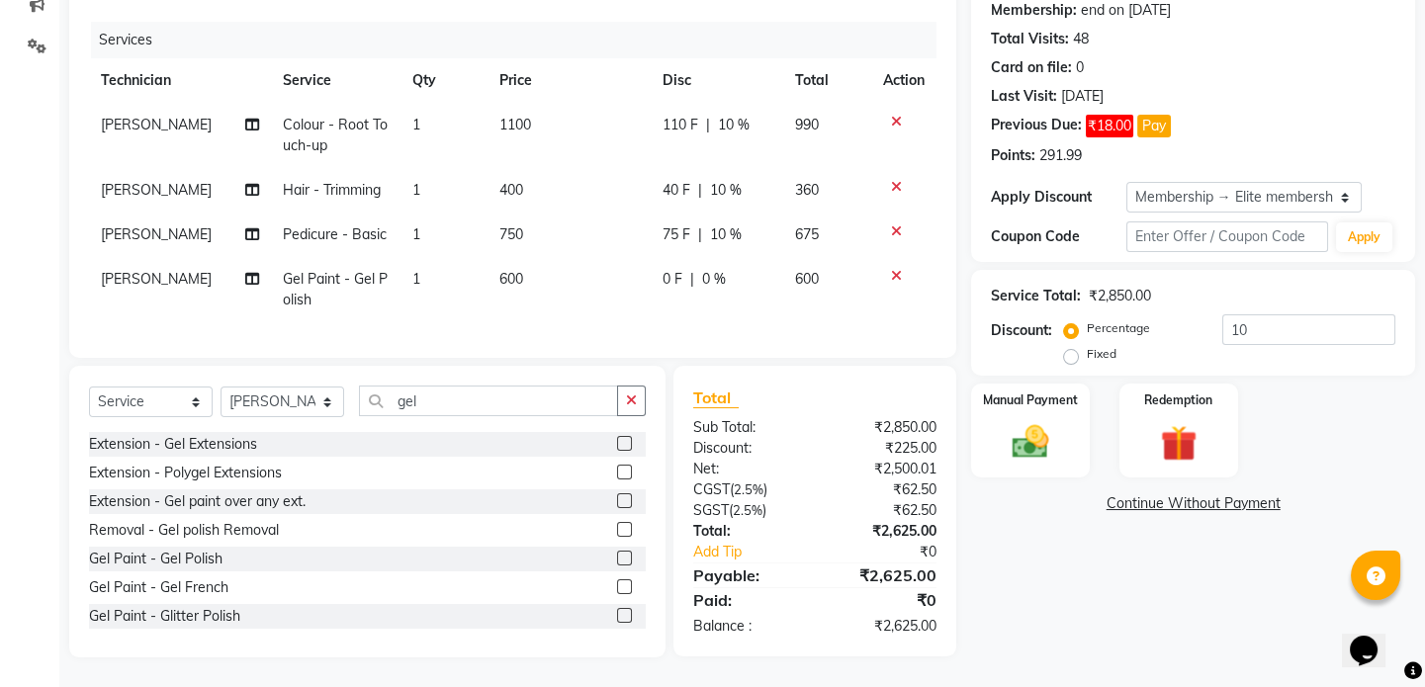
click at [681, 269] on div "0 F | 0 %" at bounding box center [717, 279] width 109 height 21
select select "52614"
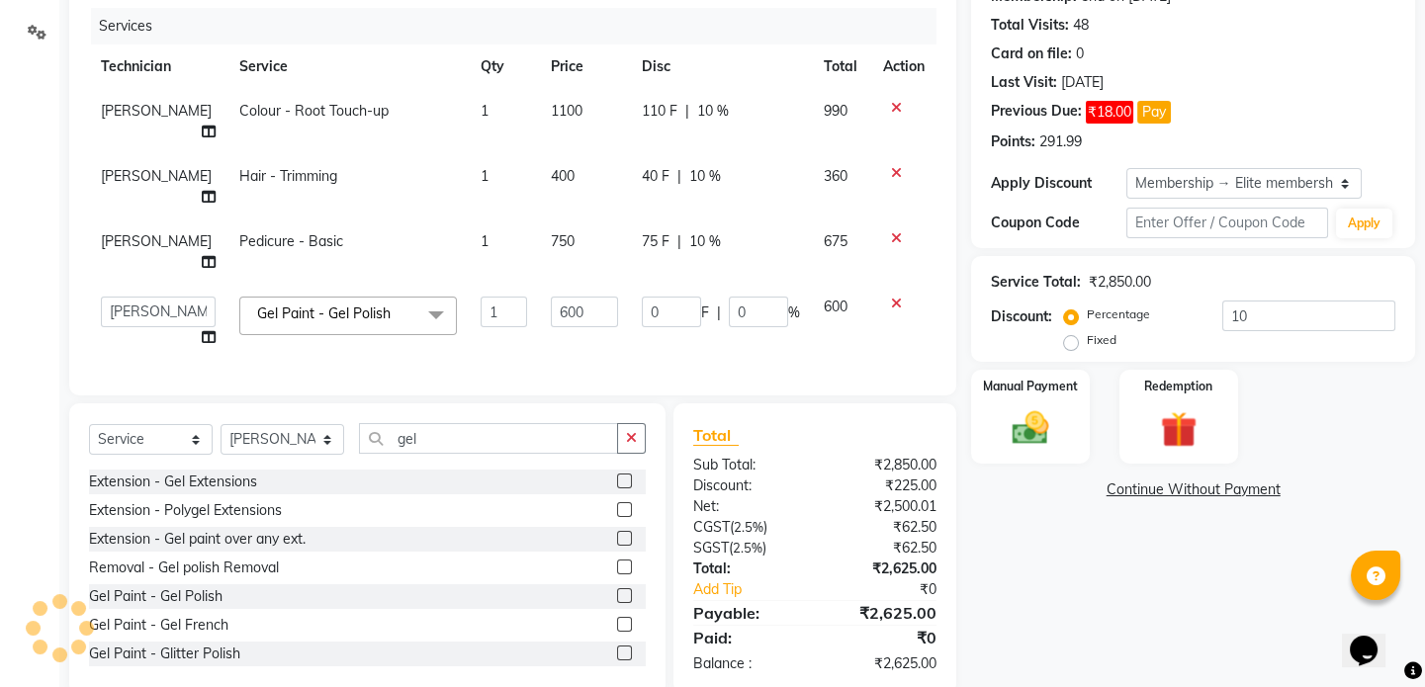
scroll to position [267, 0]
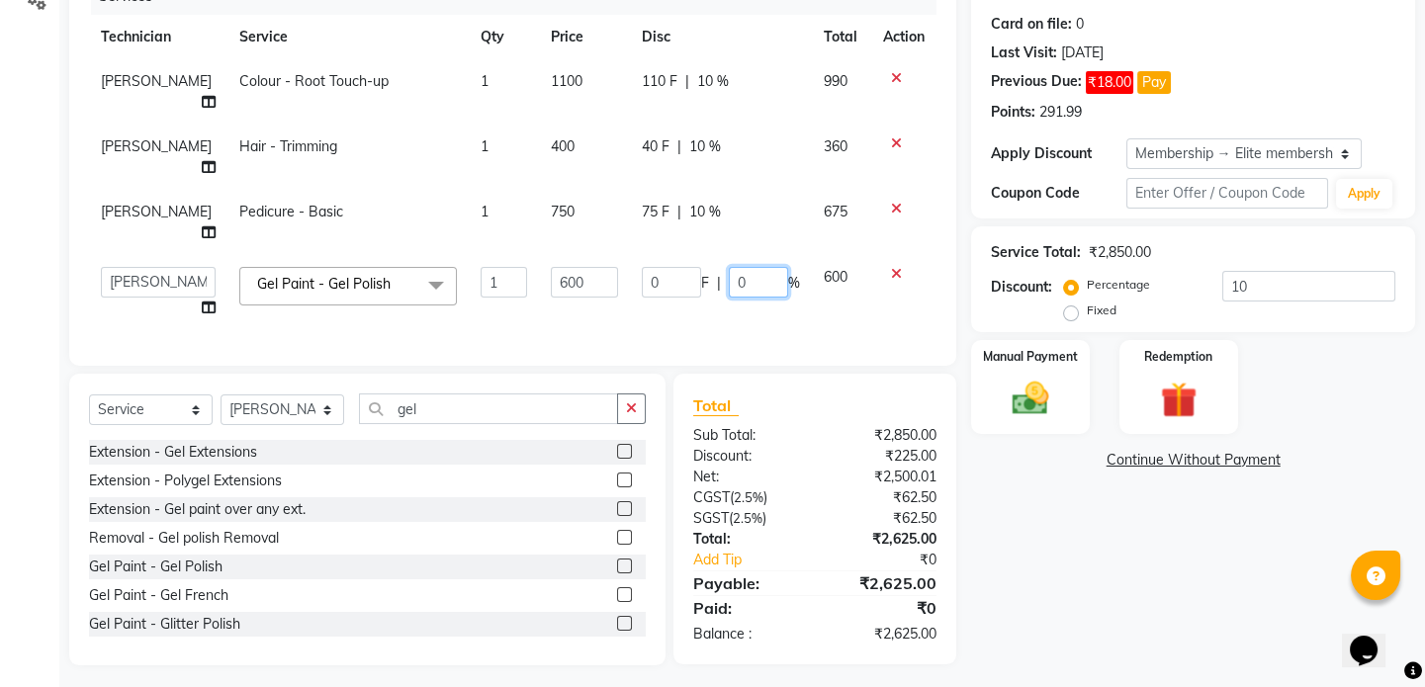
click at [746, 267] on input "0" at bounding box center [758, 282] width 59 height 31
type input "010"
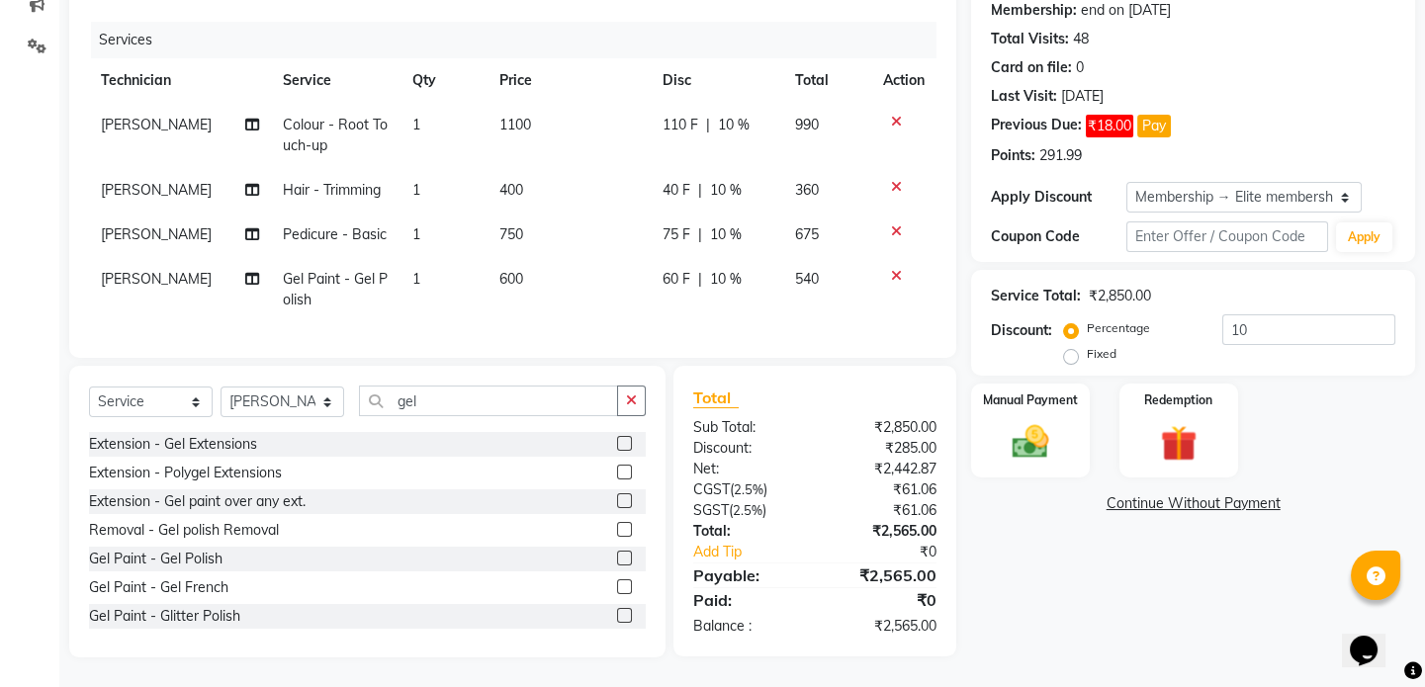
click at [719, 303] on td "60 F | 10 %" at bounding box center [717, 289] width 133 height 65
select select "52614"
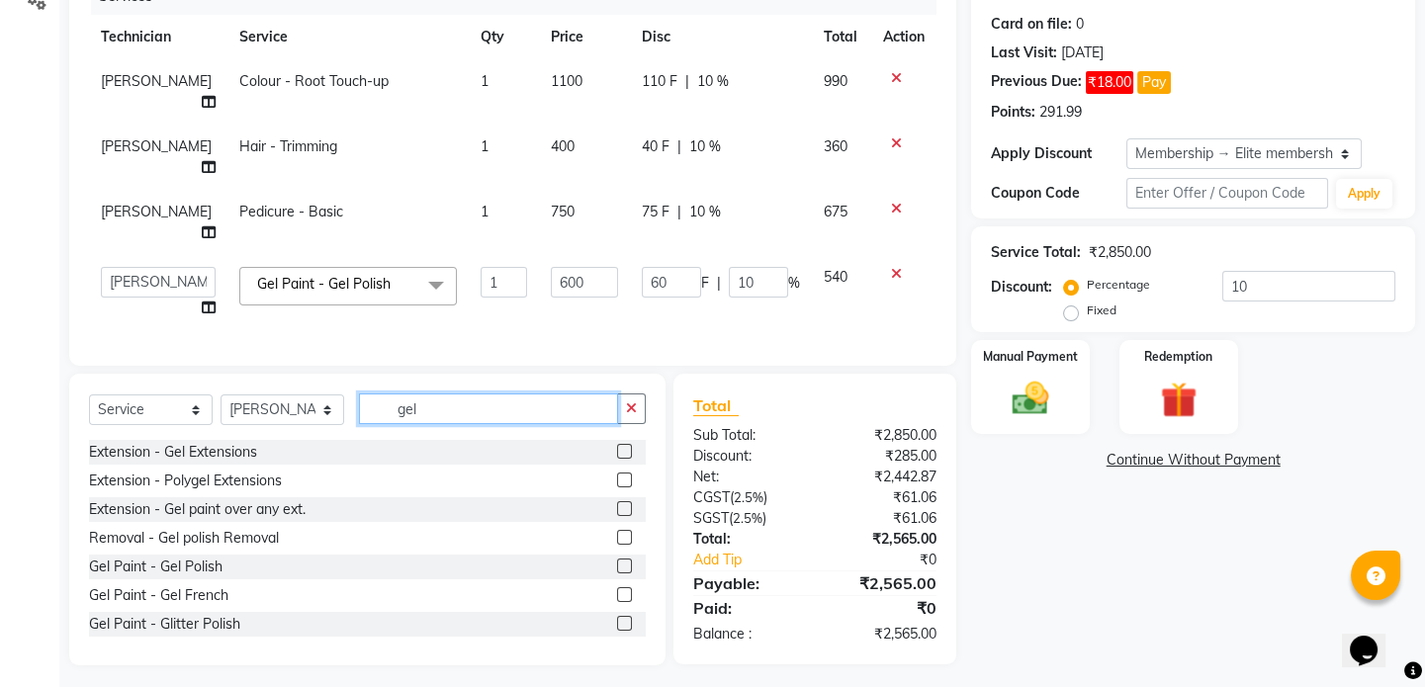
click at [443, 395] on input "gel" at bounding box center [488, 409] width 259 height 31
click at [662, 267] on input "60" at bounding box center [671, 282] width 59 height 31
type input "6"
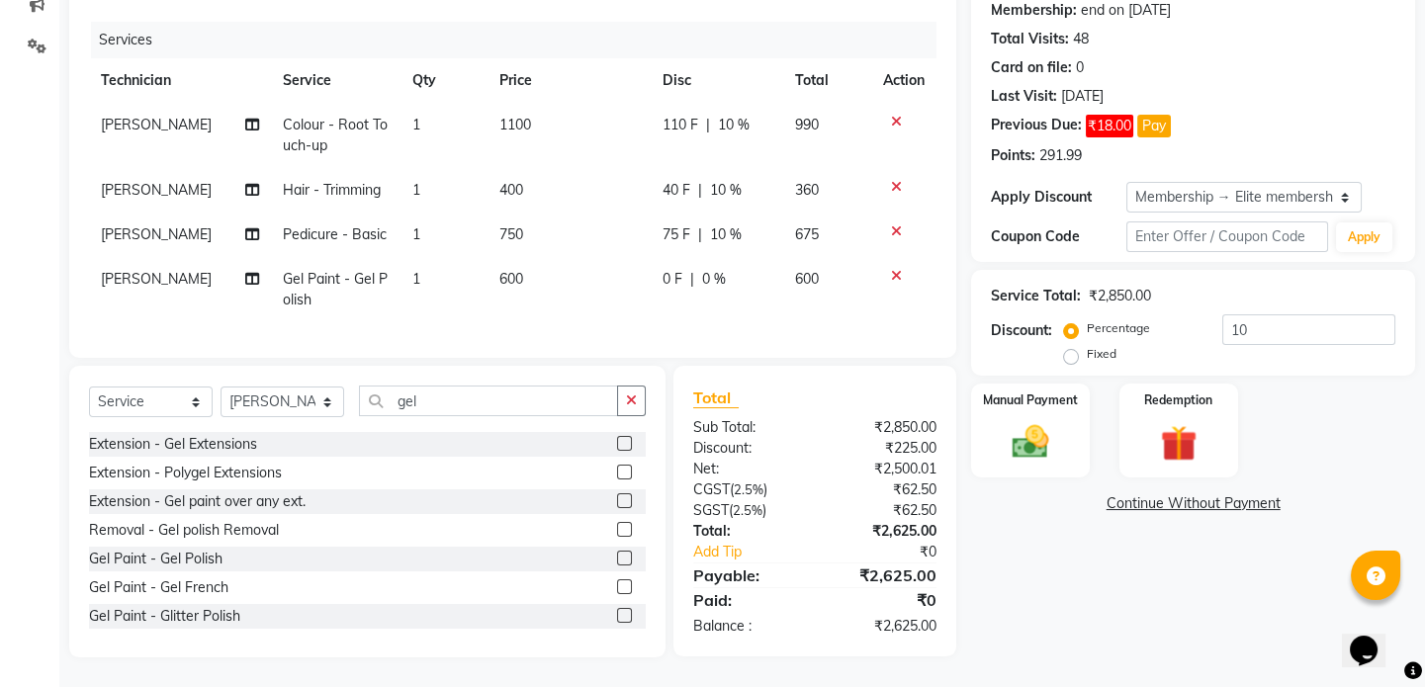
click at [686, 285] on td "0 F | 0 %" at bounding box center [717, 289] width 133 height 65
select select "52614"
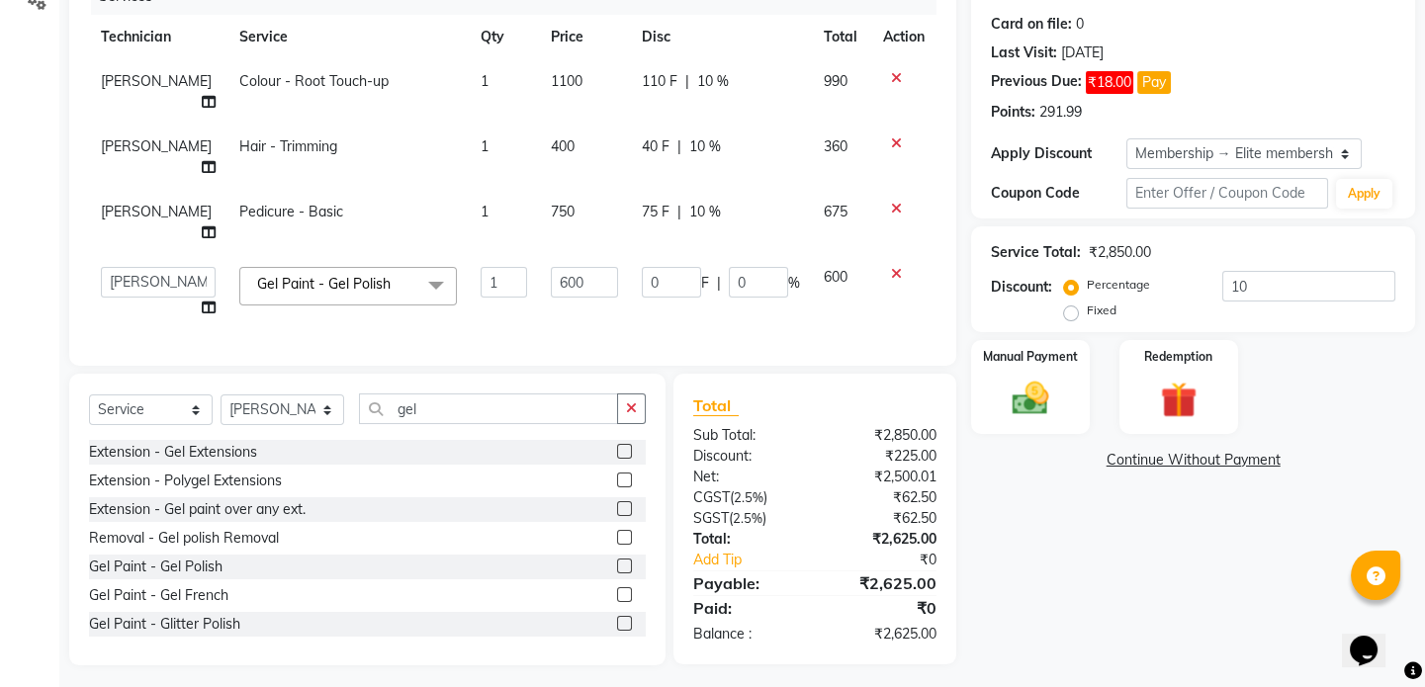
click at [654, 305] on td "0 F | 0 %" at bounding box center [721, 292] width 182 height 75
click at [829, 300] on td "600" at bounding box center [842, 292] width 60 height 75
click at [670, 267] on input "0" at bounding box center [671, 282] width 59 height 31
type input "025"
click at [604, 314] on div "Services Technician Service Qty Price Disc Total Action Rahul Shriwas Colour - …" at bounding box center [512, 162] width 847 height 368
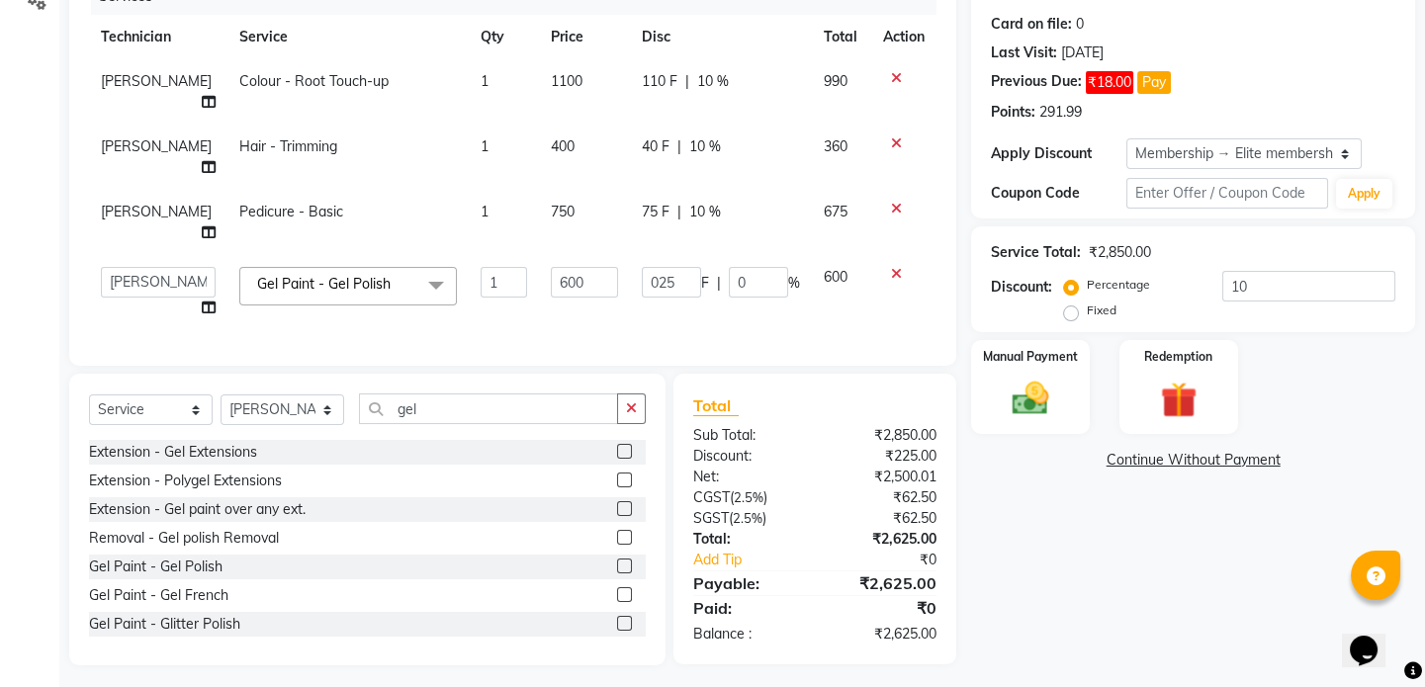
scroll to position [237, 0]
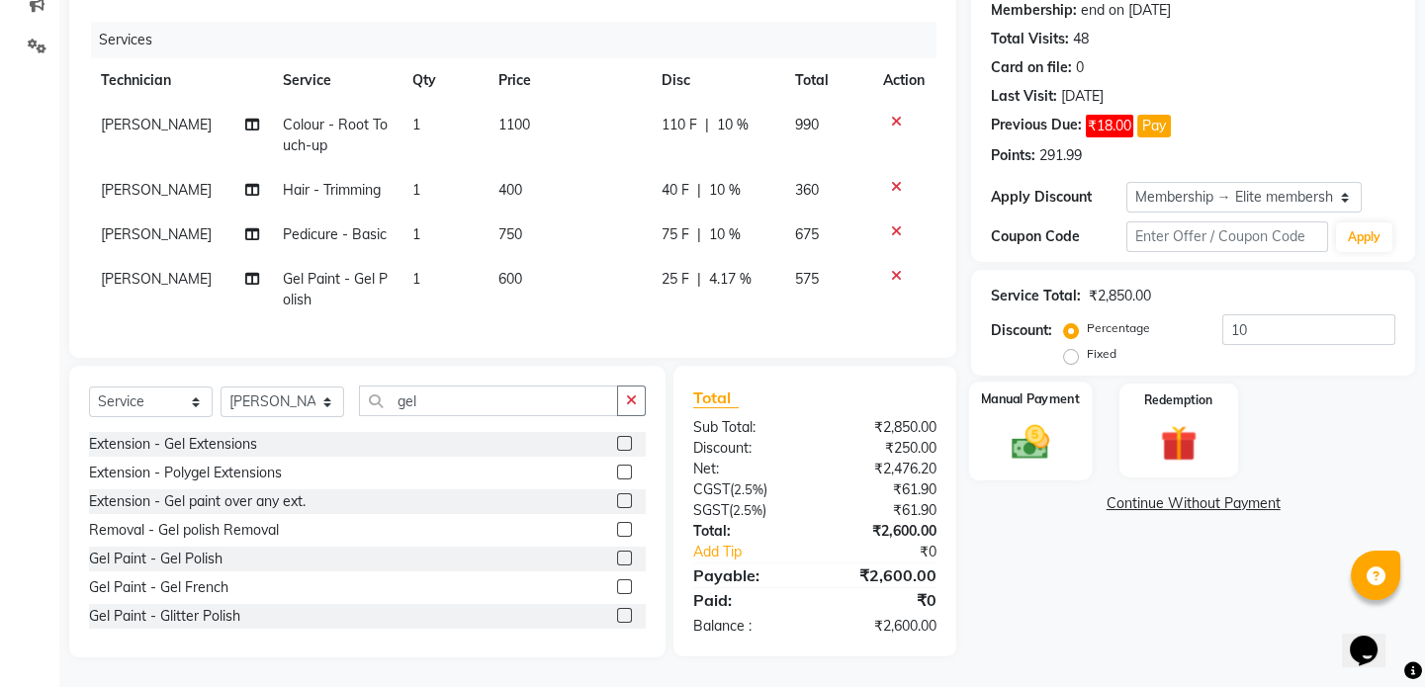
click at [1042, 420] on img at bounding box center [1030, 442] width 61 height 44
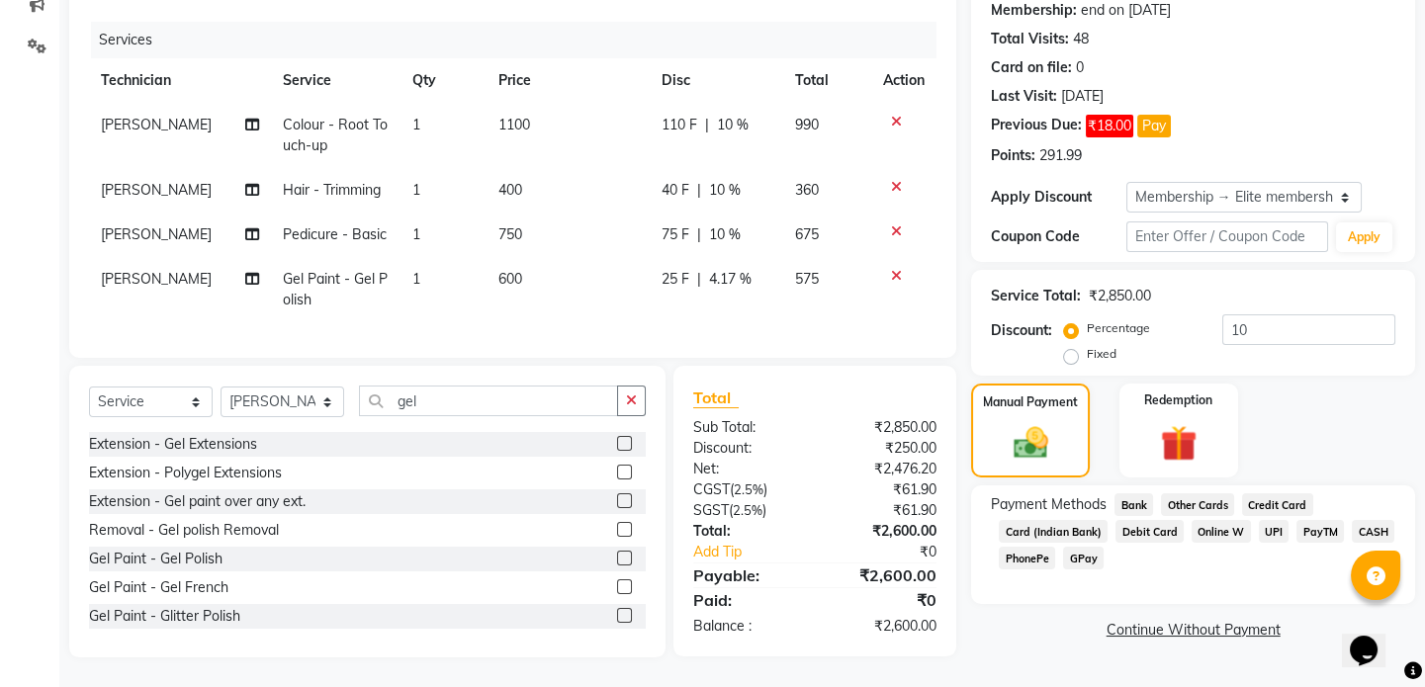
click at [1372, 520] on span "CASH" at bounding box center [1373, 531] width 43 height 23
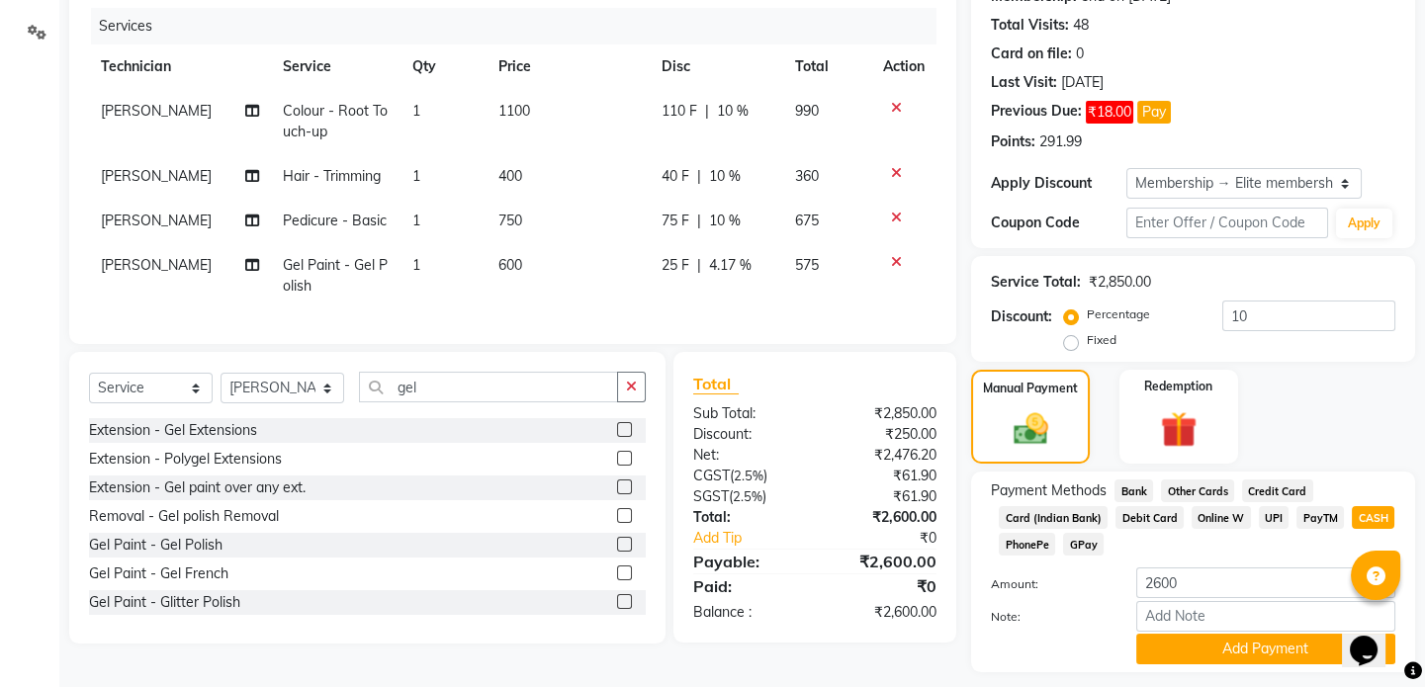
scroll to position [267, 0]
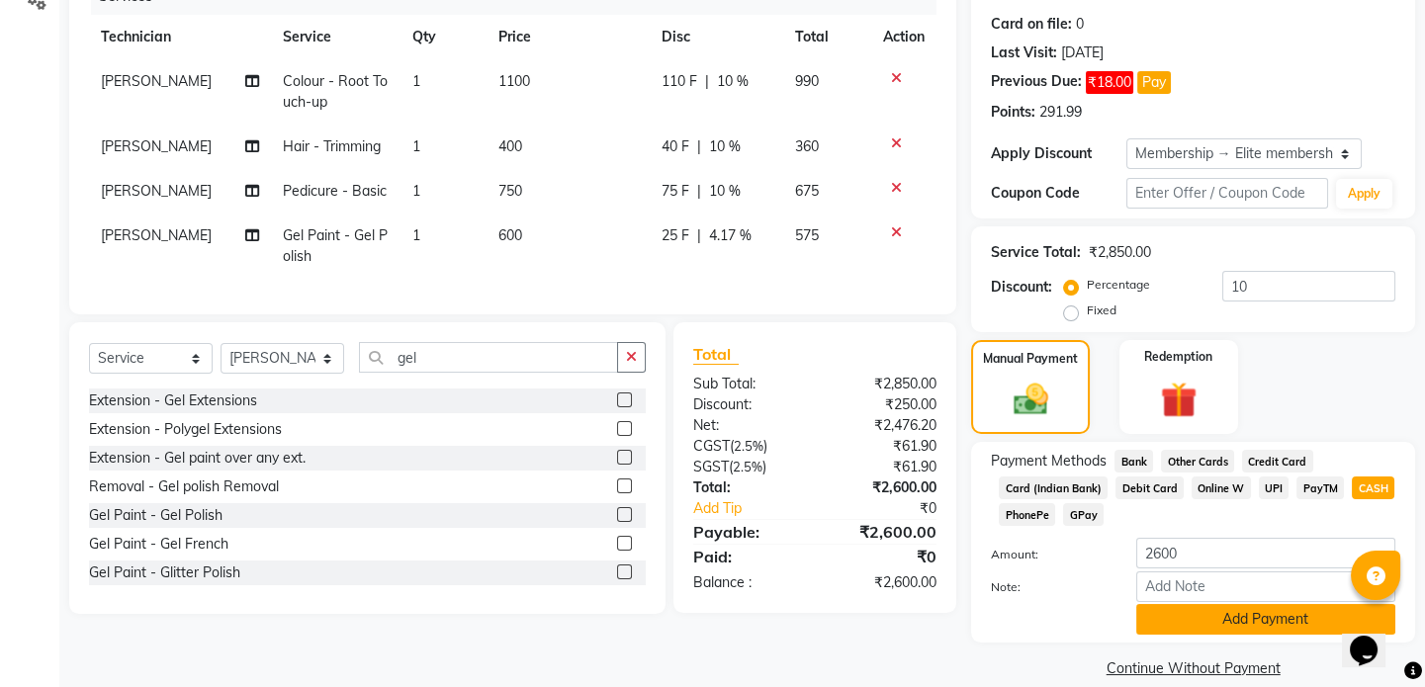
click at [1254, 622] on button "Add Payment" at bounding box center [1265, 619] width 259 height 31
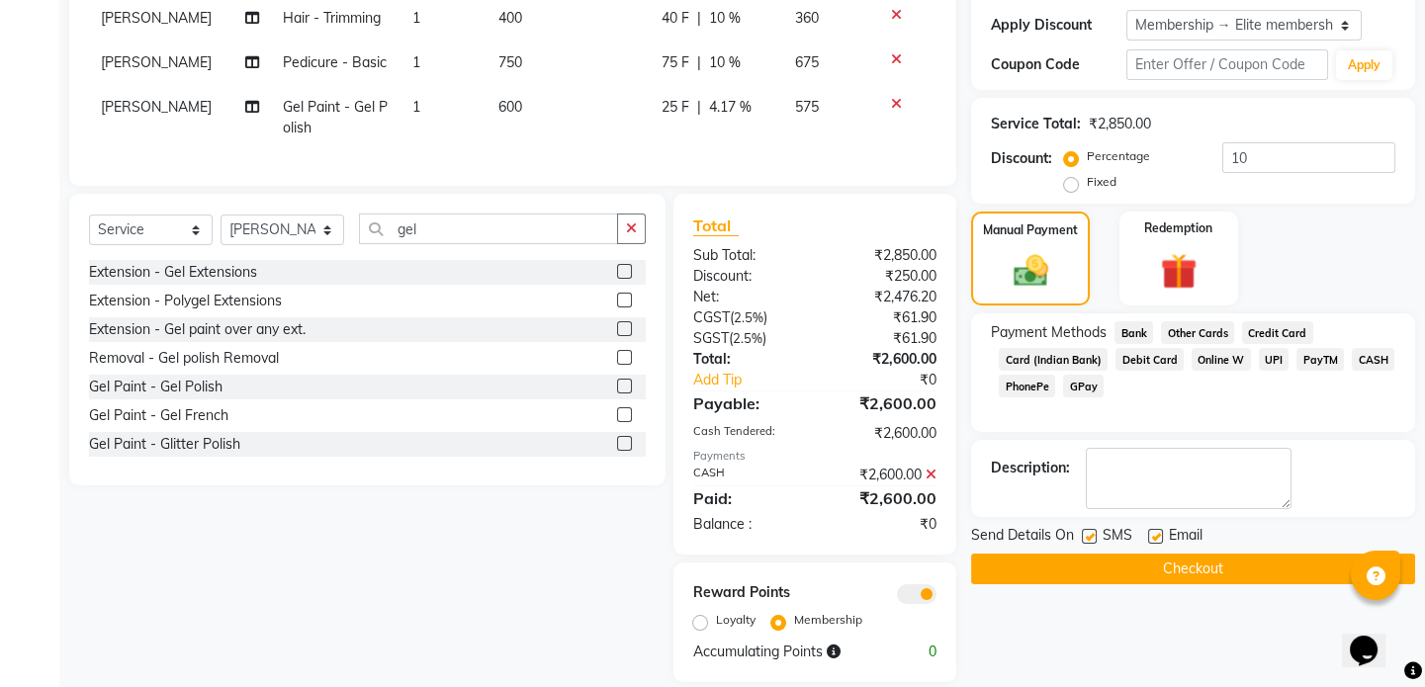
scroll to position [435, 0]
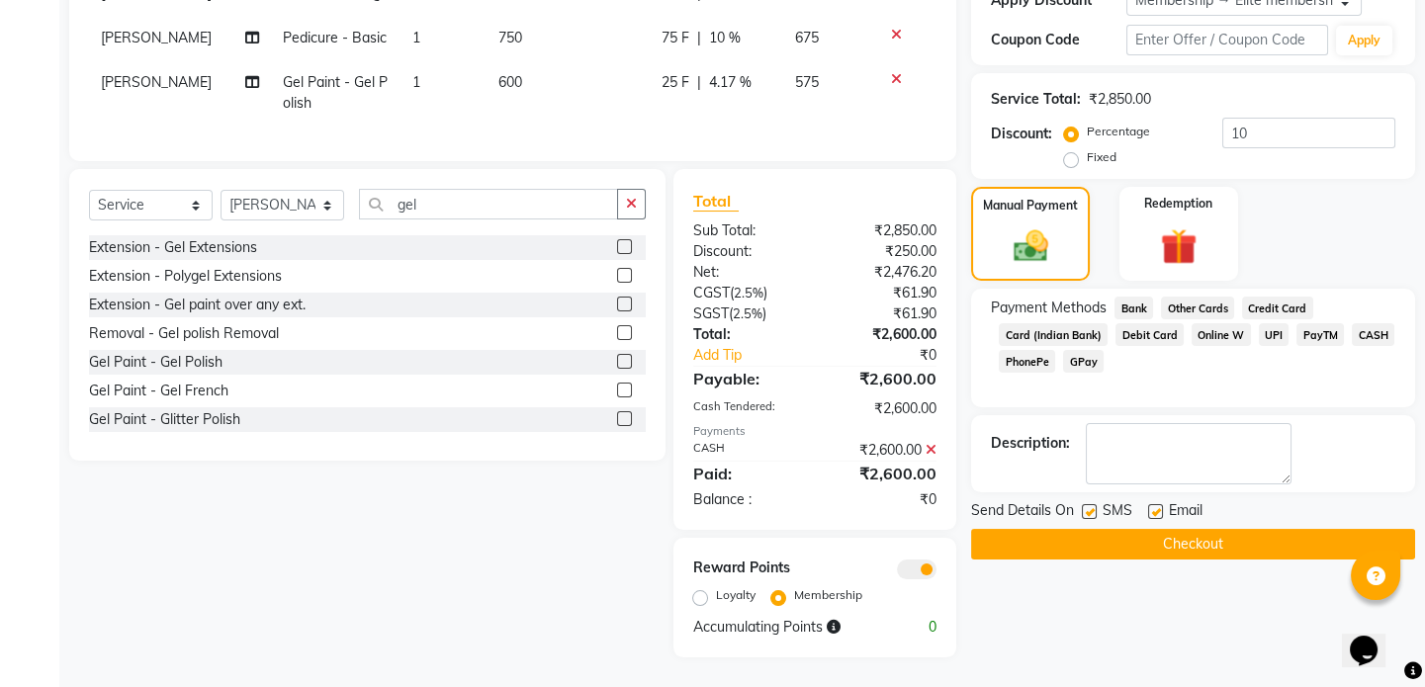
click at [1167, 529] on button "Checkout" at bounding box center [1193, 544] width 444 height 31
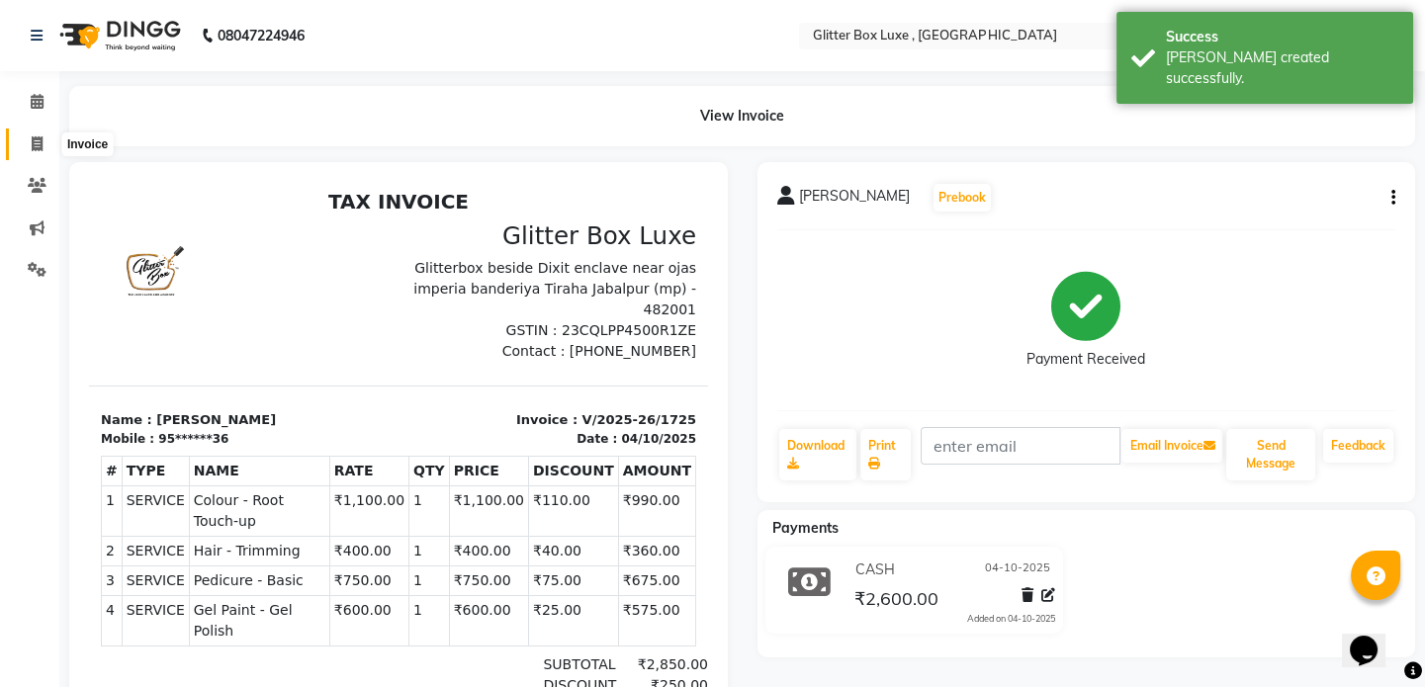
click at [39, 139] on icon at bounding box center [37, 143] width 11 height 15
select select "5772"
select select "service"
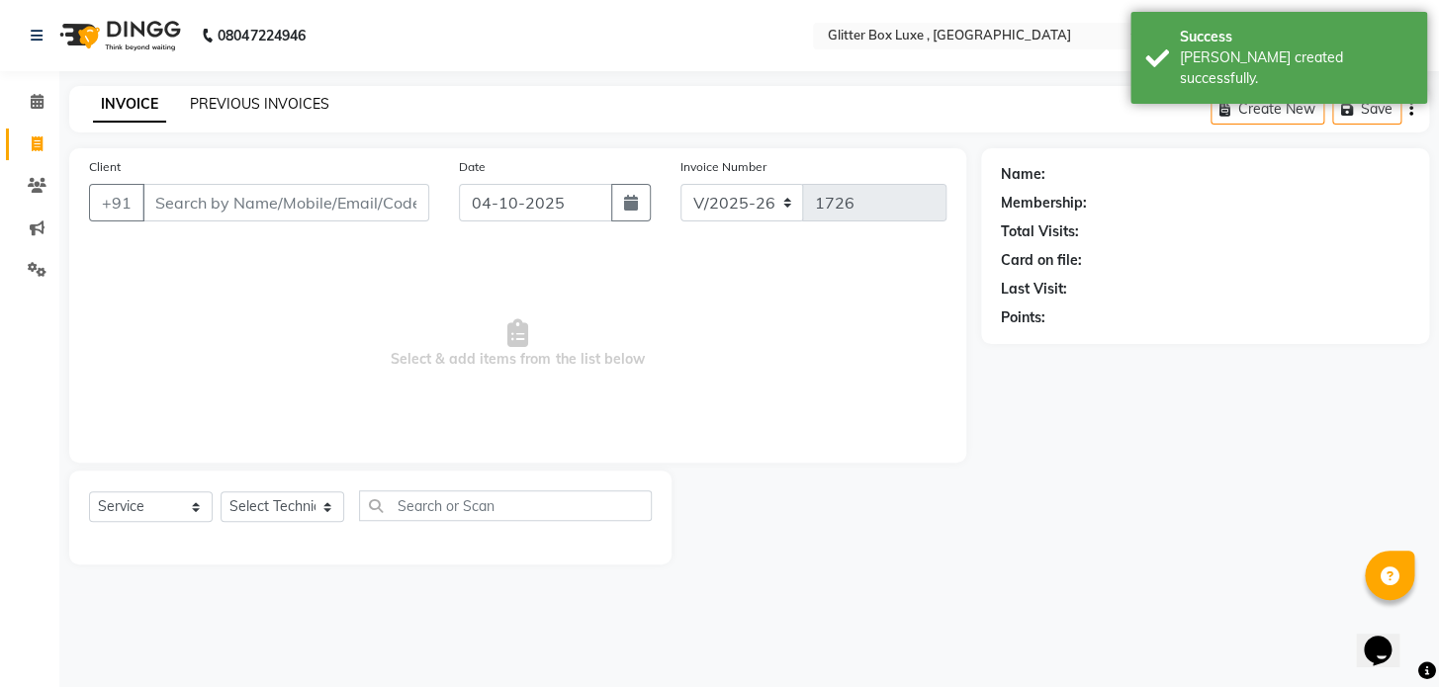
click at [242, 104] on link "PREVIOUS INVOICES" at bounding box center [259, 104] width 139 height 18
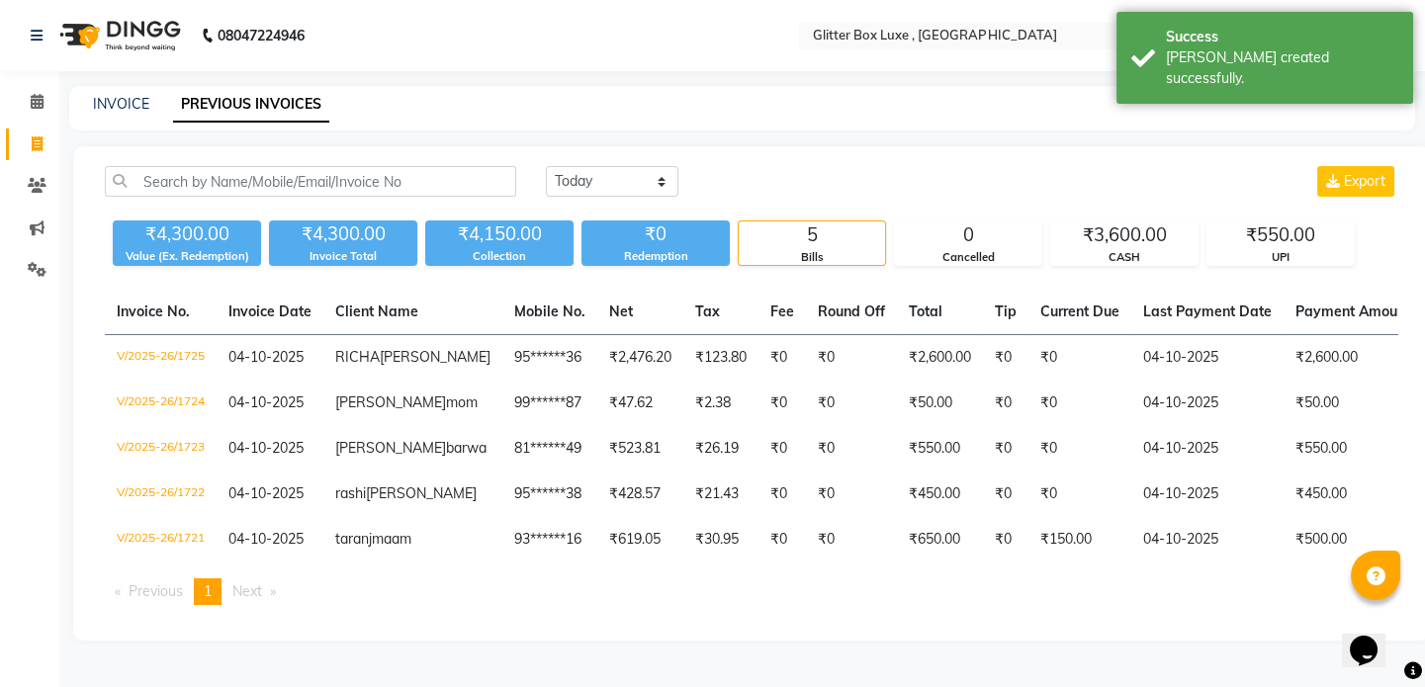
click at [122, 92] on div "INVOICE PREVIOUS INVOICES" at bounding box center [742, 108] width 1346 height 45
click at [134, 109] on link "INVOICE" at bounding box center [121, 104] width 56 height 18
select select "service"
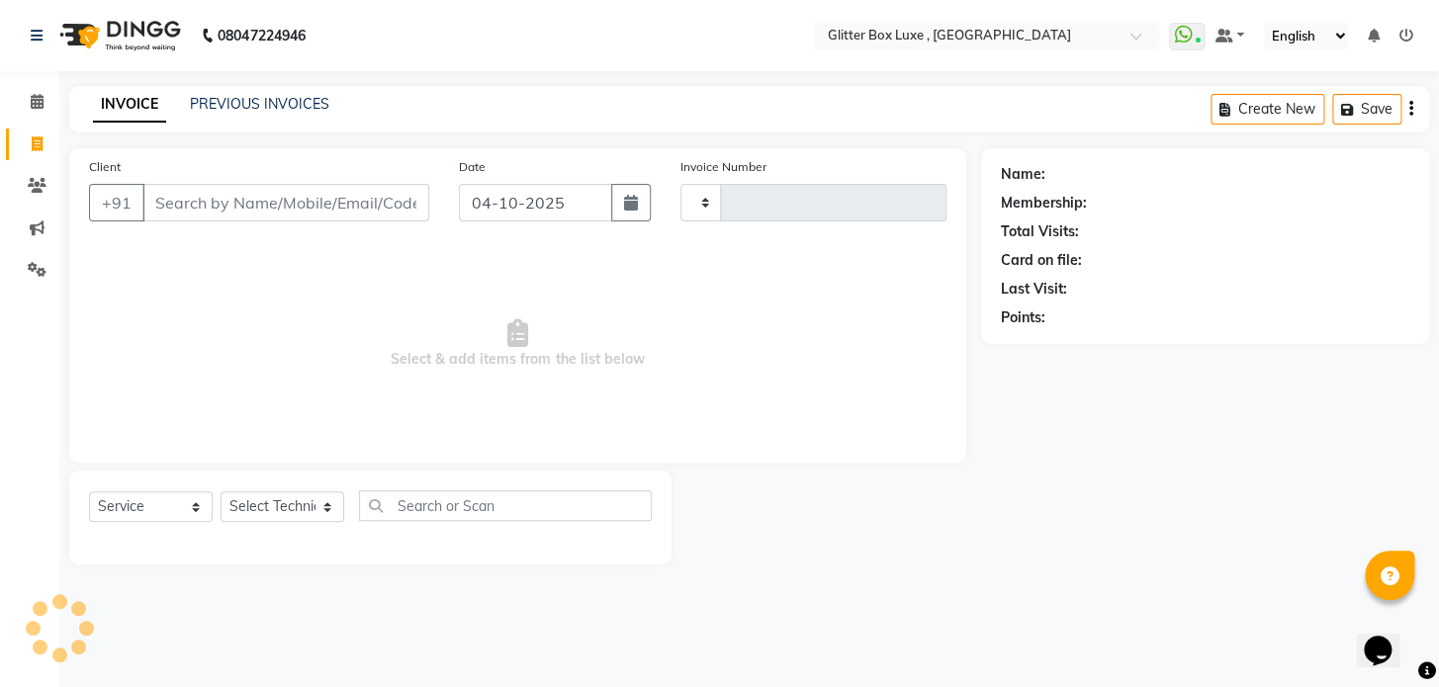
type input "1726"
select select "5772"
click at [208, 205] on input "Client" at bounding box center [285, 203] width 287 height 38
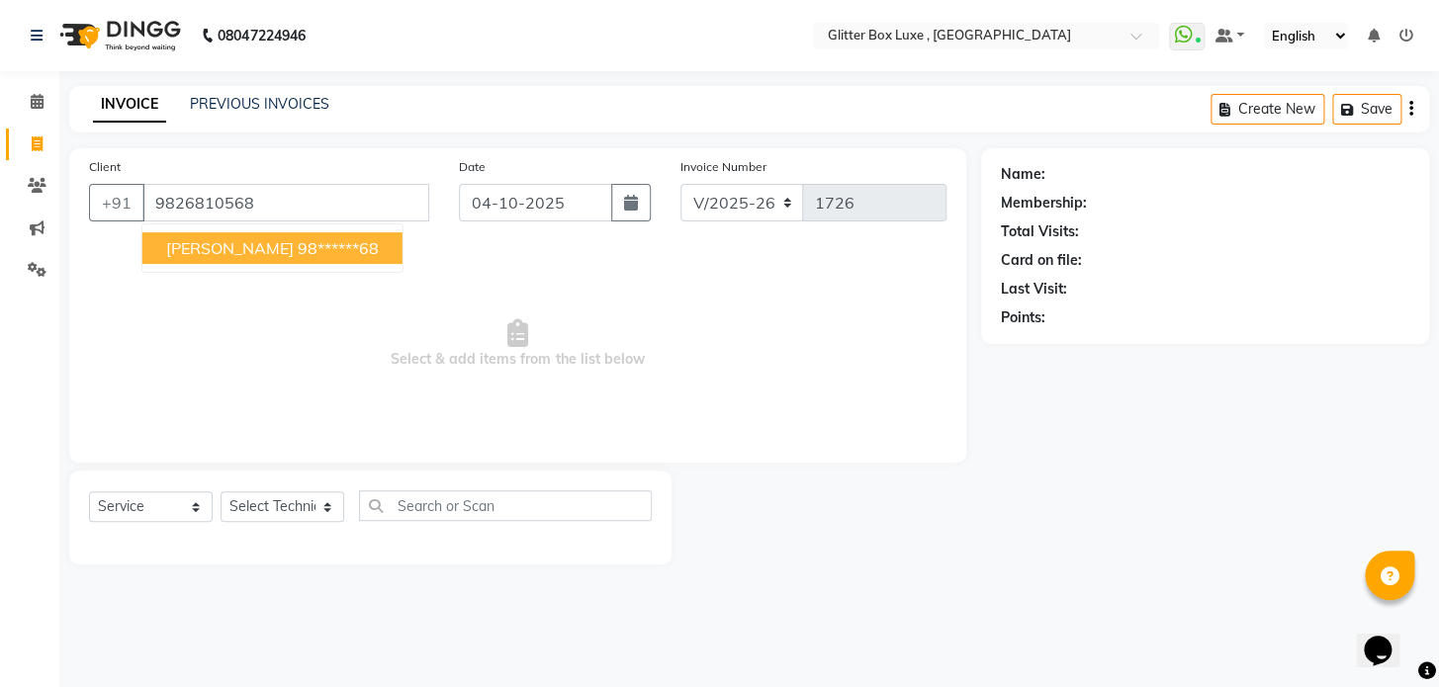
type input "9826810568"
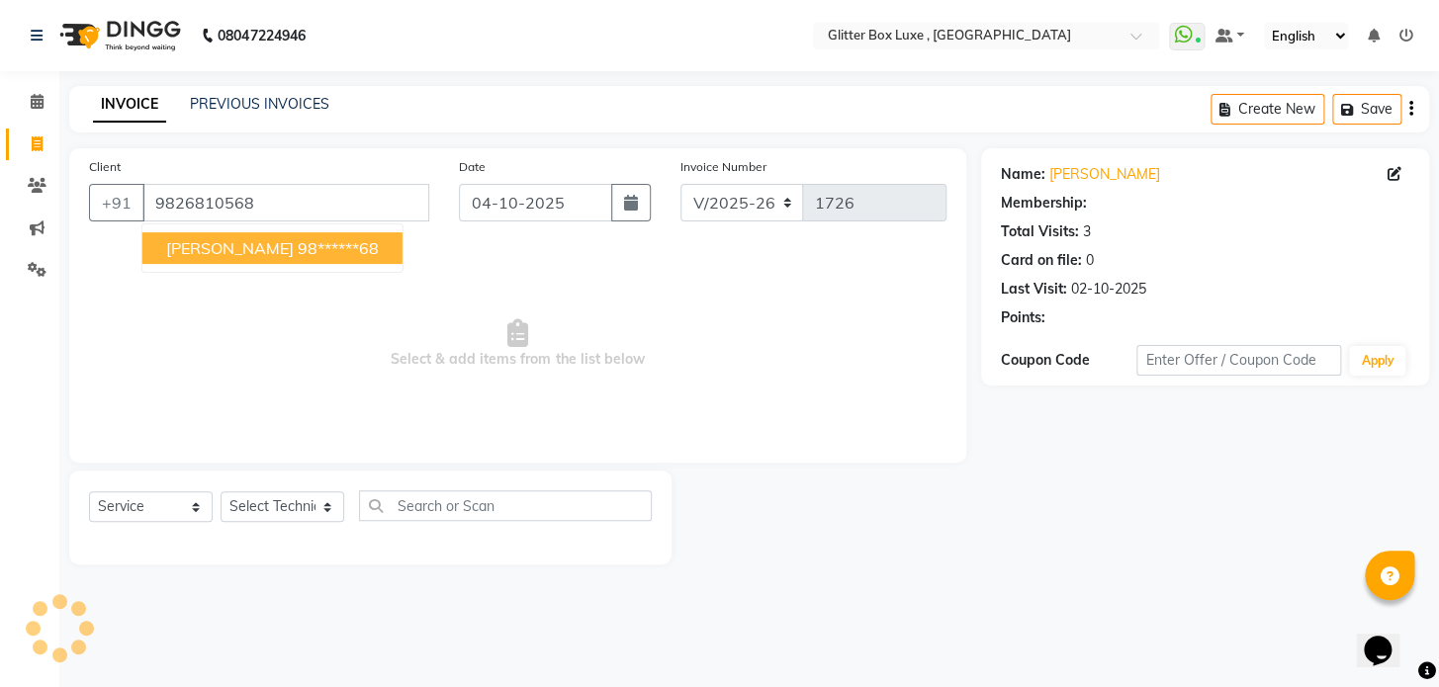
select select "2: Object"
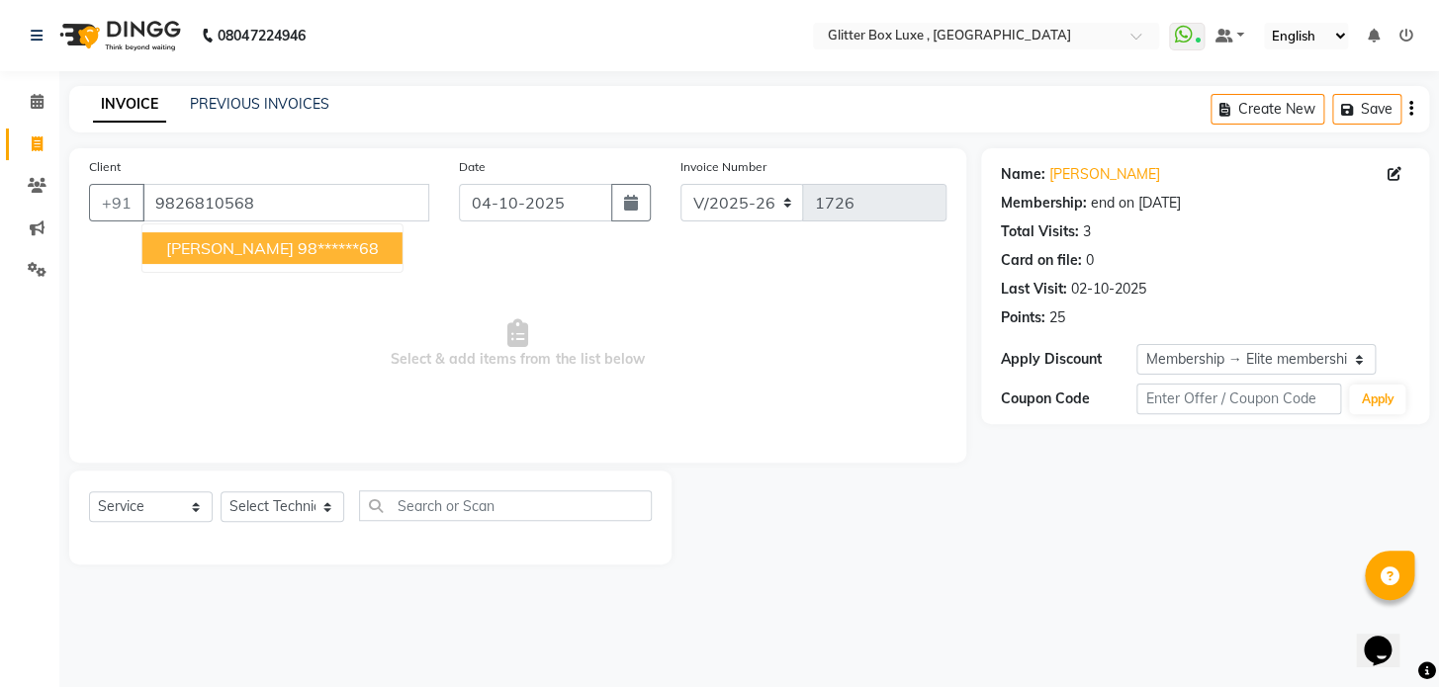
click at [298, 253] on ngb-highlight "98******68" at bounding box center [338, 248] width 81 height 20
type input "98******68"
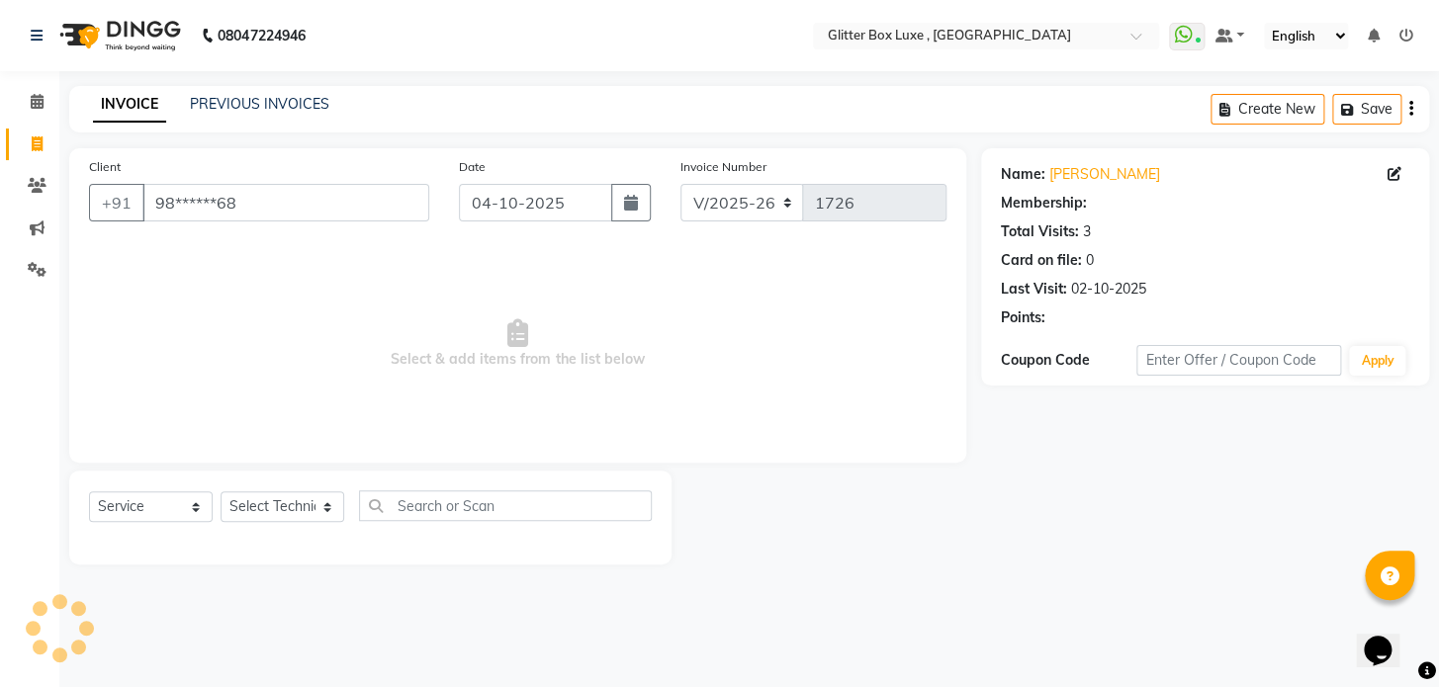
select select "2: Object"
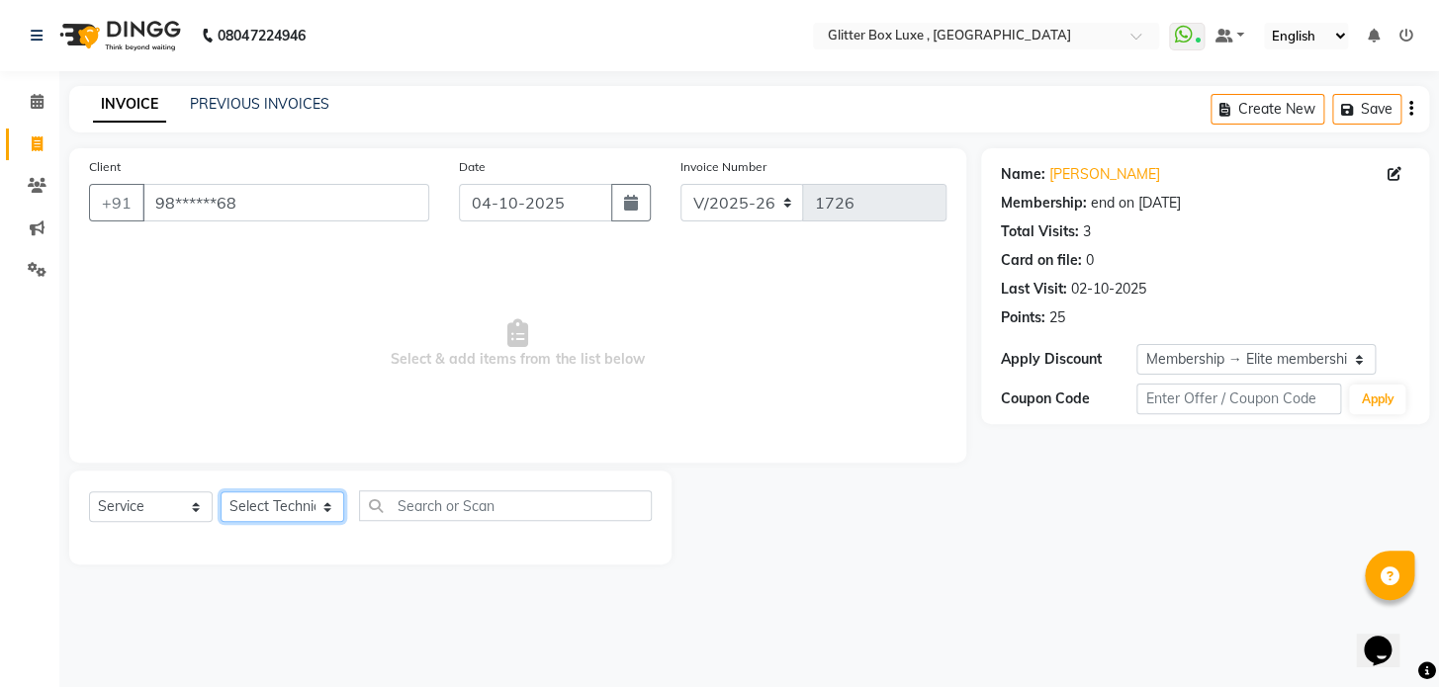
click at [287, 508] on select "Select Technician akash DEV Happy KHUSHBOO SONI MANAGER munazir owner priti Rah…" at bounding box center [283, 506] width 124 height 31
select select "79081"
click at [221, 491] on select "Select Technician akash DEV Happy KHUSHBOO SONI MANAGER munazir owner priti Rah…" at bounding box center [283, 506] width 124 height 31
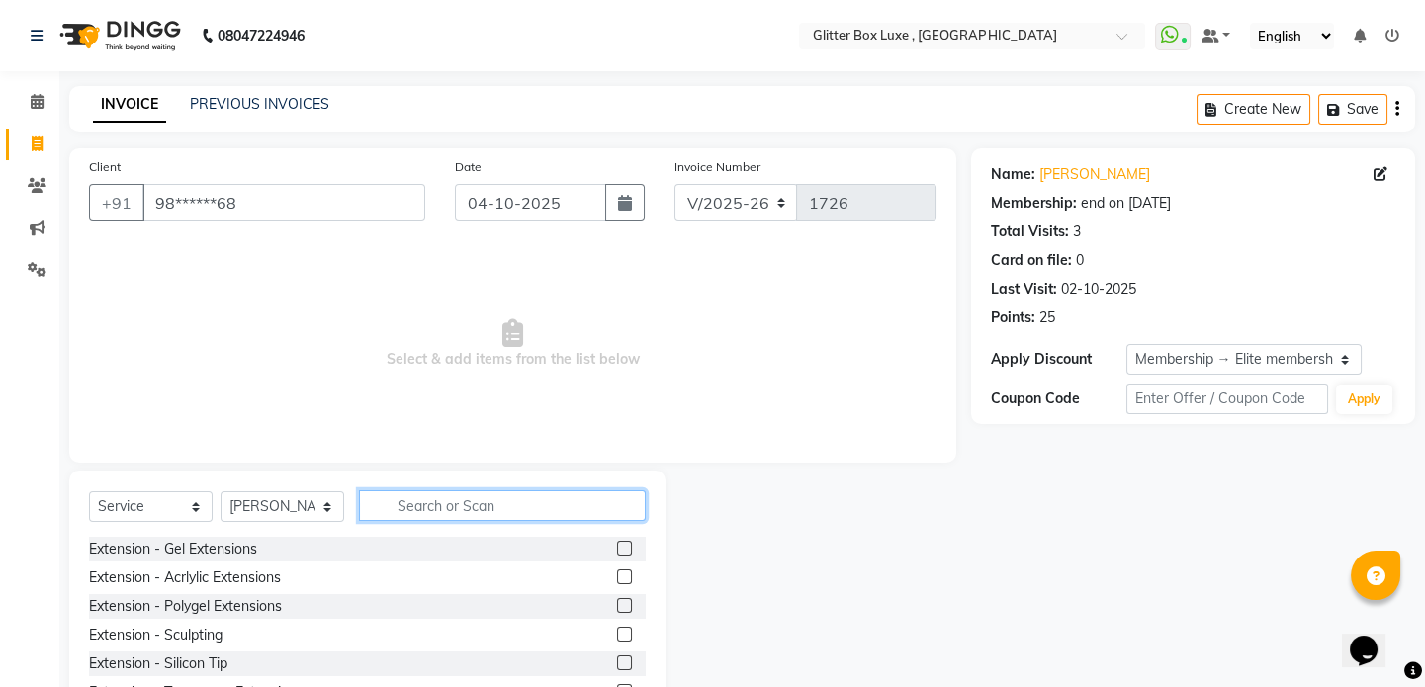
click at [437, 501] on input "text" at bounding box center [502, 505] width 287 height 31
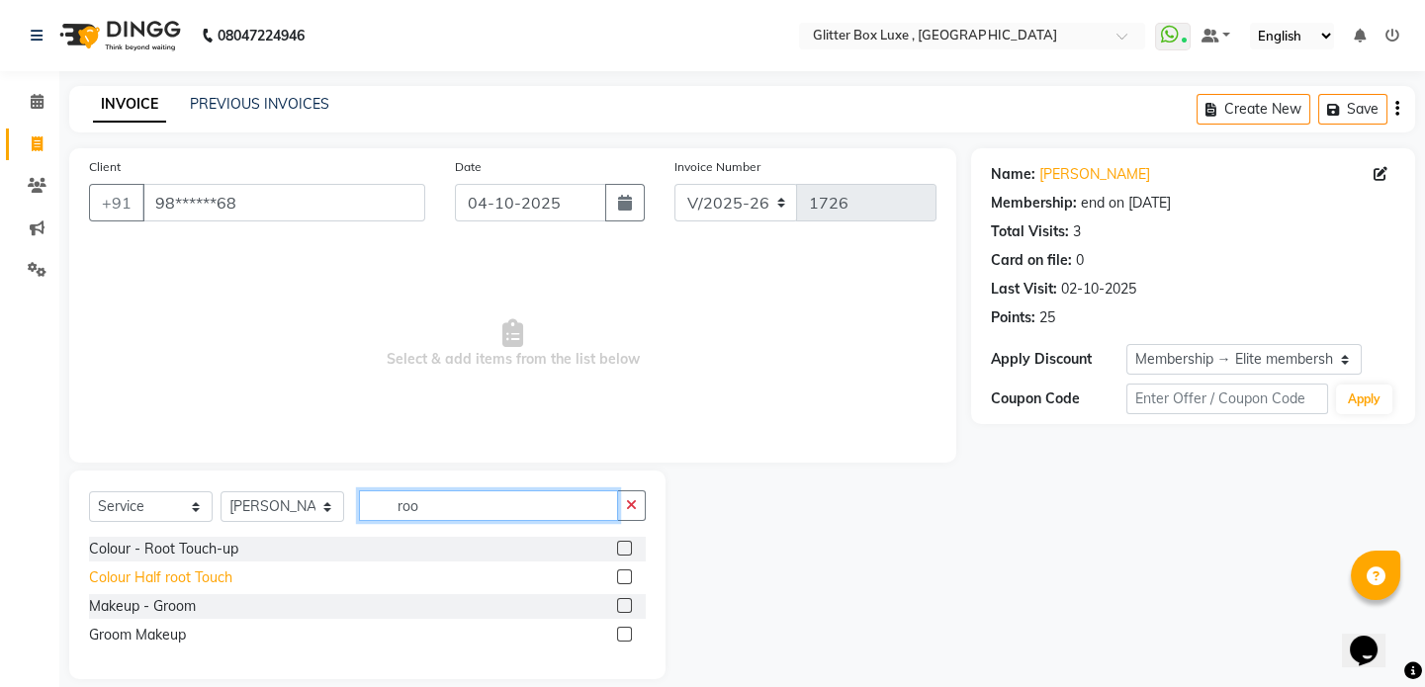
type input "roo"
click at [201, 582] on div "Colour Half root Touch" at bounding box center [160, 578] width 143 height 21
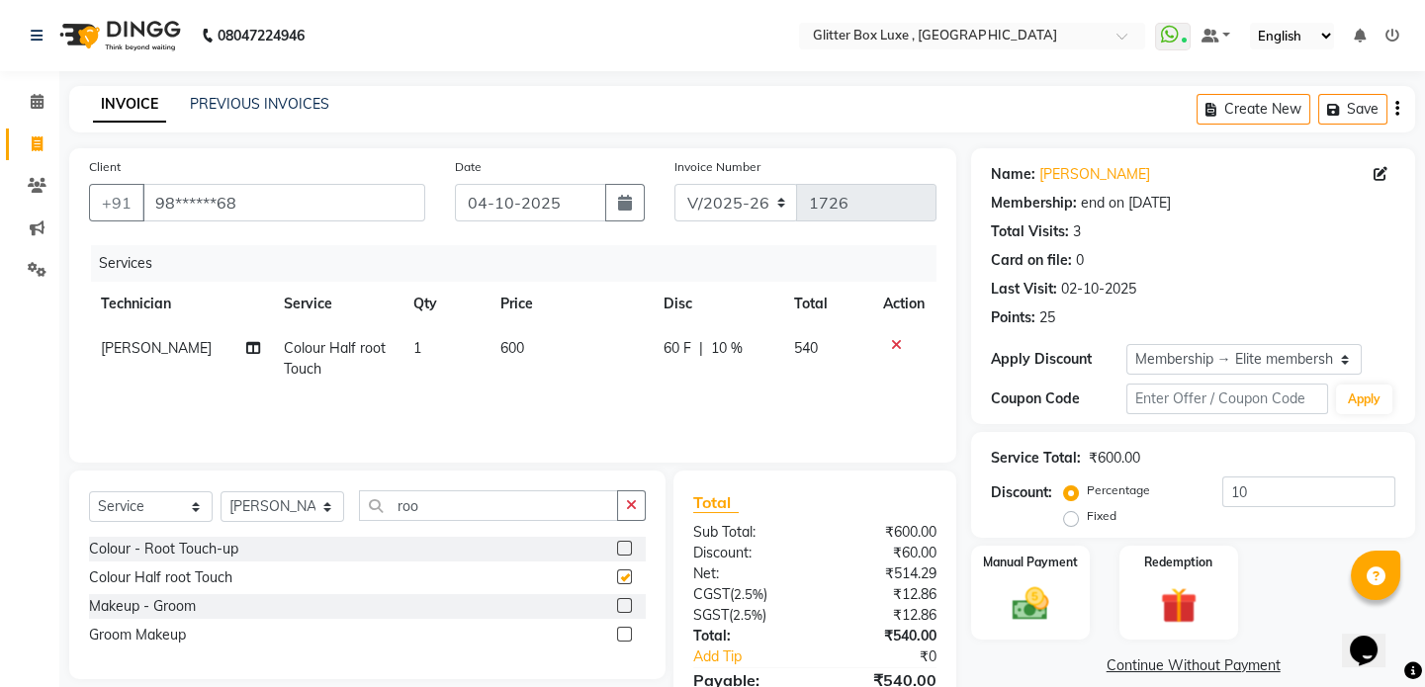
checkbox input "false"
click at [524, 341] on td "600" at bounding box center [571, 358] width 164 height 65
select select "79081"
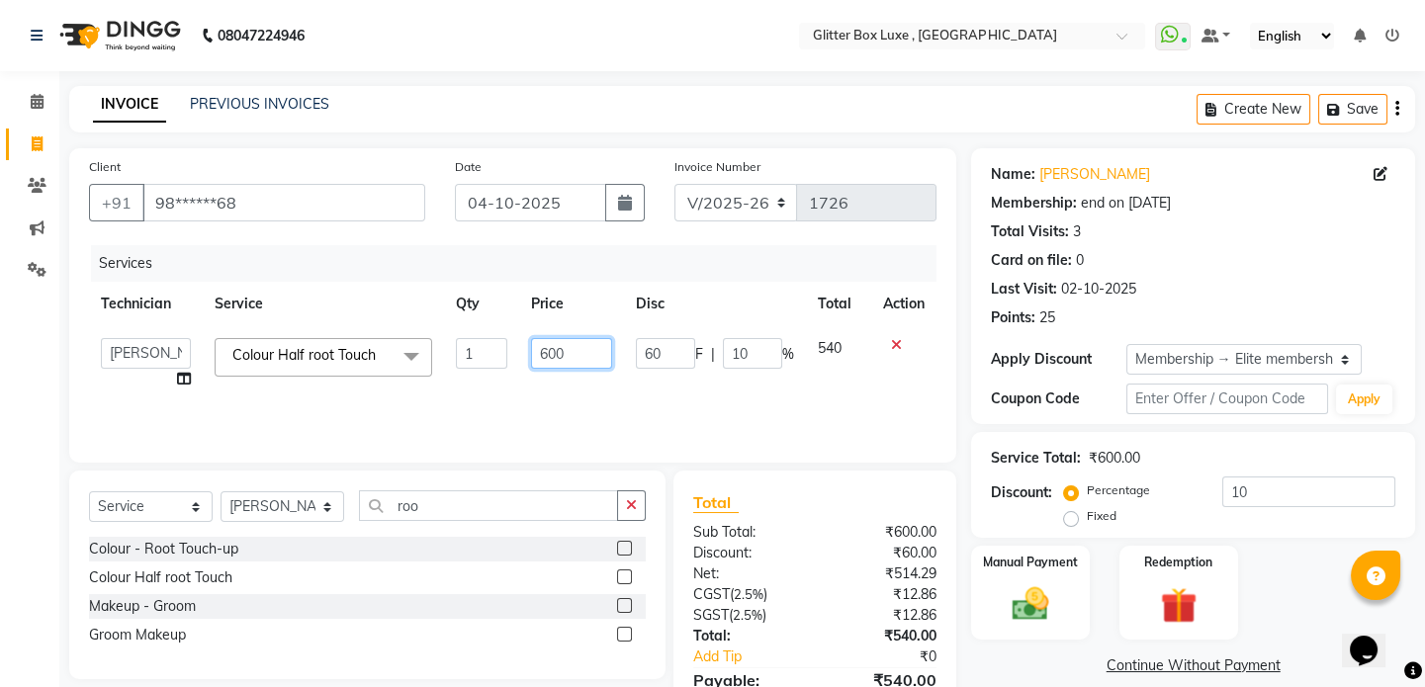
click at [569, 351] on input "600" at bounding box center [572, 353] width 82 height 31
type input "6"
type input "800"
click at [831, 417] on div "Services Technician Service Qty Price Disc Total Action akash DEV Happy KHUSHBO…" at bounding box center [512, 344] width 847 height 198
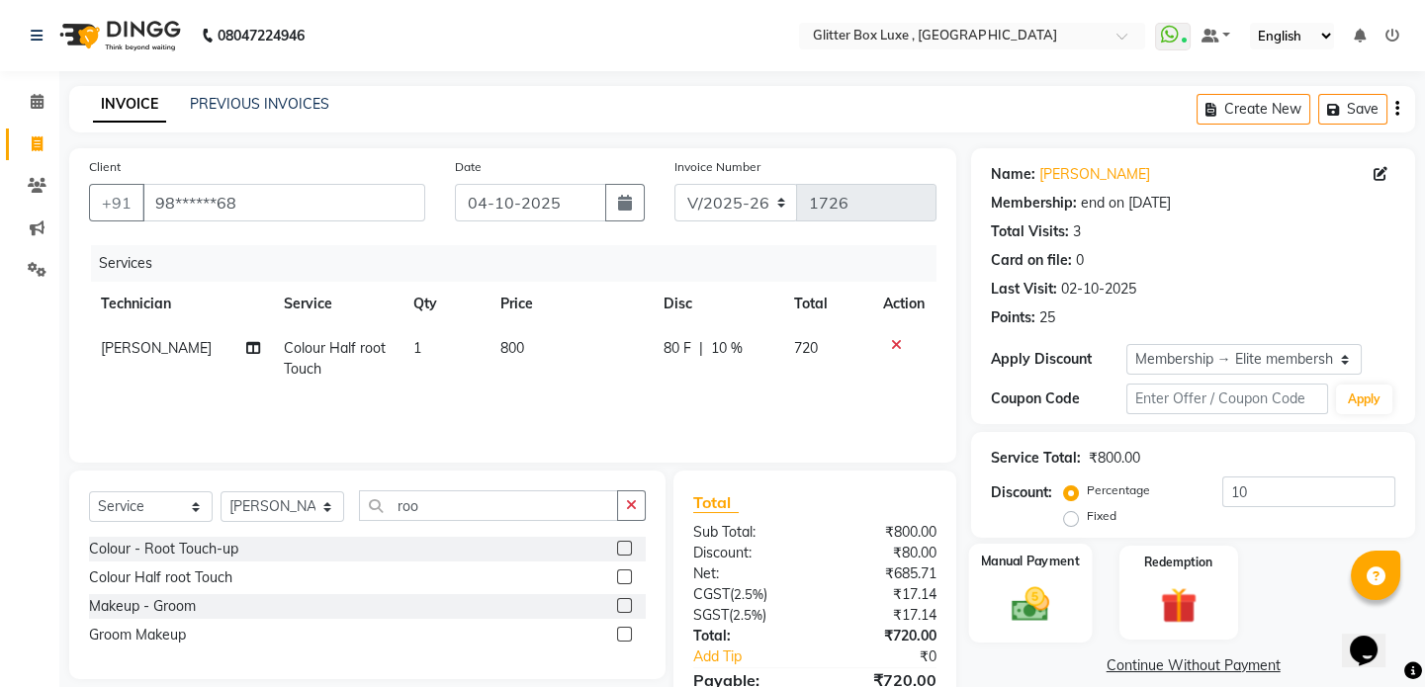
click at [1029, 597] on img at bounding box center [1030, 604] width 61 height 44
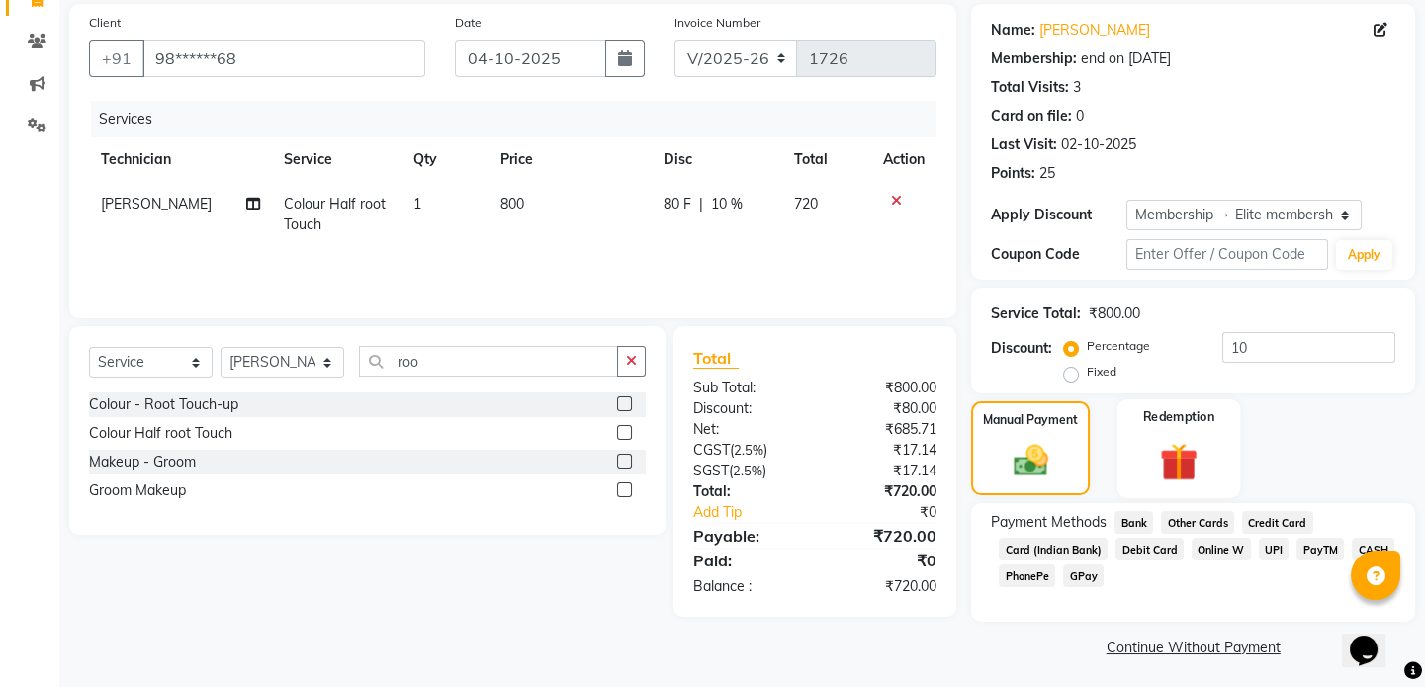
scroll to position [148, 0]
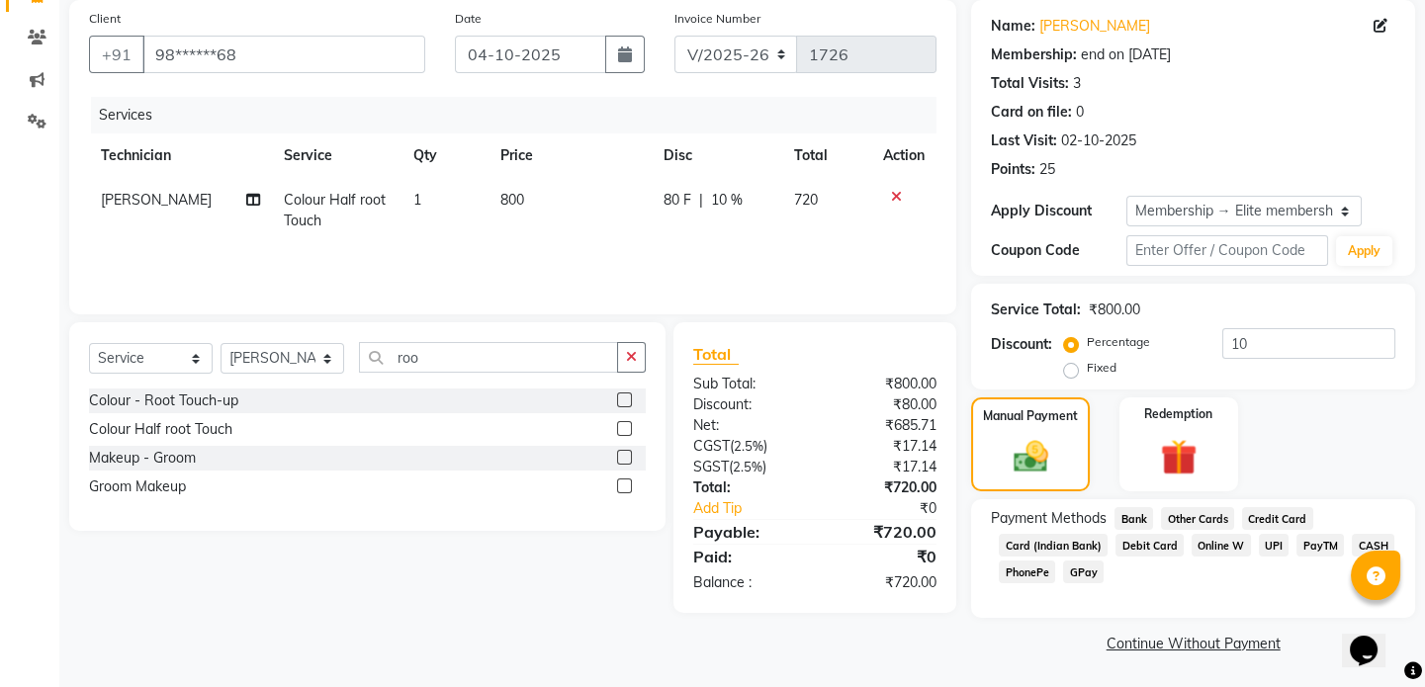
click at [1267, 549] on span "UPI" at bounding box center [1274, 545] width 31 height 23
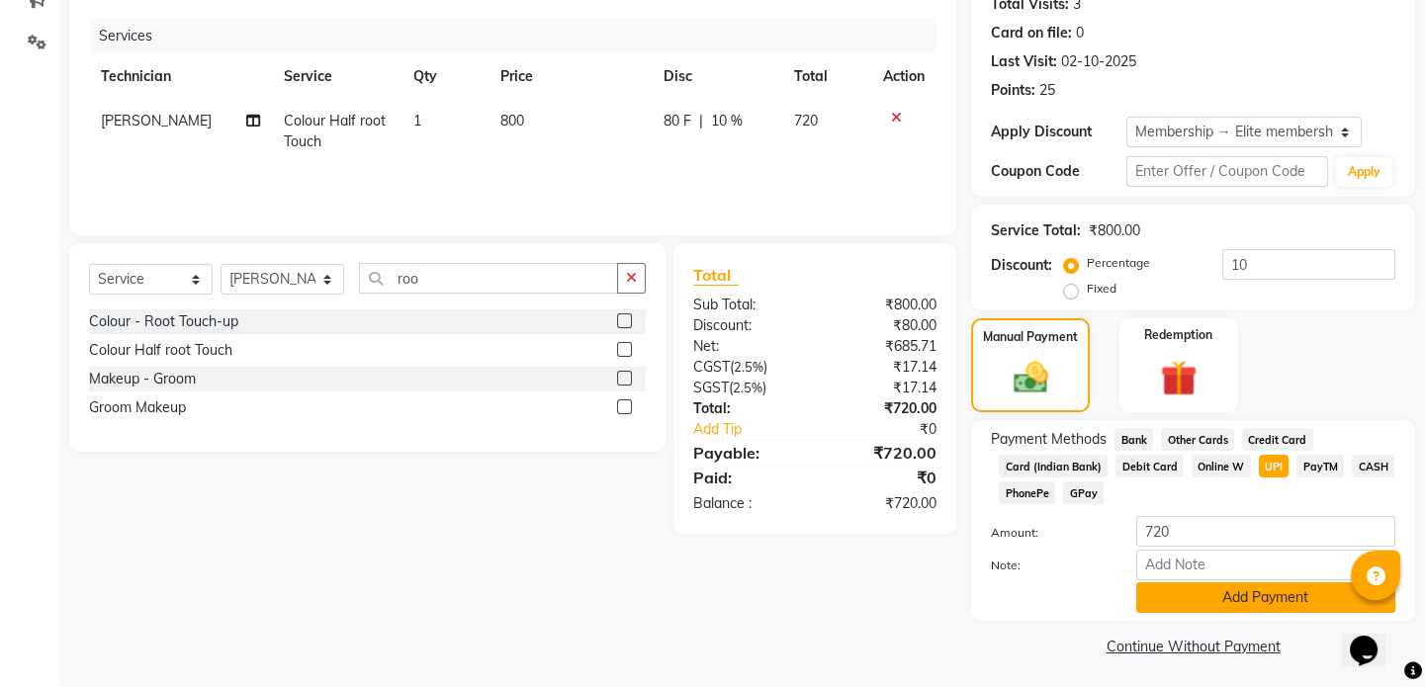
scroll to position [230, 0]
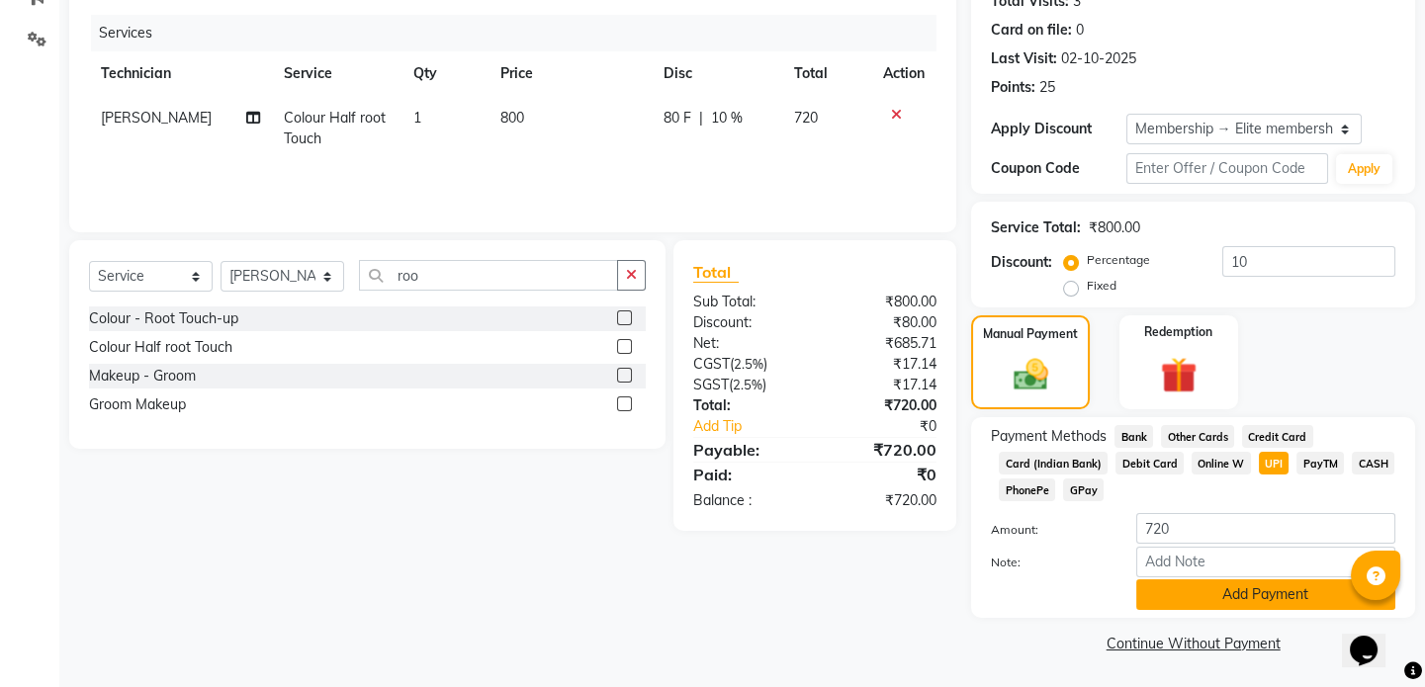
click at [1218, 604] on button "Add Payment" at bounding box center [1265, 594] width 259 height 31
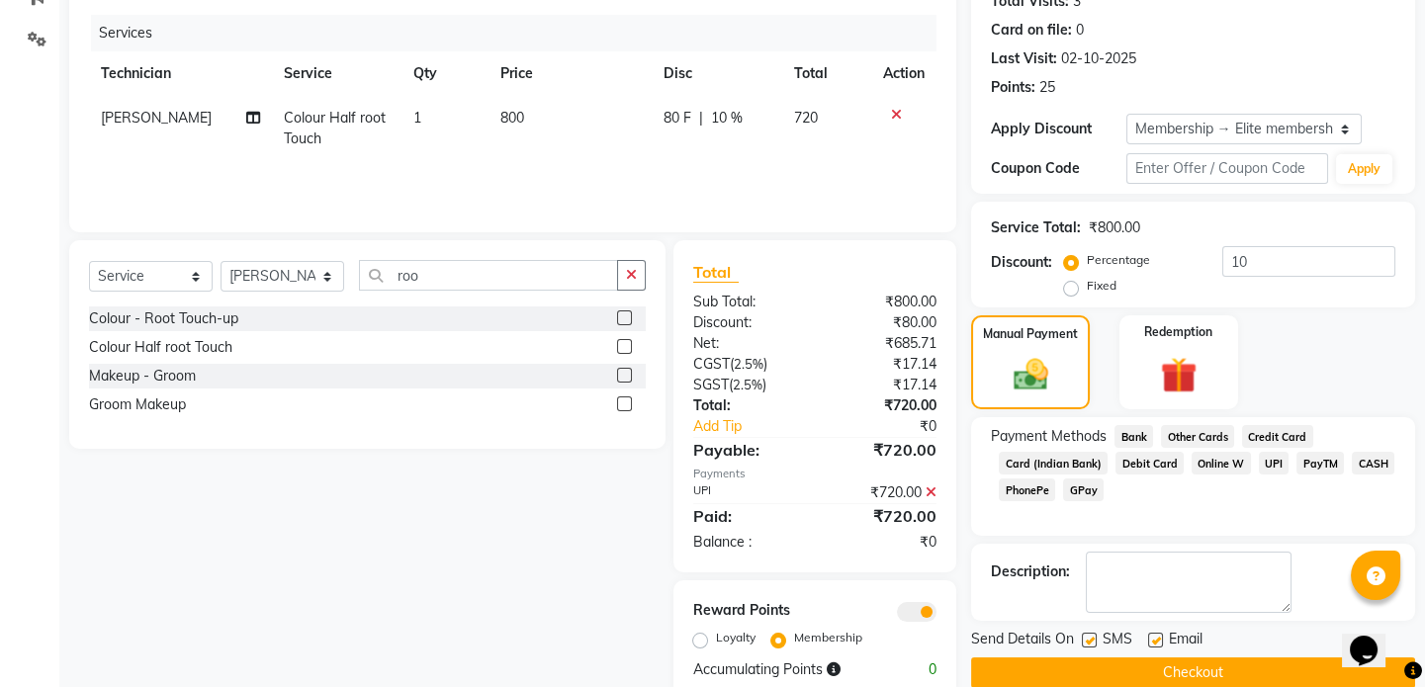
click at [1171, 670] on button "Checkout" at bounding box center [1193, 673] width 444 height 31
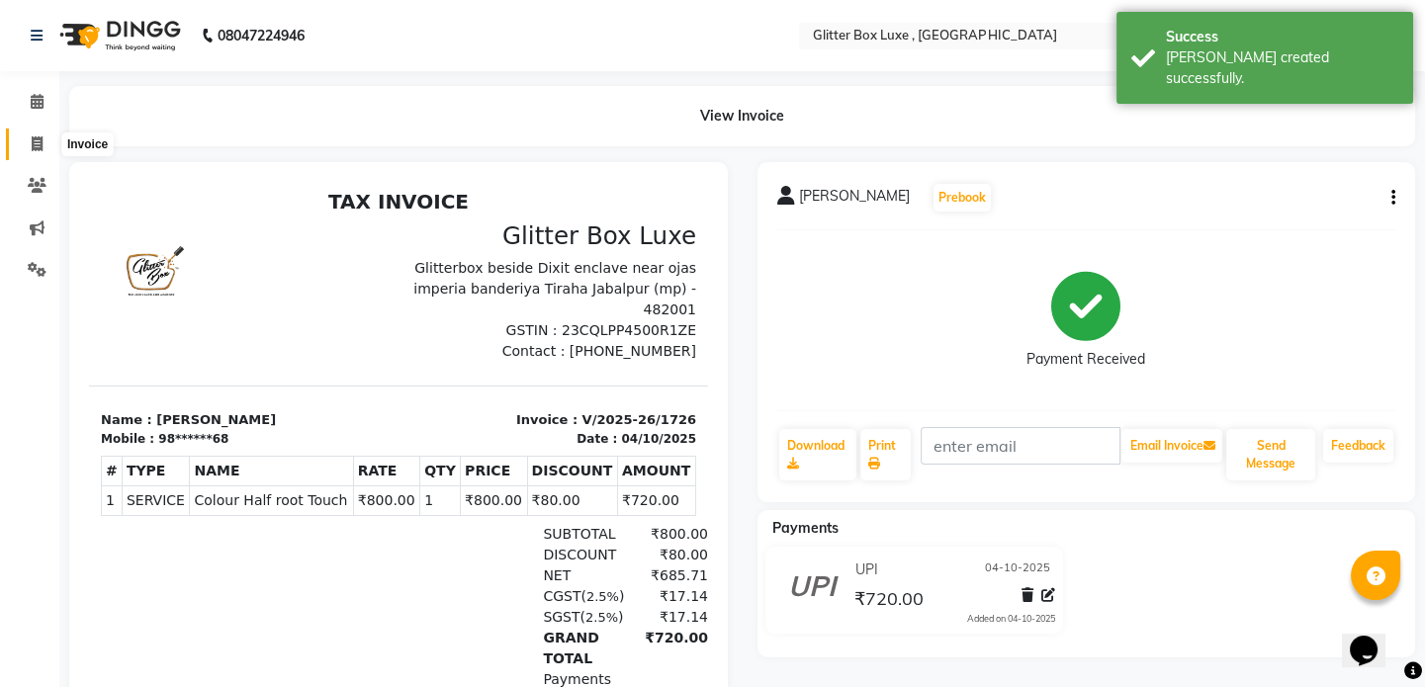
click at [36, 138] on icon at bounding box center [37, 143] width 11 height 15
select select "5772"
select select "service"
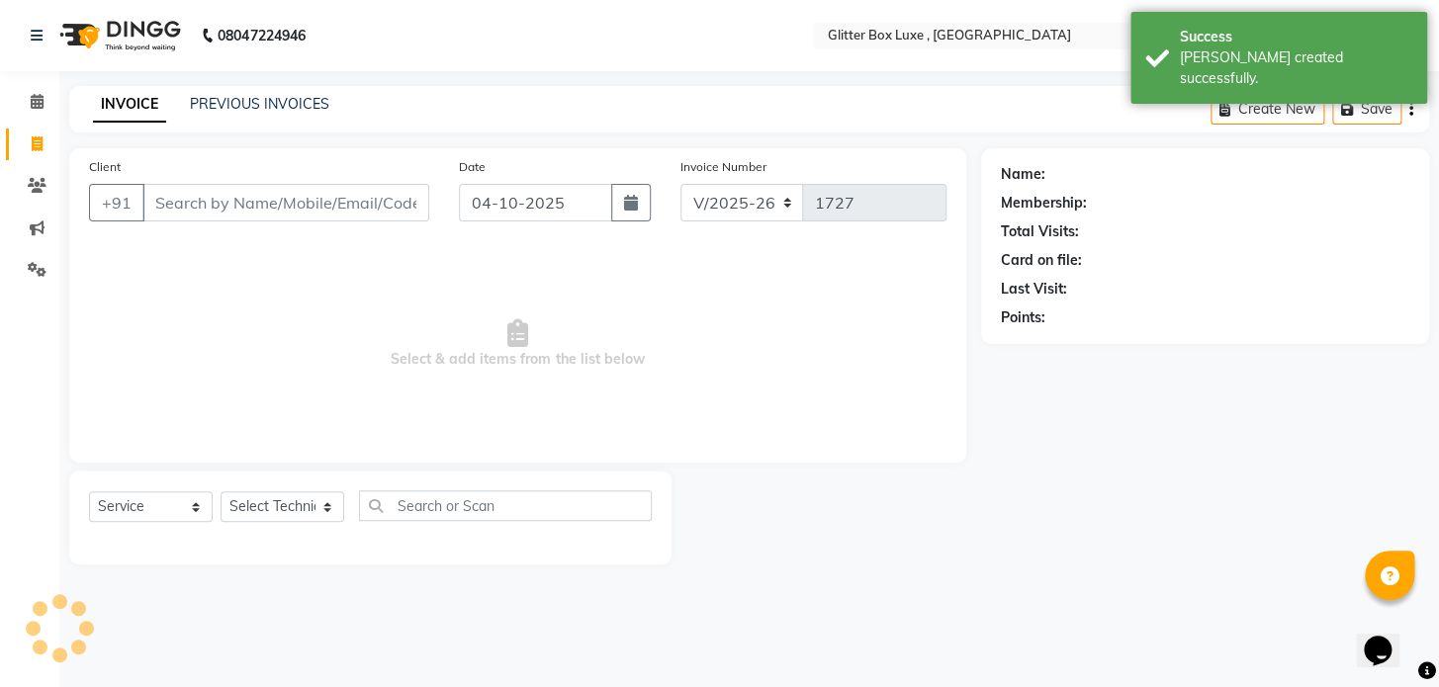
click at [231, 211] on input "Client" at bounding box center [285, 203] width 287 height 38
click at [178, 203] on input "Client" at bounding box center [285, 203] width 287 height 38
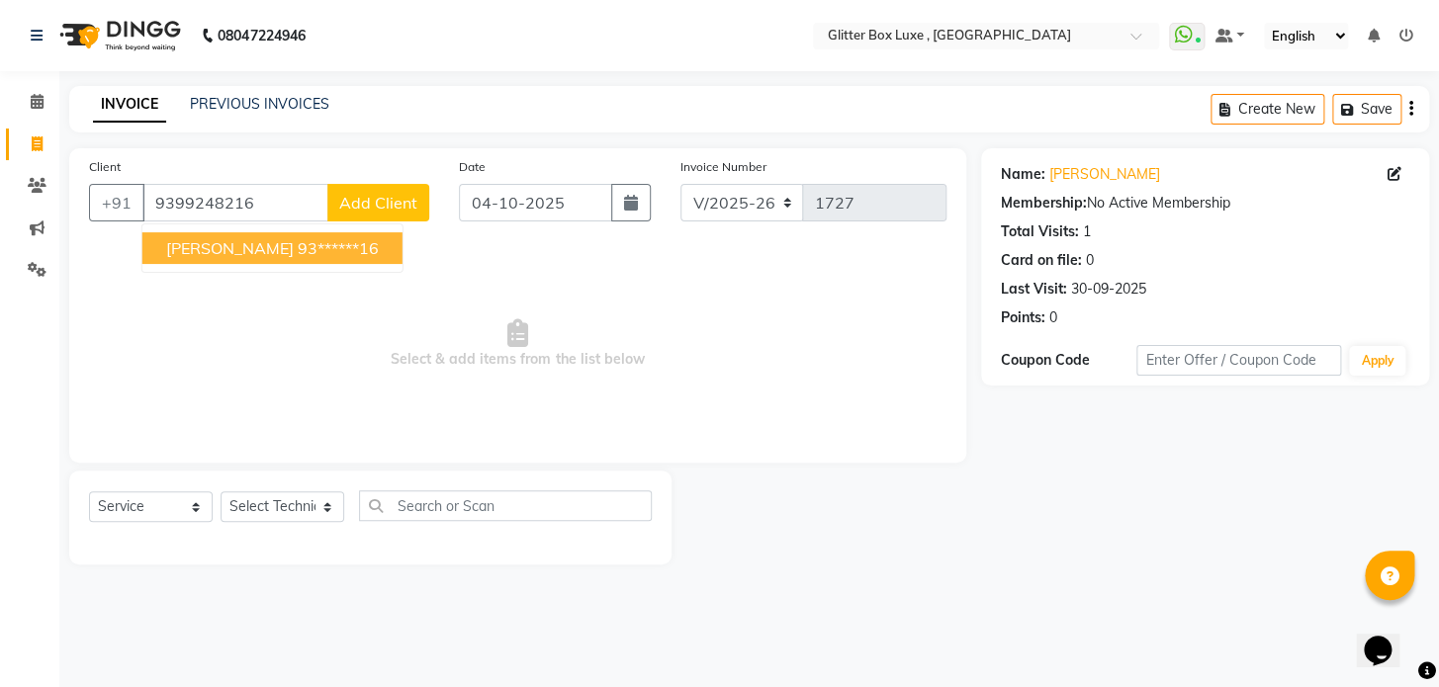
click at [205, 246] on span "Apoorva" at bounding box center [230, 248] width 128 height 20
type input "93******16"
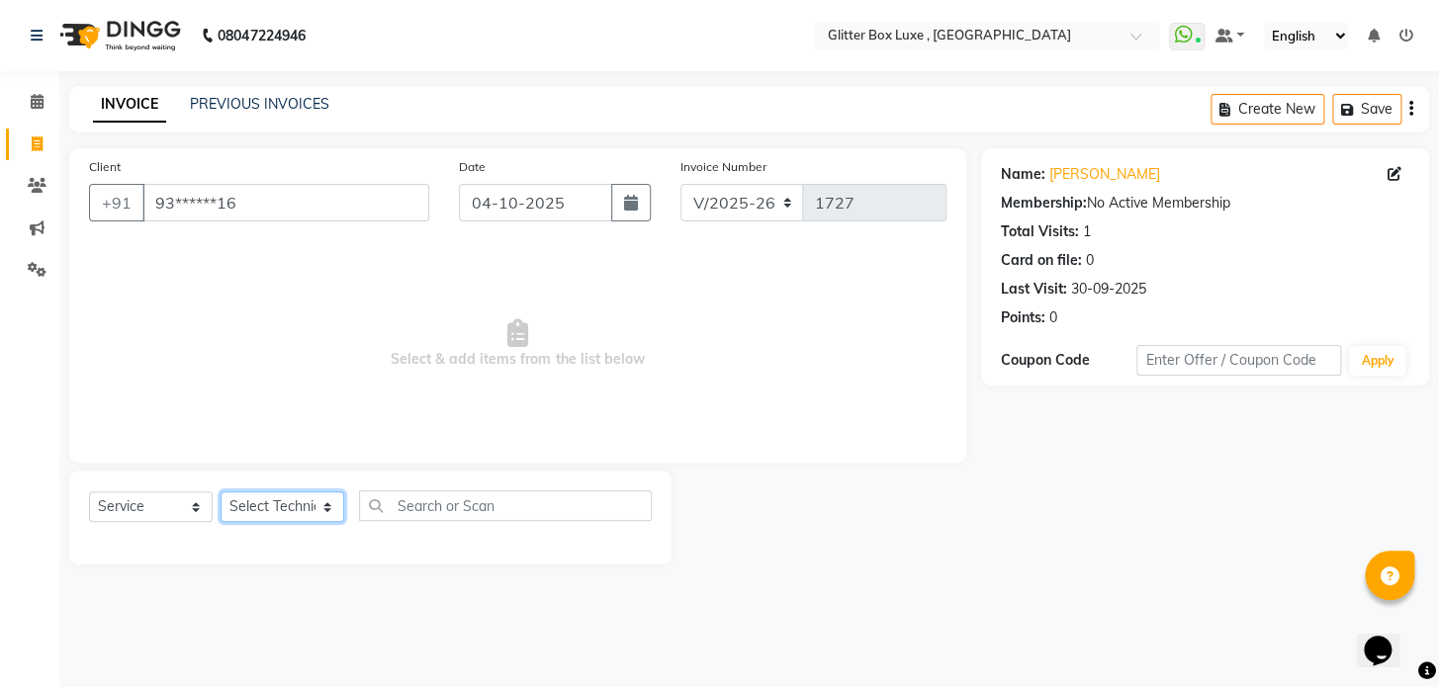
click at [284, 504] on select "Select Technician akash DEV Happy KHUSHBOO SONI MANAGER munazir owner priti Rah…" at bounding box center [283, 506] width 124 height 31
select select "77234"
click at [221, 491] on select "Select Technician akash DEV Happy KHUSHBOO SONI MANAGER munazir owner priti Rah…" at bounding box center [283, 506] width 124 height 31
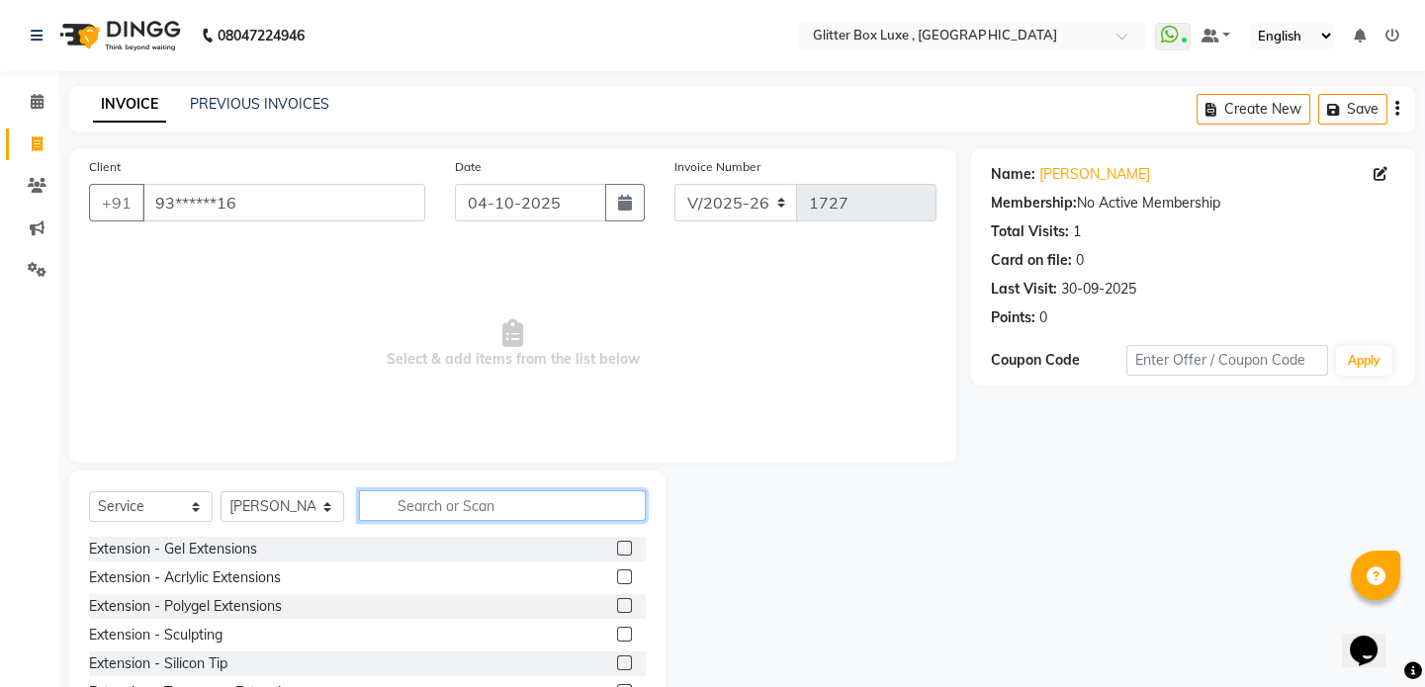
click at [447, 501] on input "text" at bounding box center [502, 505] width 287 height 31
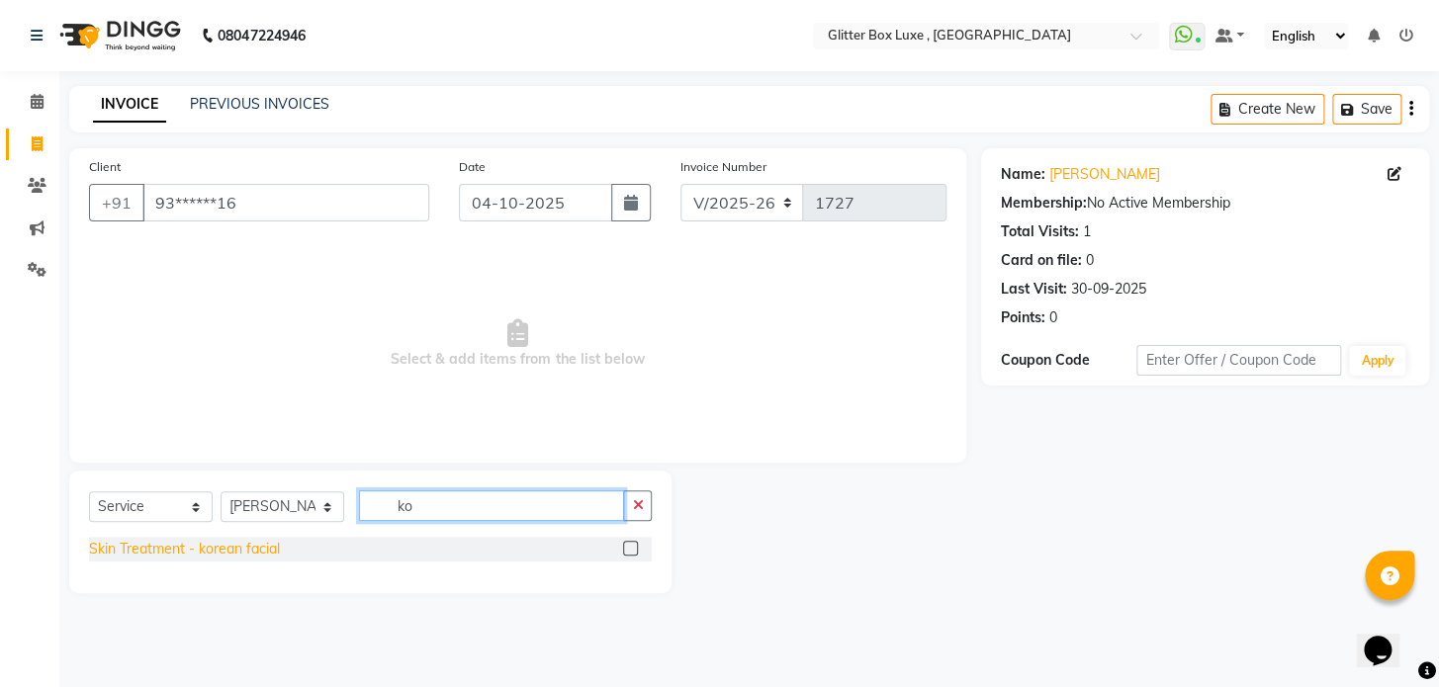
type input "ko"
click at [228, 548] on div "Skin Treatment - korean facial" at bounding box center [184, 549] width 191 height 21
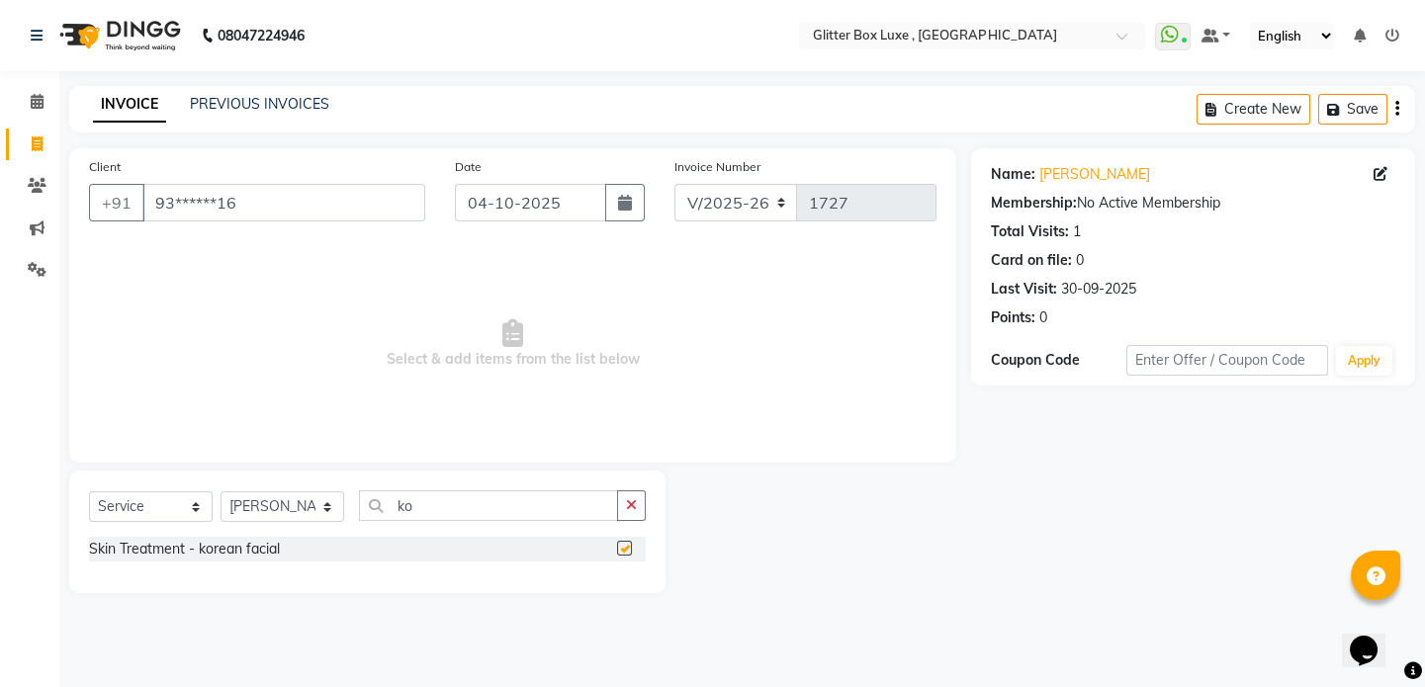
checkbox input "false"
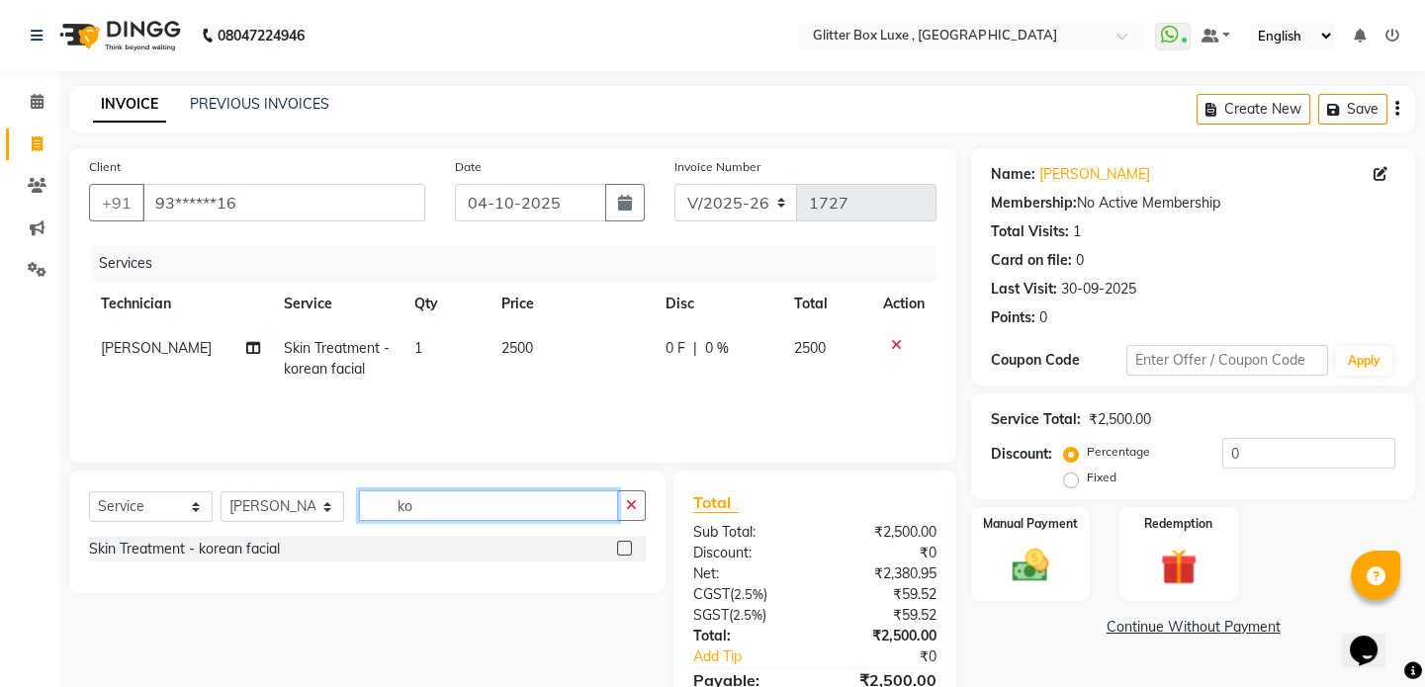
click at [514, 499] on input "ko" at bounding box center [488, 505] width 259 height 31
type input "k"
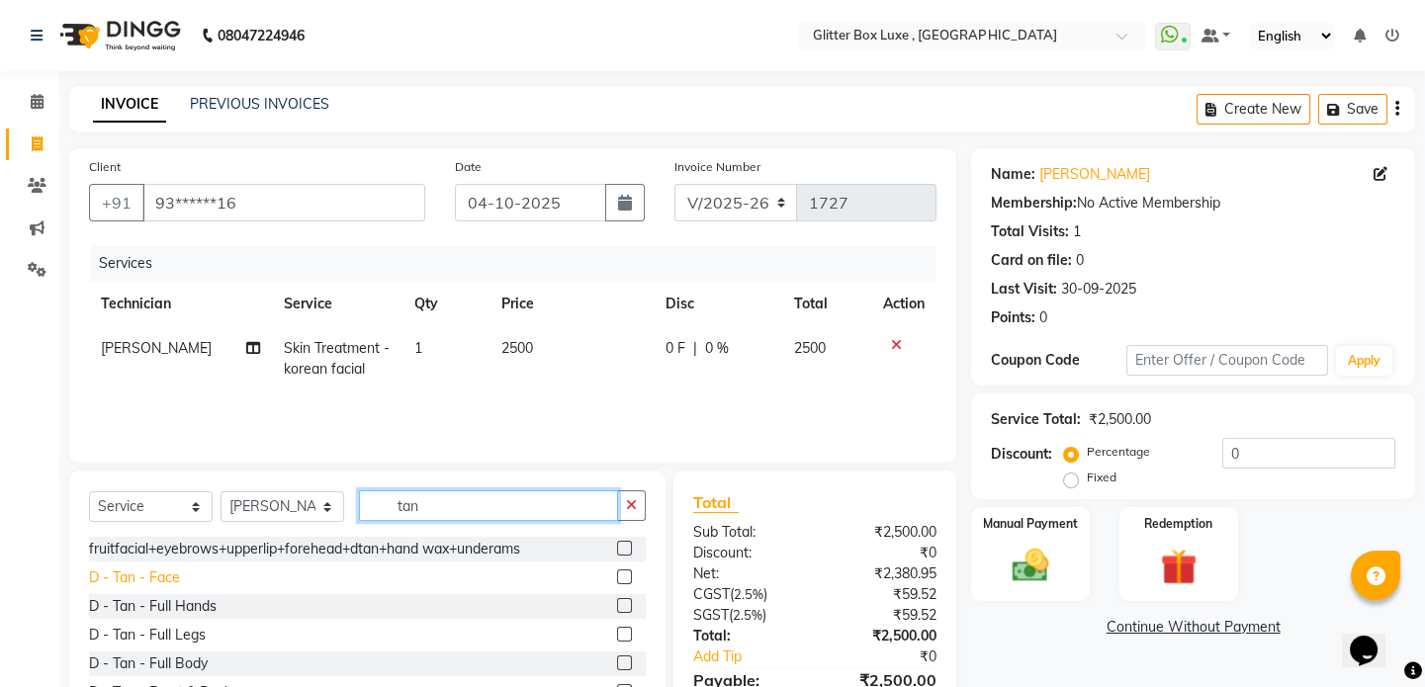
type input "tan"
click at [163, 581] on div "D - Tan - Face" at bounding box center [134, 578] width 91 height 21
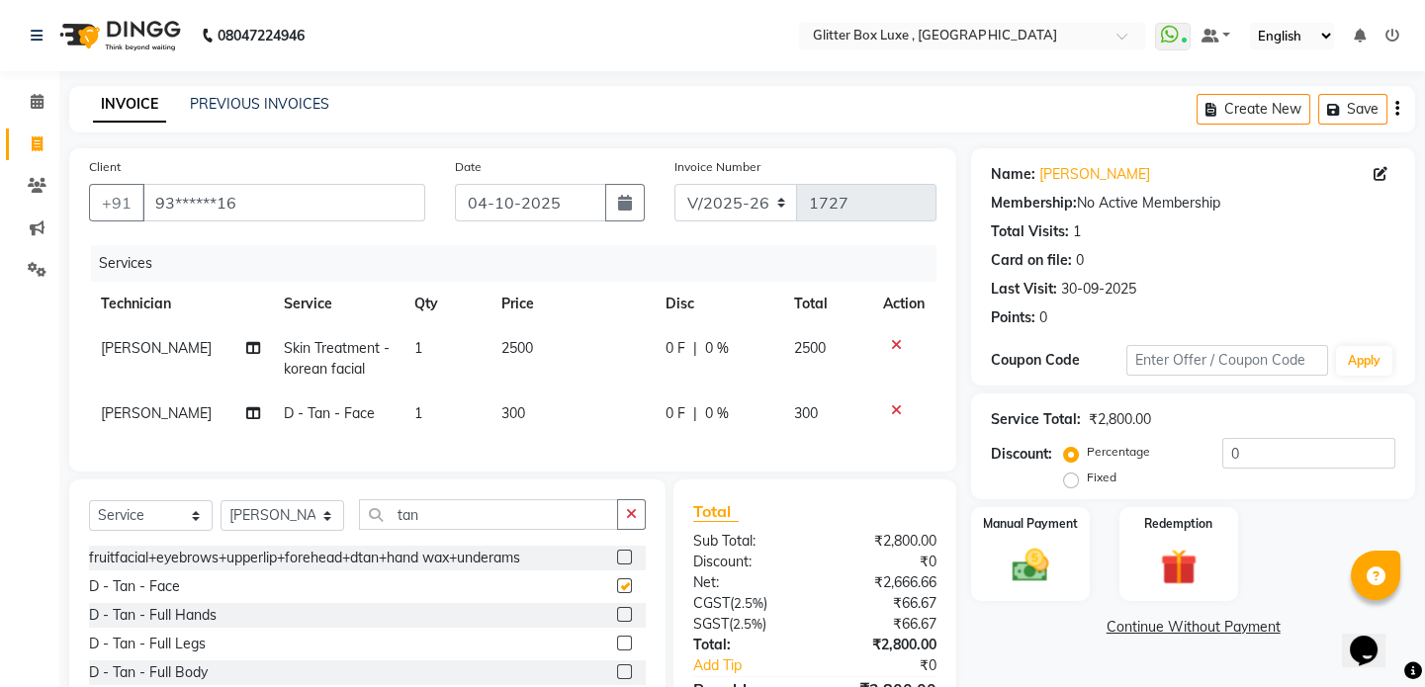
checkbox input "false"
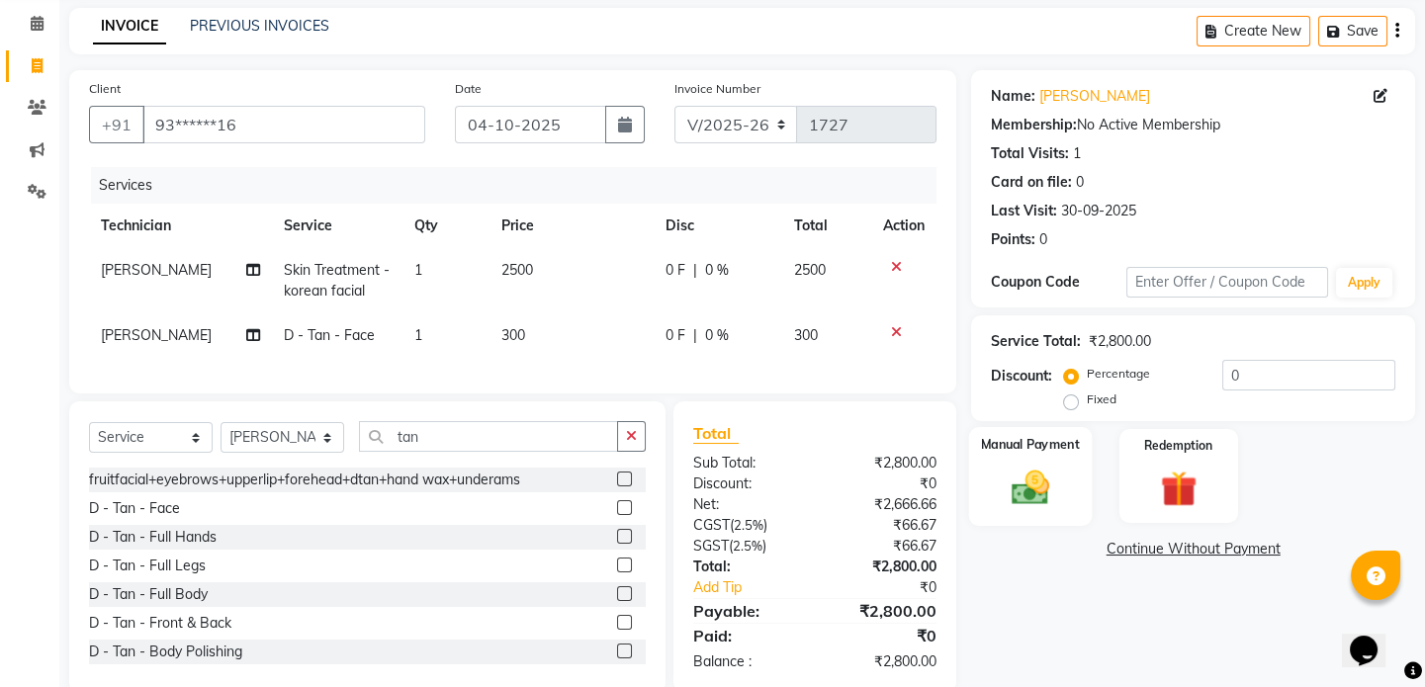
scroll to position [127, 0]
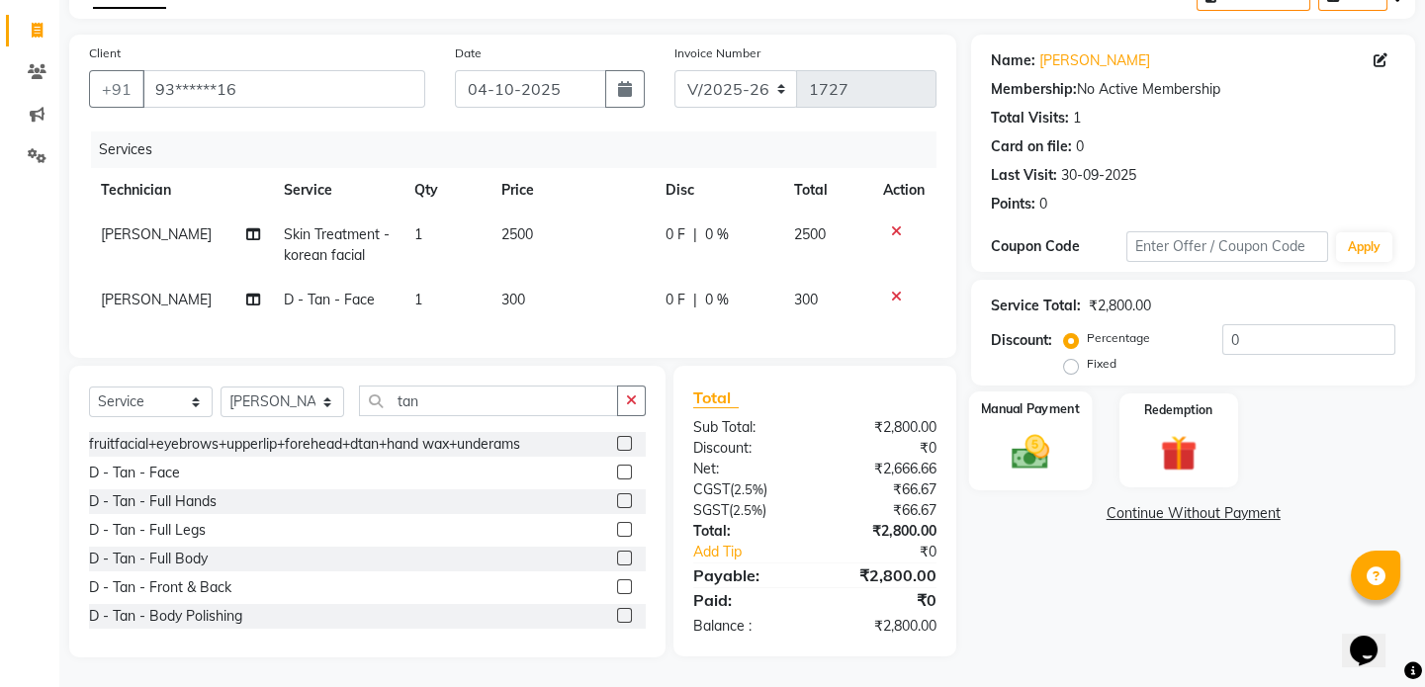
click at [1049, 413] on div "Manual Payment" at bounding box center [1030, 441] width 123 height 98
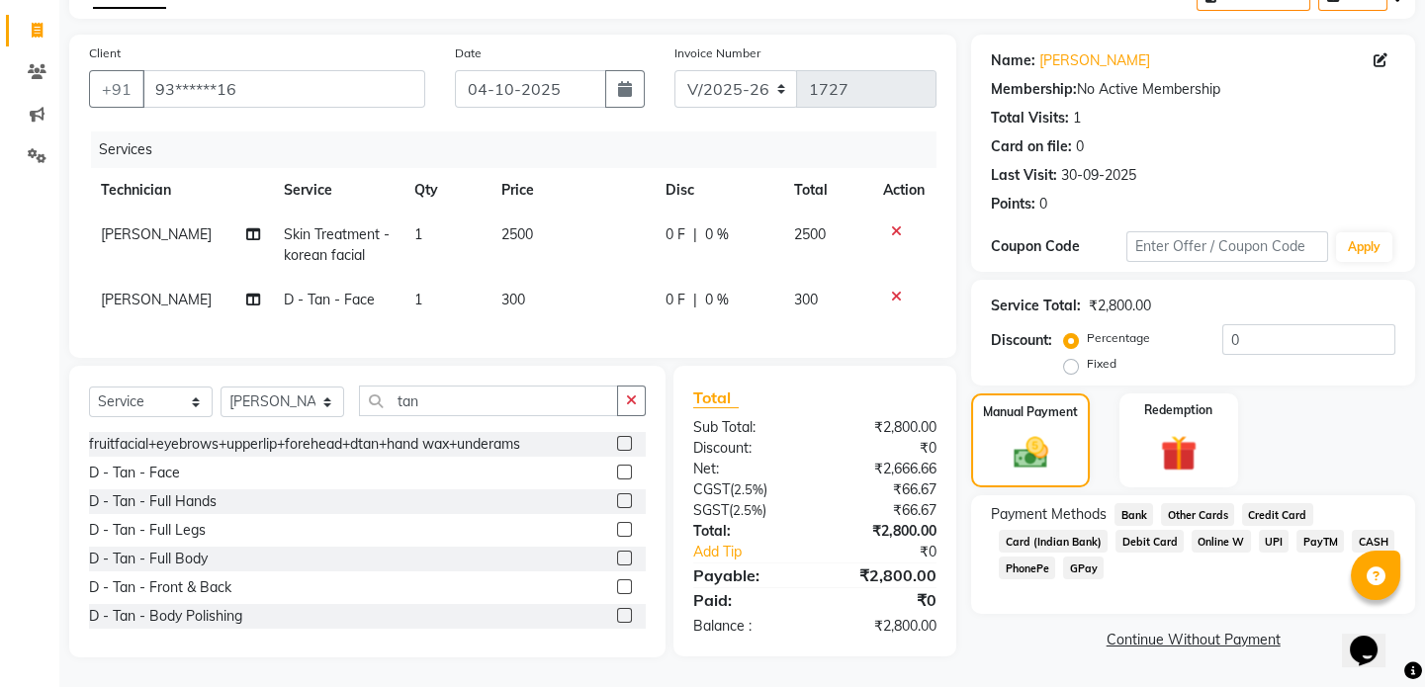
click at [1364, 530] on span "CASH" at bounding box center [1373, 541] width 43 height 23
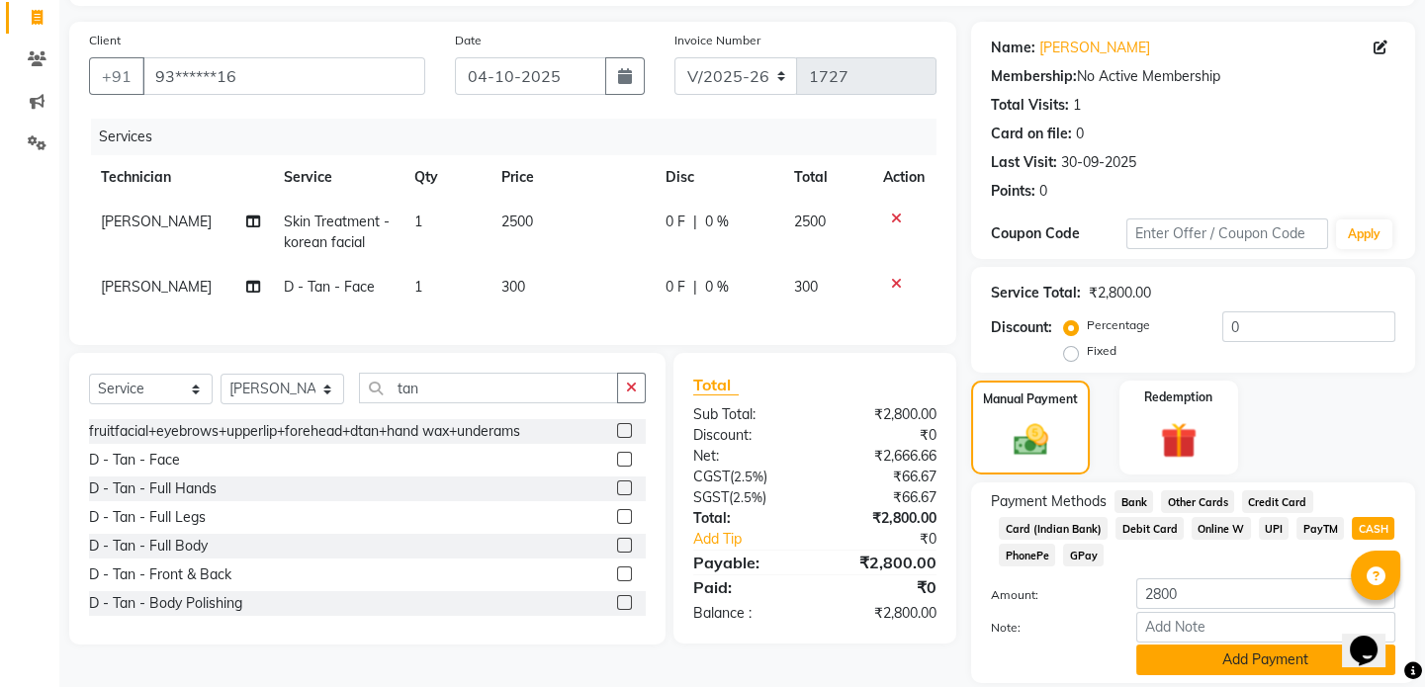
click at [1251, 664] on button "Add Payment" at bounding box center [1265, 660] width 259 height 31
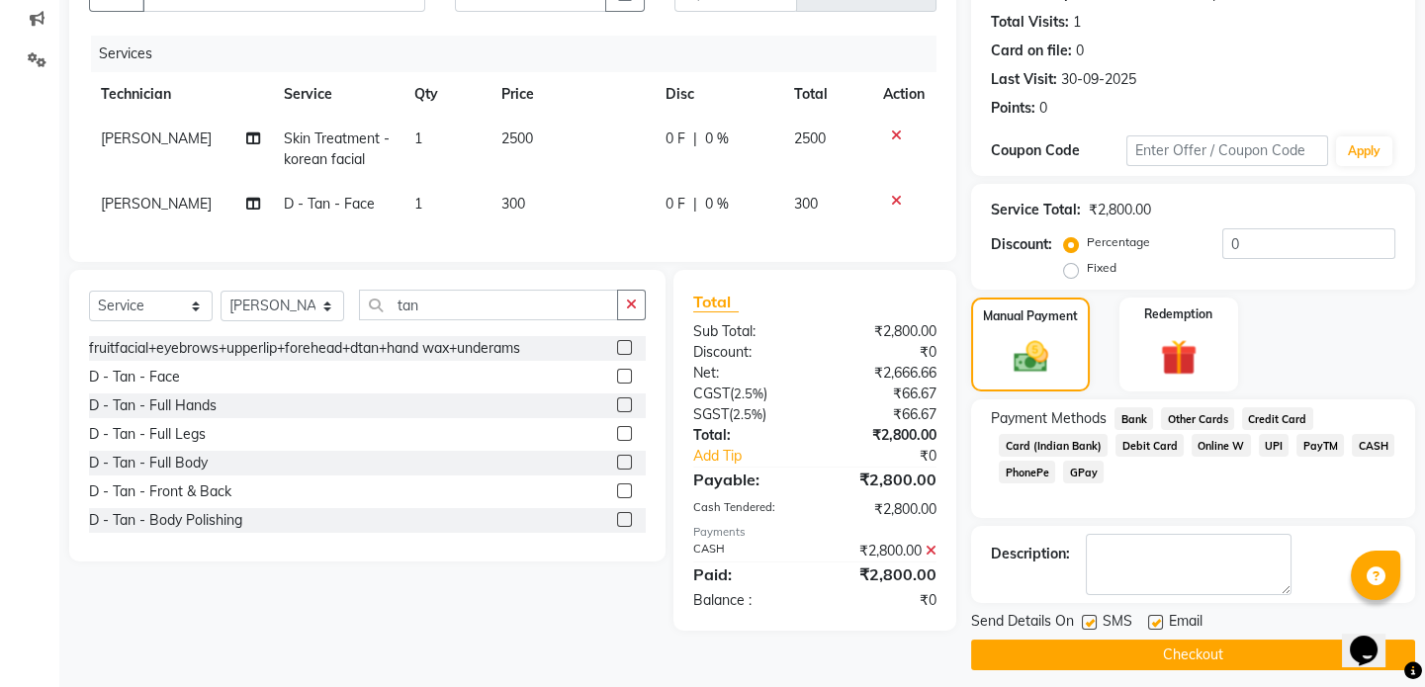
scroll to position [221, 0]
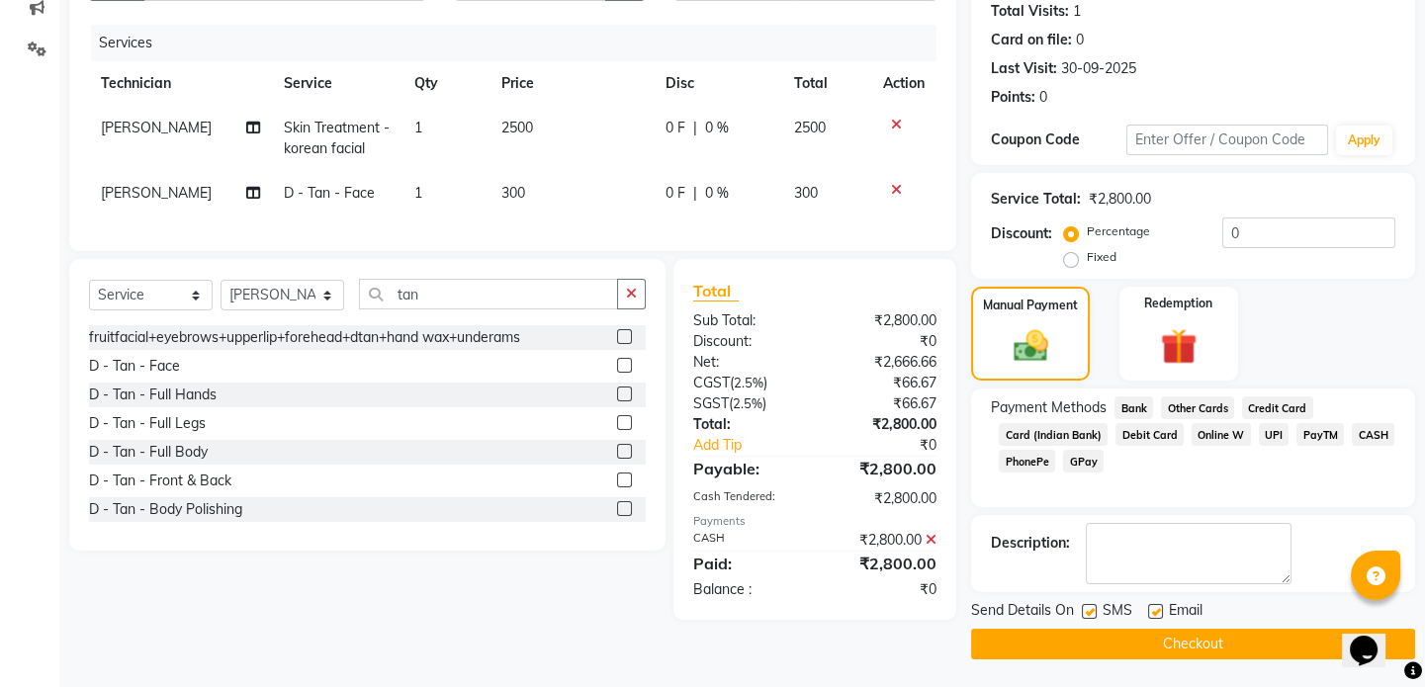
click at [1198, 644] on button "Checkout" at bounding box center [1193, 644] width 444 height 31
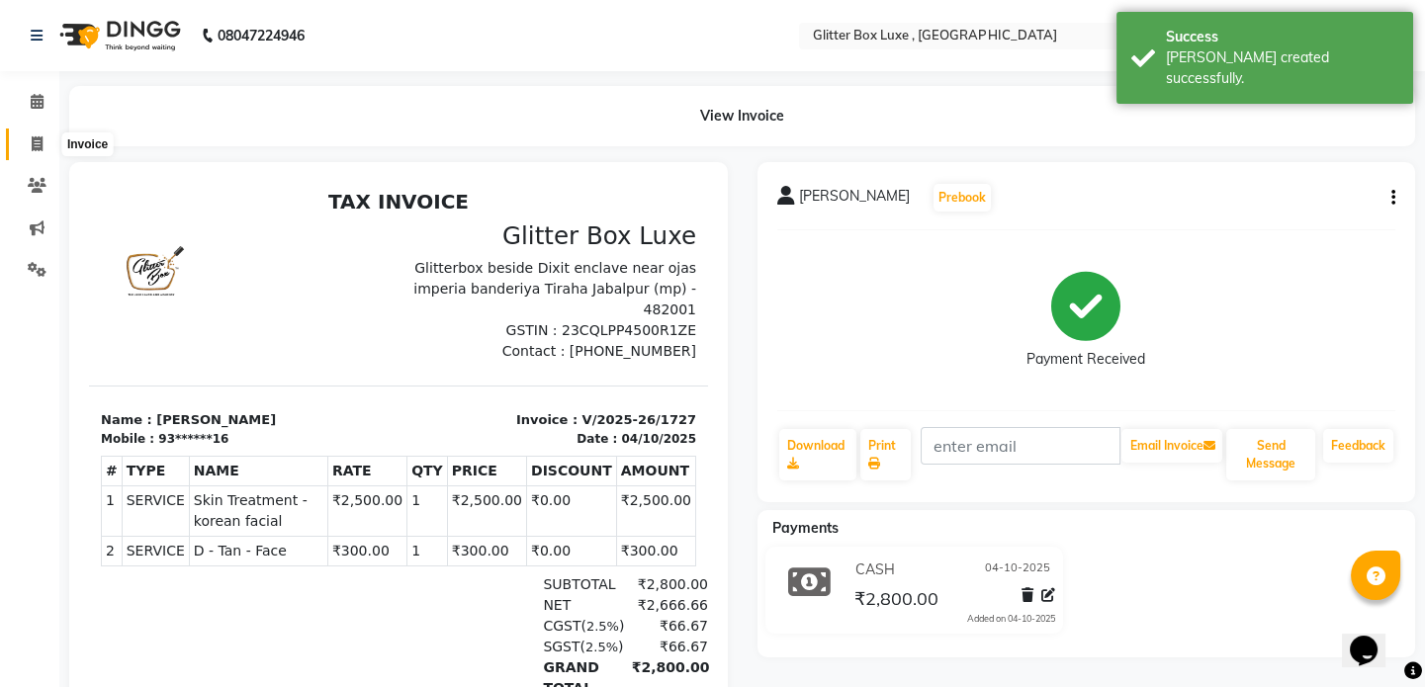
click at [45, 140] on span at bounding box center [37, 145] width 35 height 23
select select "service"
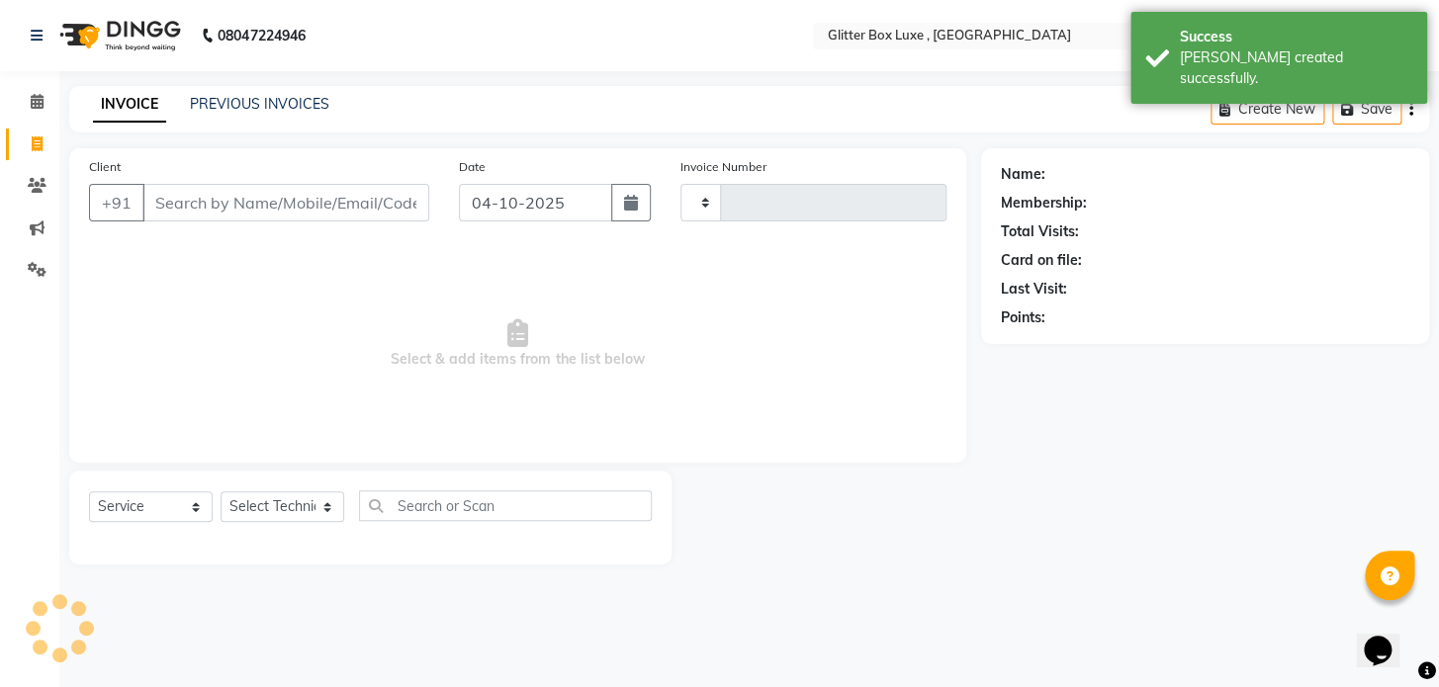
type input "1728"
select select "5772"
drag, startPoint x: 297, startPoint y: 203, endPoint x: 340, endPoint y: 146, distance: 71.2
click at [340, 146] on main "INVOICE PREVIOUS INVOICES Create New Save Client +91 Date 04-10-2025 Invoice Nu…" at bounding box center [749, 340] width 1380 height 508
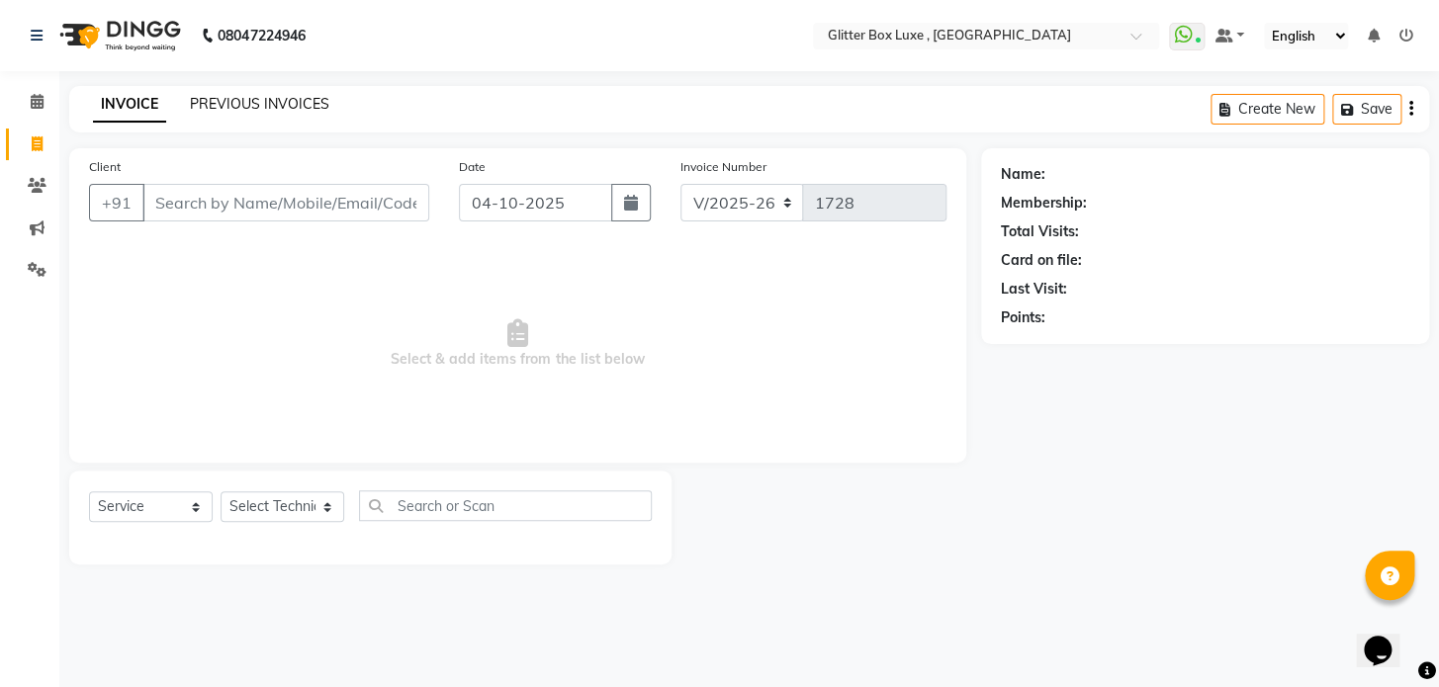
click at [229, 104] on link "PREVIOUS INVOICES" at bounding box center [259, 104] width 139 height 18
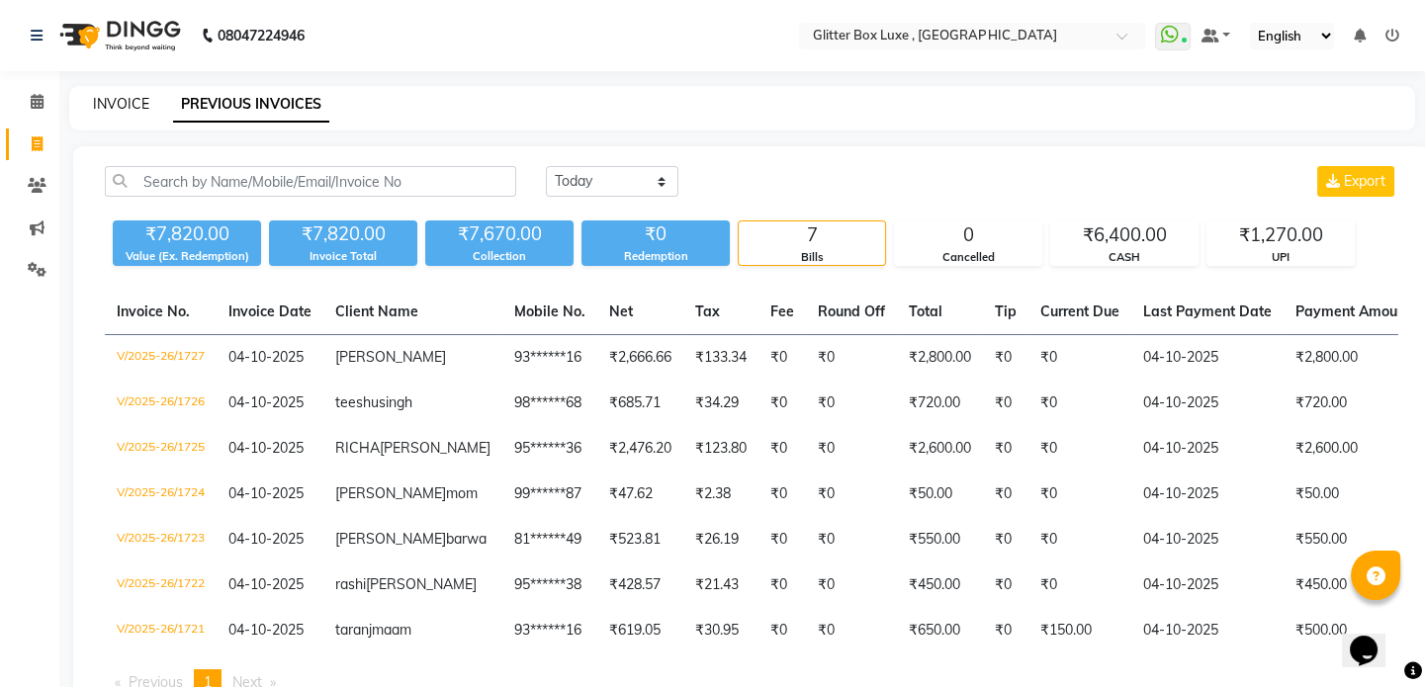
click at [113, 99] on link "INVOICE" at bounding box center [121, 104] width 56 height 18
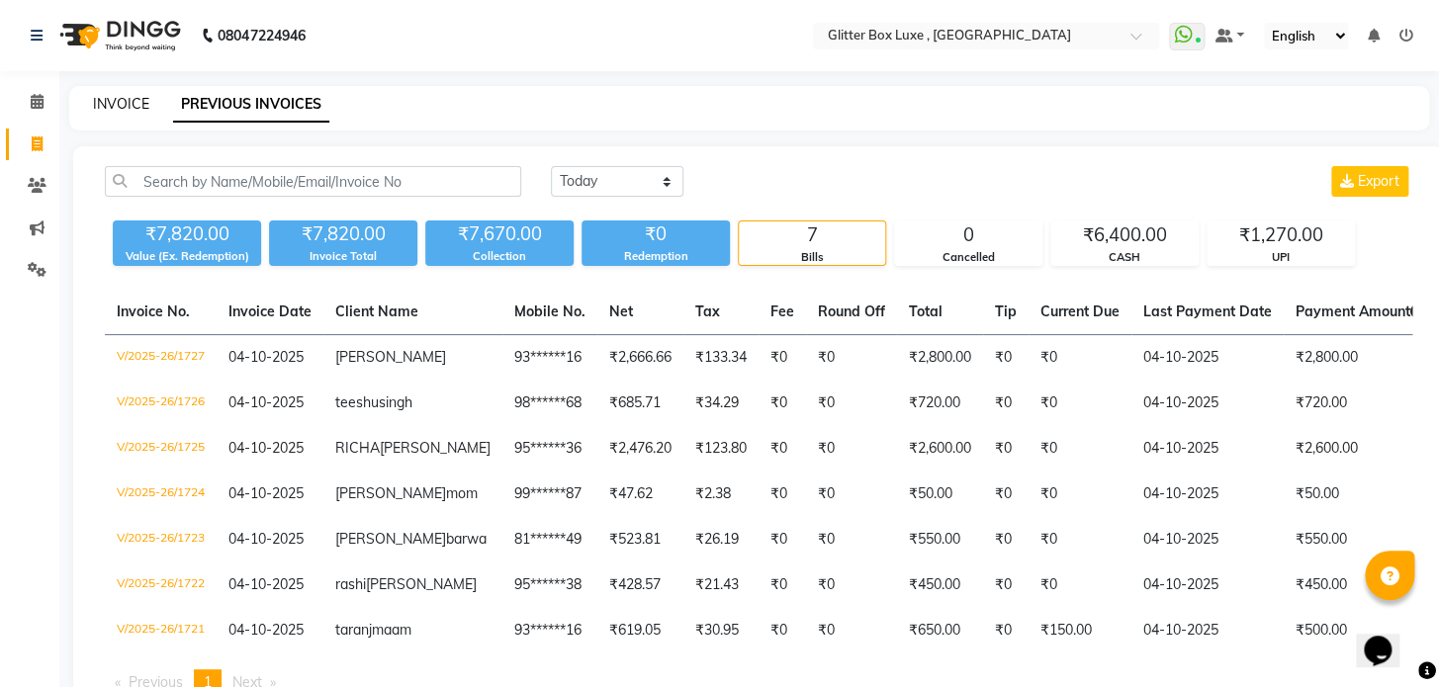
select select "5772"
select select "service"
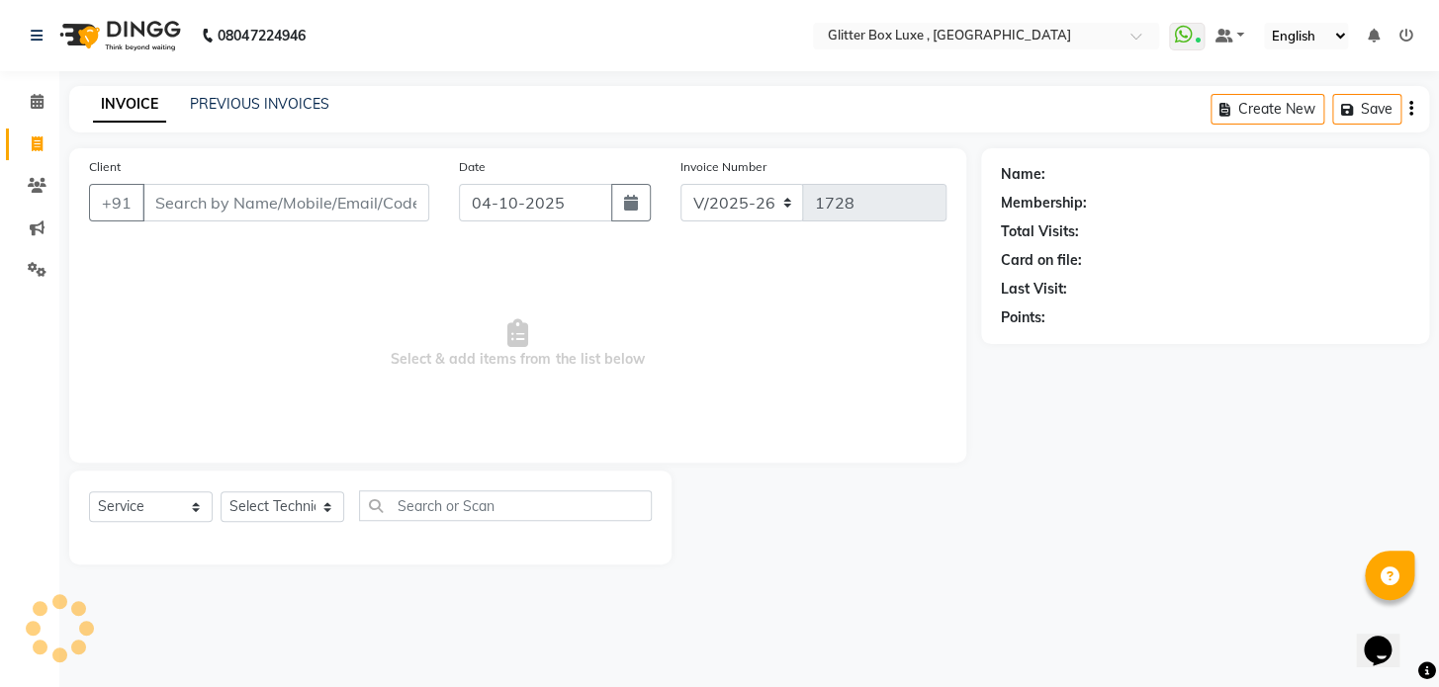
click at [195, 208] on input "Client" at bounding box center [285, 203] width 287 height 38
click at [236, 227] on div "Client +91" at bounding box center [259, 196] width 370 height 81
click at [291, 197] on input "Client" at bounding box center [285, 203] width 287 height 38
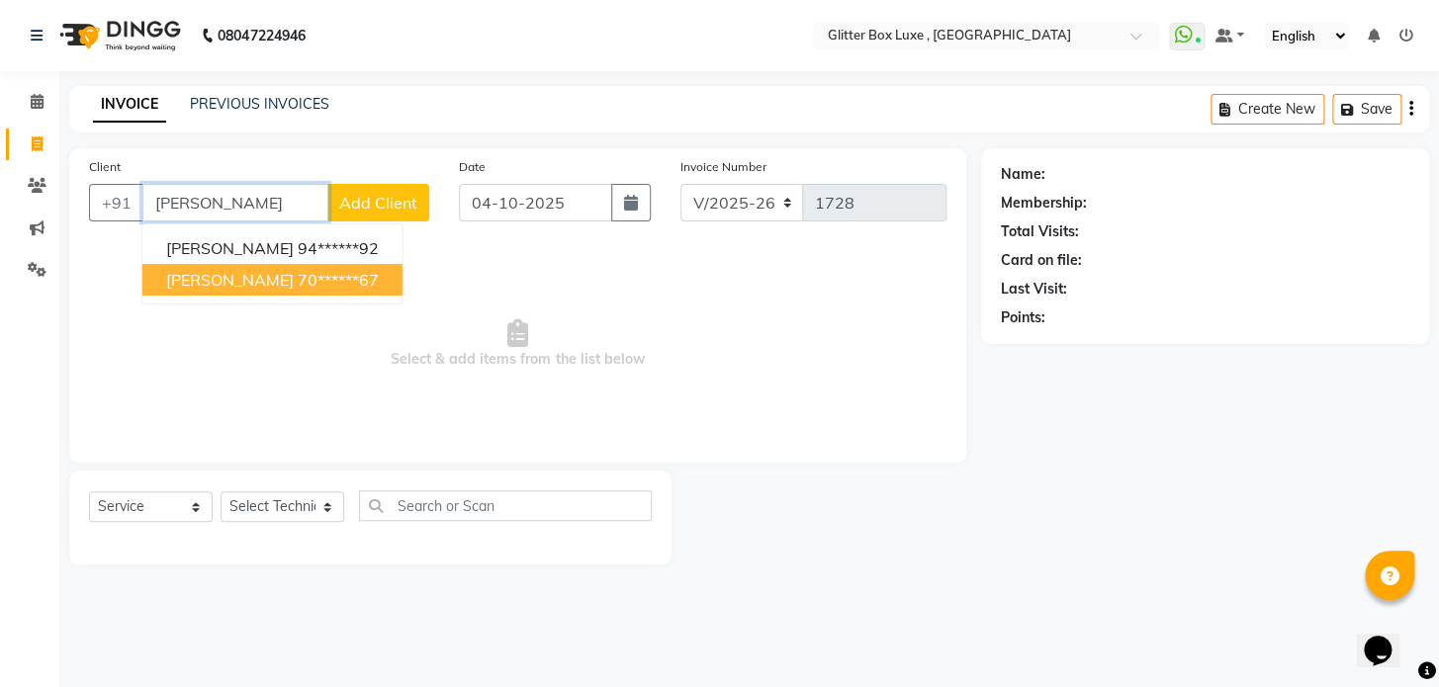
click at [200, 286] on span "dr. bhavna mishra" at bounding box center [230, 280] width 128 height 20
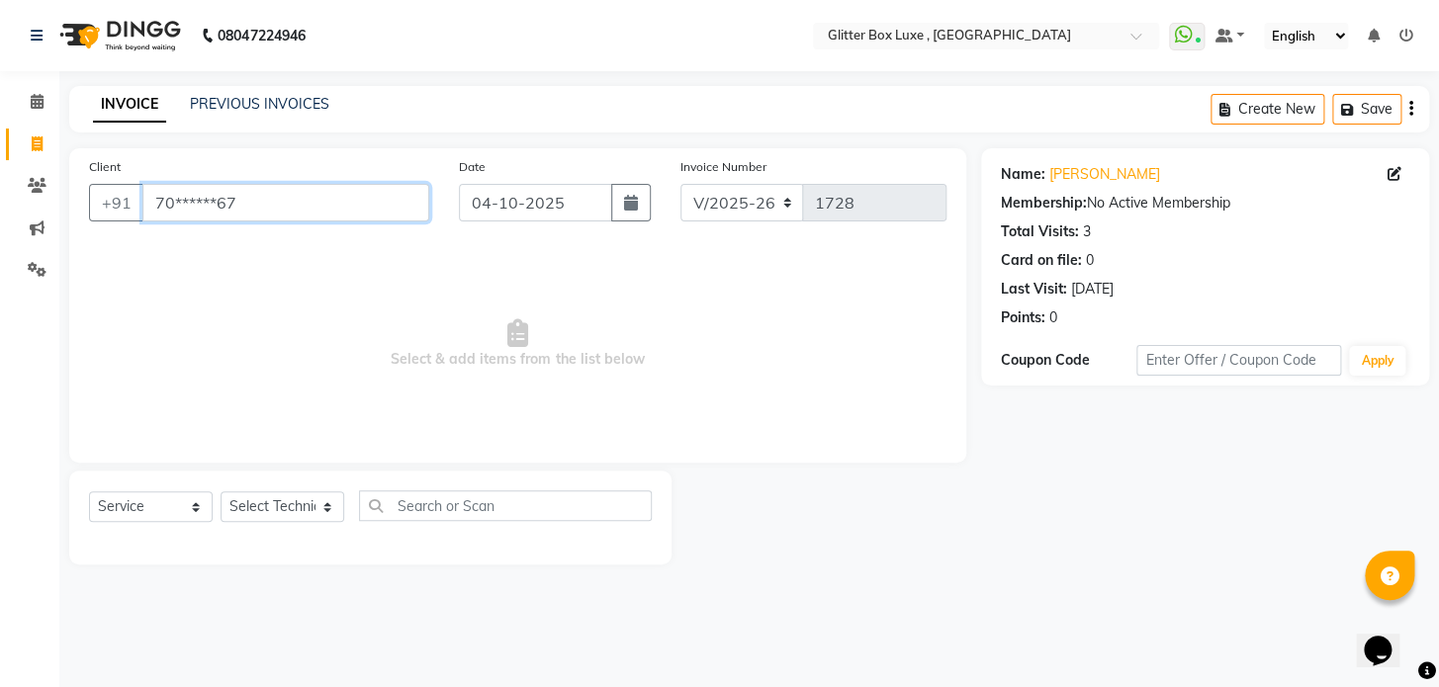
click at [267, 203] on input "70******67" at bounding box center [285, 203] width 287 height 38
type input "7"
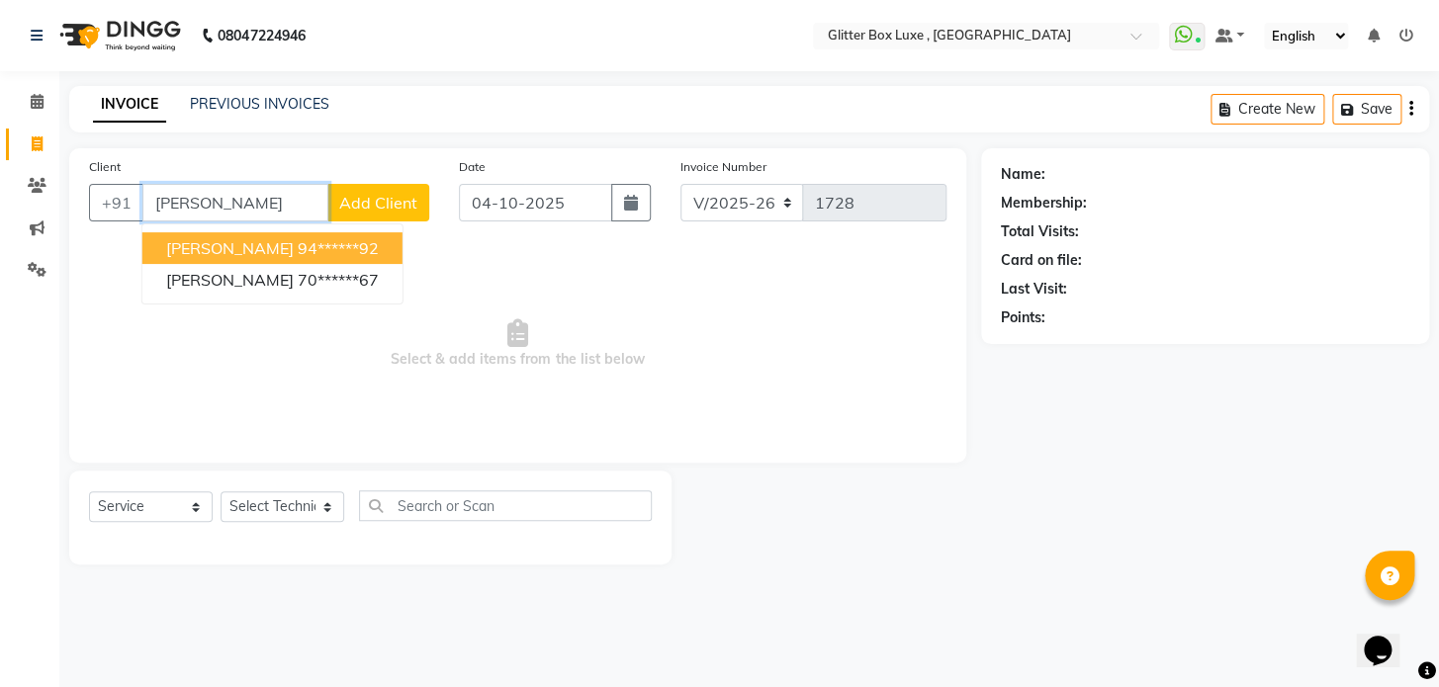
click at [298, 255] on button "Dr.Bhavna Mishra 94******92" at bounding box center [272, 248] width 260 height 32
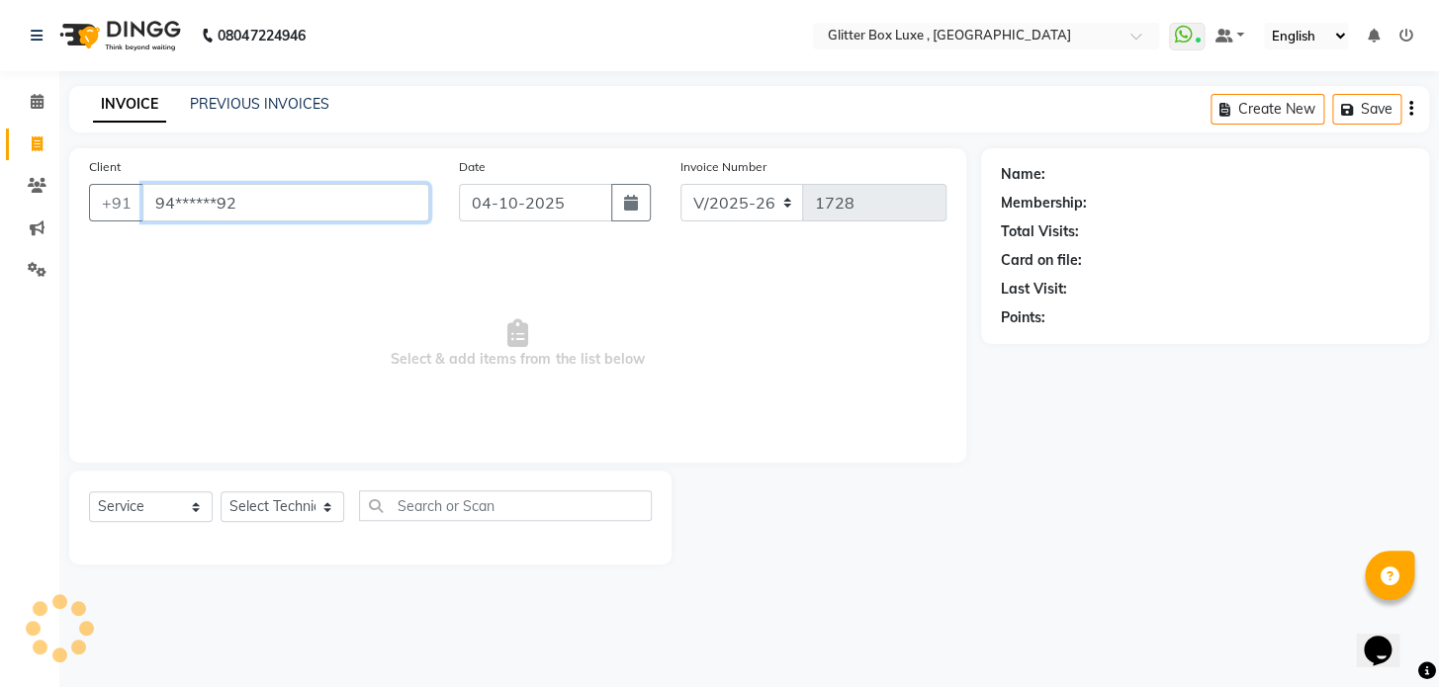
type input "94******92"
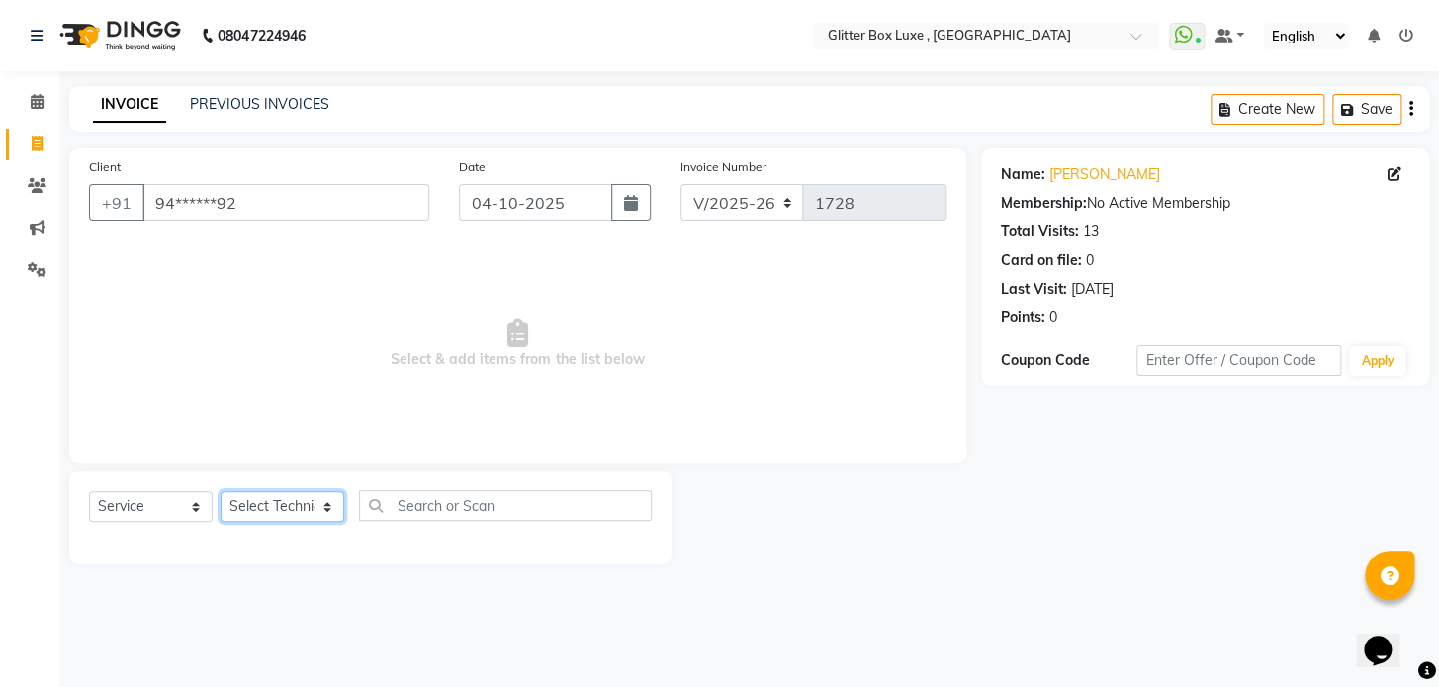
click at [278, 503] on select "Select Technician akash DEV Happy KHUSHBOO SONI MANAGER munazir owner priti Rah…" at bounding box center [283, 506] width 124 height 31
select select "79081"
click at [221, 491] on select "Select Technician akash DEV Happy KHUSHBOO SONI MANAGER munazir owner priti Rah…" at bounding box center [283, 506] width 124 height 31
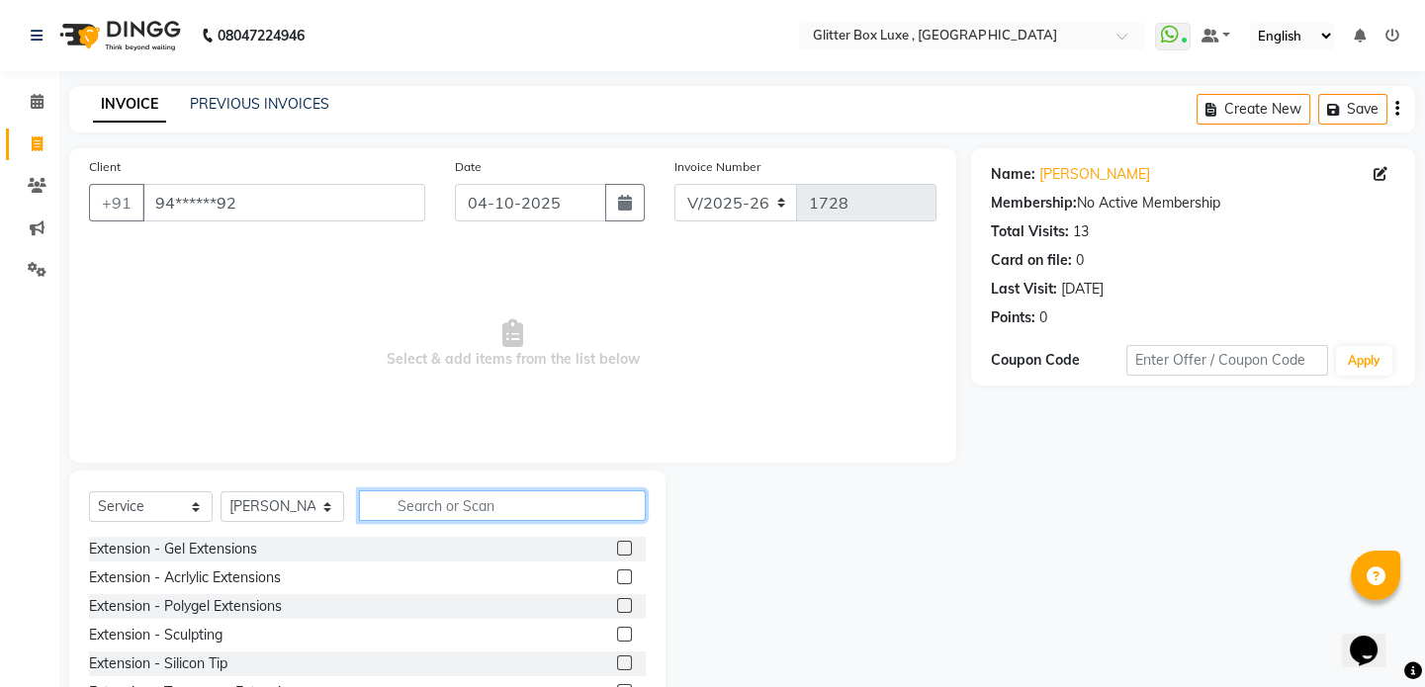
click at [415, 504] on input "text" at bounding box center [502, 505] width 287 height 31
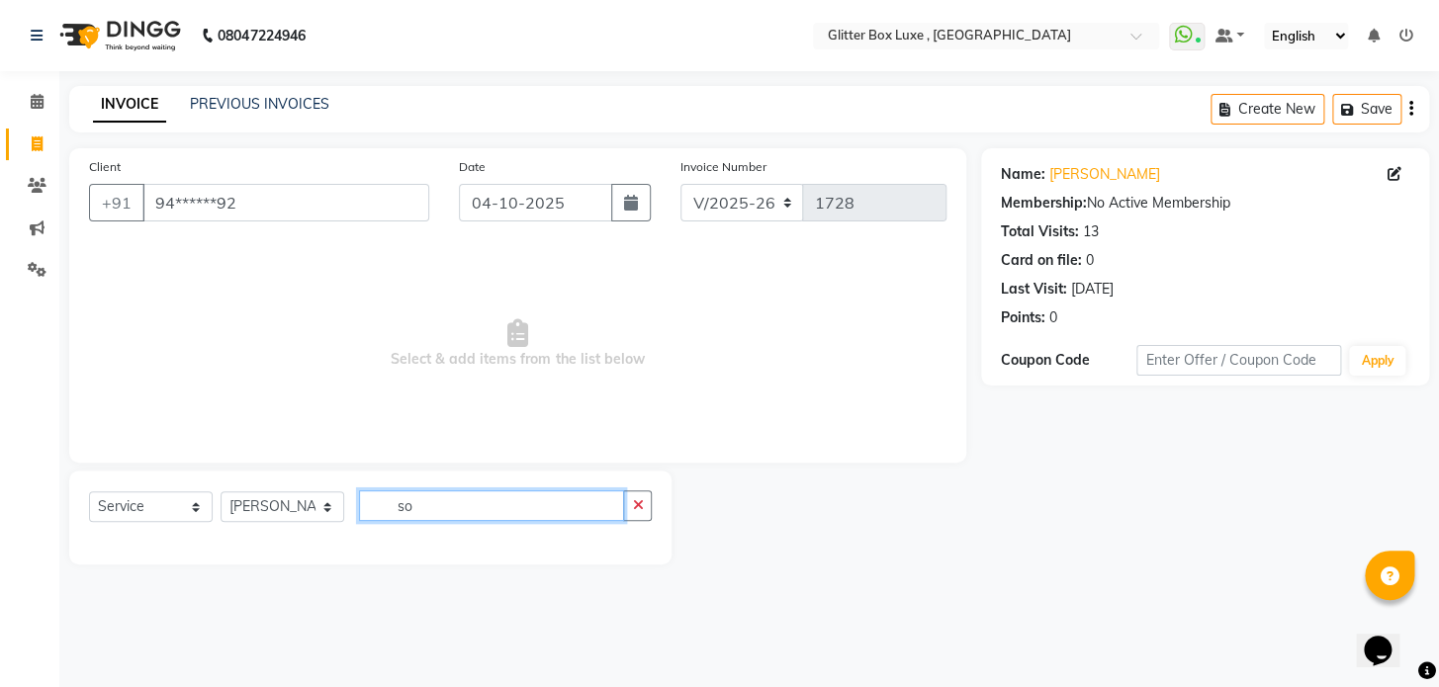
type input "s"
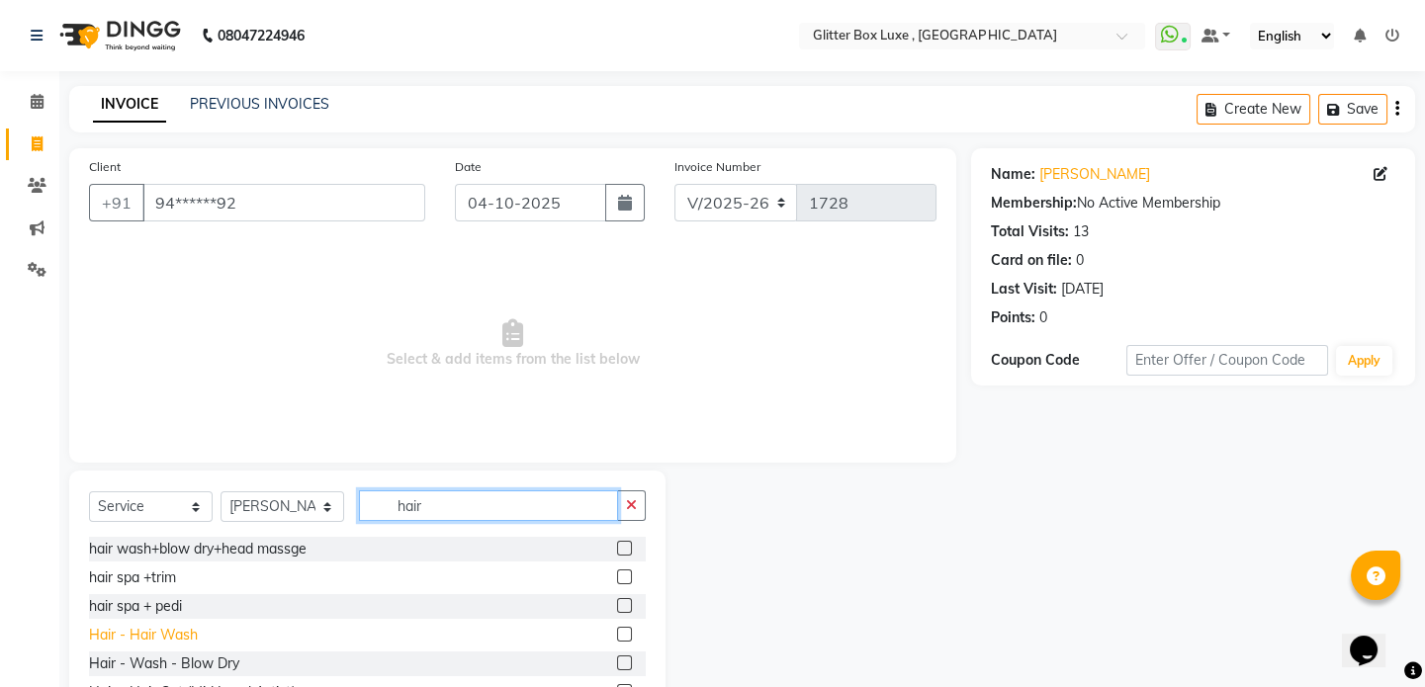
type input "hair"
click at [163, 643] on div "Hair - Hair Wash" at bounding box center [143, 635] width 109 height 21
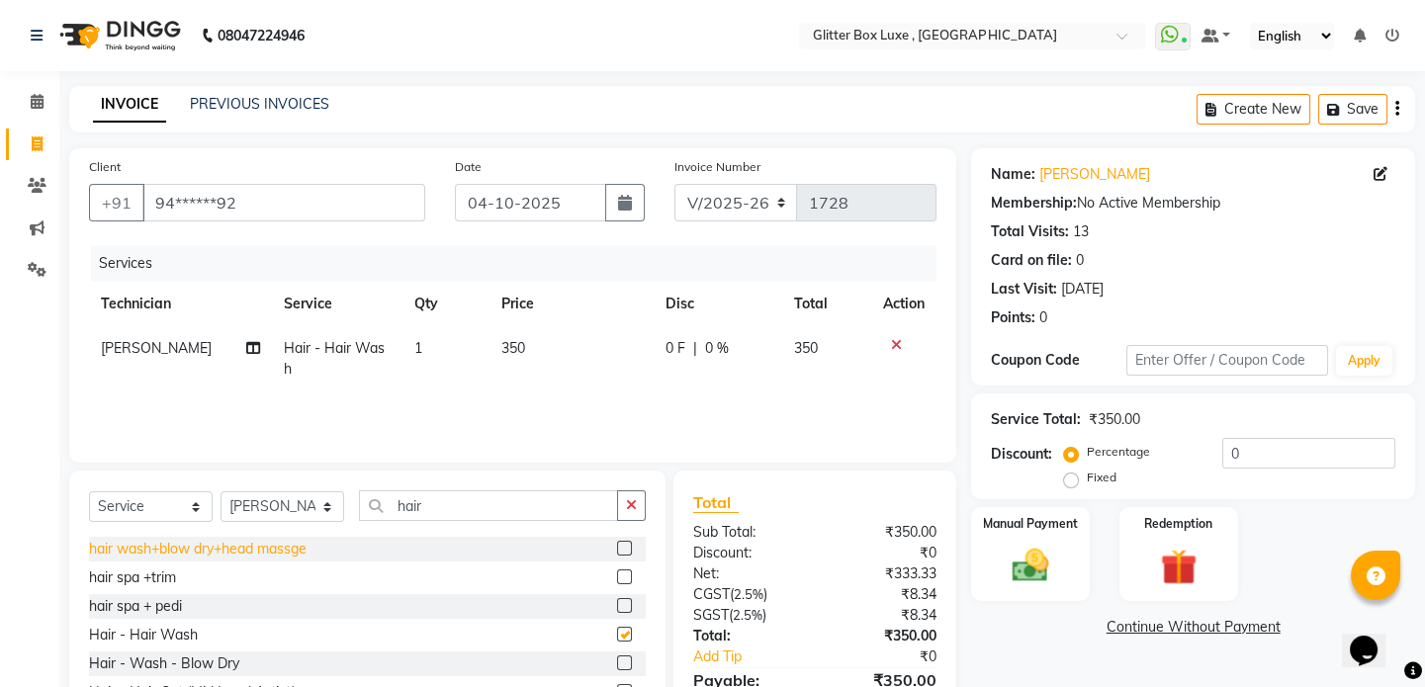
checkbox input "false"
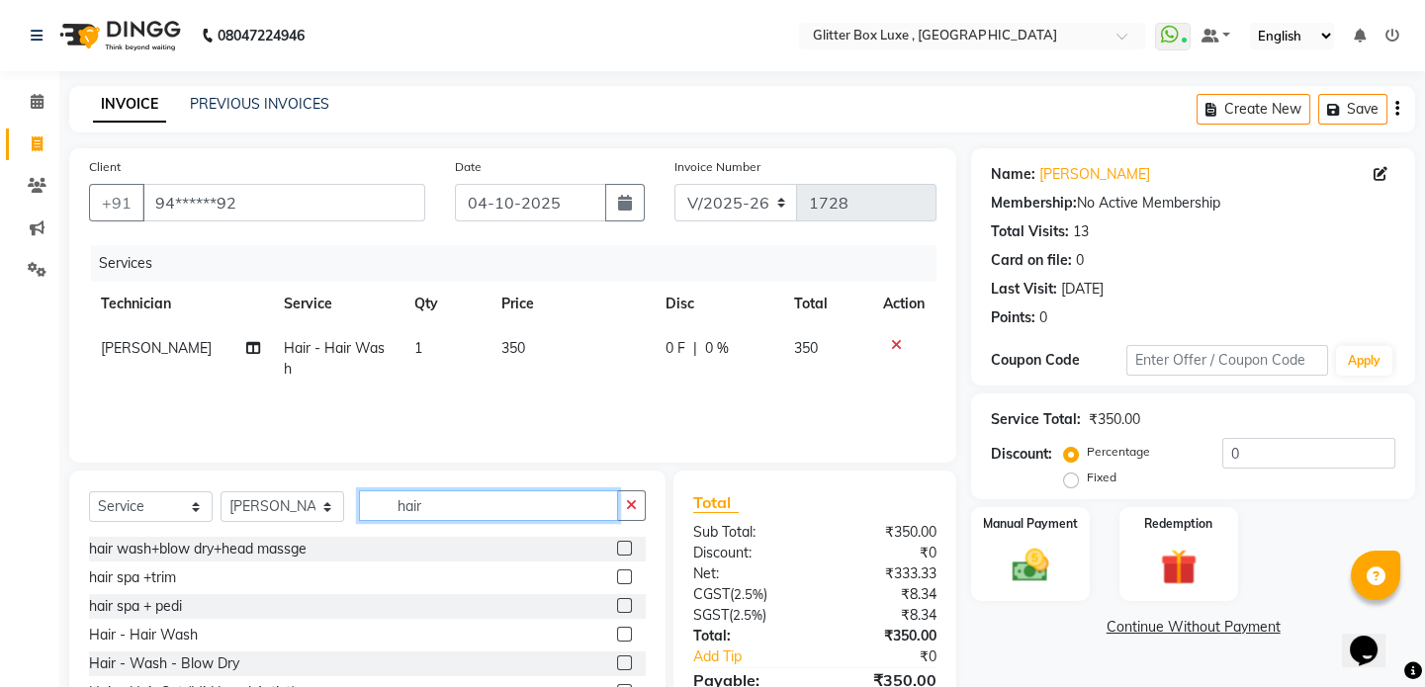
click at [472, 493] on input "hair" at bounding box center [488, 505] width 259 height 31
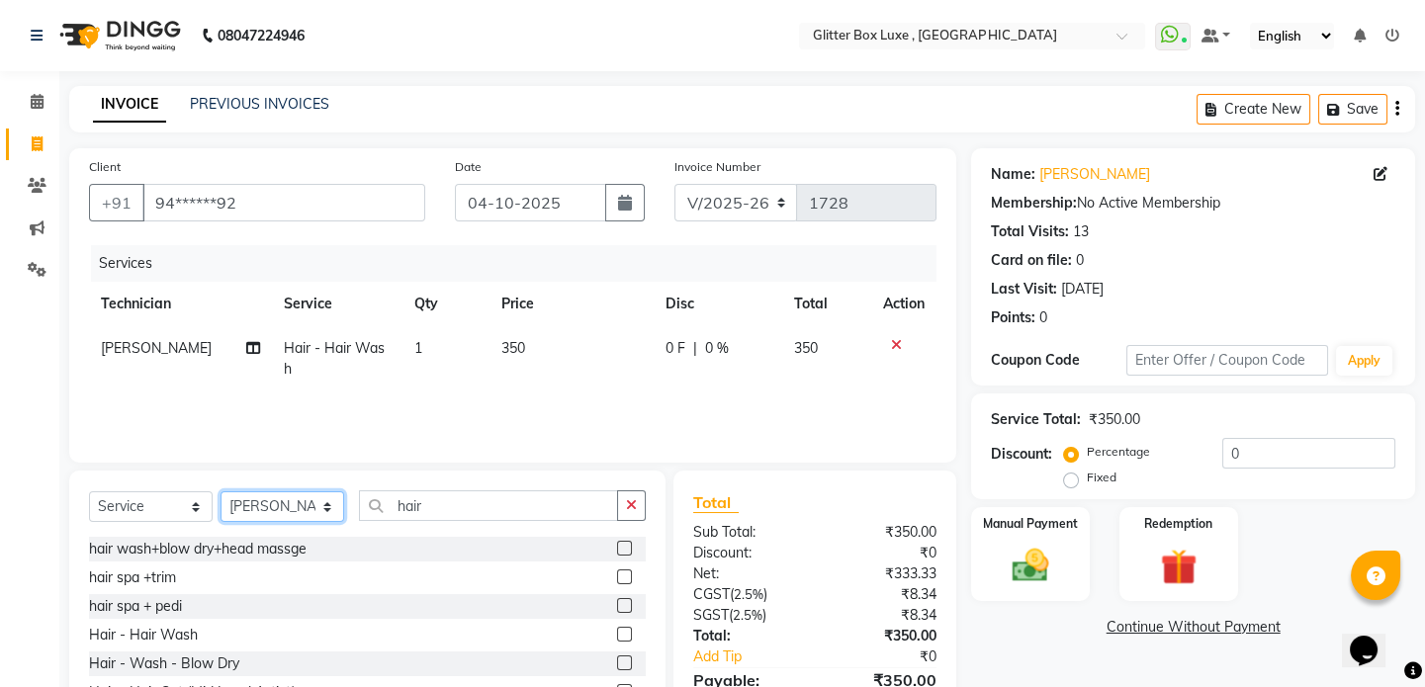
click at [317, 508] on select "Select Technician akash DEV Happy KHUSHBOO SONI MANAGER munazir owner priti Rah…" at bounding box center [283, 506] width 124 height 31
select select "77234"
click at [221, 491] on select "Select Technician akash DEV Happy KHUSHBOO SONI MANAGER munazir owner priti Rah…" at bounding box center [283, 506] width 124 height 31
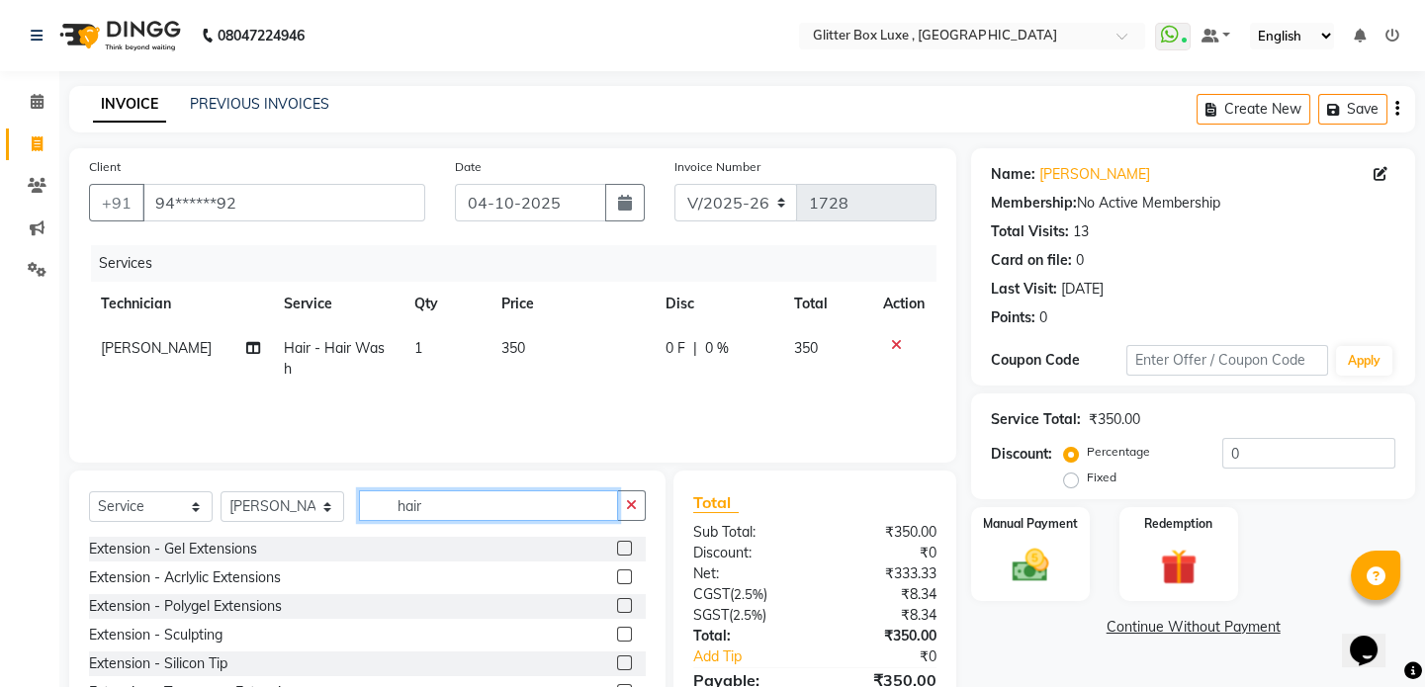
click at [498, 510] on input "hair" at bounding box center [488, 505] width 259 height 31
type input "h"
type input "k"
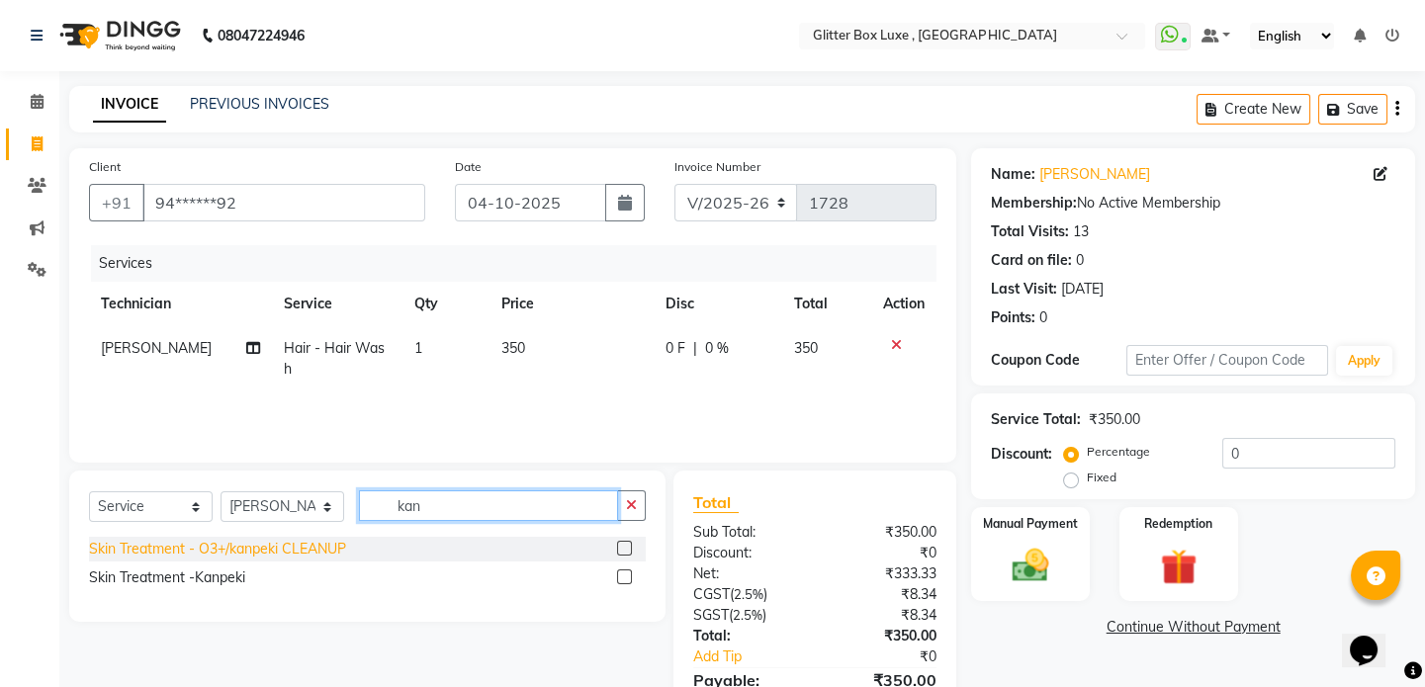
type input "kan"
click at [178, 544] on div "Skin Treatment - O3+/kanpeki CLEANUP" at bounding box center [217, 549] width 257 height 21
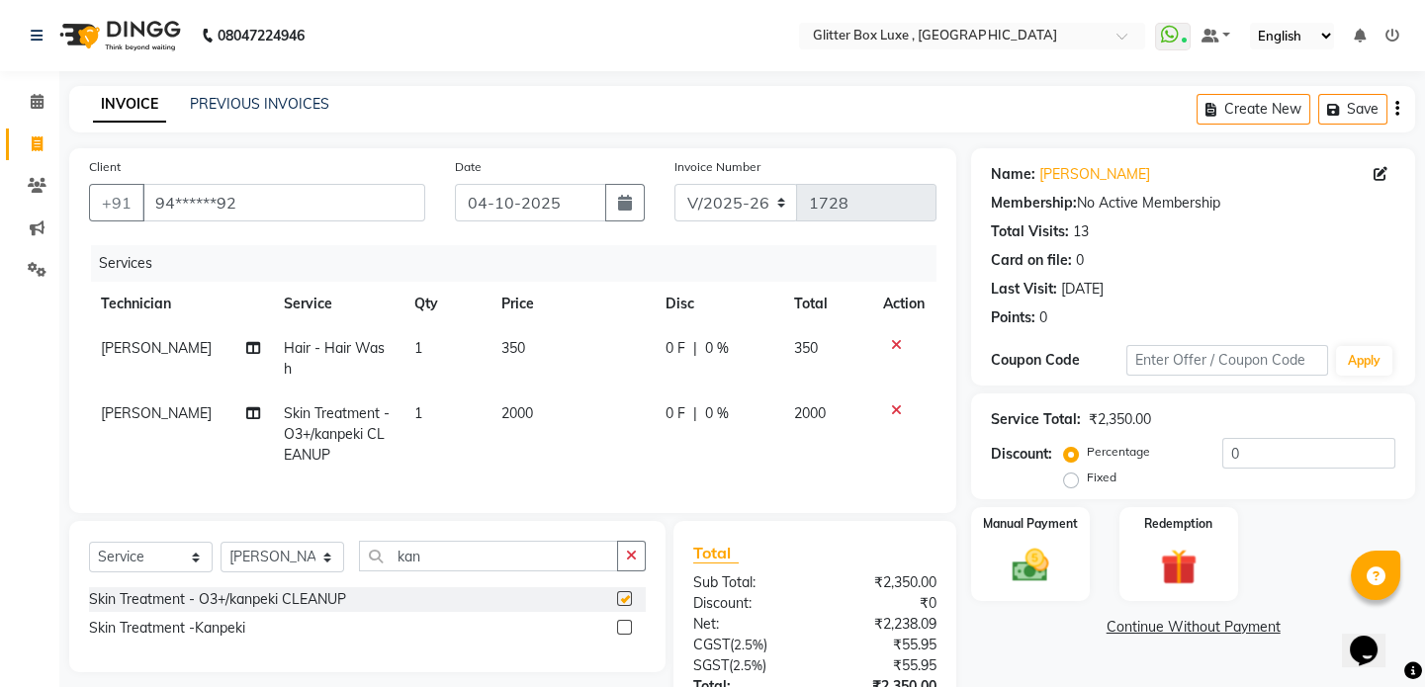
checkbox input "false"
click at [569, 413] on td "2000" at bounding box center [572, 435] width 165 height 86
select select "77234"
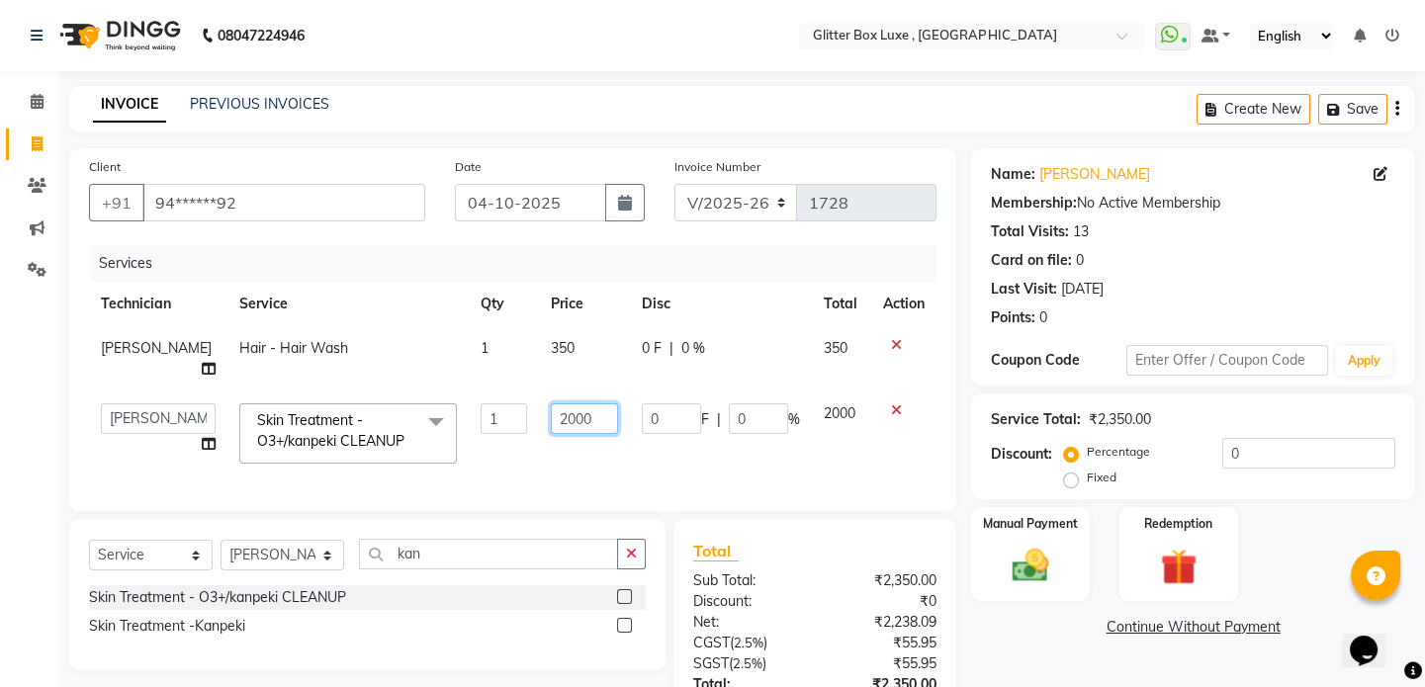
click at [611, 403] on input "2000" at bounding box center [584, 418] width 66 height 31
type input "2"
type input "1500"
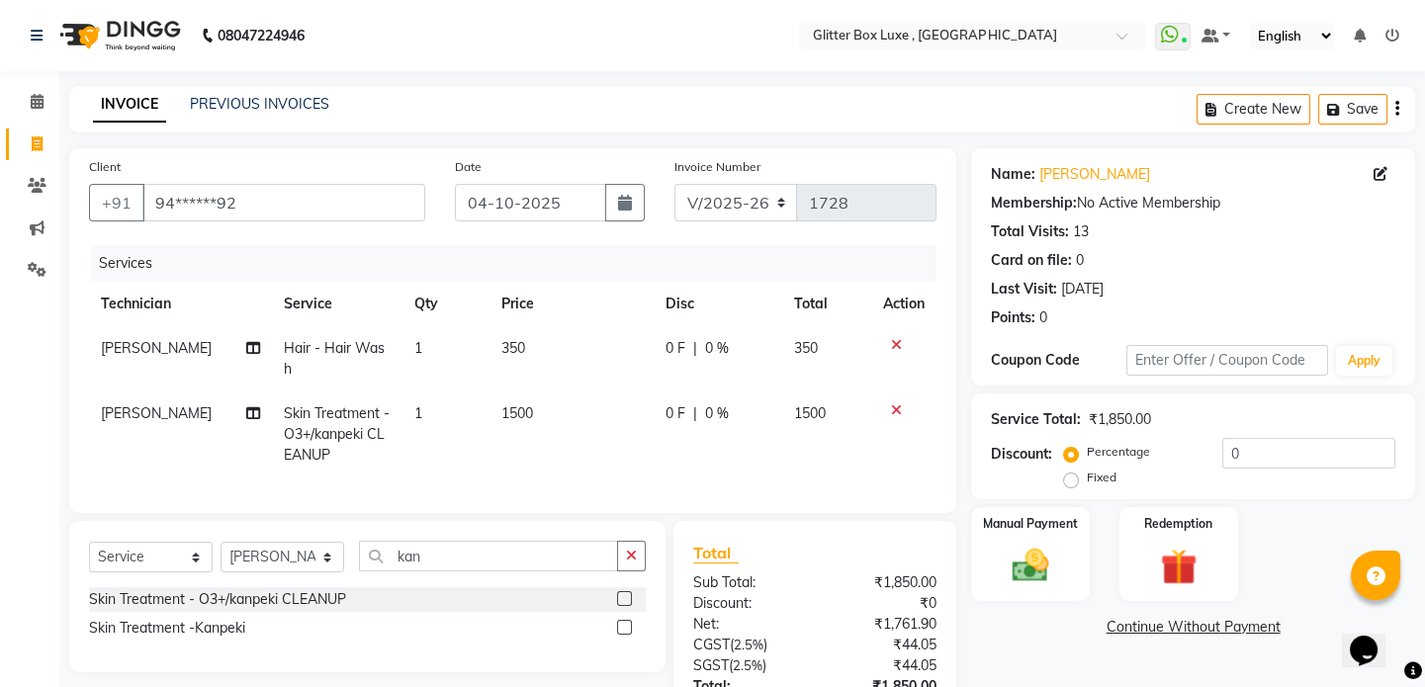
click at [782, 454] on tr "Uma Ahiwar Skin Treatment - O3+/kanpeki CLEANUP 1 1500 0 F | 0 % 1500" at bounding box center [512, 435] width 847 height 86
click at [565, 566] on input "kan" at bounding box center [488, 556] width 259 height 31
type input "k"
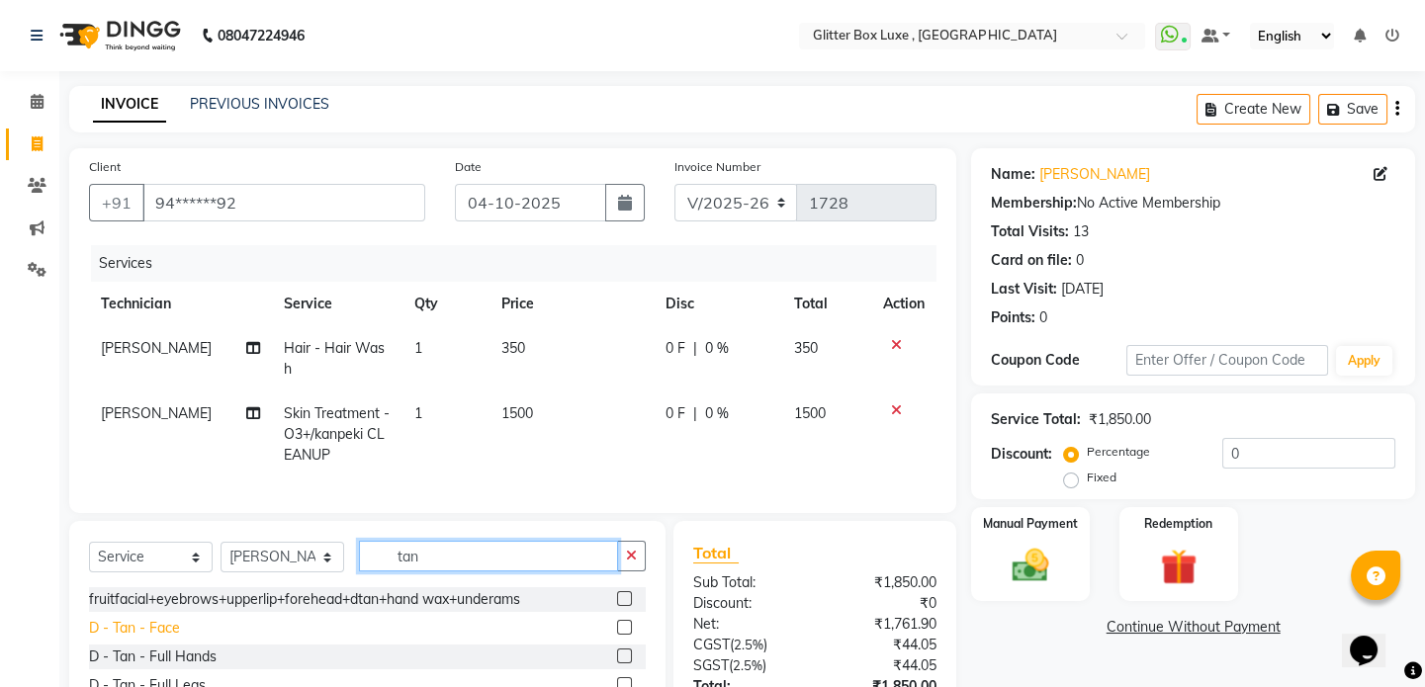
type input "tan"
click at [168, 639] on div "D - Tan - Face" at bounding box center [134, 628] width 91 height 21
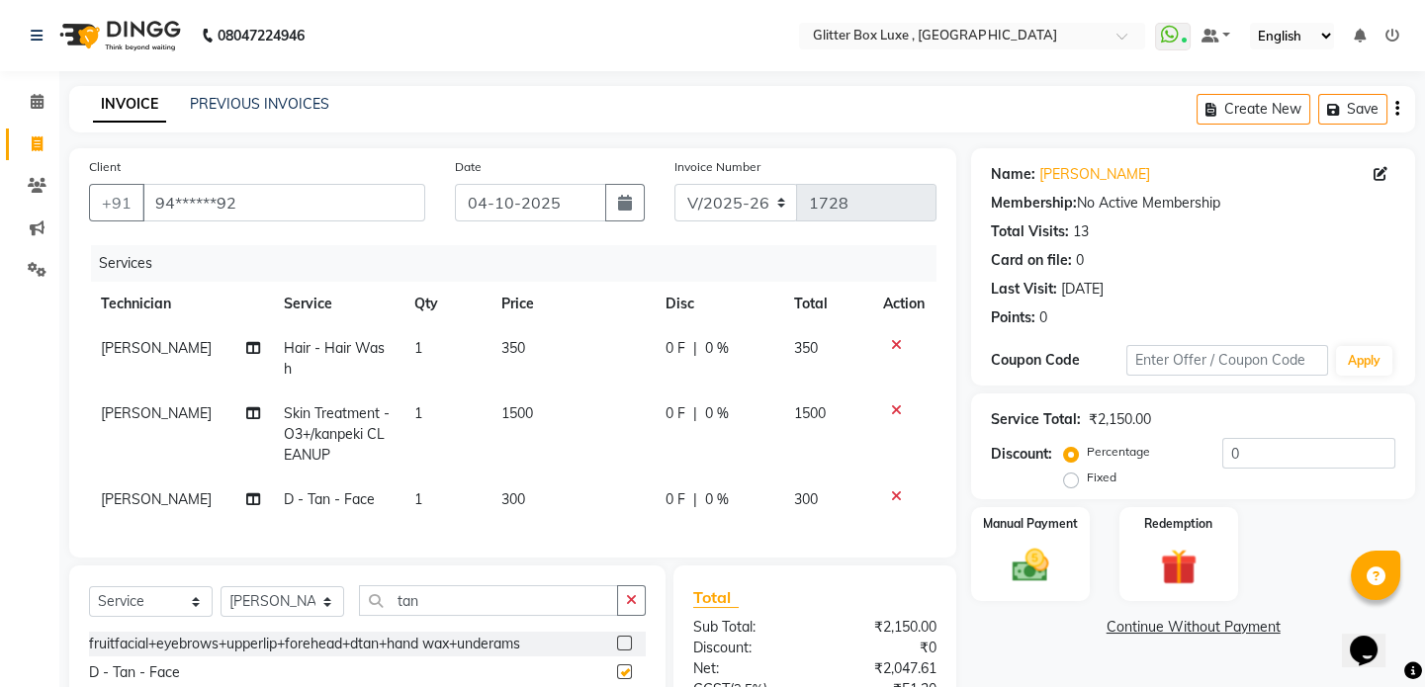
checkbox input "false"
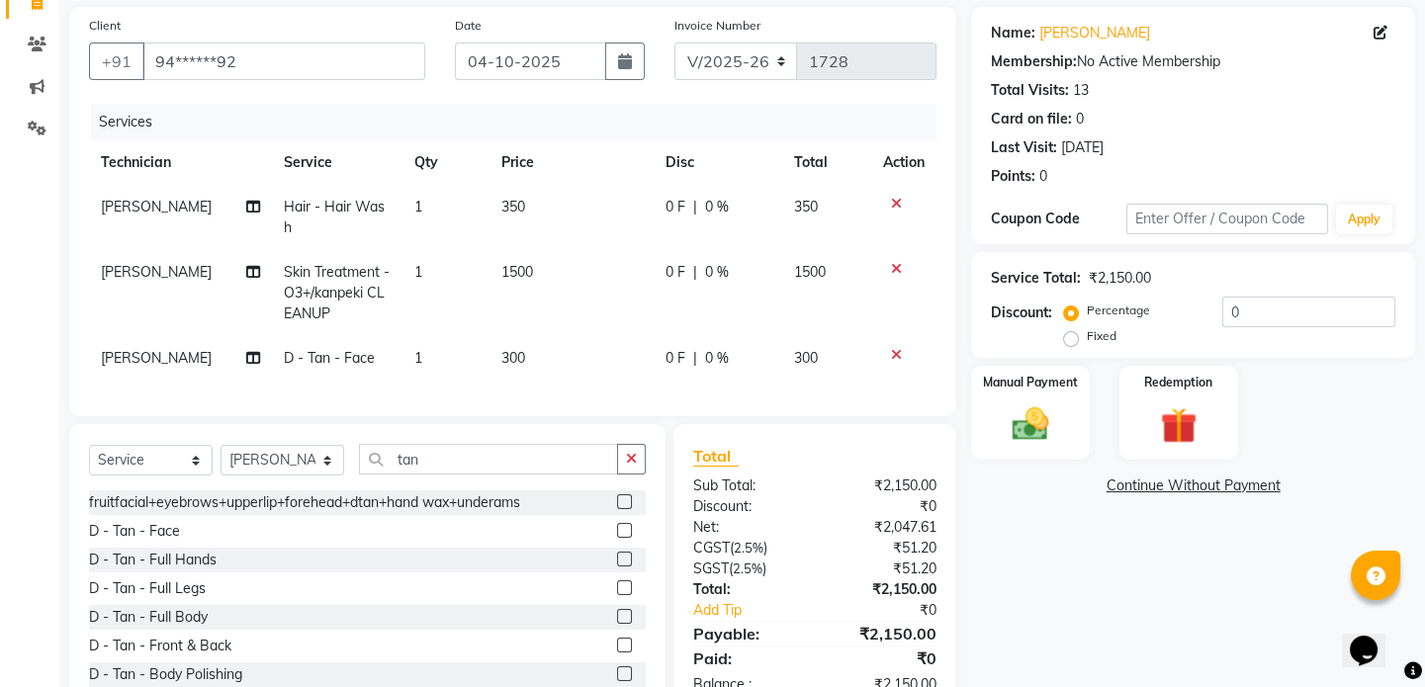
scroll to position [179, 0]
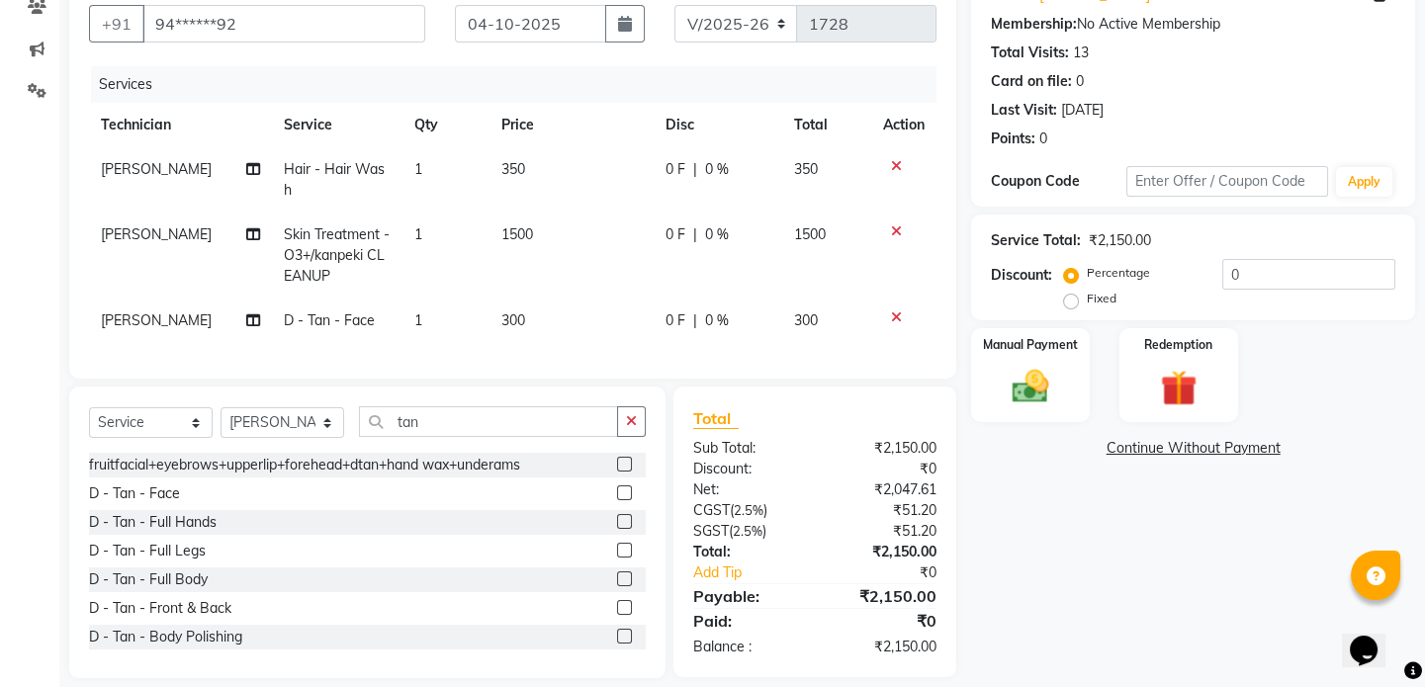
click at [892, 315] on icon at bounding box center [896, 318] width 11 height 14
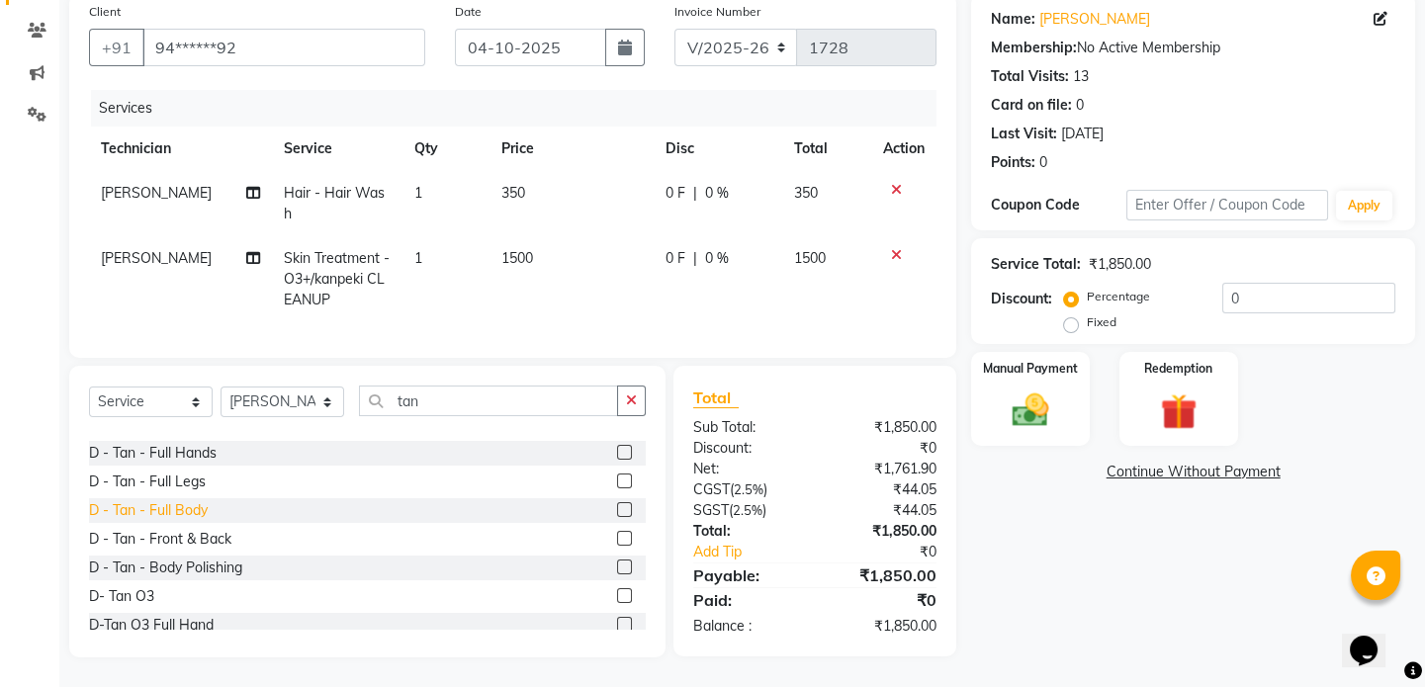
scroll to position [89, 0]
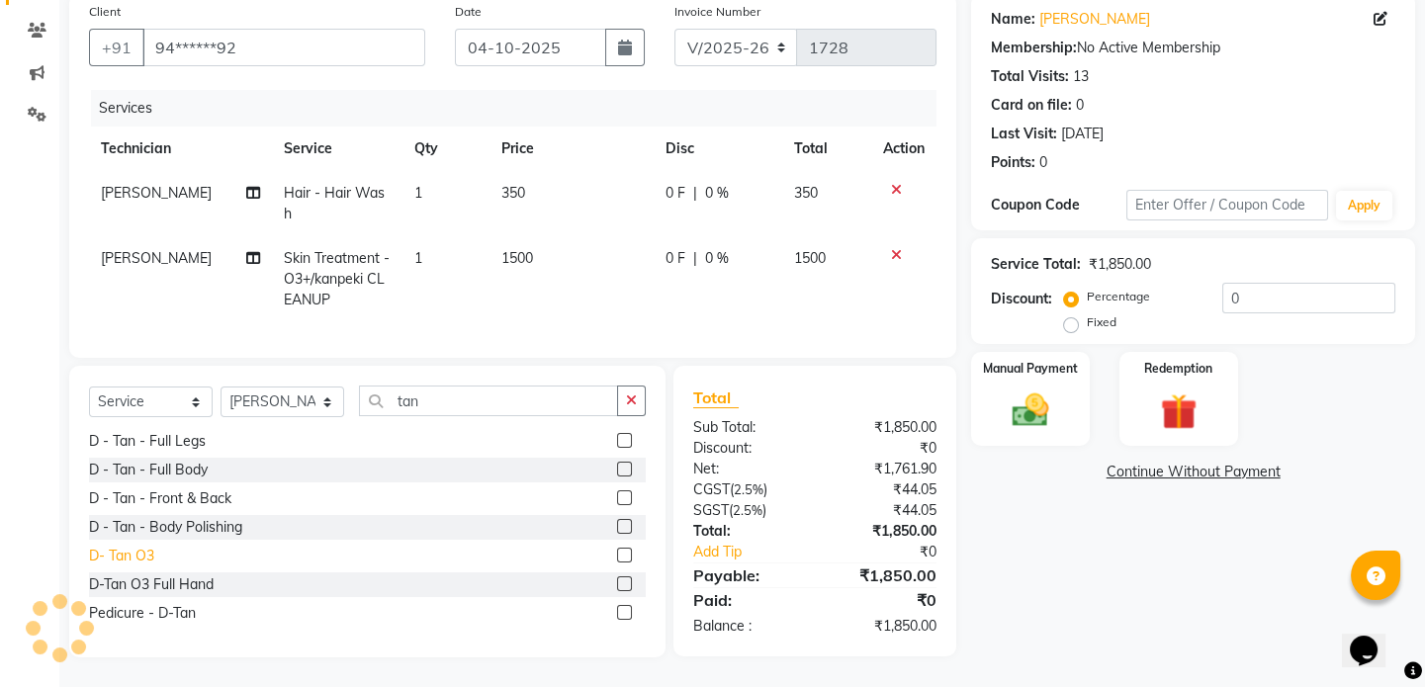
click at [149, 556] on div "D- Tan O3" at bounding box center [121, 556] width 65 height 21
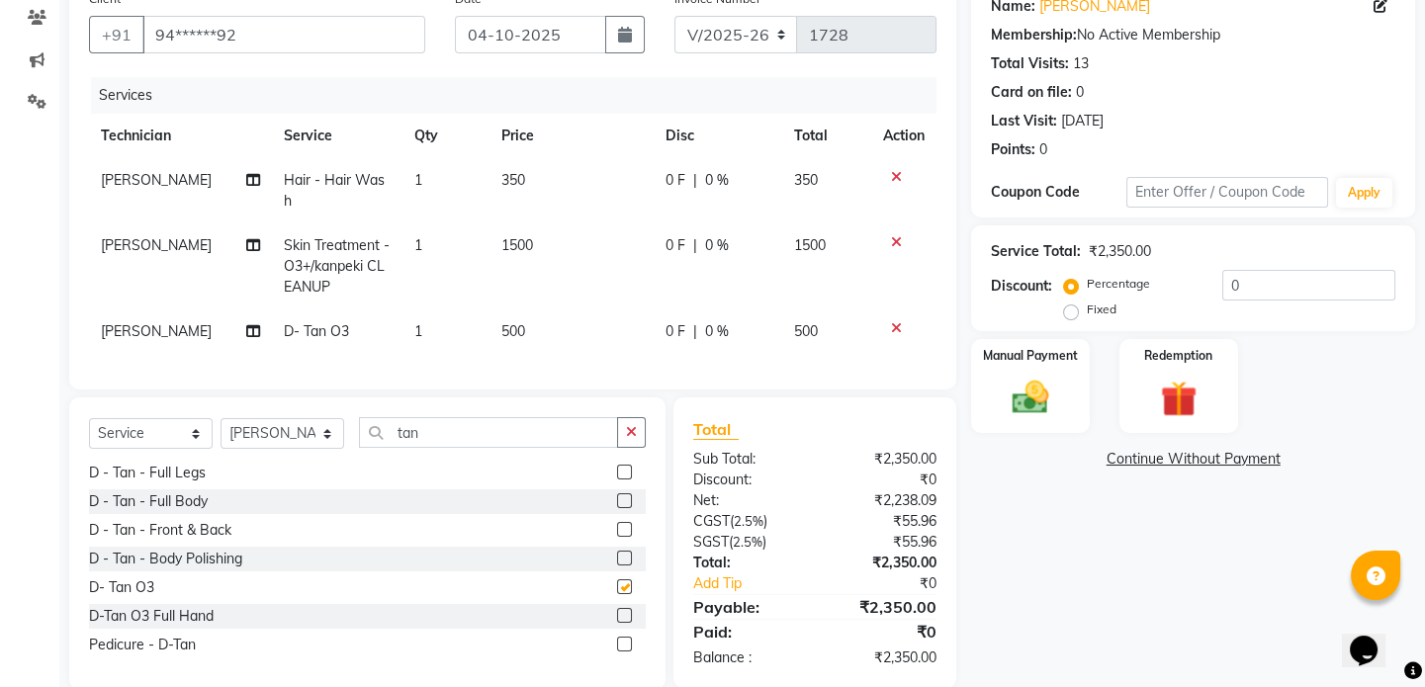
checkbox input "false"
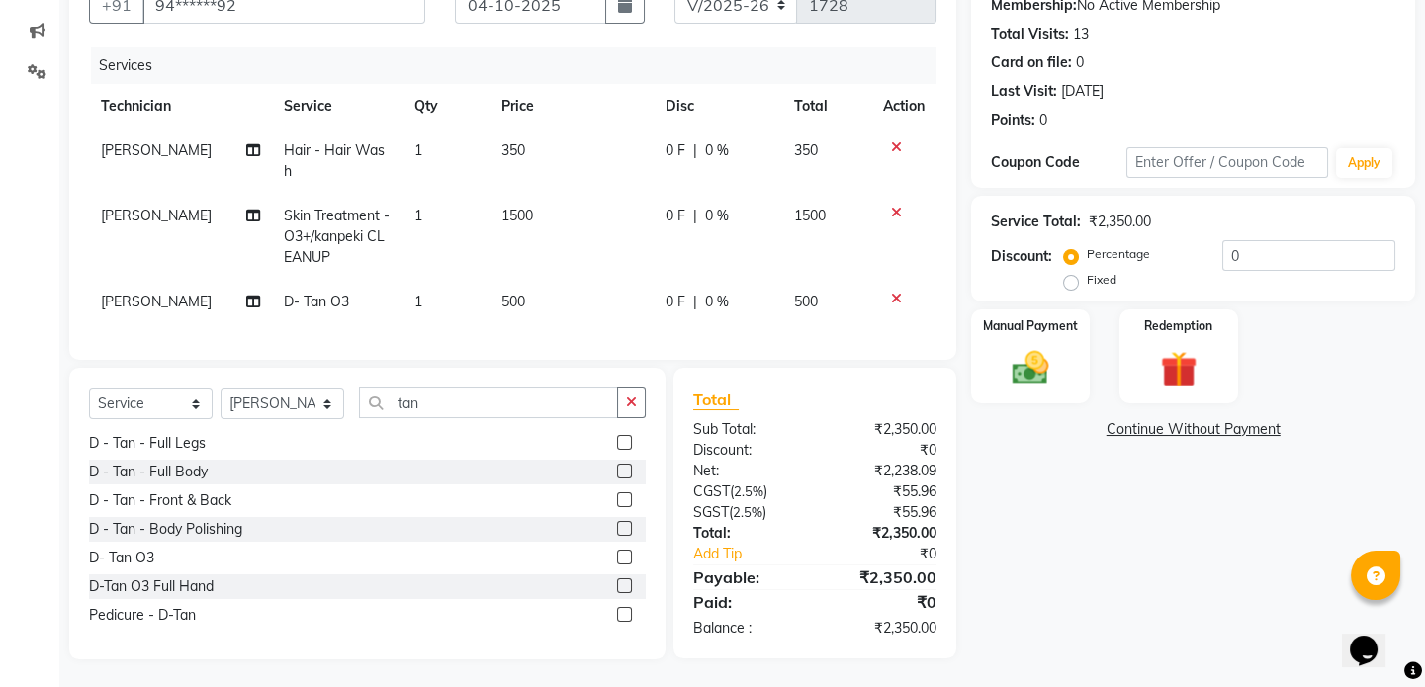
scroll to position [213, 0]
click at [1038, 344] on img at bounding box center [1030, 366] width 61 height 44
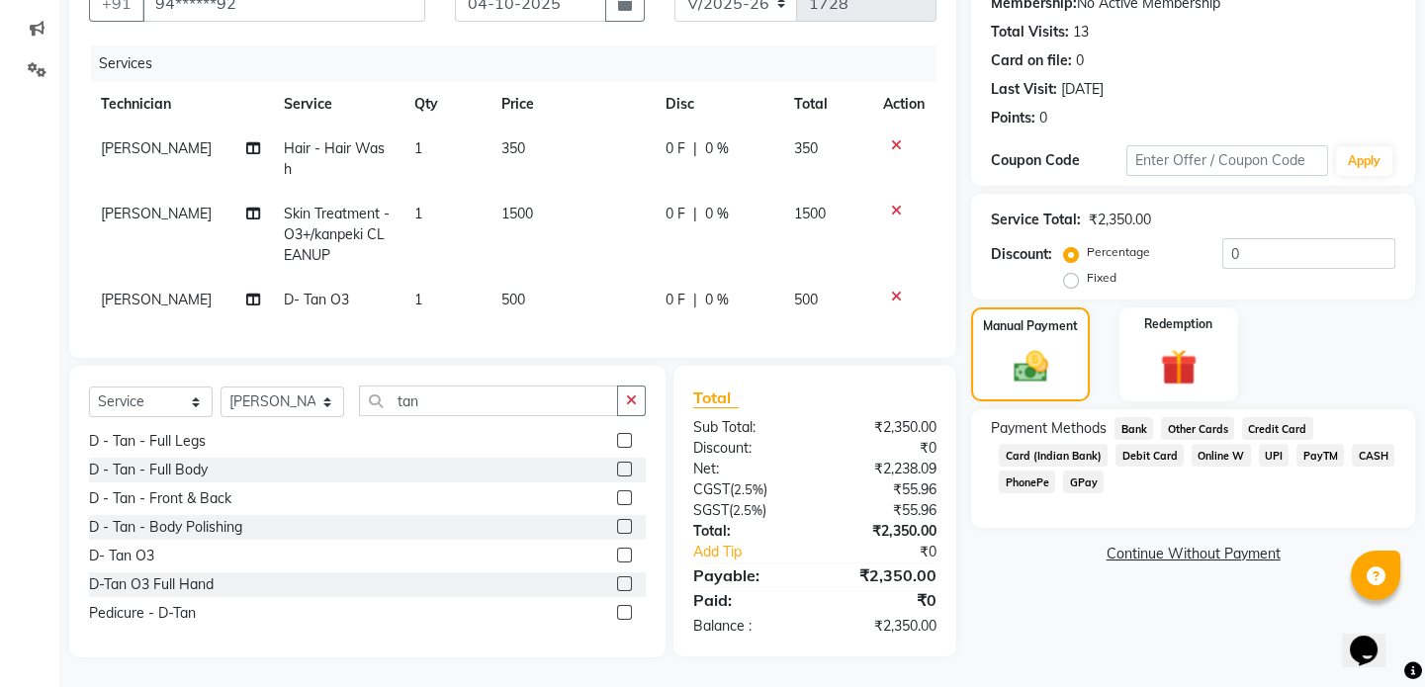
click at [1270, 444] on span "UPI" at bounding box center [1274, 455] width 31 height 23
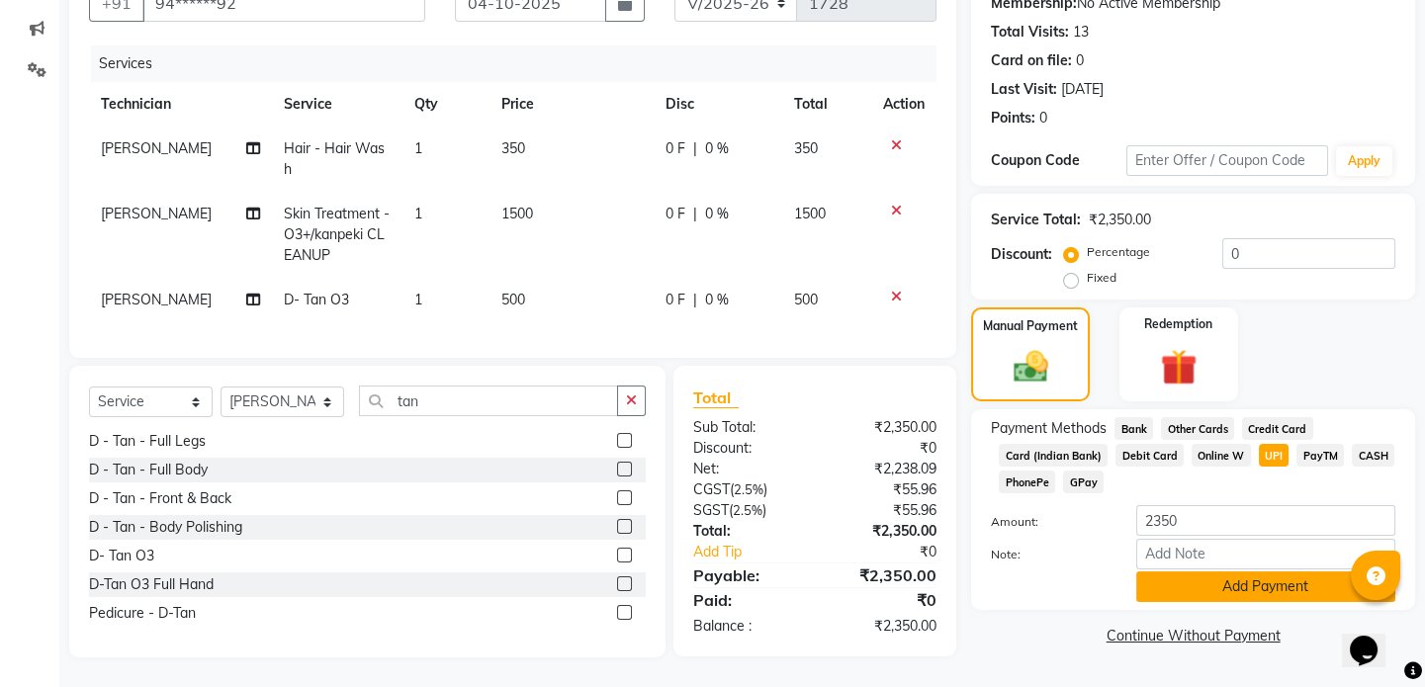
click at [1221, 574] on button "Add Payment" at bounding box center [1265, 587] width 259 height 31
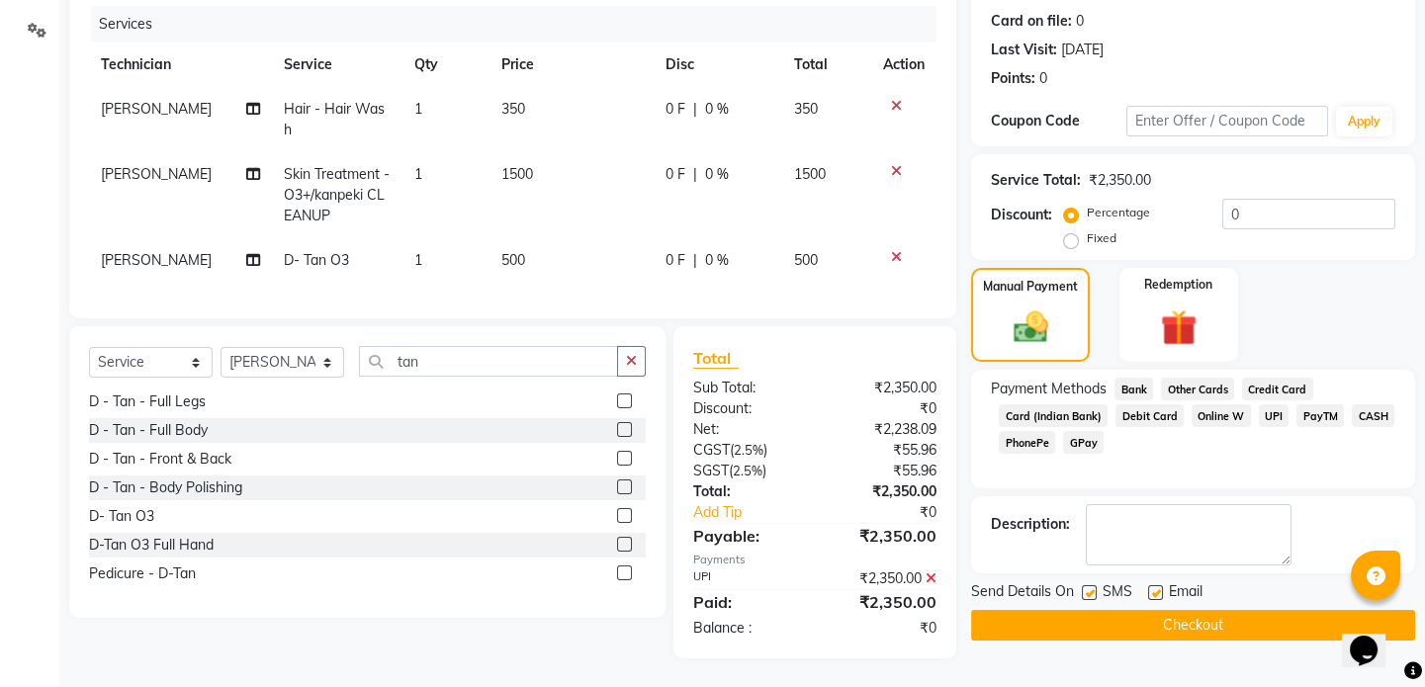
scroll to position [254, 0]
click at [1130, 612] on button "Checkout" at bounding box center [1193, 624] width 444 height 31
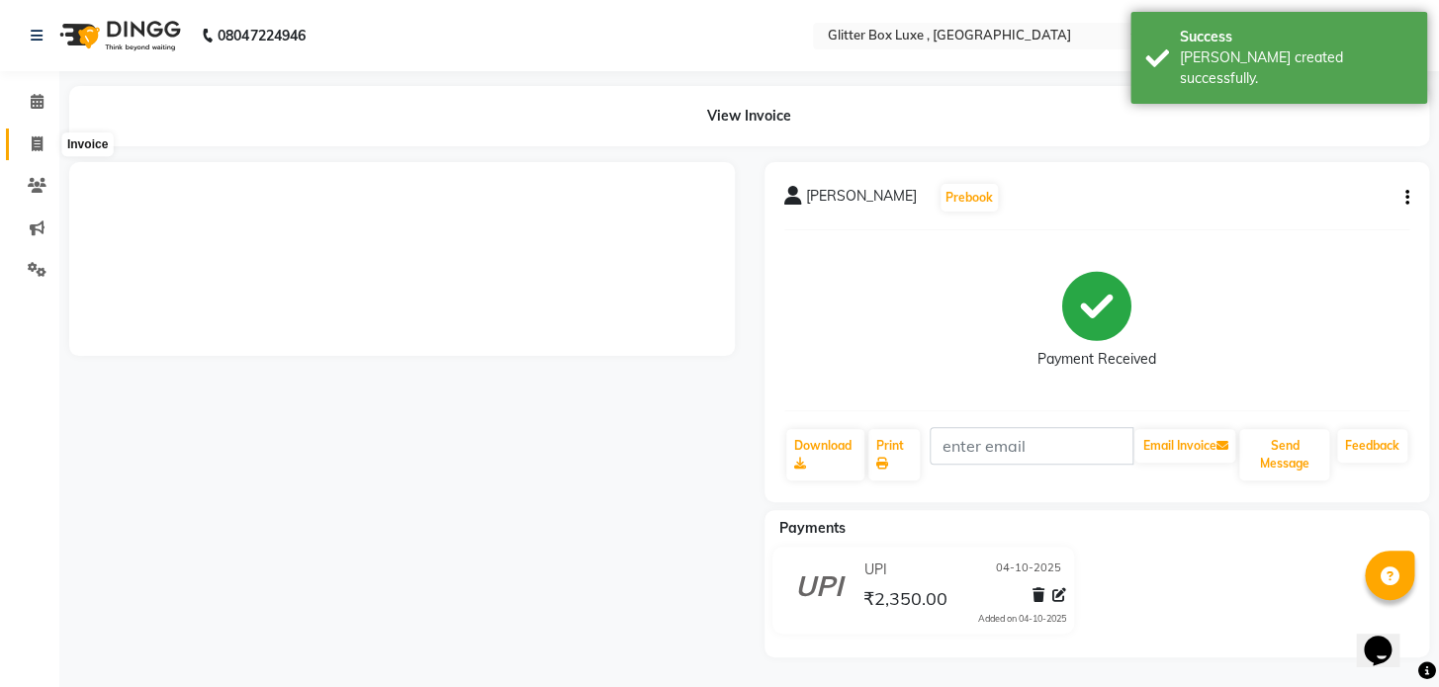
drag, startPoint x: 39, startPoint y: 137, endPoint x: 51, endPoint y: 141, distance: 13.5
click at [39, 137] on icon at bounding box center [37, 143] width 11 height 15
select select "service"
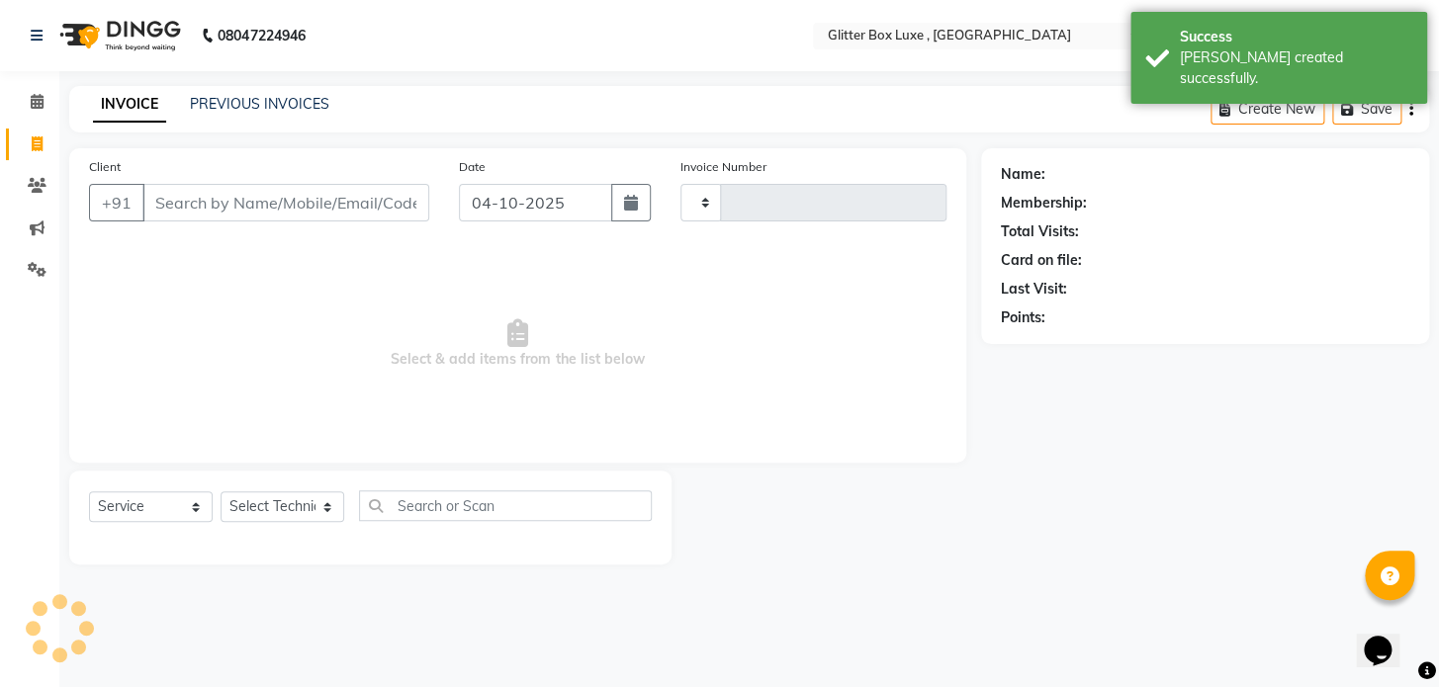
click at [269, 198] on input "Client" at bounding box center [285, 203] width 287 height 38
type input "77"
type input "1729"
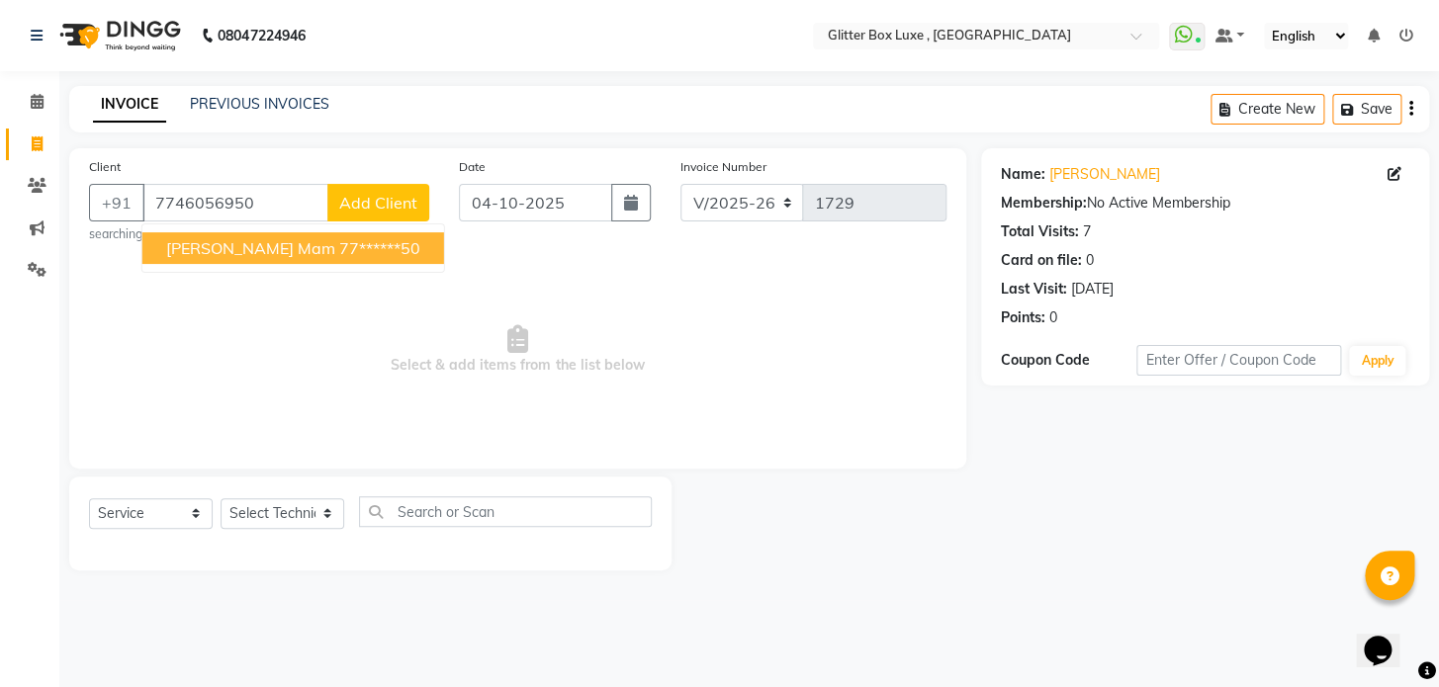
click at [339, 254] on ngb-highlight "77******50" at bounding box center [379, 248] width 81 height 20
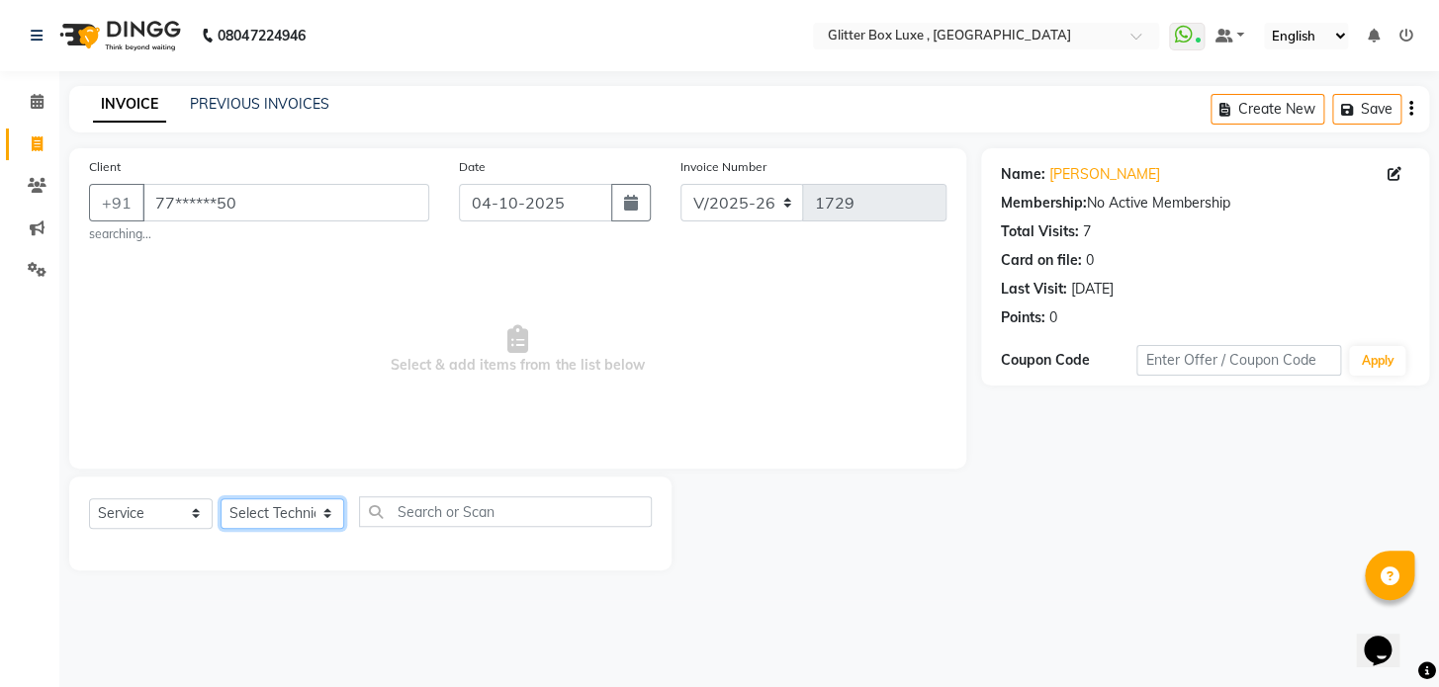
click at [281, 517] on select "Select Technician akash DEV Happy KHUSHBOO SONI MANAGER munazir owner priti Rah…" at bounding box center [283, 513] width 124 height 31
click at [221, 498] on select "Select Technician akash DEV Happy KHUSHBOO SONI MANAGER munazir owner priti Rah…" at bounding box center [283, 513] width 124 height 31
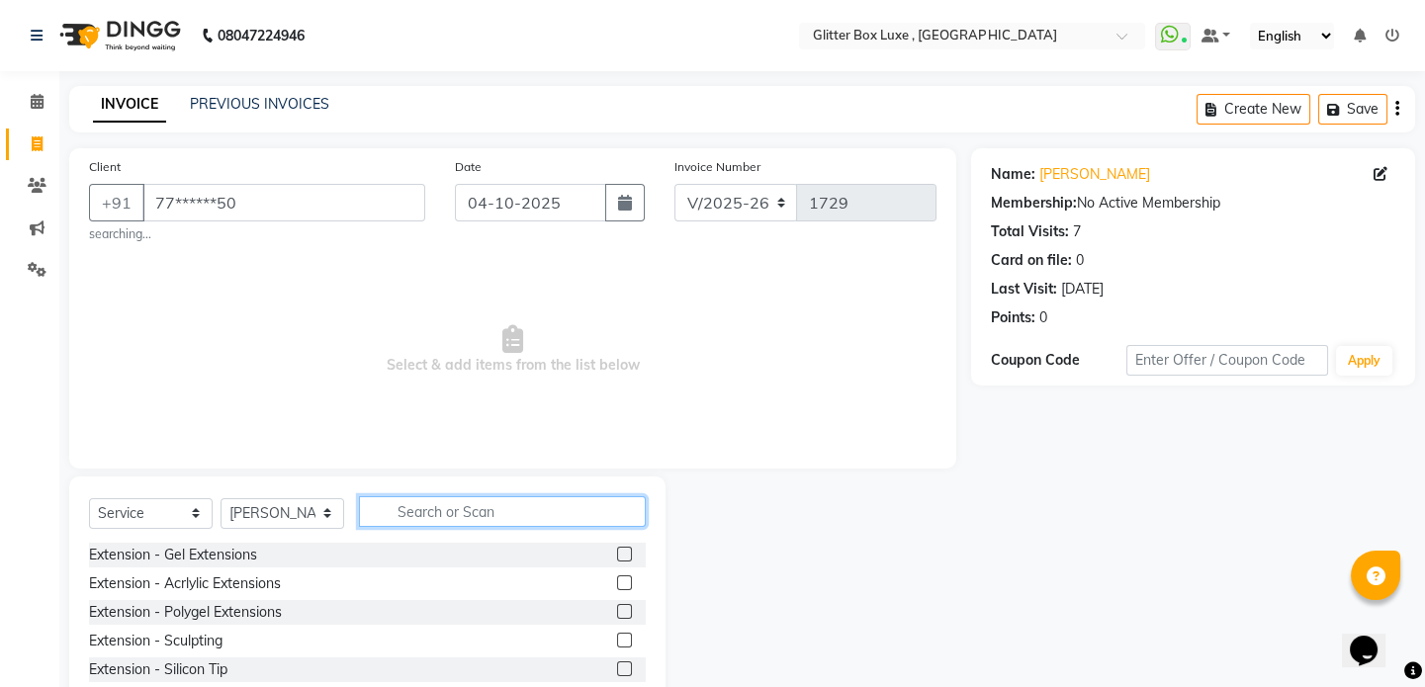
click at [413, 509] on input "text" at bounding box center [502, 511] width 287 height 31
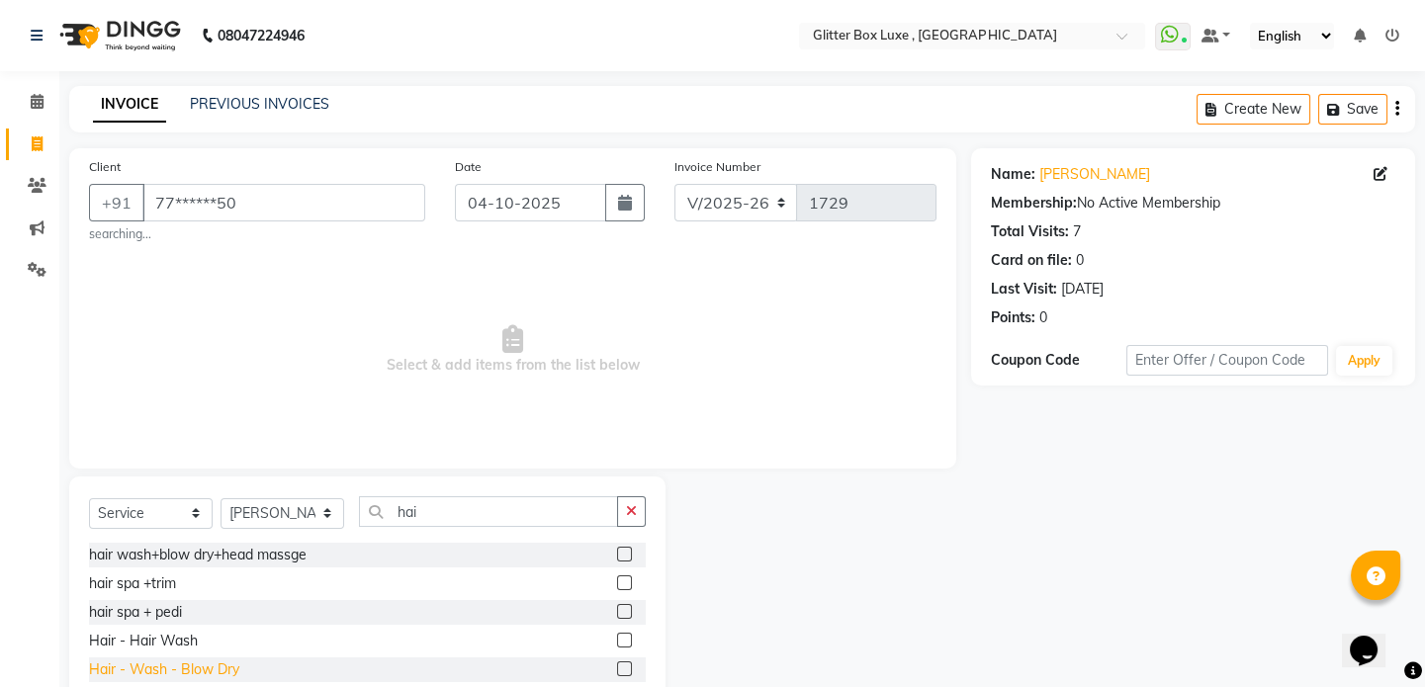
click at [191, 672] on div "Hair - Wash - Blow Dry" at bounding box center [164, 670] width 150 height 21
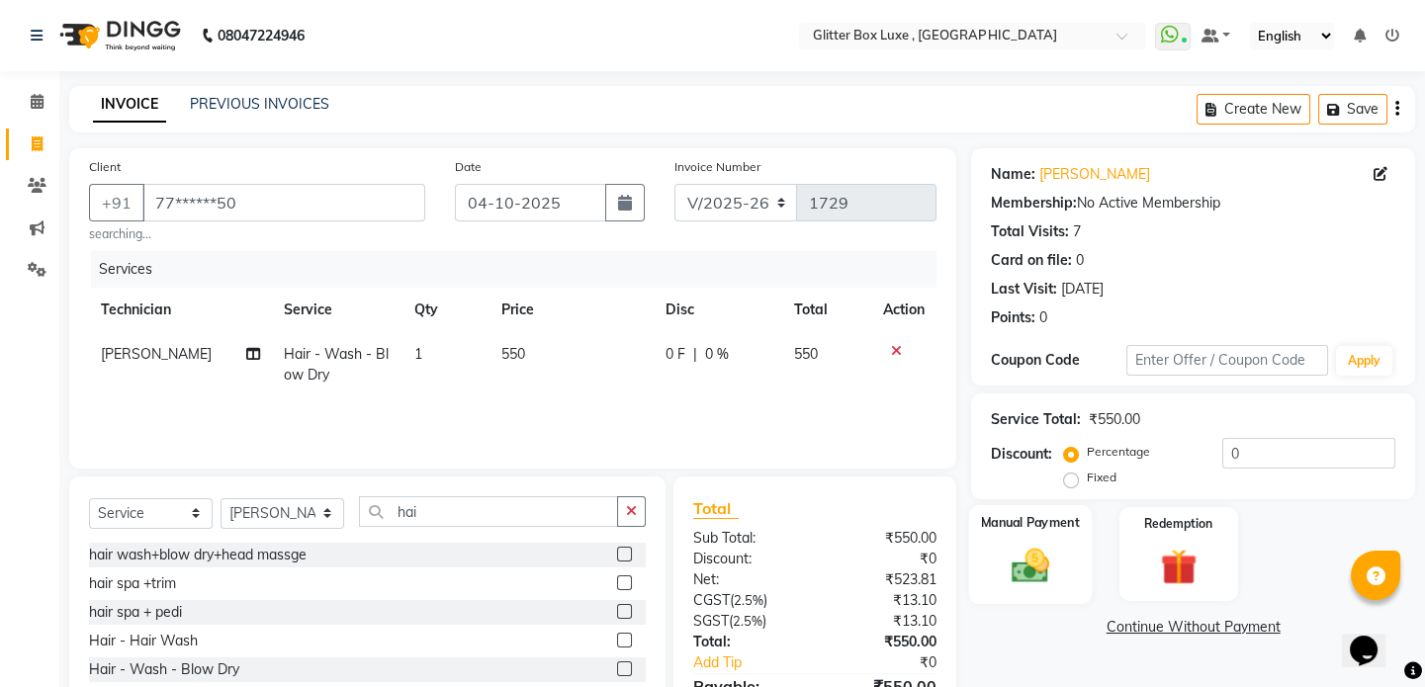
click at [1038, 556] on img at bounding box center [1030, 566] width 61 height 44
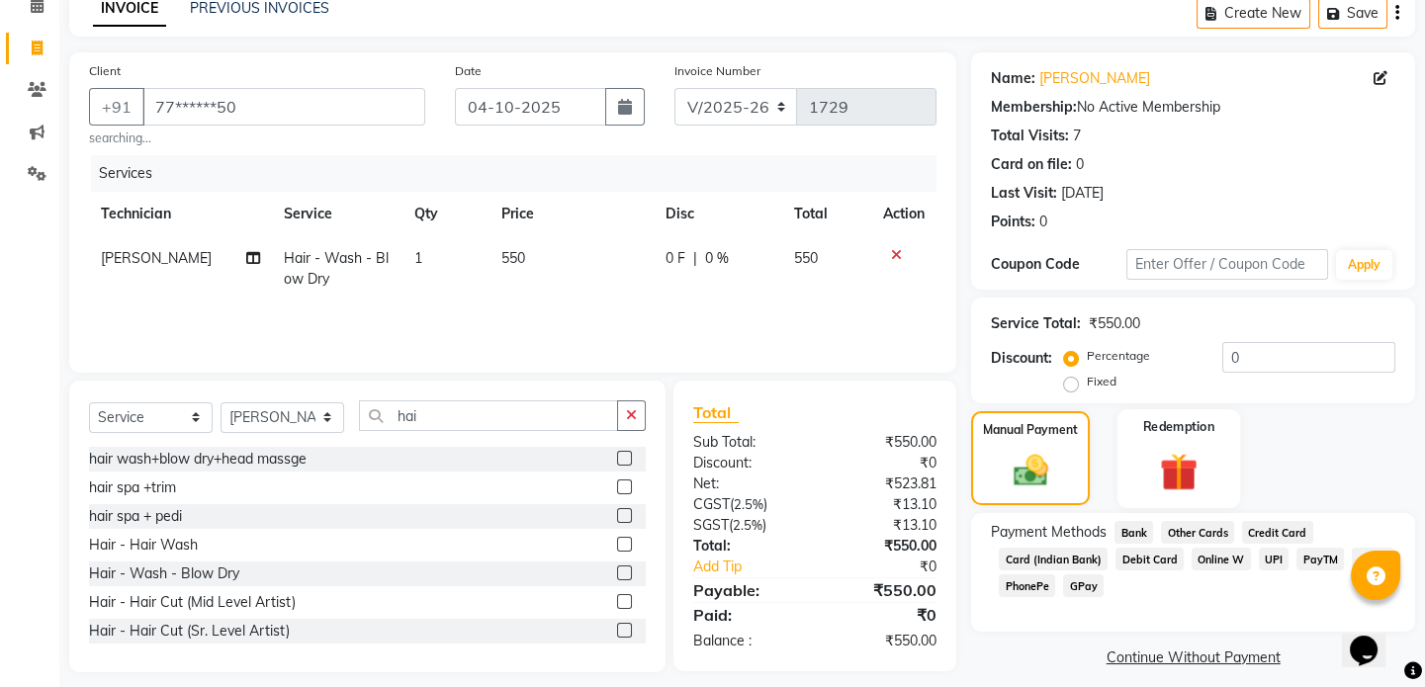
scroll to position [111, 0]
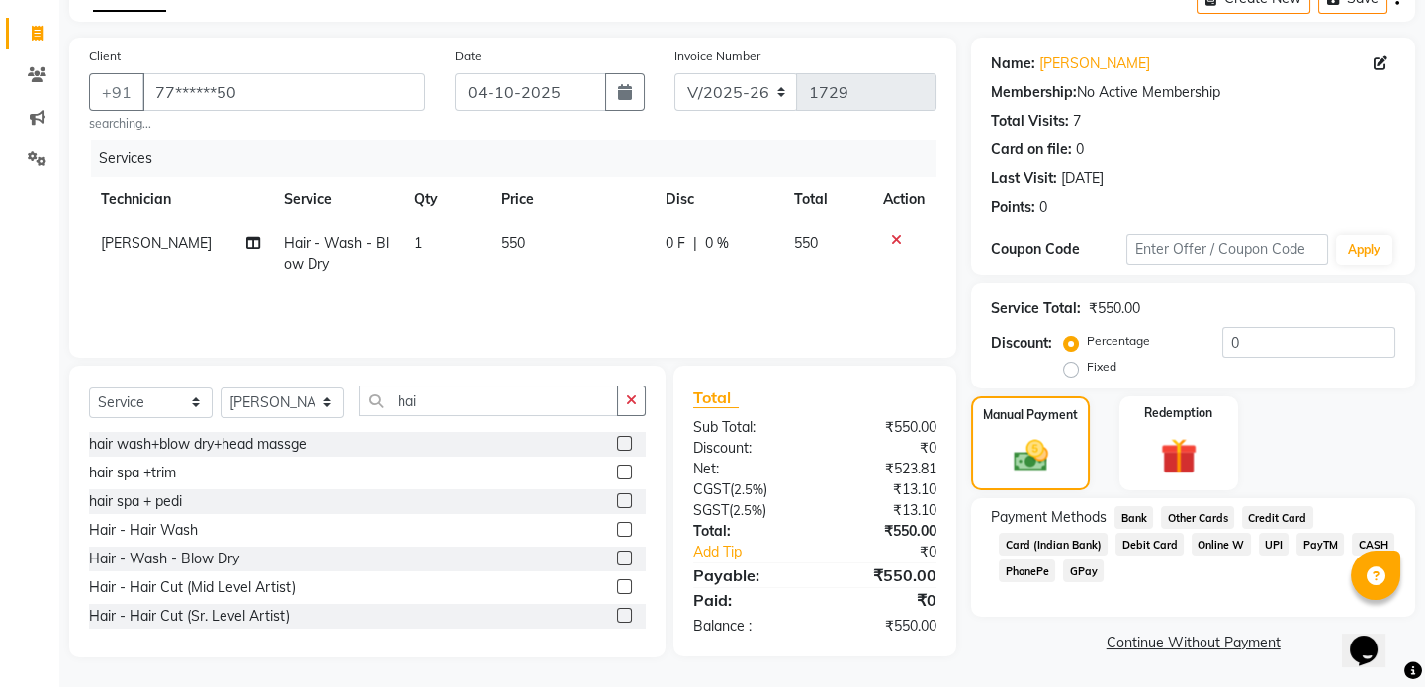
click at [1276, 547] on span "UPI" at bounding box center [1274, 544] width 31 height 23
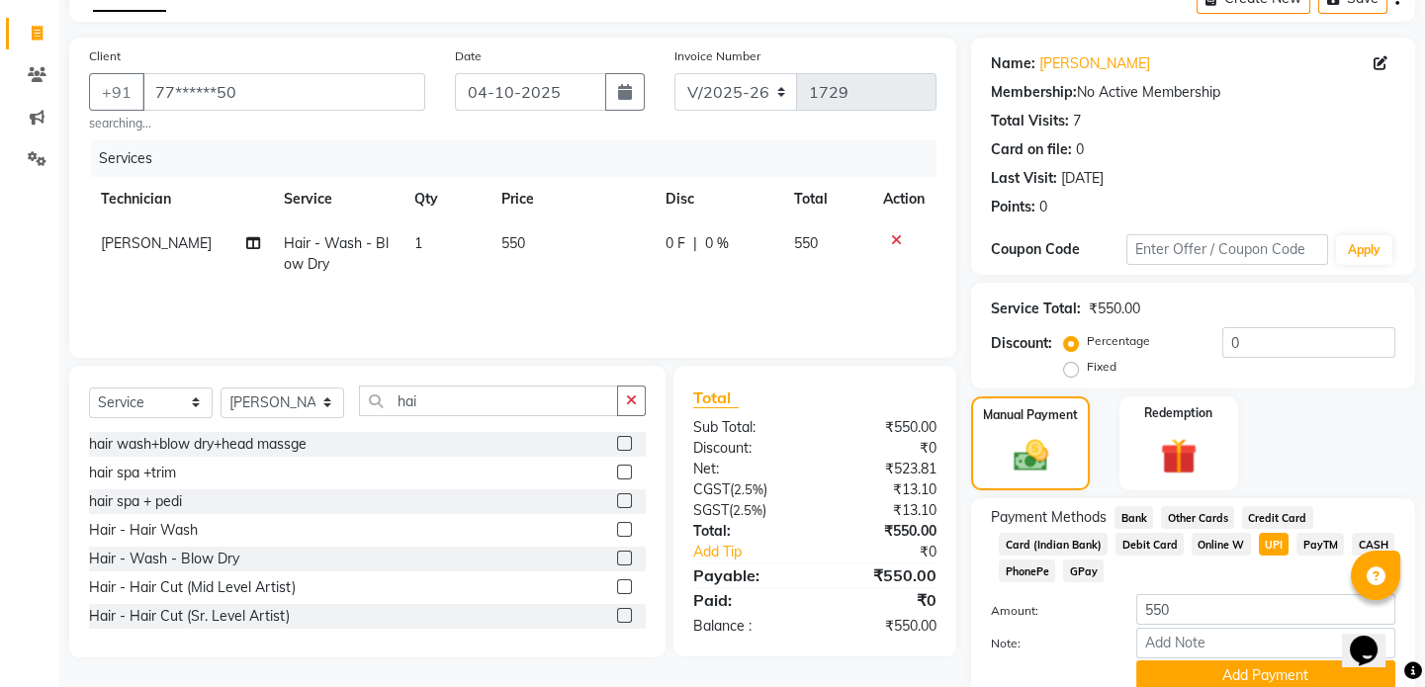
scroll to position [192, 0]
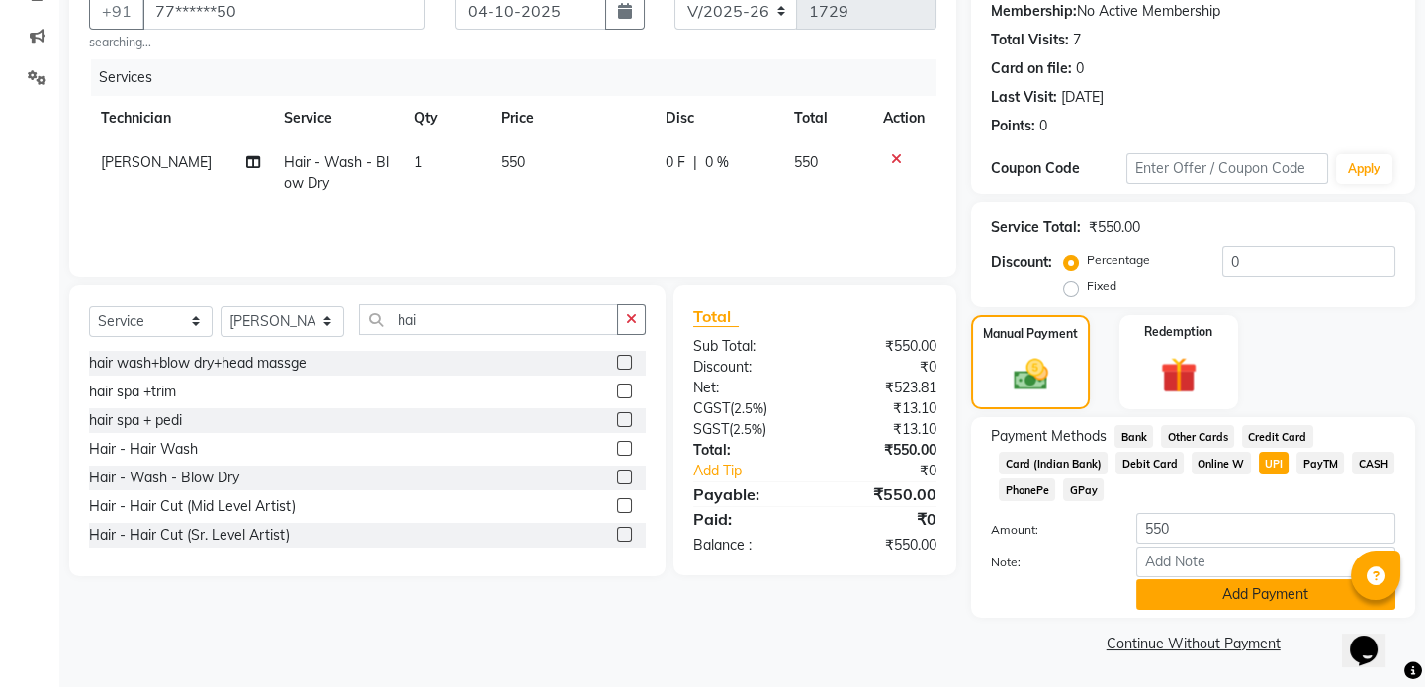
click at [1245, 595] on button "Add Payment" at bounding box center [1265, 594] width 259 height 31
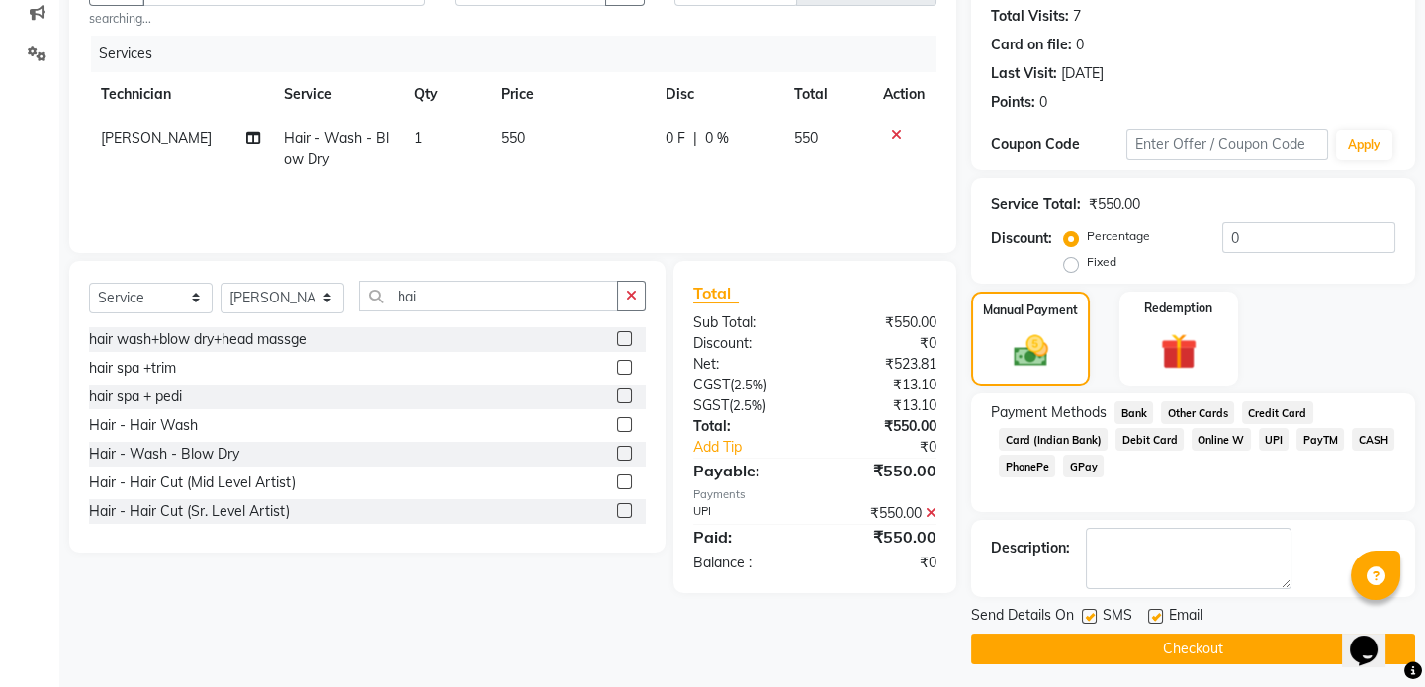
scroll to position [221, 0]
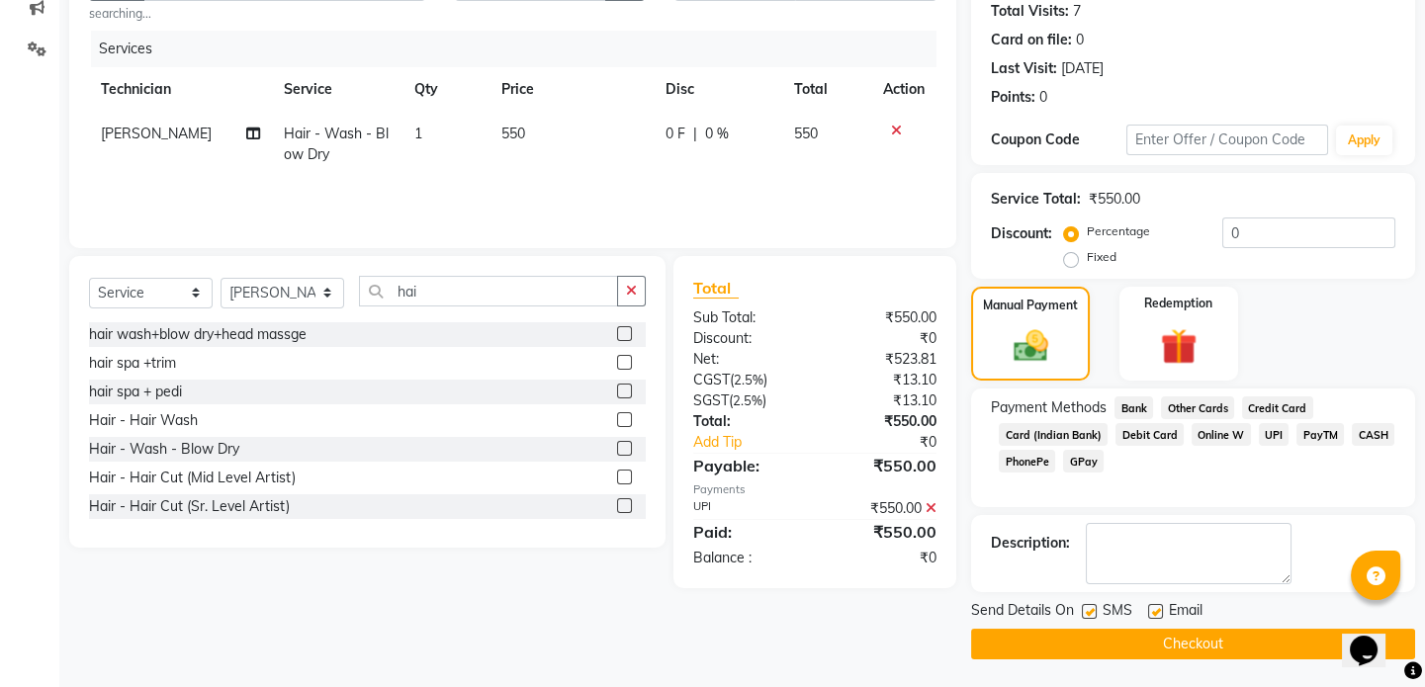
click at [1201, 642] on button "Checkout" at bounding box center [1193, 644] width 444 height 31
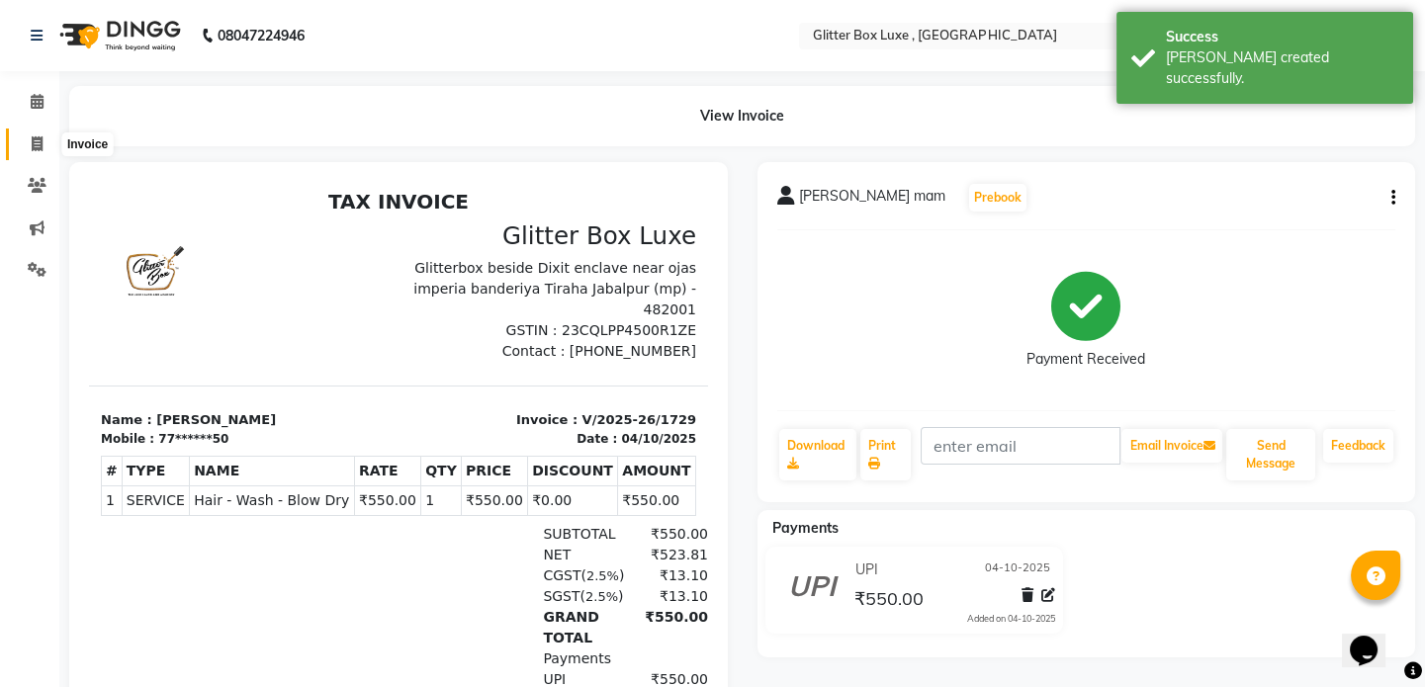
click at [40, 140] on icon at bounding box center [37, 143] width 11 height 15
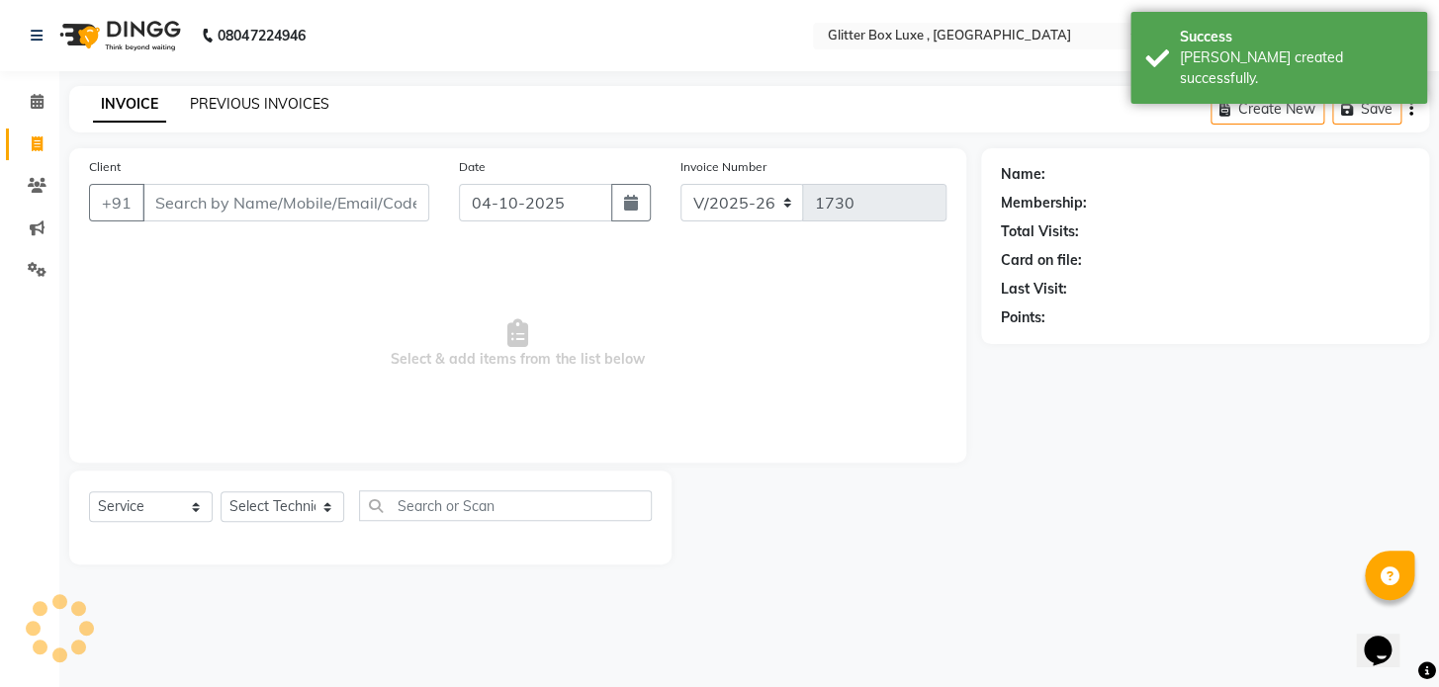
click at [208, 100] on link "PREVIOUS INVOICES" at bounding box center [259, 104] width 139 height 18
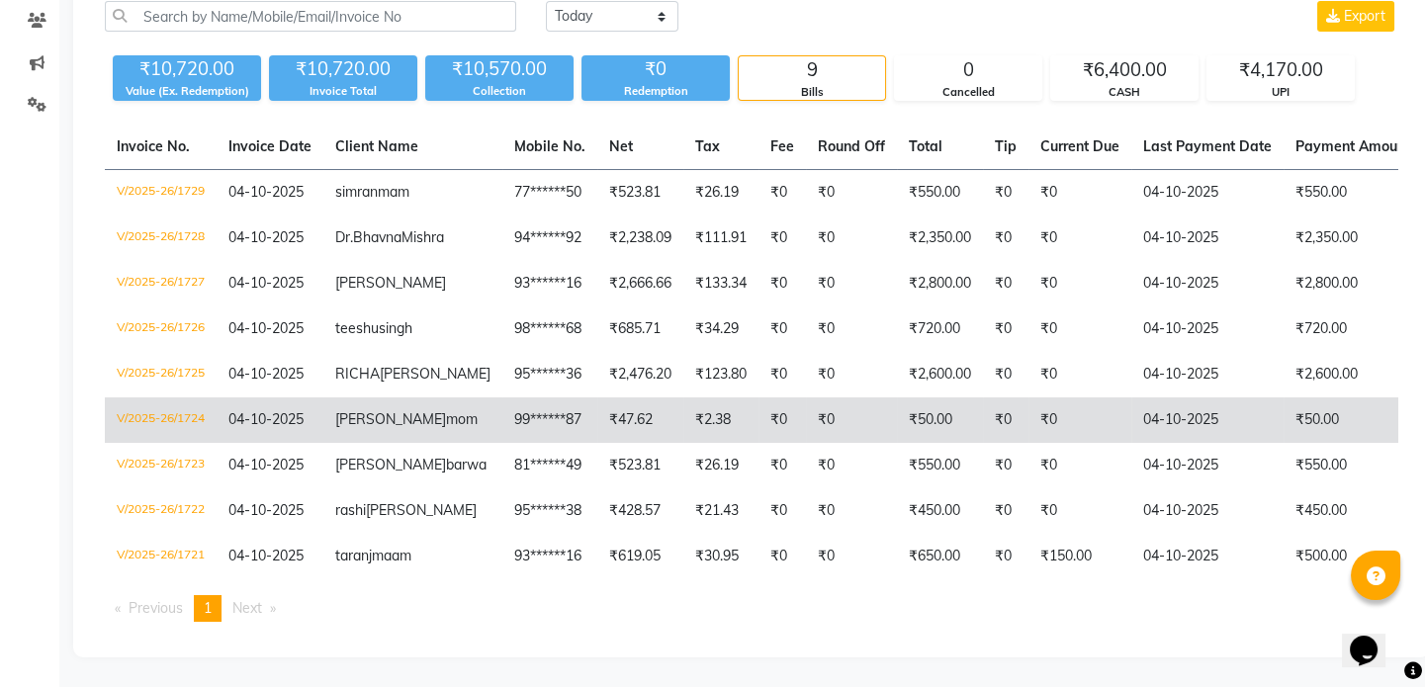
scroll to position [297, 0]
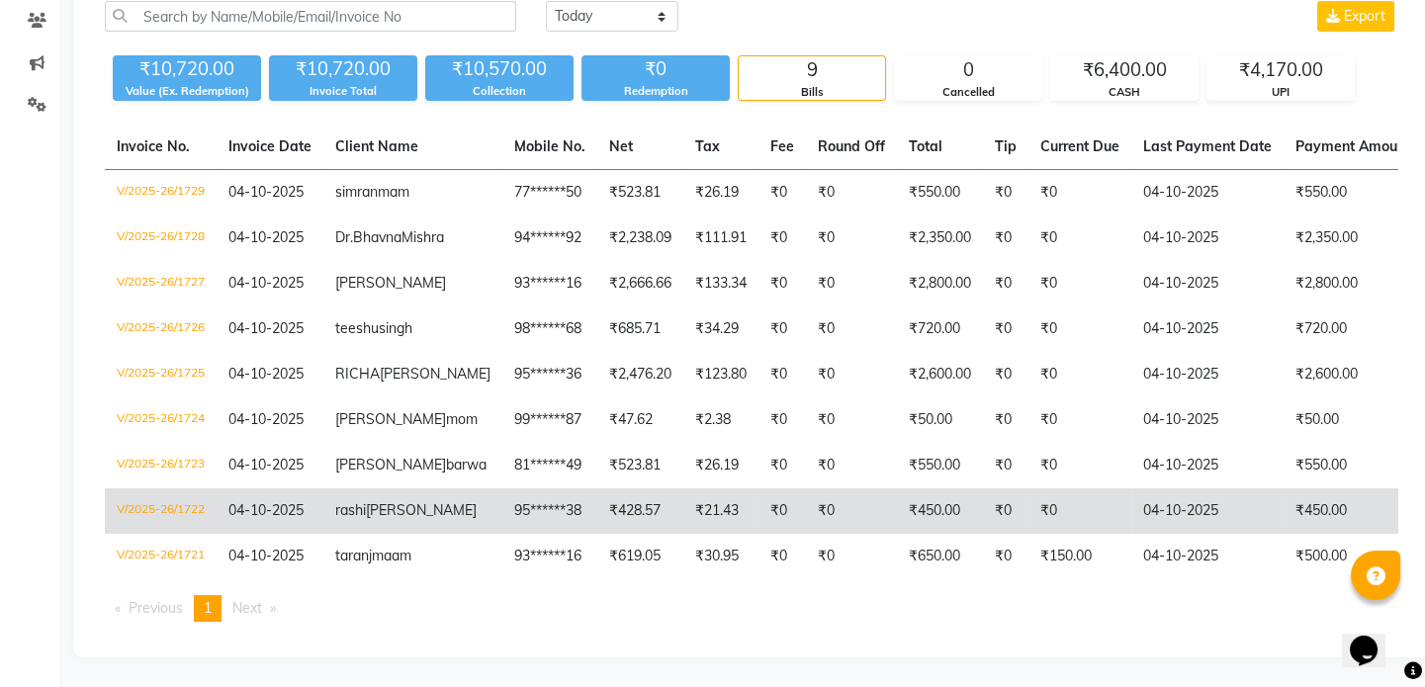
click at [601, 489] on td "₹428.57" at bounding box center [640, 511] width 86 height 45
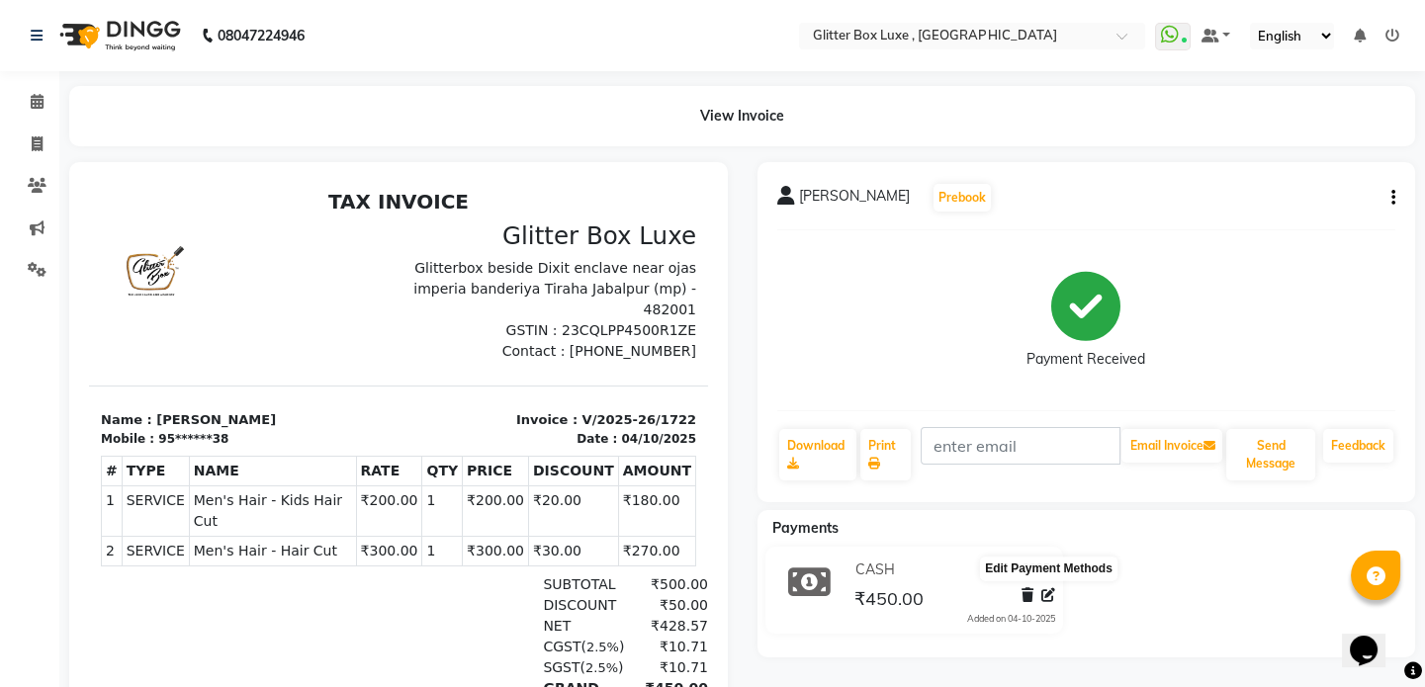
click at [1053, 597] on icon at bounding box center [1048, 595] width 14 height 14
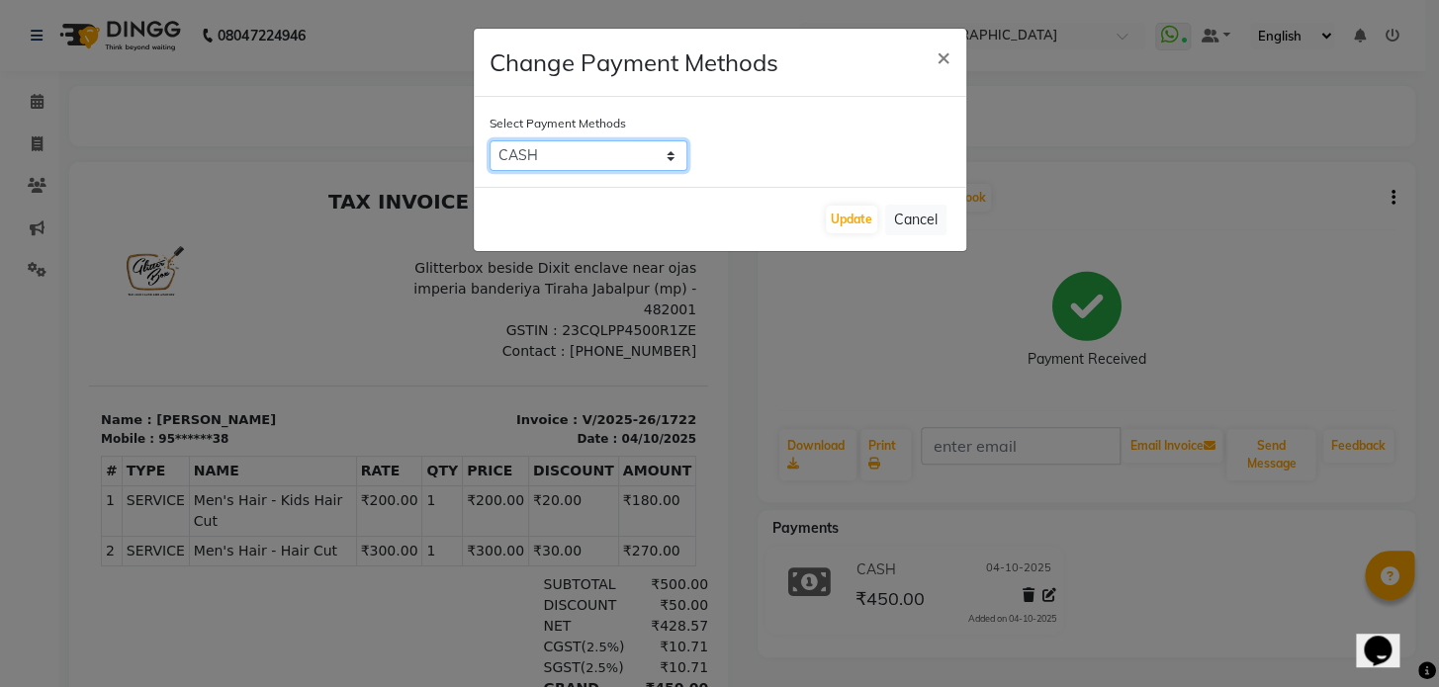
click at [653, 159] on select "Bank Other Cards Credit Card Card (Indian Bank) Debit Card Online W UPI PayTM C…" at bounding box center [589, 155] width 198 height 31
select select "8"
click at [490, 140] on select "Bank Other Cards Credit Card Card (Indian Bank) Debit Card Online W UPI PayTM C…" at bounding box center [589, 155] width 198 height 31
click at [853, 222] on button "Update" at bounding box center [851, 220] width 51 height 28
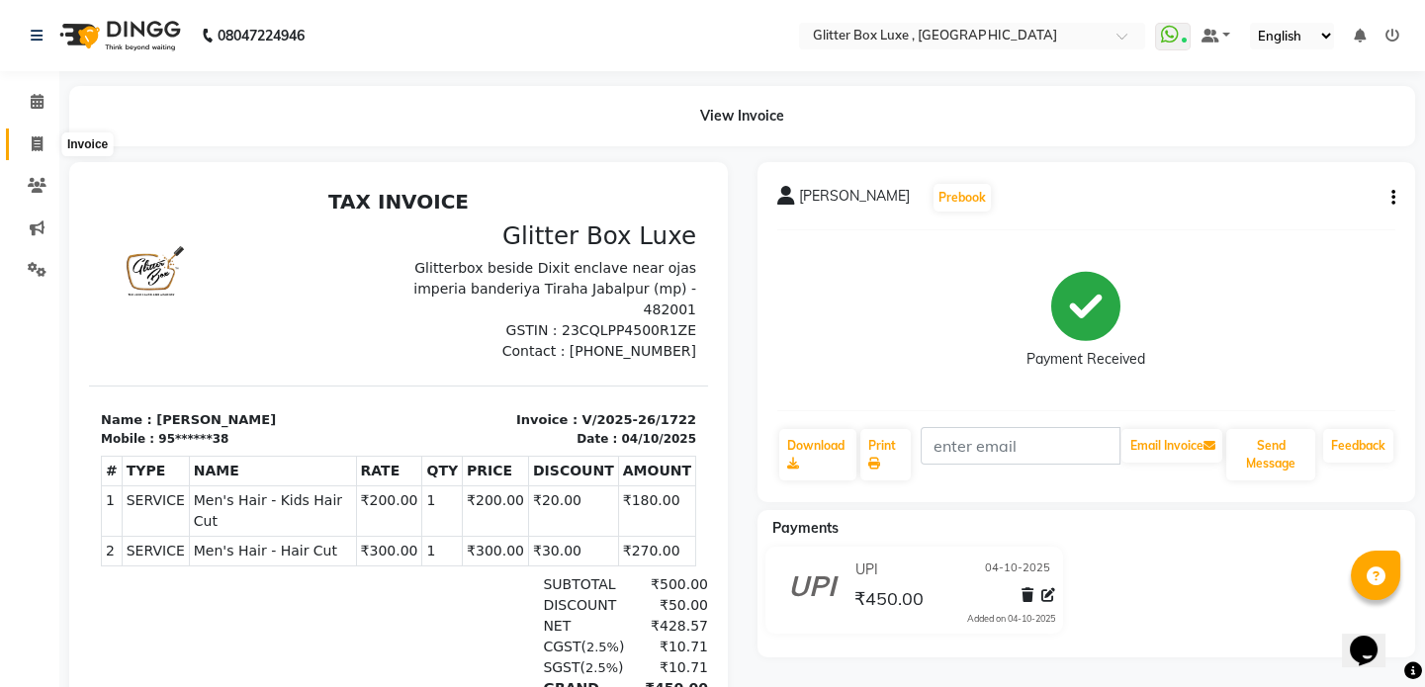
click at [37, 143] on icon at bounding box center [37, 143] width 11 height 15
select select "service"
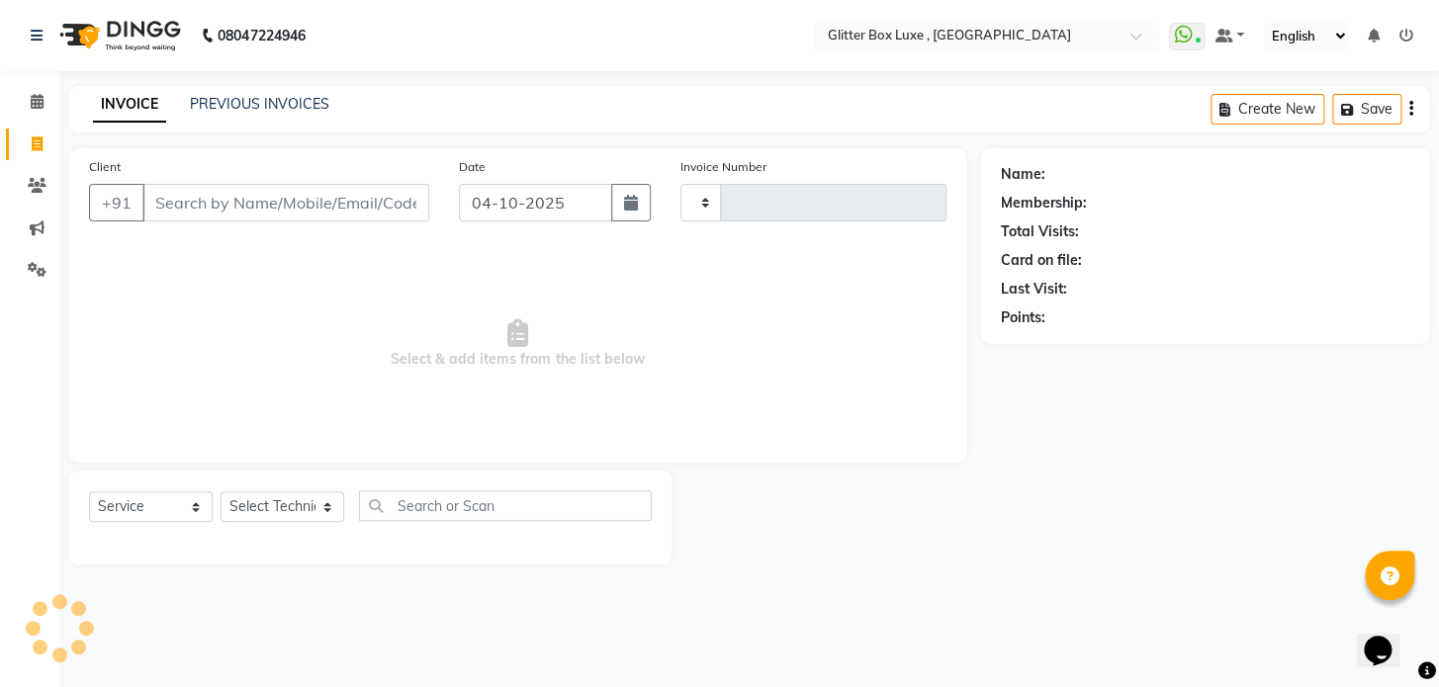
type input "1730"
select select "5772"
